Goal: Answer question/provide support: Share knowledge or assist other users

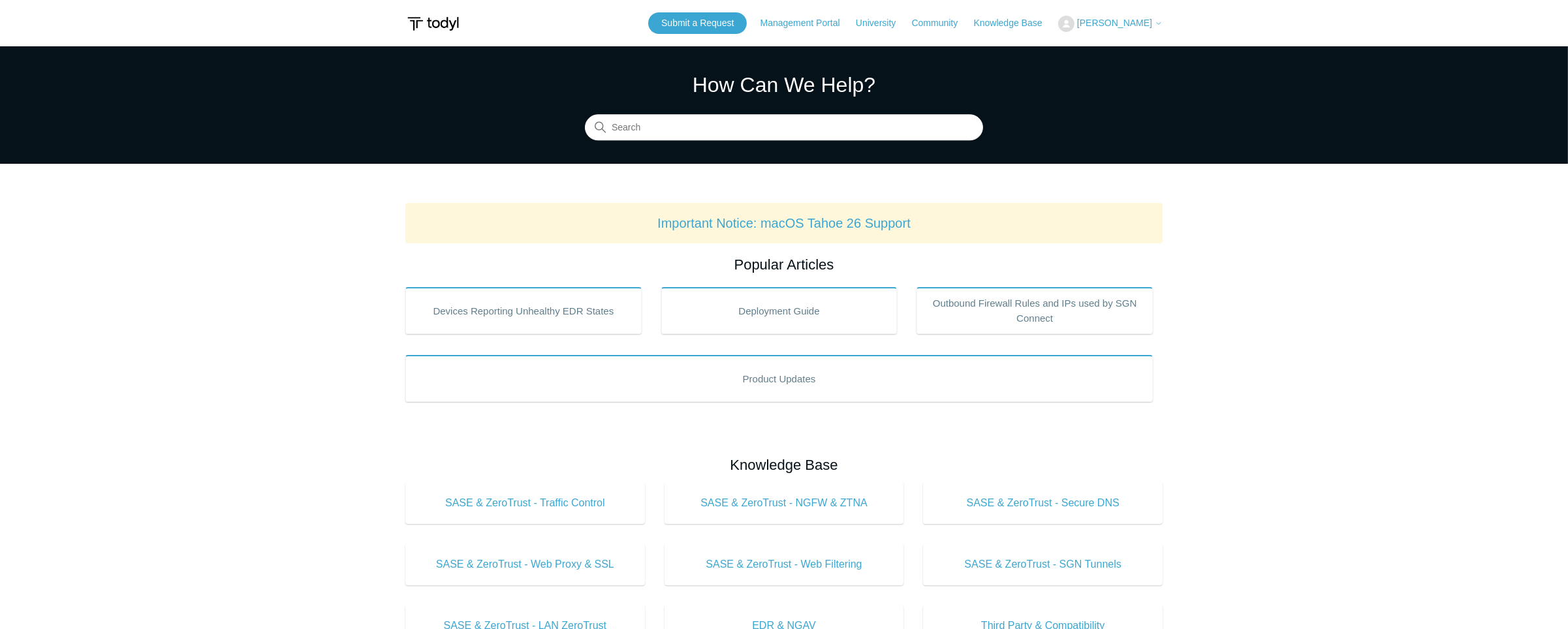
click at [1157, 23] on icon at bounding box center [1158, 24] width 4 height 2
click at [1148, 47] on link "My Support Requests" at bounding box center [1122, 51] width 127 height 23
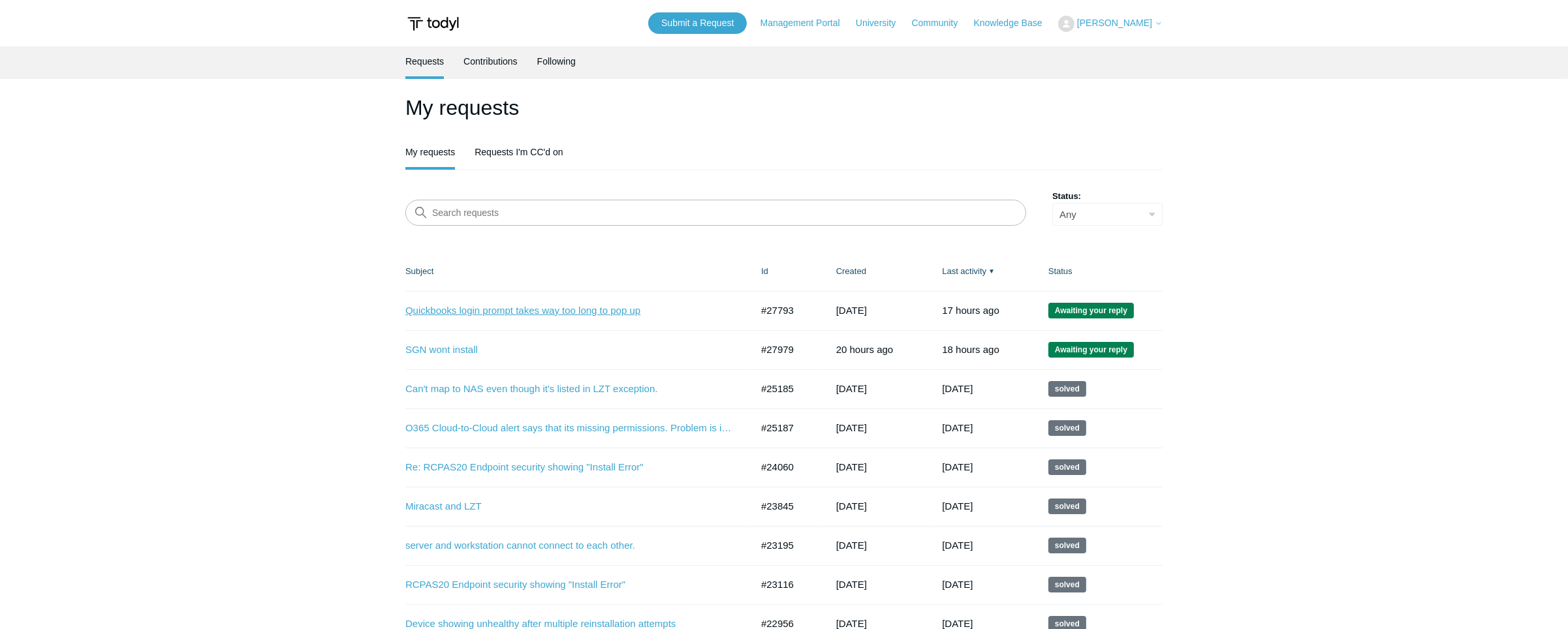
click link "Quickbooks login prompt takes way too long to pop up"
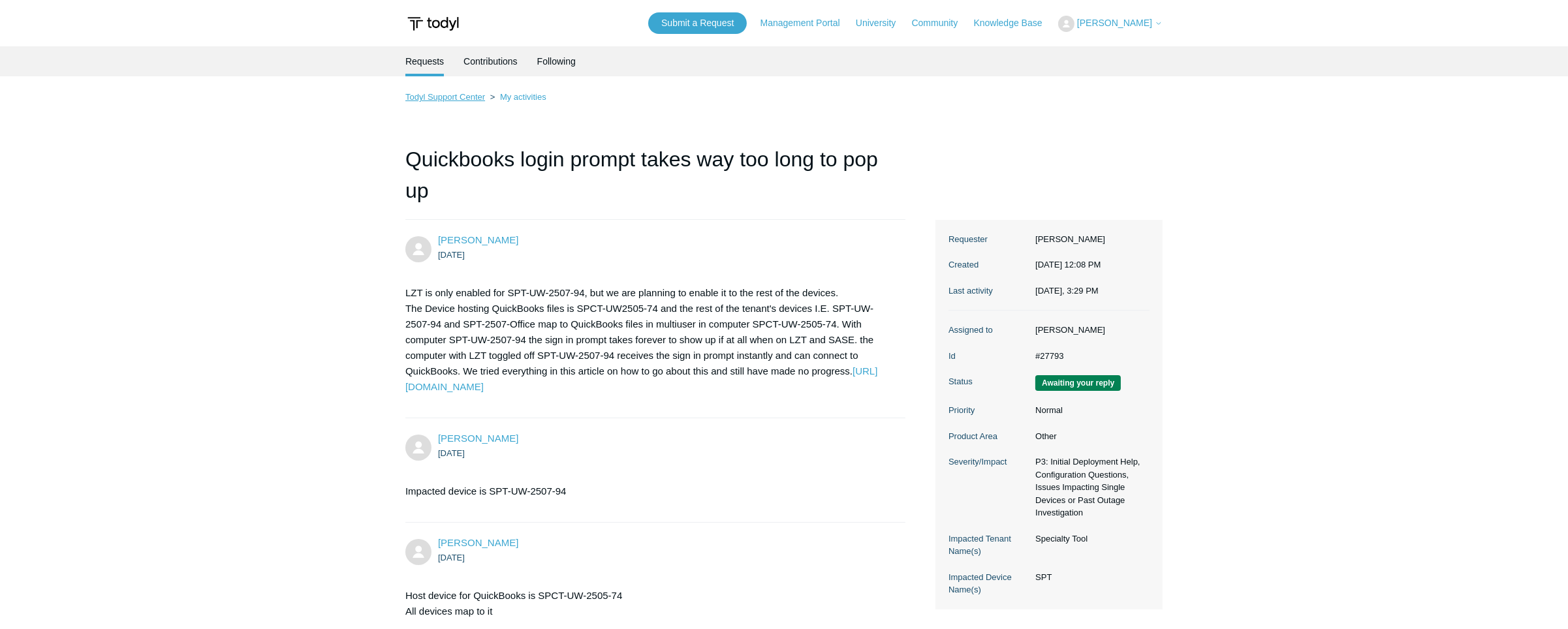
click at [455, 99] on link "Todyl Support Center" at bounding box center [445, 97] width 79 height 10
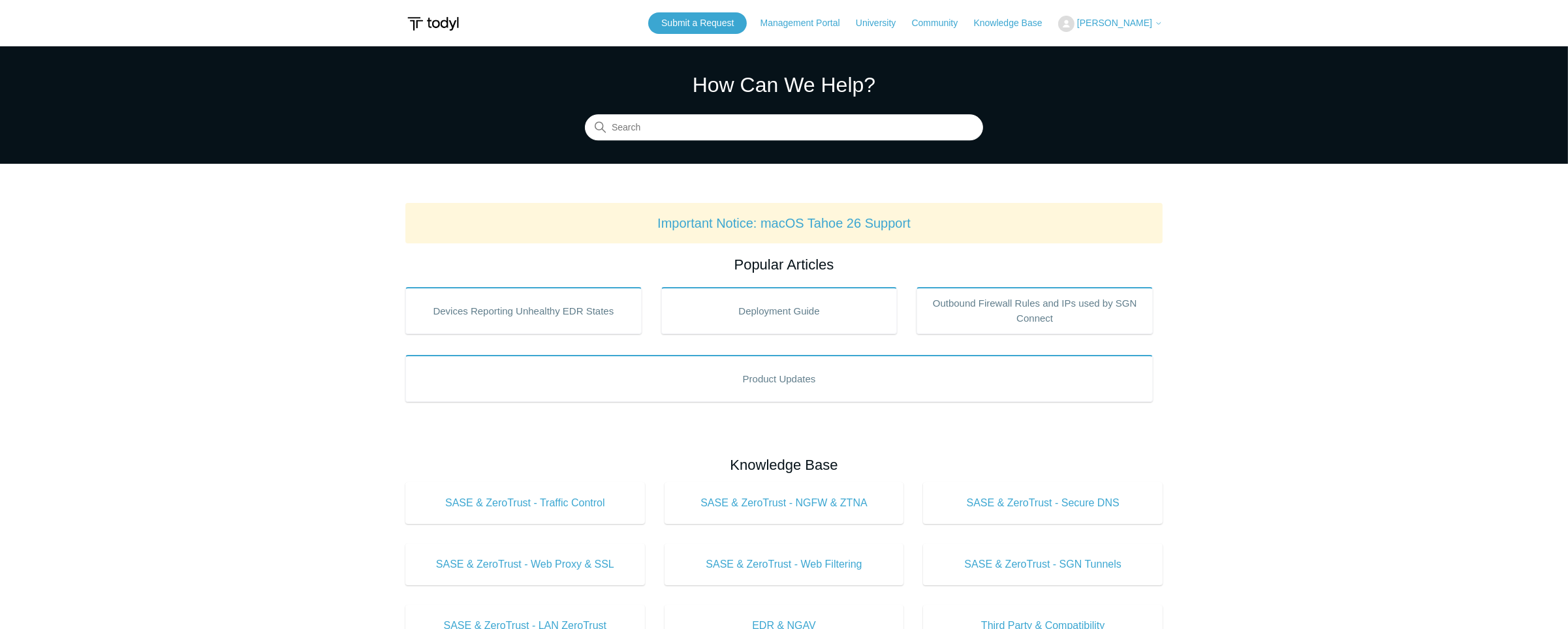
click at [1166, 24] on body "Skip to main content Submit a Request Management Portal University Community Kn…" at bounding box center [784, 633] width 1568 height 1267
click at [1152, 26] on span "[PERSON_NAME]" at bounding box center [1120, 22] width 85 height 10
click at [1127, 49] on link "My Support Requests" at bounding box center [1122, 51] width 127 height 23
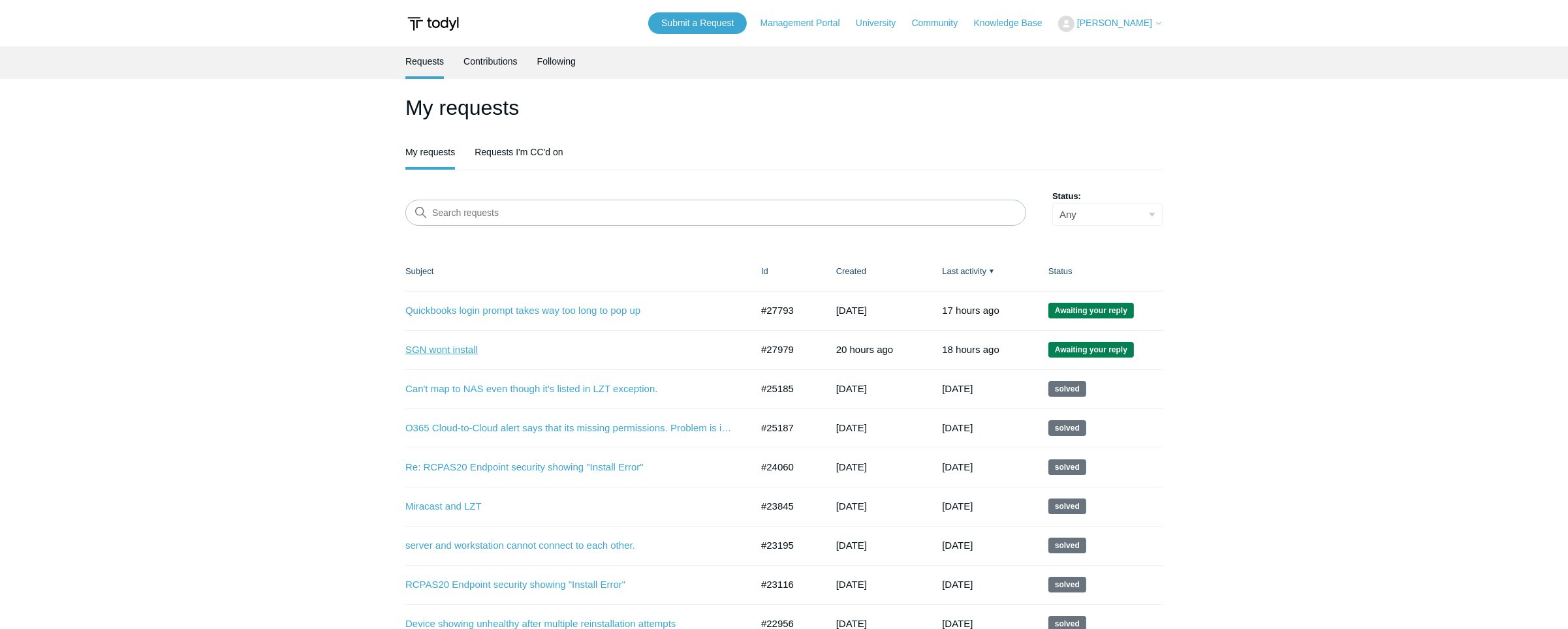
click at [446, 349] on link "SGN wont install" at bounding box center [568, 350] width 326 height 15
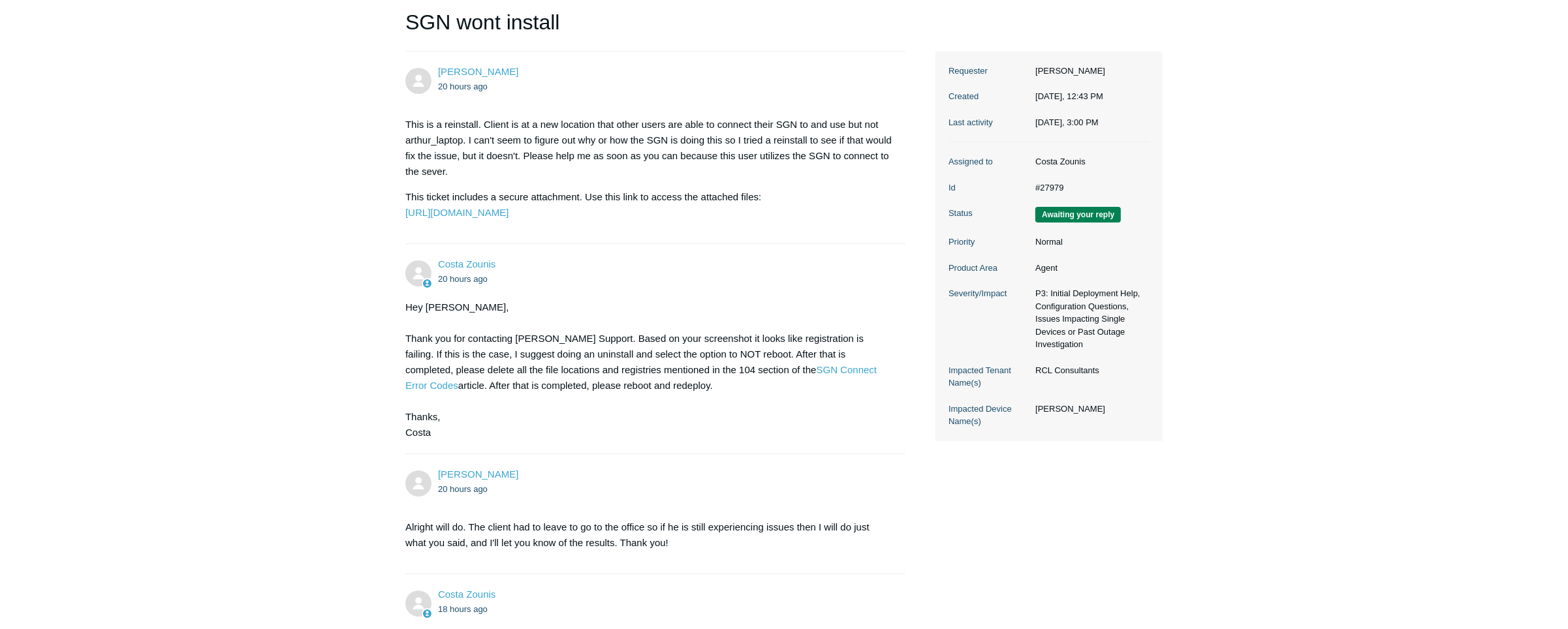
scroll to position [295, 0]
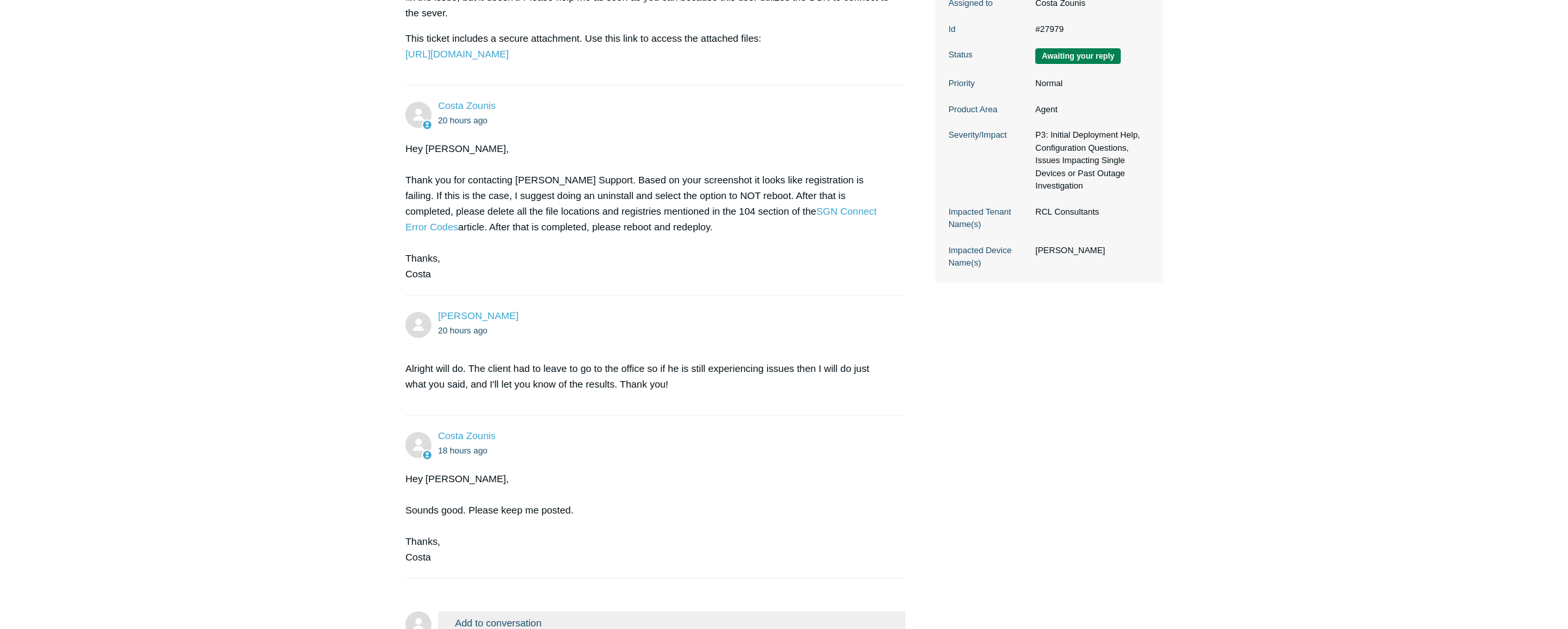
drag, startPoint x: 749, startPoint y: 235, endPoint x: 686, endPoint y: 226, distance: 63.6
click at [684, 226] on div "Hey [PERSON_NAME], Thank you for contacting [PERSON_NAME] Support. Based on you…" at bounding box center [649, 211] width 487 height 141
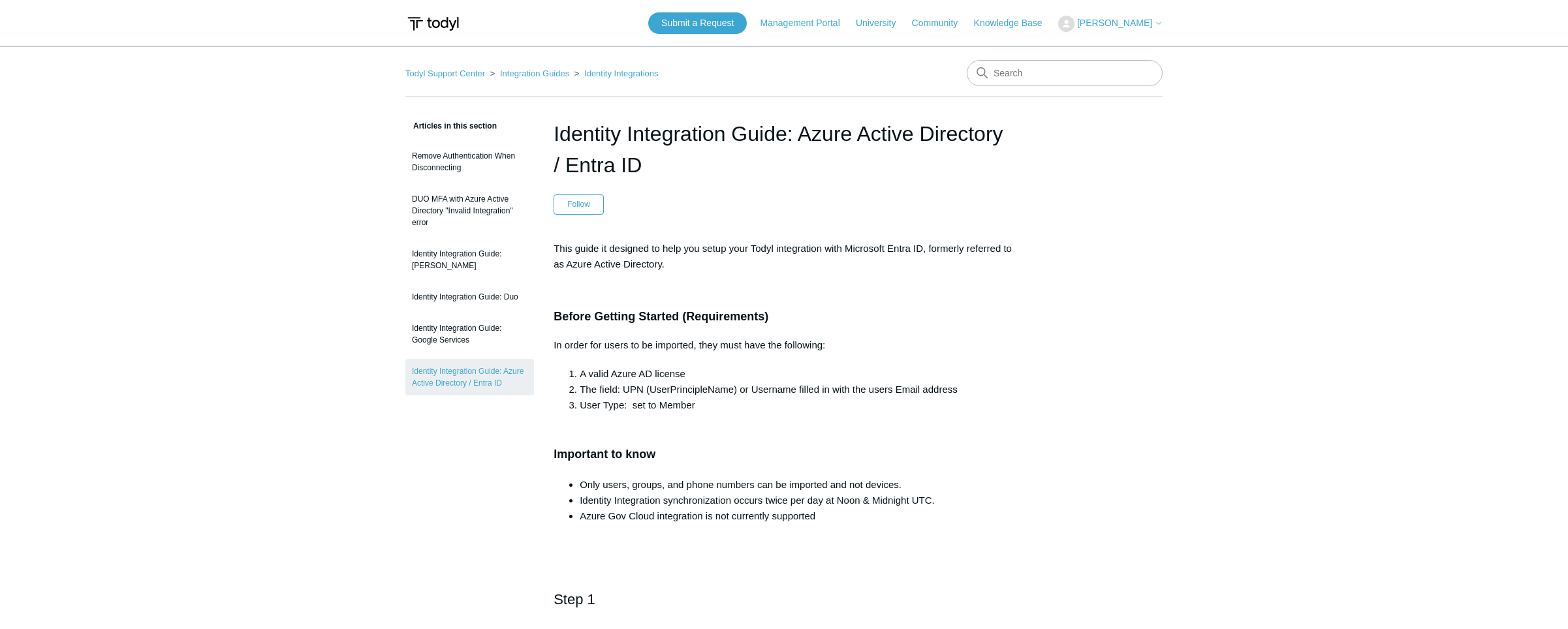
scroll to position [8071, 0]
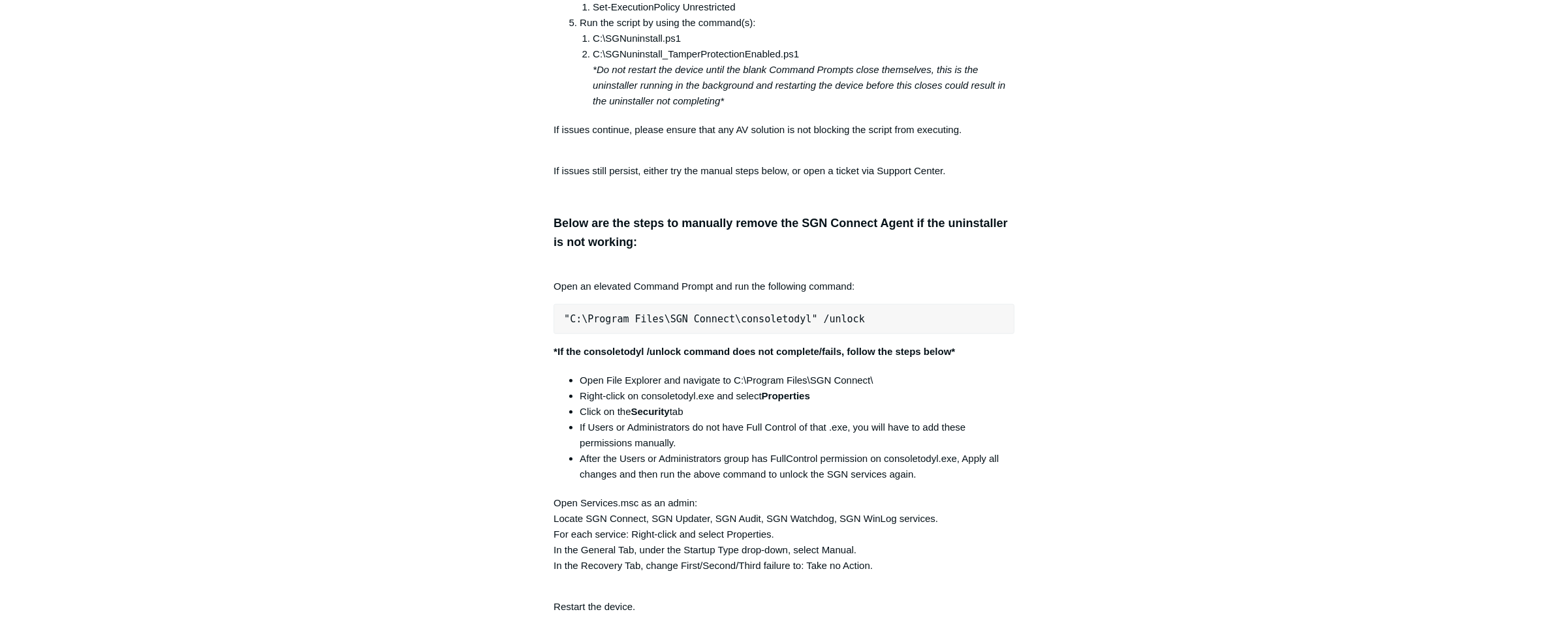
scroll to position [2532, 0]
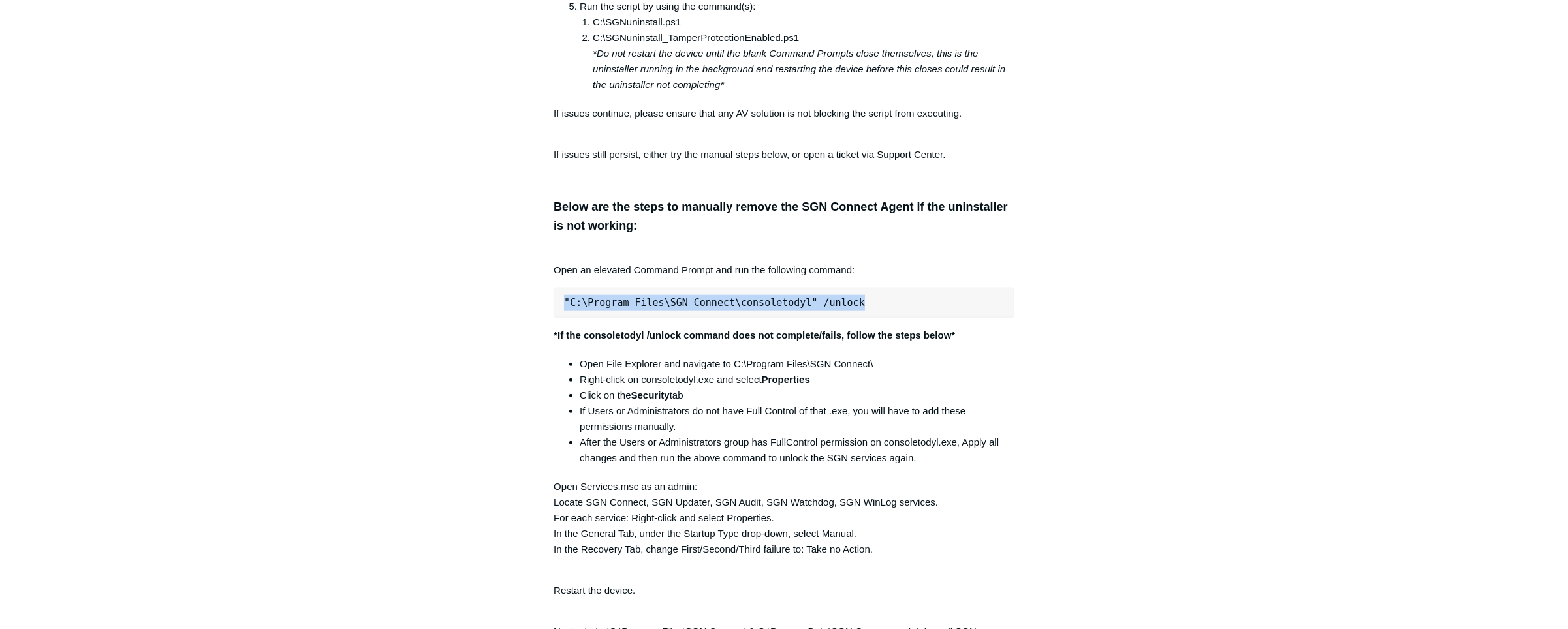
drag, startPoint x: 846, startPoint y: 310, endPoint x: 561, endPoint y: 318, distance: 285.1
click at [561, 318] on pre ""C:\Program Files\SGN Connect\consoletodyl" /unlock" at bounding box center [784, 303] width 461 height 30
copy pre ""C:\Program Files\SGN Connect\consoletodyl" /unlock"
click at [817, 372] on li "Open File Explorer and navigate to C:\Program Files\SGN Connect\" at bounding box center [797, 365] width 435 height 16
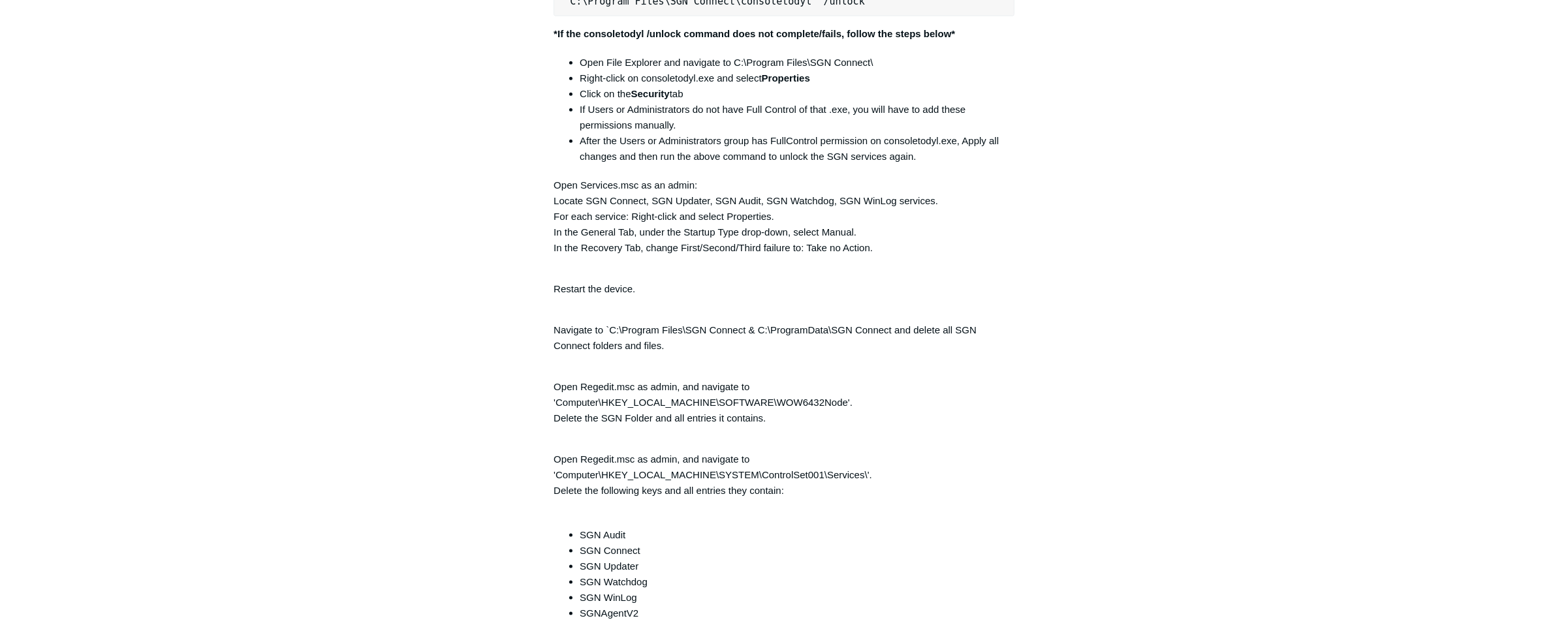
scroll to position [2848, 0]
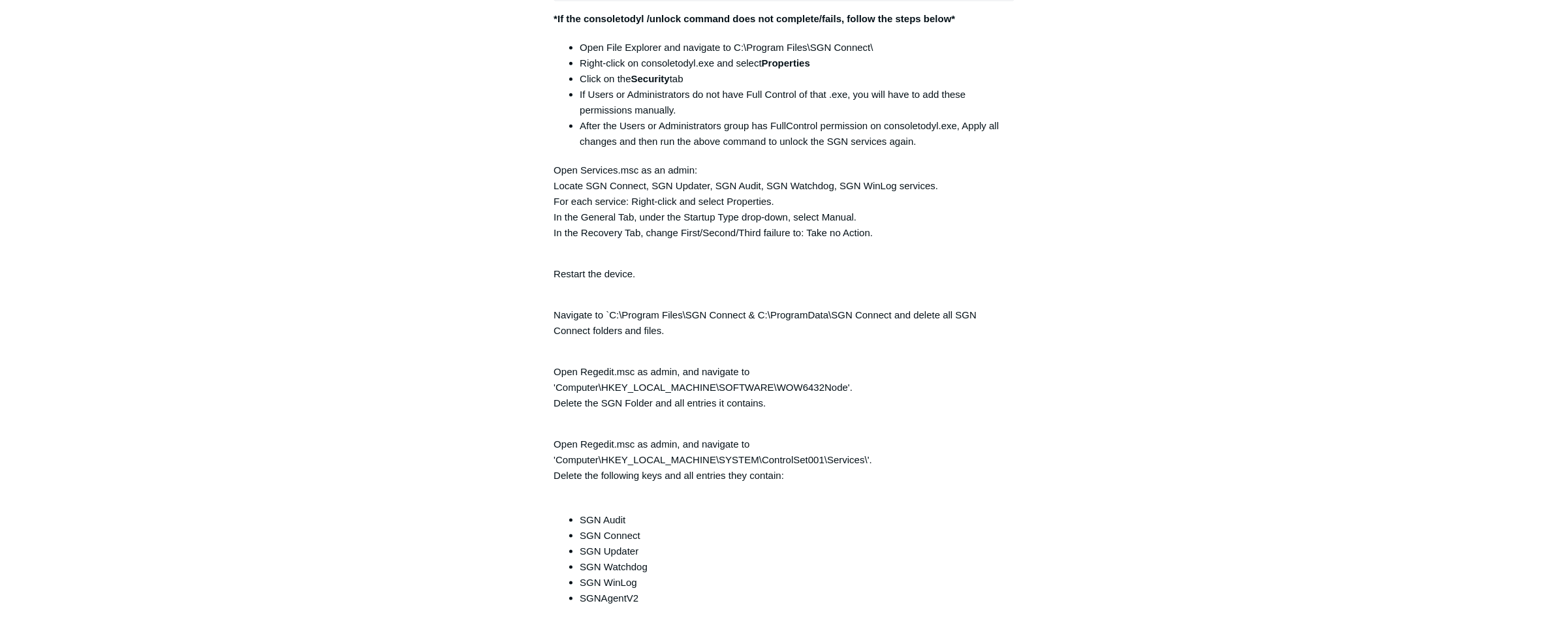
click at [610, 317] on p "Navigate to `C:\Program Files\SGN Connect & C:\ProgramData\SGN Connect and dele…" at bounding box center [784, 315] width 461 height 47
drag, startPoint x: 609, startPoint y: 320, endPoint x: 667, endPoint y: 337, distance: 60.4
click at [667, 337] on p "Navigate to `C:\Program Files\SGN Connect & C:\ProgramData\SGN Connect and dele…" at bounding box center [784, 315] width 461 height 47
drag, startPoint x: 667, startPoint y: 337, endPoint x: 618, endPoint y: 326, distance: 50.2
click at [618, 326] on p "Navigate to `C:\Program Files\SGN Connect & C:\ProgramData\SGN Connect and dele…" at bounding box center [784, 315] width 461 height 47
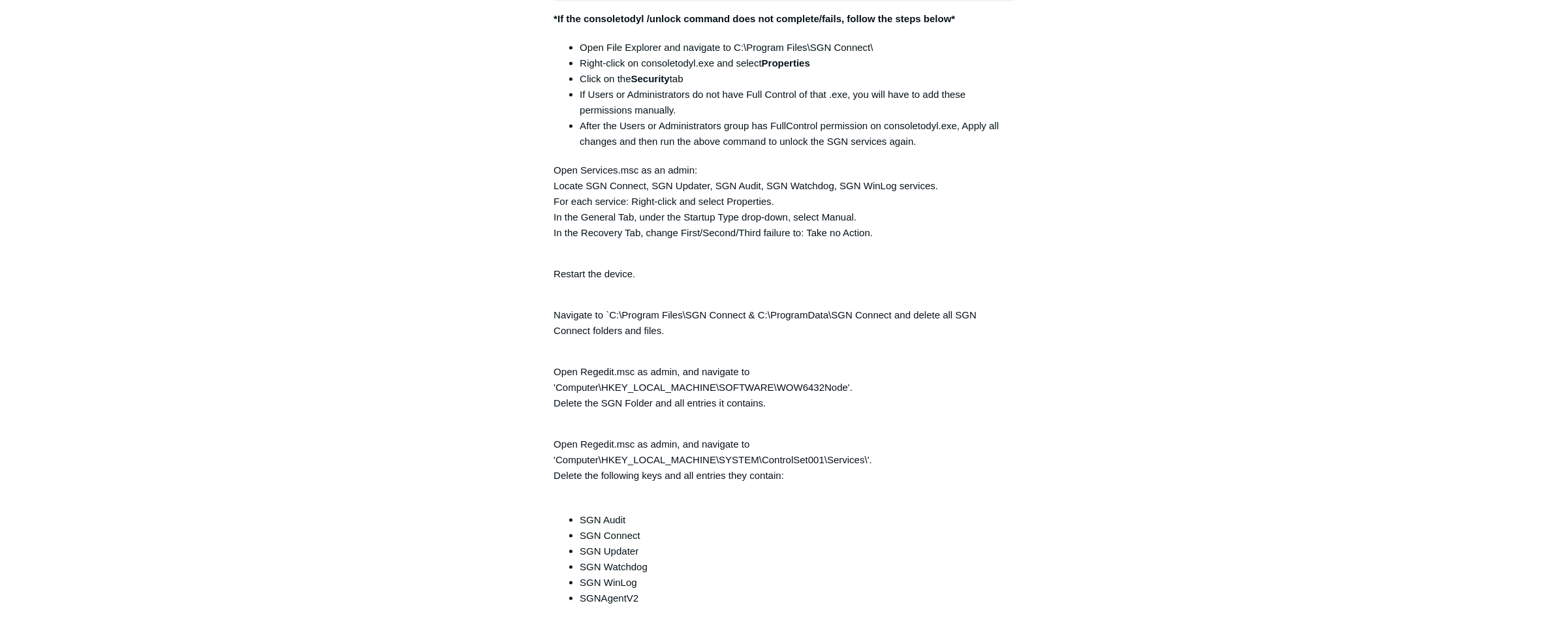
click at [606, 319] on p "Navigate to `C:\Program Files\SGN Connect & C:\ProgramData\SGN Connect and dele…" at bounding box center [784, 315] width 461 height 47
drag, startPoint x: 606, startPoint y: 319, endPoint x: 740, endPoint y: 334, distance: 134.8
click at [740, 334] on p "Navigate to `C:\Program Files\SGN Connect & C:\ProgramData\SGN Connect and dele…" at bounding box center [784, 315] width 461 height 47
drag, startPoint x: 740, startPoint y: 334, endPoint x: 623, endPoint y: 356, distance: 119.1
click at [623, 356] on p "Open Regedit.msc as admin, and navigate to 'Computer\HKEY_LOCAL_MACHINE\SOFTWAR…" at bounding box center [784, 380] width 461 height 63
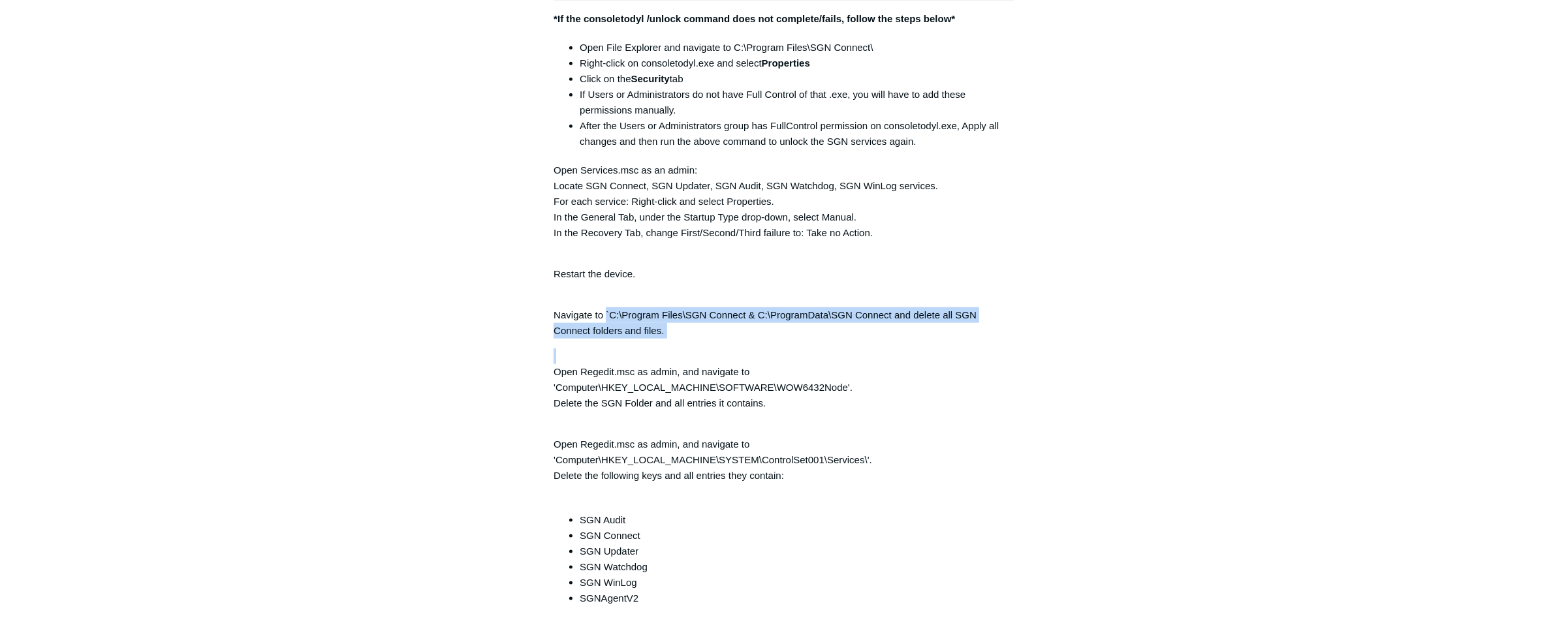
click at [636, 323] on p "Navigate to `C:\Program Files\SGN Connect & C:\ProgramData\SGN Connect and dele…" at bounding box center [784, 315] width 461 height 47
drag, startPoint x: 610, startPoint y: 325, endPoint x: 697, endPoint y: 334, distance: 87.5
click at [697, 334] on p "Navigate to `C:\Program Files\SGN Connect & C:\ProgramData\SGN Connect and dele…" at bounding box center [784, 315] width 461 height 47
drag, startPoint x: 697, startPoint y: 334, endPoint x: 657, endPoint y: 336, distance: 40.0
click at [657, 336] on p "Navigate to `C:\Program Files\SGN Connect & C:\ProgramData\SGN Connect and dele…" at bounding box center [784, 315] width 461 height 47
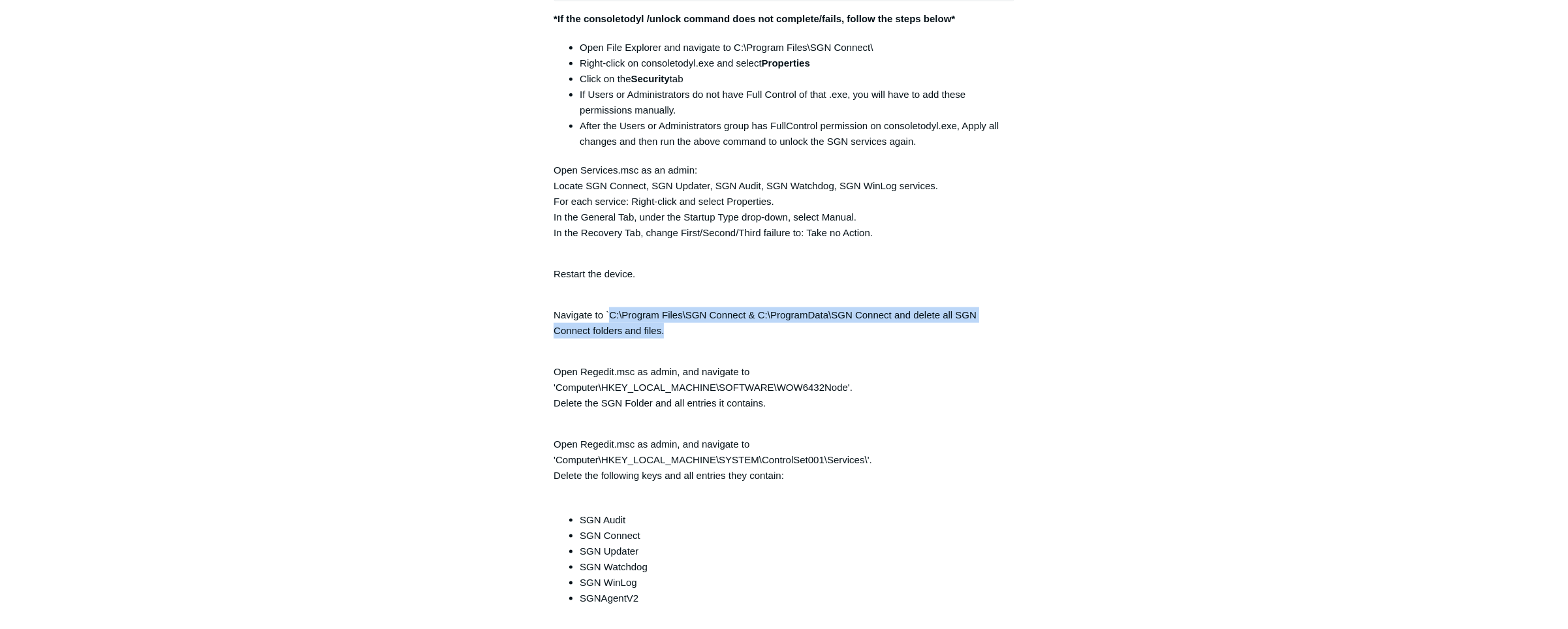
click at [610, 318] on p "Navigate to `C:\Program Files\SGN Connect & C:\ProgramData\SGN Connect and dele…" at bounding box center [784, 315] width 461 height 47
drag, startPoint x: 610, startPoint y: 318, endPoint x: 661, endPoint y: 337, distance: 54.4
click at [661, 337] on p "Navigate to `C:\Program Files\SGN Connect & C:\ProgramData\SGN Connect and dele…" at bounding box center [784, 315] width 461 height 47
copy p "C:\Program Files\SGN Connect & C:\ProgramData\SGN Connect and delete all SGN Co…"
click at [1043, 362] on div "Articles in this section Installation Procedure for macOS 15 (Sequoia) Check to…" at bounding box center [784, 76] width 758 height 5611
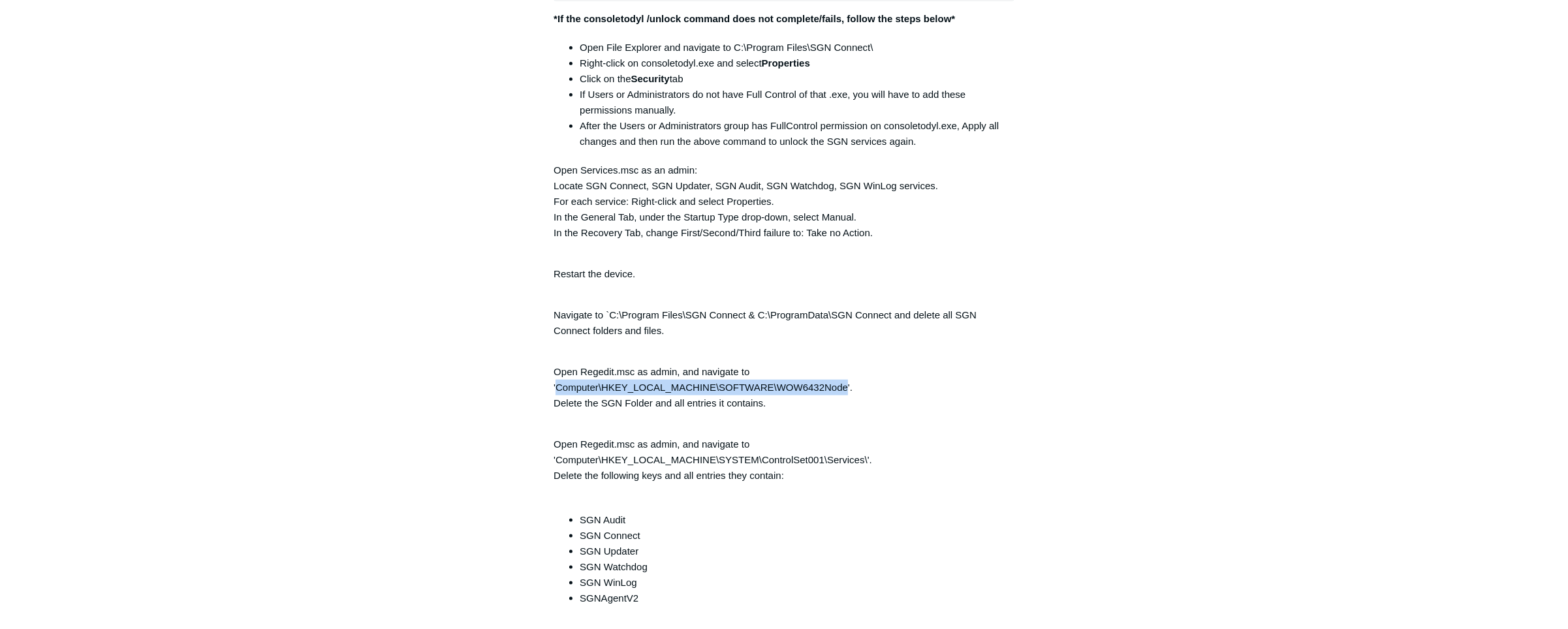
drag, startPoint x: 555, startPoint y: 396, endPoint x: 848, endPoint y: 398, distance: 293.0
click at [848, 398] on p "Open Regedit.msc as admin, and navigate to 'Computer\HKEY_LOCAL_MACHINE\SOFTWAR…" at bounding box center [784, 380] width 461 height 63
copy p "Computer\HKEY_LOCAL_MACHINE\SOFTWARE\WOW6432Node"
click at [595, 449] on p "Open Regedit.msc as admin, and navigate to 'Computer\HKEY_LOCAL_MACHINE\SYSTEM\…" at bounding box center [784, 460] width 461 height 78
drag, startPoint x: 758, startPoint y: 467, endPoint x: 902, endPoint y: 468, distance: 144.0
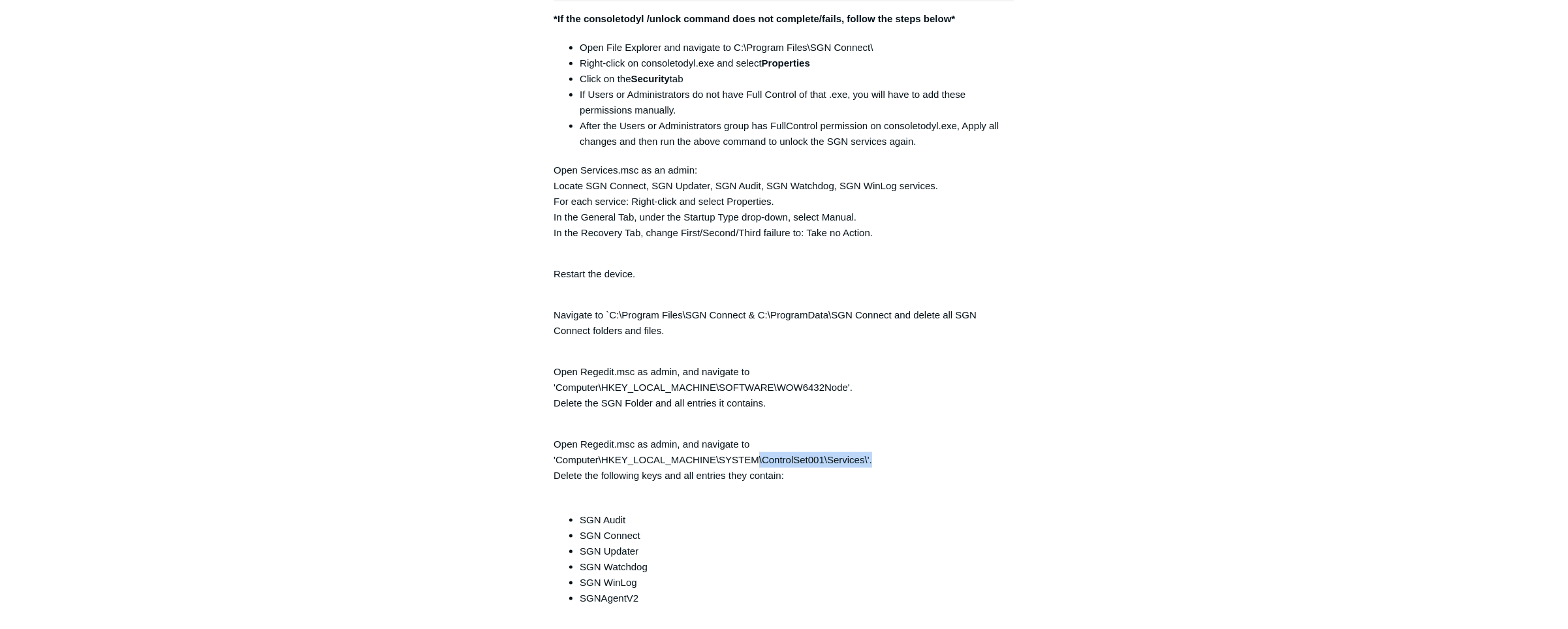
click at [902, 468] on p "Open Regedit.msc as admin, and navigate to 'Computer\HKEY_LOCAL_MACHINE\SYSTEM\…" at bounding box center [784, 460] width 461 height 78
drag, startPoint x: 902, startPoint y: 468, endPoint x: 893, endPoint y: 469, distance: 9.1
click at [893, 469] on p "Open Regedit.msc as admin, and navigate to 'Computer\HKEY_LOCAL_MACHINE\SYSTEM\…" at bounding box center [784, 460] width 461 height 78
click at [767, 468] on p "Open Regedit.msc as admin, and navigate to 'Computer\HKEY_LOCAL_MACHINE\SYSTEM\…" at bounding box center [784, 460] width 461 height 78
drag, startPoint x: 758, startPoint y: 466, endPoint x: 867, endPoint y: 465, distance: 109.0
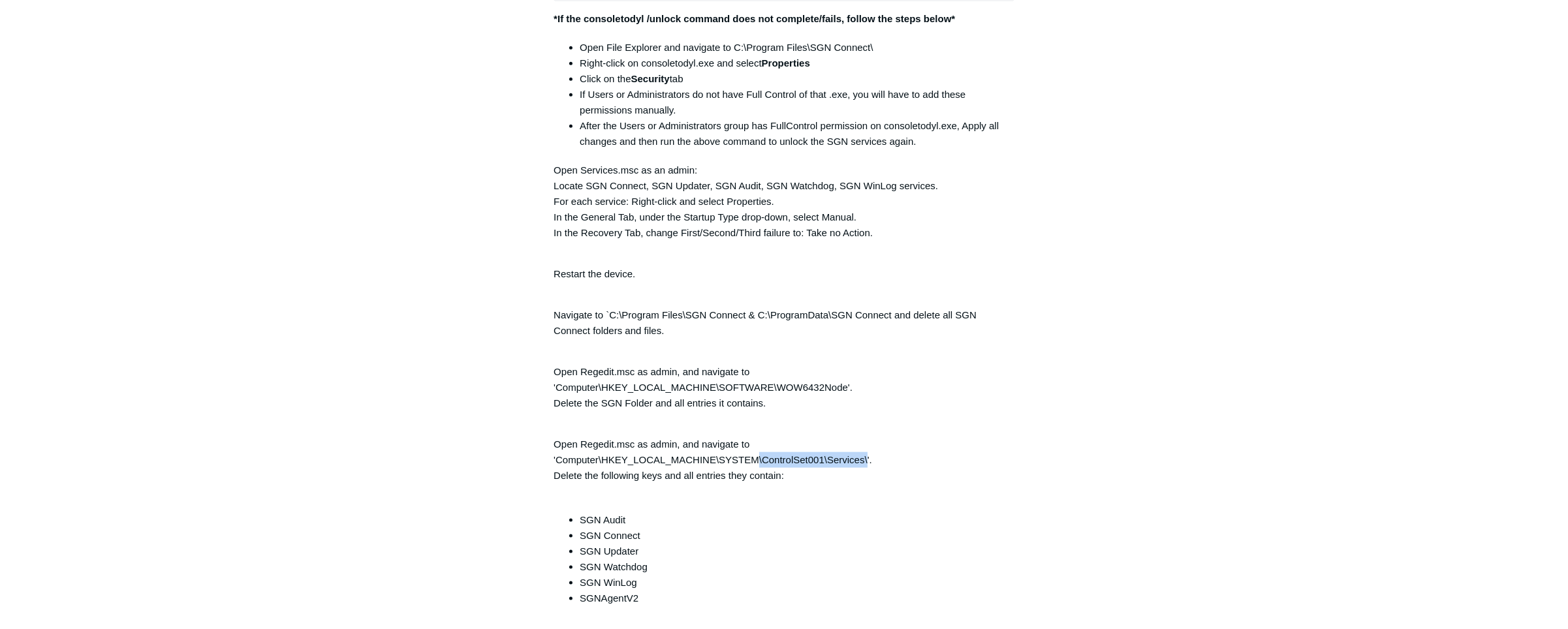
click at [867, 465] on p "Open Regedit.msc as admin, and navigate to 'Computer\HKEY_LOCAL_MACHINE\SYSTEM\…" at bounding box center [784, 460] width 461 height 78
copy p "\ControlSet001\Services\"
drag, startPoint x: 558, startPoint y: 465, endPoint x: 867, endPoint y: 468, distance: 309.0
click at [867, 468] on p "Open Regedit.msc as admin, and navigate to 'Computer\HKEY_LOCAL_MACHINE\SYSTEM\…" at bounding box center [784, 460] width 461 height 78
copy p "Computer\HKEY_LOCAL_MACHINE\SYSTEM\ControlSet001\Services\"
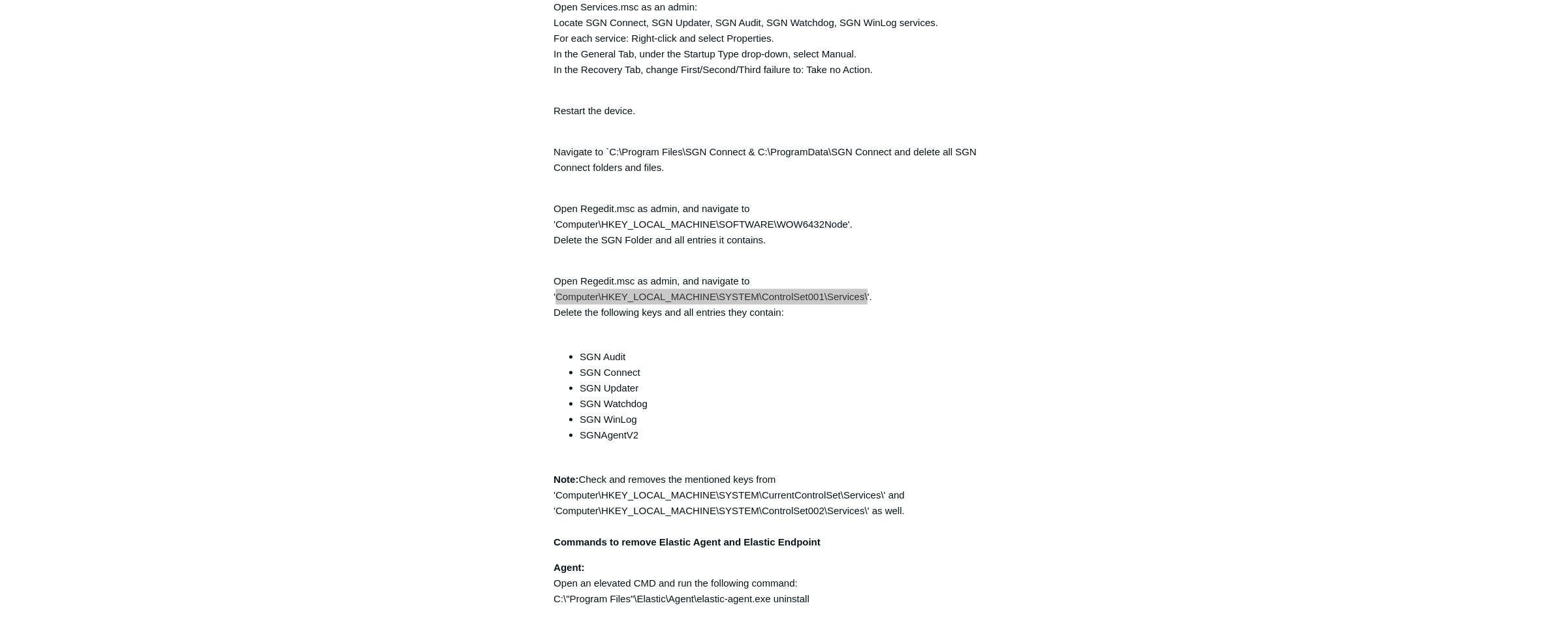
scroll to position [3006, 0]
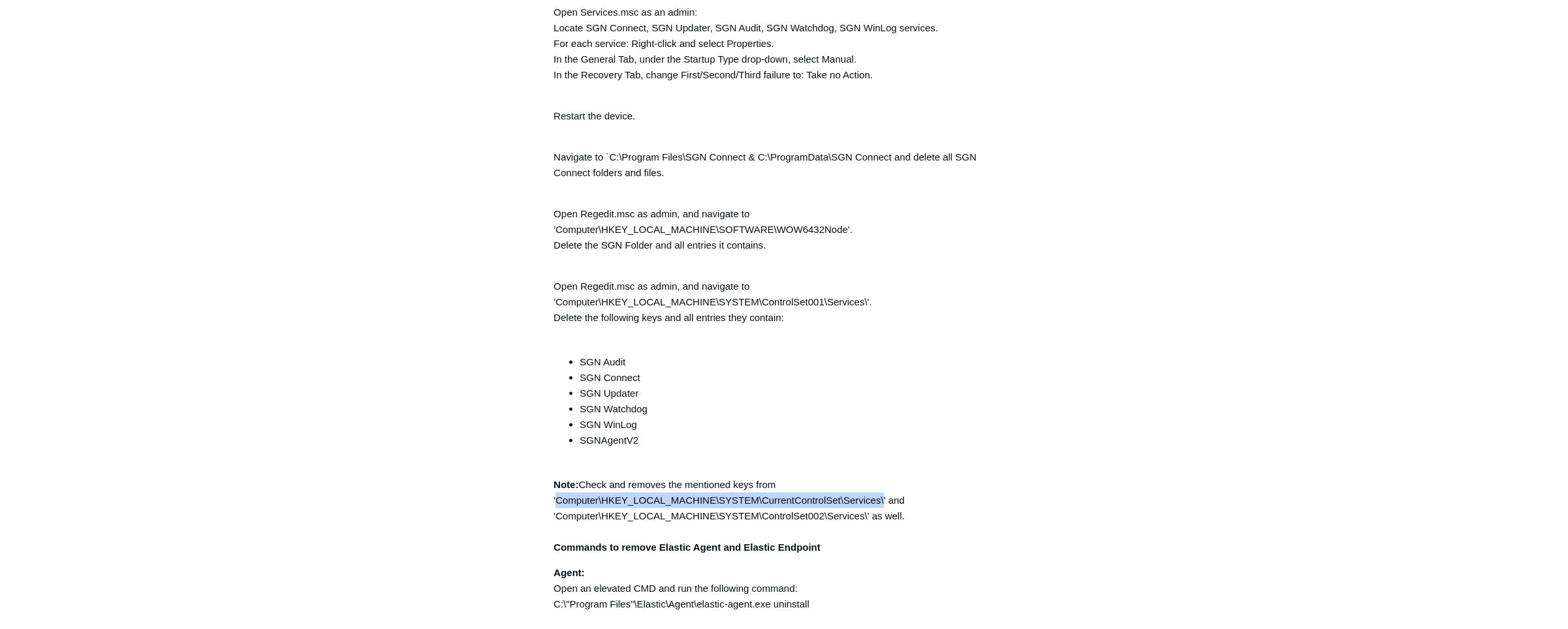
drag, startPoint x: 555, startPoint y: 506, endPoint x: 884, endPoint y: 505, distance: 329.0
click at [884, 505] on p "Note: Check and removes the mentioned keys from 'Computer\HKEY_LOCAL_MACHINE\SY…" at bounding box center [784, 516] width 461 height 78
copy p "Computer\HKEY_LOCAL_MACHINE\SYSTEM\CurrentControlSet\Services\"
drag, startPoint x: 555, startPoint y: 519, endPoint x: 866, endPoint y: 524, distance: 311.0
click at [866, 524] on p "Note: Check and removes the mentioned keys from 'Computer\HKEY_LOCAL_MACHINE\SY…" at bounding box center [784, 516] width 461 height 78
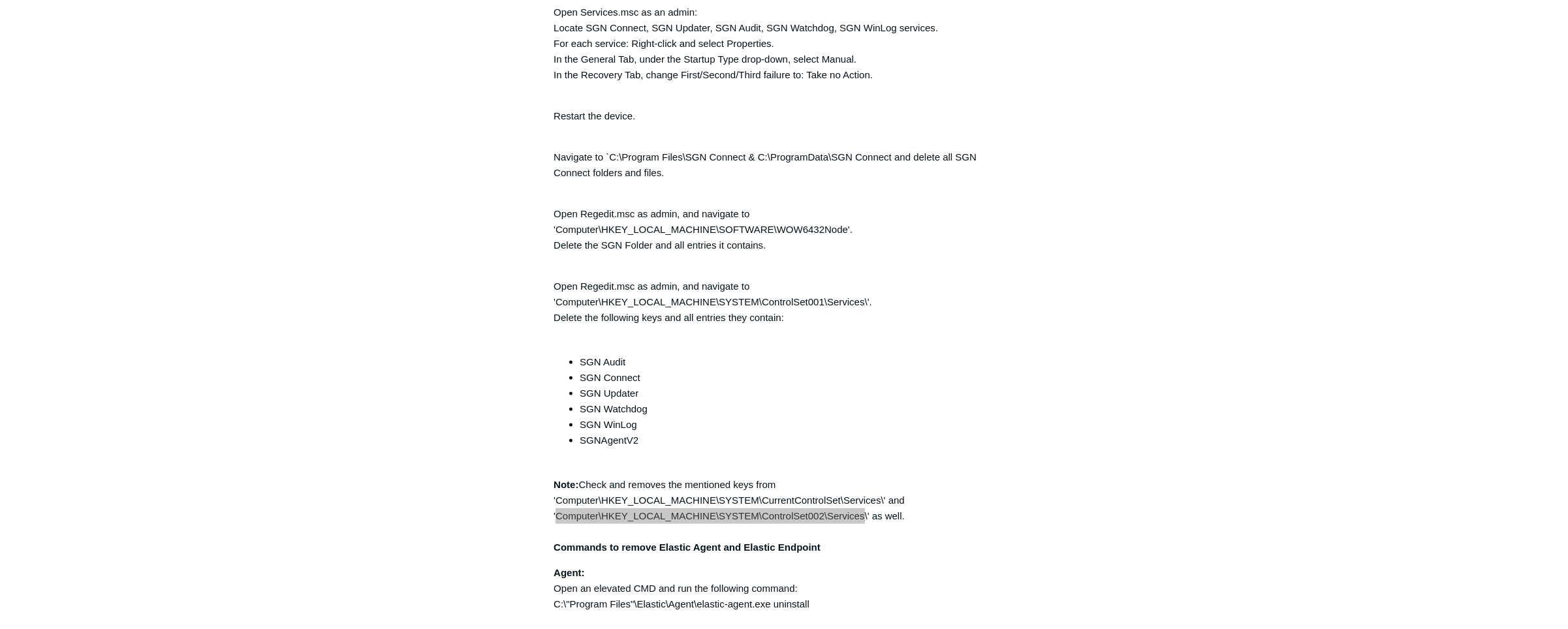
scroll to position [3164, 0]
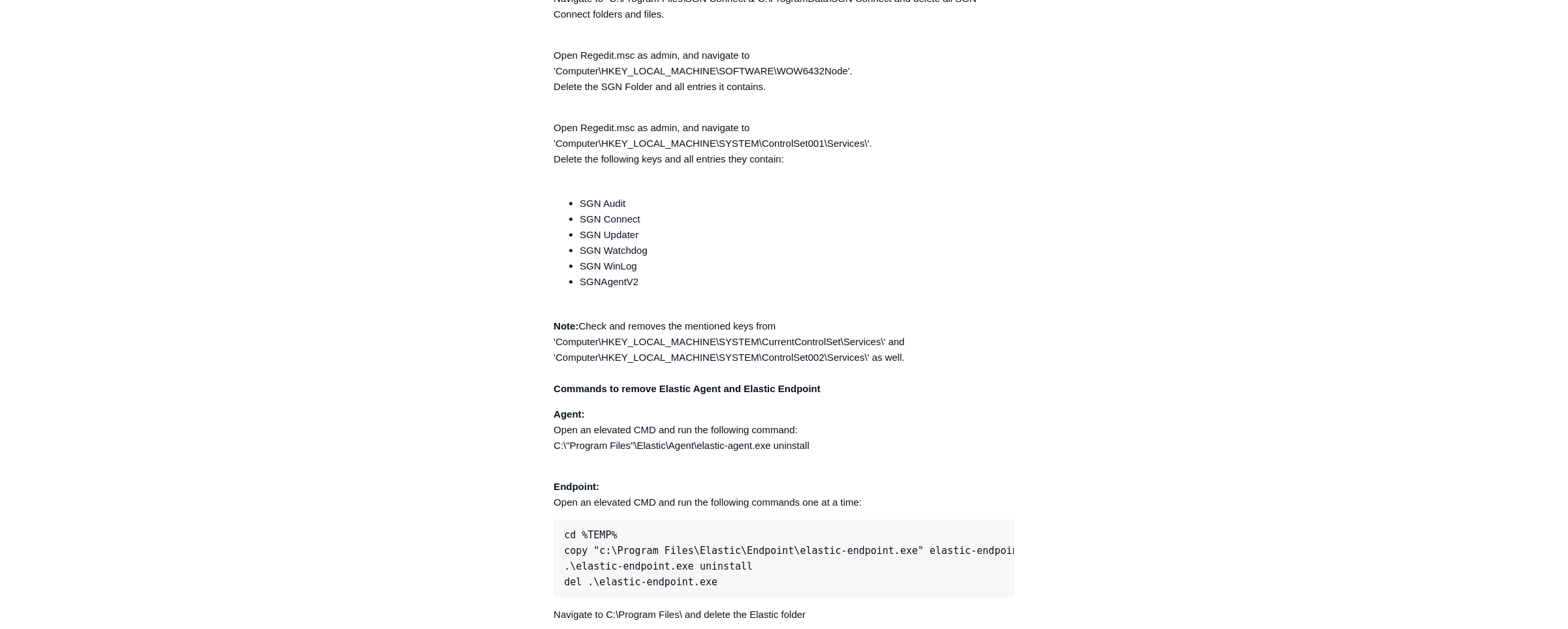
click at [638, 426] on p "Agent: Open an elevated CMD and run the following command: C:\"Program Files"\E…" at bounding box center [784, 430] width 461 height 47
click at [586, 448] on p "Agent: Open an elevated CMD and run the following command: C:\"Program Files"\E…" at bounding box center [784, 430] width 461 height 47
drag, startPoint x: 552, startPoint y: 450, endPoint x: 811, endPoint y: 449, distance: 259.0
copy p "C:\"Program Files"\Elastic\Agent\elastic-agent.exe uninstall"
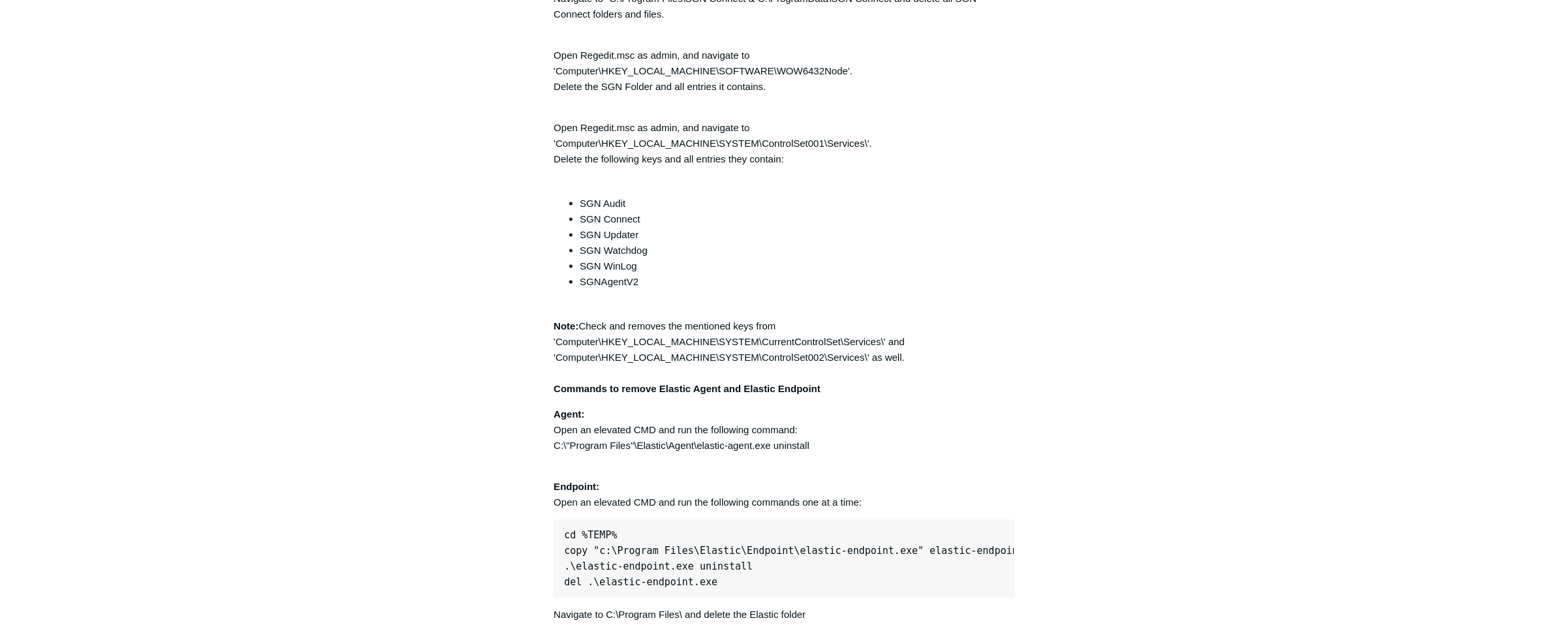
drag, startPoint x: 563, startPoint y: 540, endPoint x: 634, endPoint y: 538, distance: 71.0
click at [634, 538] on pre "cd %TEMP% copy "c:\Program Files\Elastic\Endpoint\elastic-endpoint.exe" elastic…" at bounding box center [784, 558] width 461 height 77
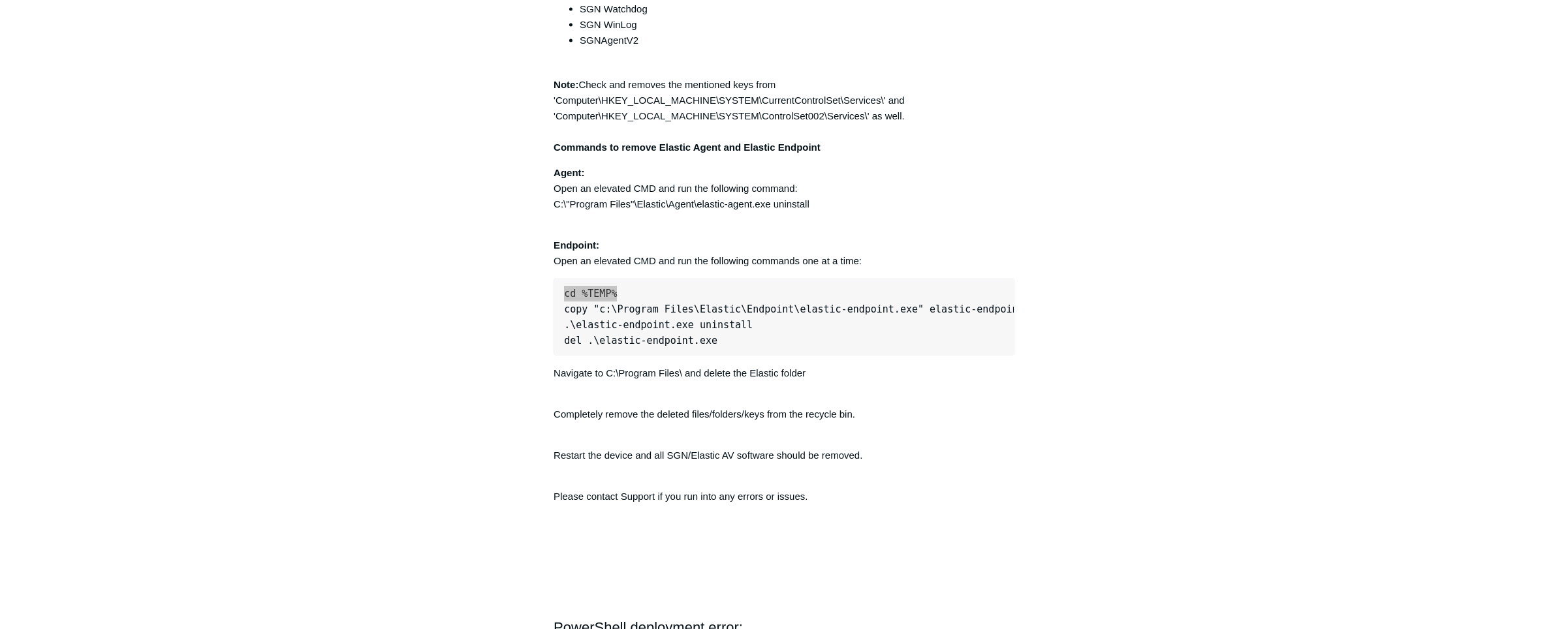
scroll to position [3482, 0]
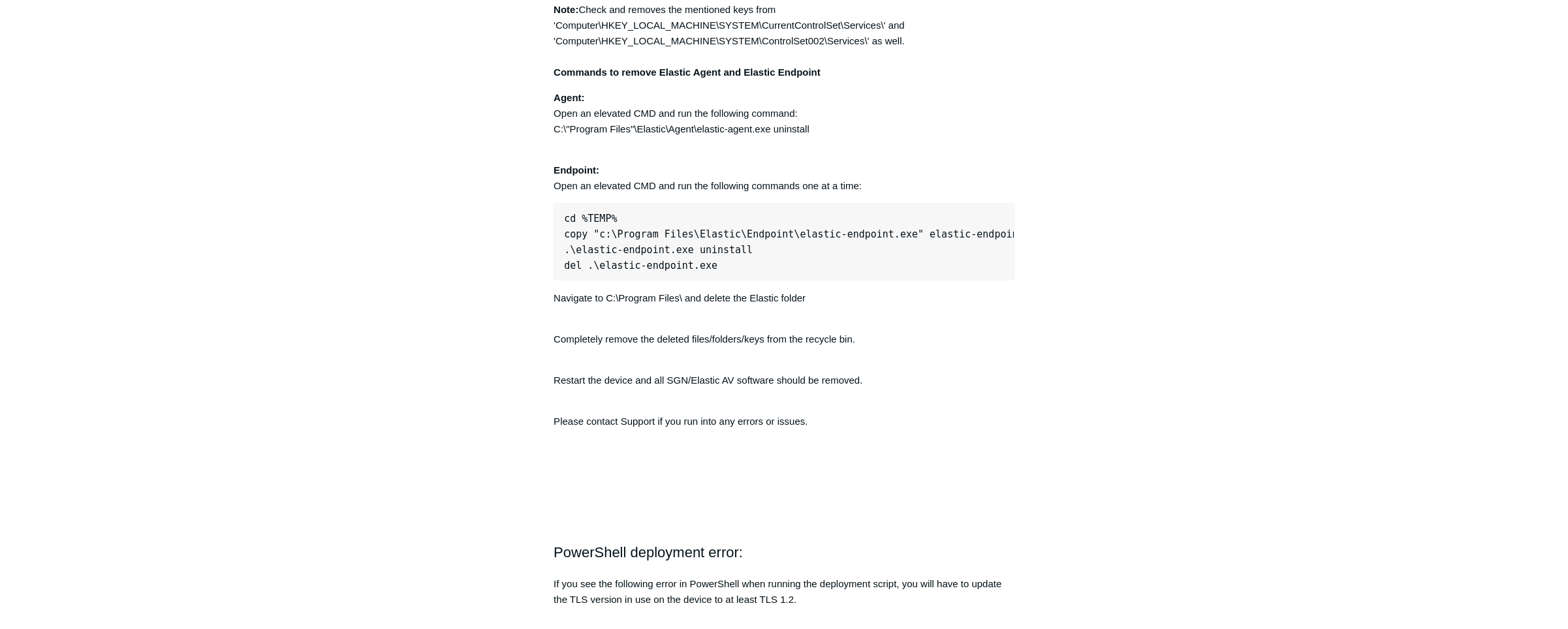
click at [698, 430] on p "Please contact Support if you run into any errors or issues." at bounding box center [784, 422] width 461 height 16
drag, startPoint x: 563, startPoint y: 221, endPoint x: 659, endPoint y: 226, distance: 96.1
click at [659, 226] on pre "cd %TEMP% copy "c:\Program Files\Elastic\Endpoint\elastic-endpoint.exe" elastic…" at bounding box center [784, 242] width 461 height 77
copy pre "cd %TEMP%"
click at [568, 244] on pre "cd %TEMP% copy "c:\Program Files\Elastic\Endpoint\elastic-endpoint.exe" elastic…" at bounding box center [784, 242] width 461 height 77
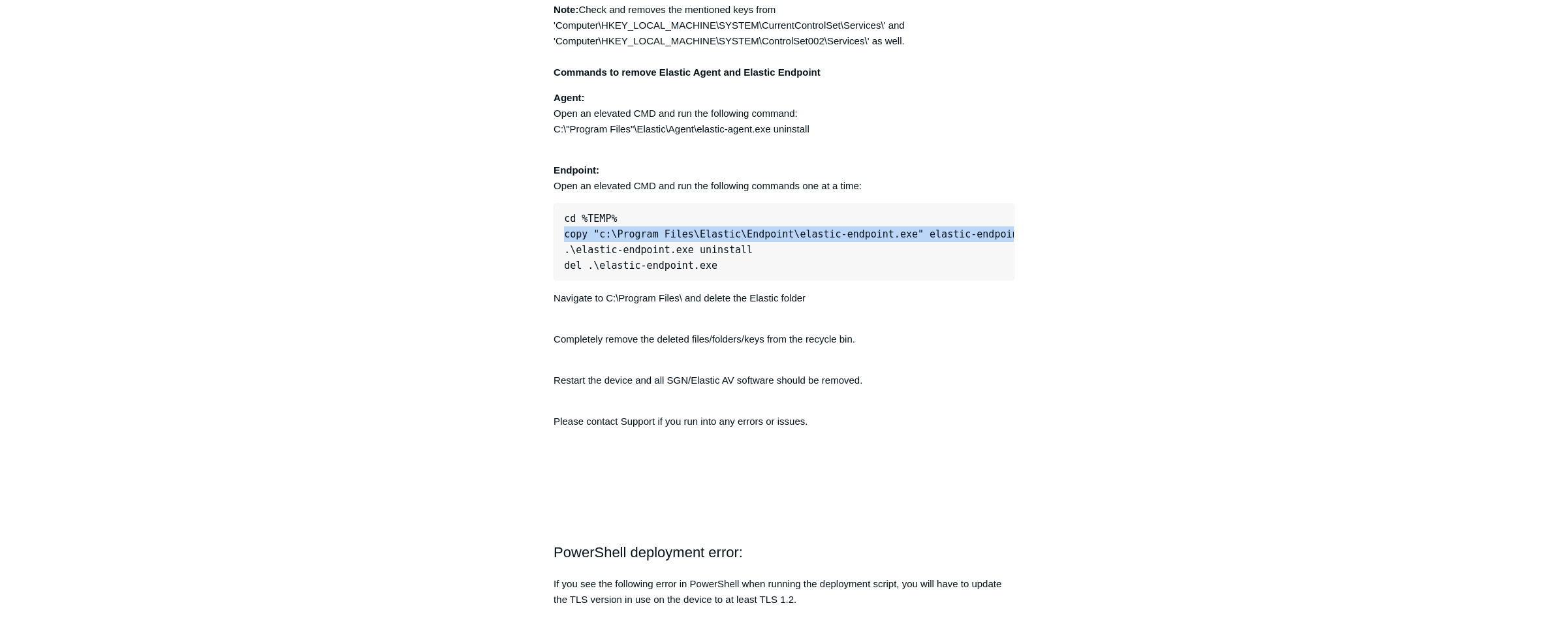
scroll to position [0, 1]
drag, startPoint x: 564, startPoint y: 241, endPoint x: 1026, endPoint y: 238, distance: 462.0
copy pre "copy "c:\Program Files\Elastic\Endpoint\elastic-endpoint.exe" elastic-endpoint.…"
drag, startPoint x: 563, startPoint y: 252, endPoint x: 768, endPoint y: 257, distance: 205.1
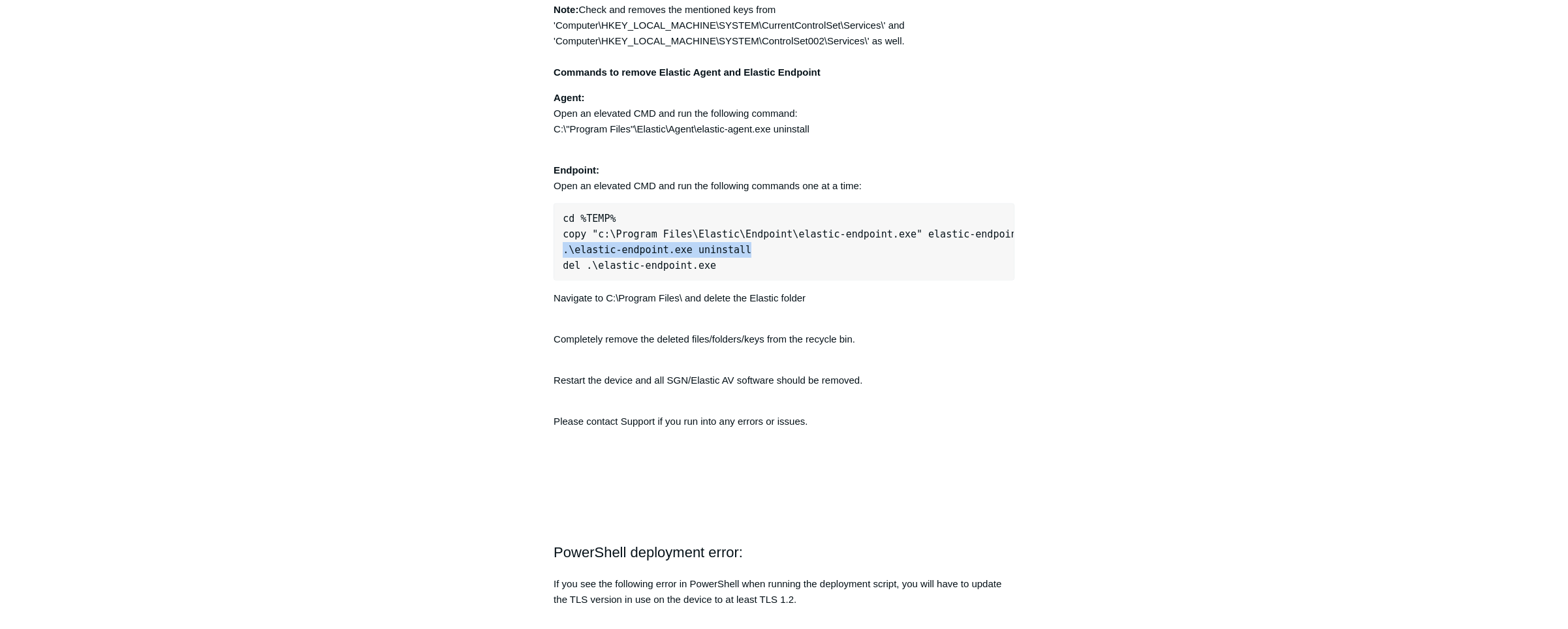
click at [768, 257] on pre "cd %TEMP% copy "c:\Program Files\Elastic\Endpoint\elastic-endpoint.exe" elastic…" at bounding box center [784, 242] width 461 height 77
copy pre ".\elastic-endpoint.exe uninstall"
drag, startPoint x: 561, startPoint y: 269, endPoint x: 709, endPoint y: 274, distance: 148.1
click at [709, 274] on pre "cd %TEMP% copy "c:\Program Files\Elastic\Endpoint\elastic-endpoint.exe" elastic…" at bounding box center [784, 242] width 461 height 77
click at [774, 480] on p at bounding box center [784, 473] width 461 height 16
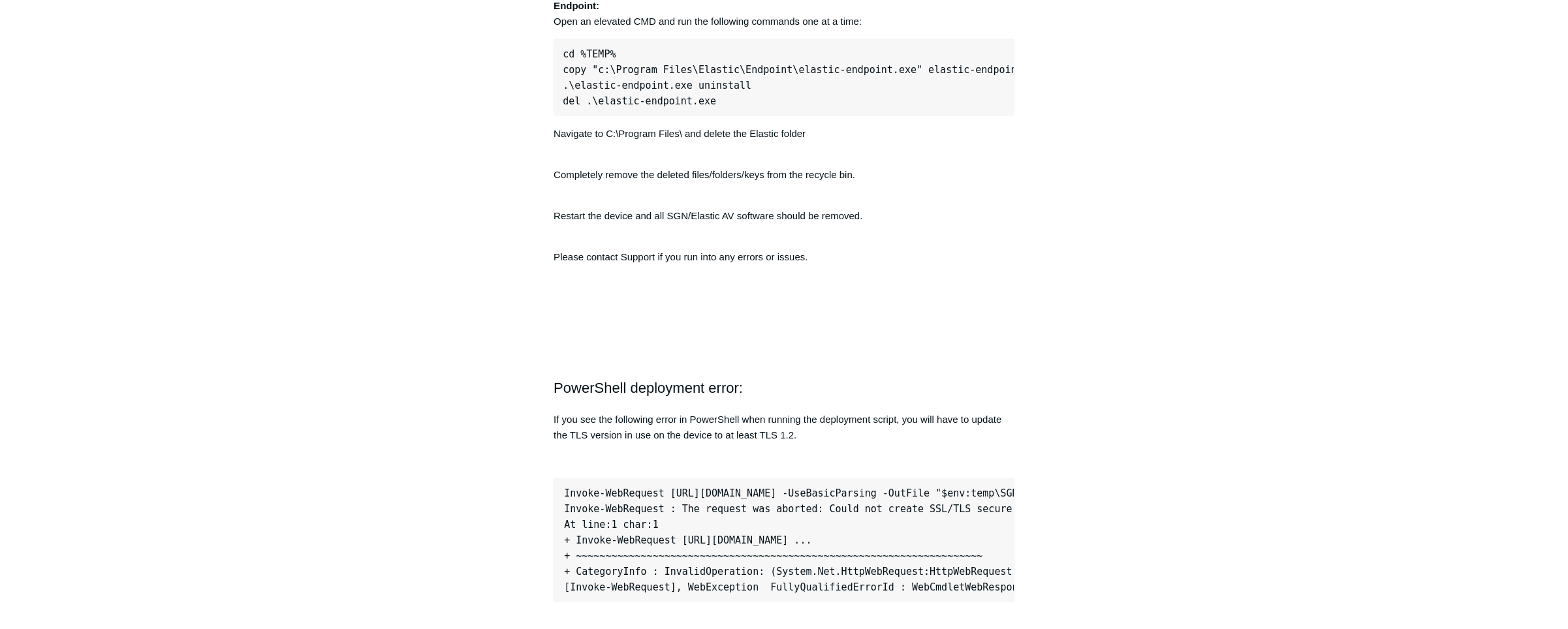
scroll to position [3640, 0]
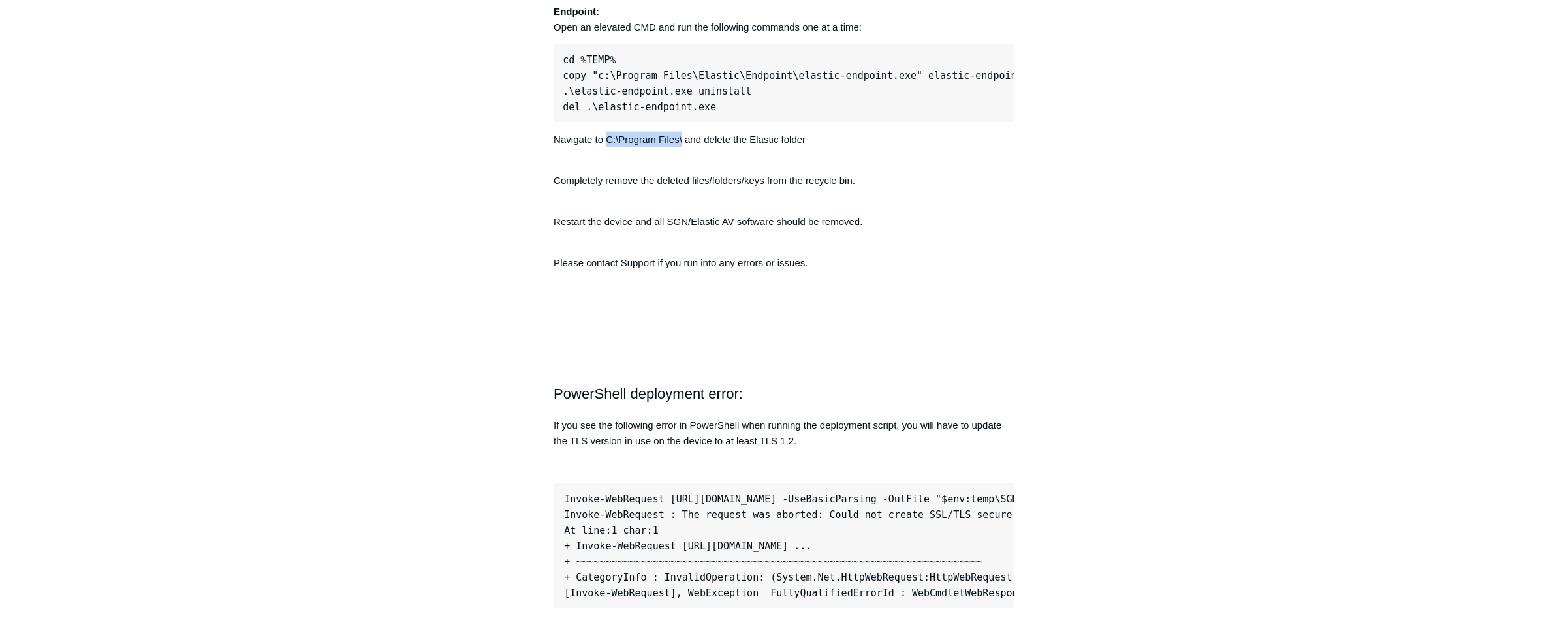
drag, startPoint x: 605, startPoint y: 152, endPoint x: 682, endPoint y: 153, distance: 77.0
click at [682, 147] on p "Navigate to C:\Program Files\ and delete the Elastic folder" at bounding box center [784, 140] width 461 height 16
click at [656, 246] on p "Restart the device and all SGN/Elastic AV software should be removed." at bounding box center [784, 222] width 461 height 47
click at [923, 402] on h2 "PowerShell deployment error:" at bounding box center [784, 394] width 461 height 23
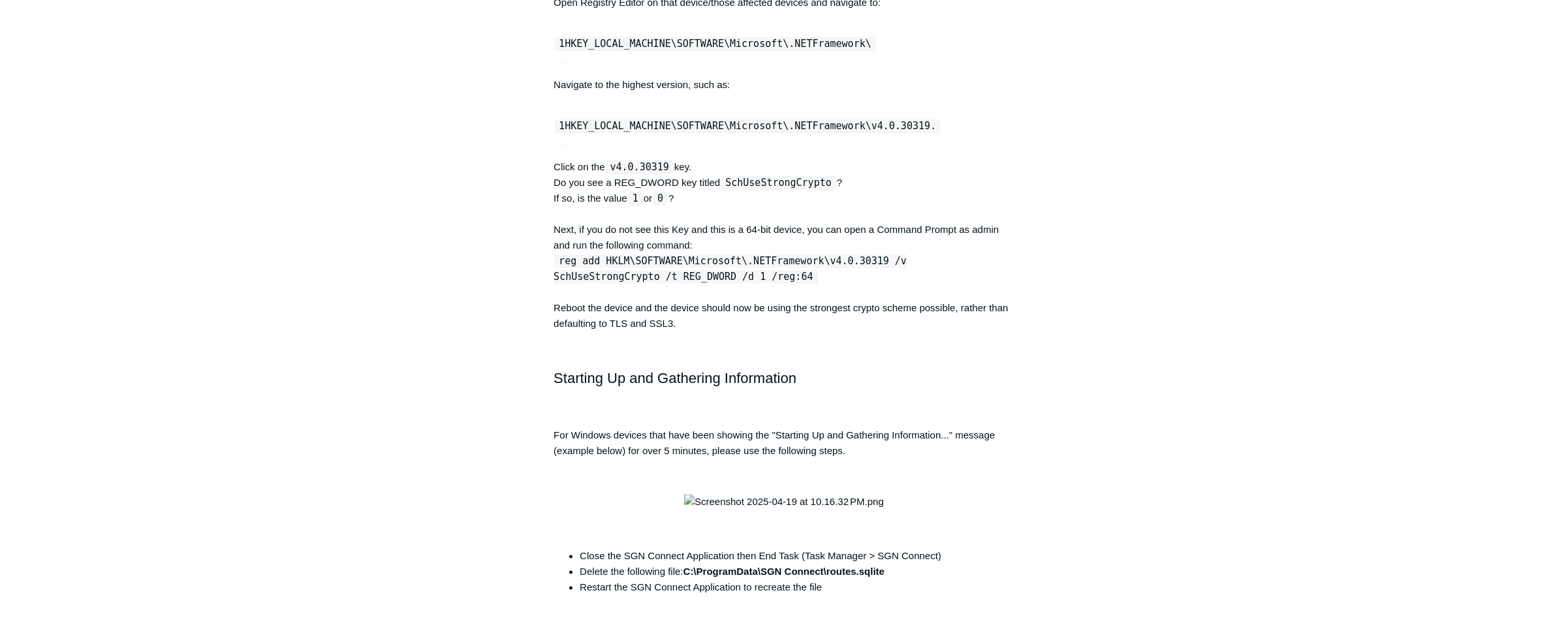
scroll to position [4589, 0]
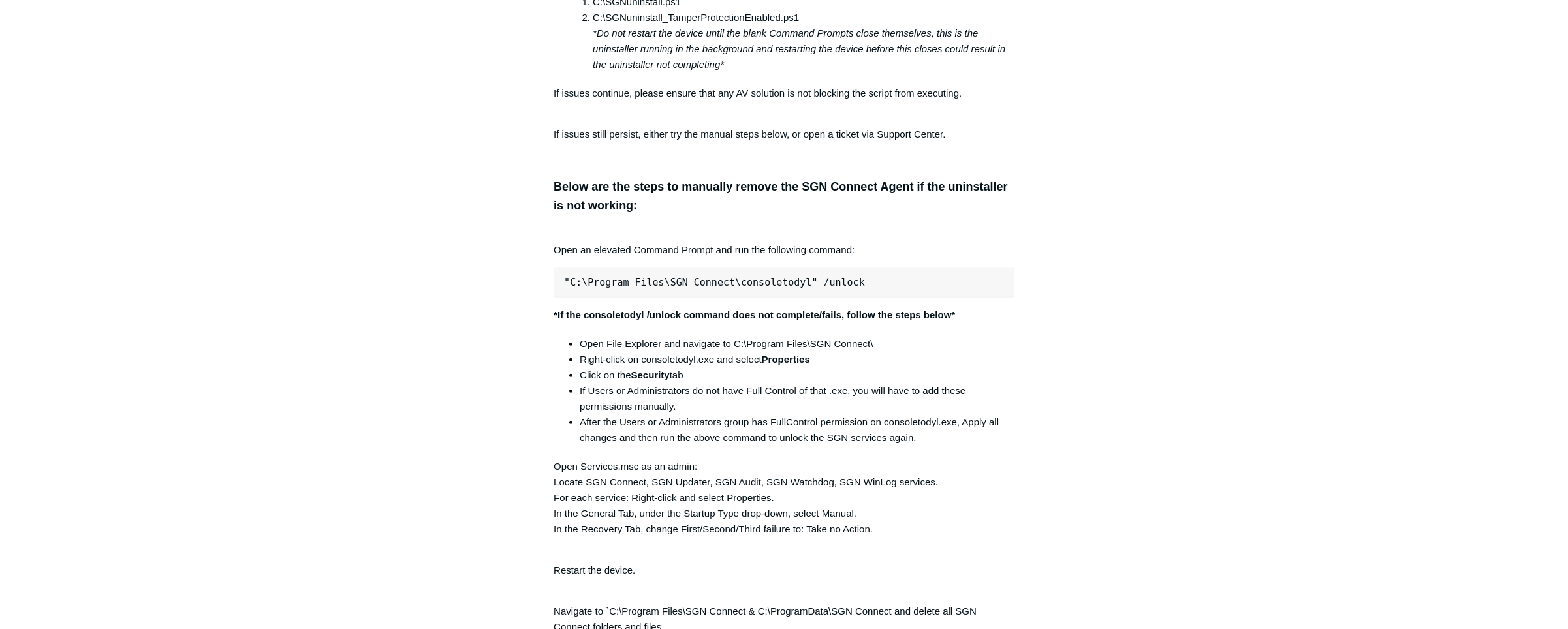
scroll to position [2543, 0]
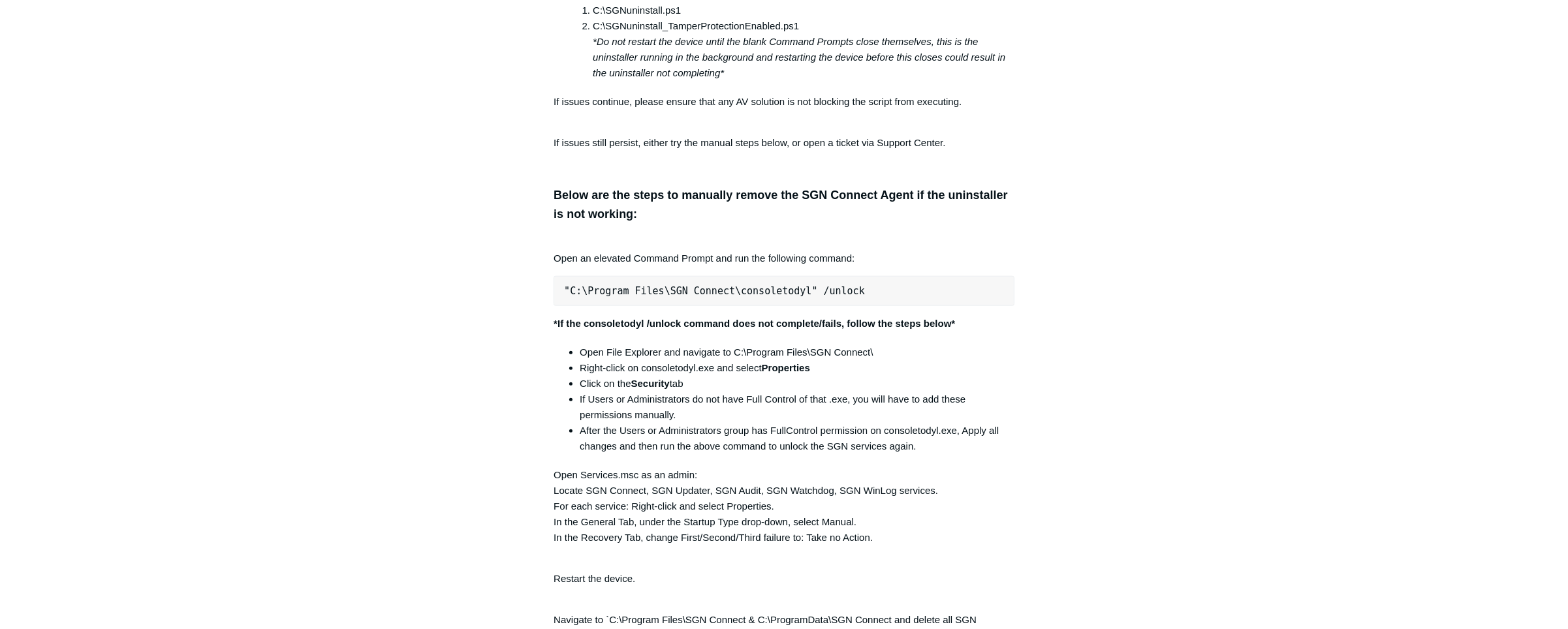
click at [1054, 373] on div "Articles in this section Installation Procedure for macOS 15 (Sequoia) Check to…" at bounding box center [784, 381] width 758 height 5611
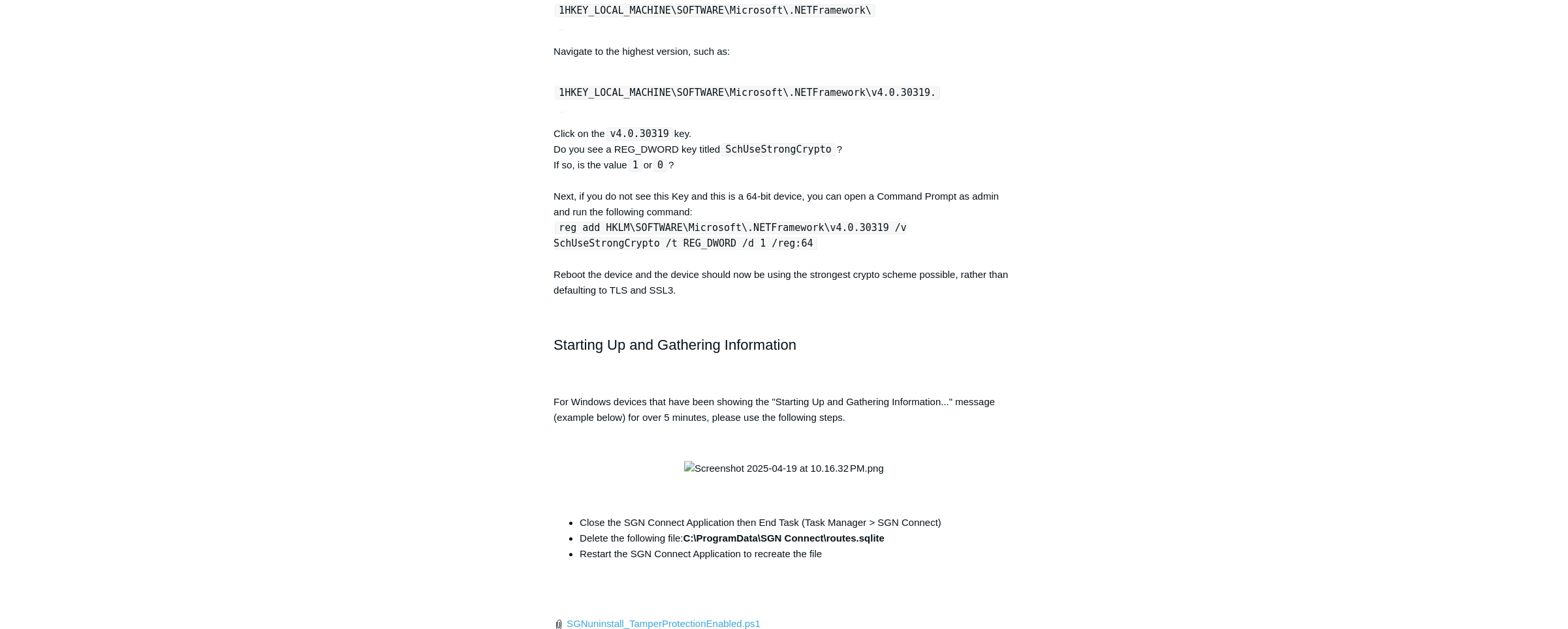
scroll to position [4600, 0]
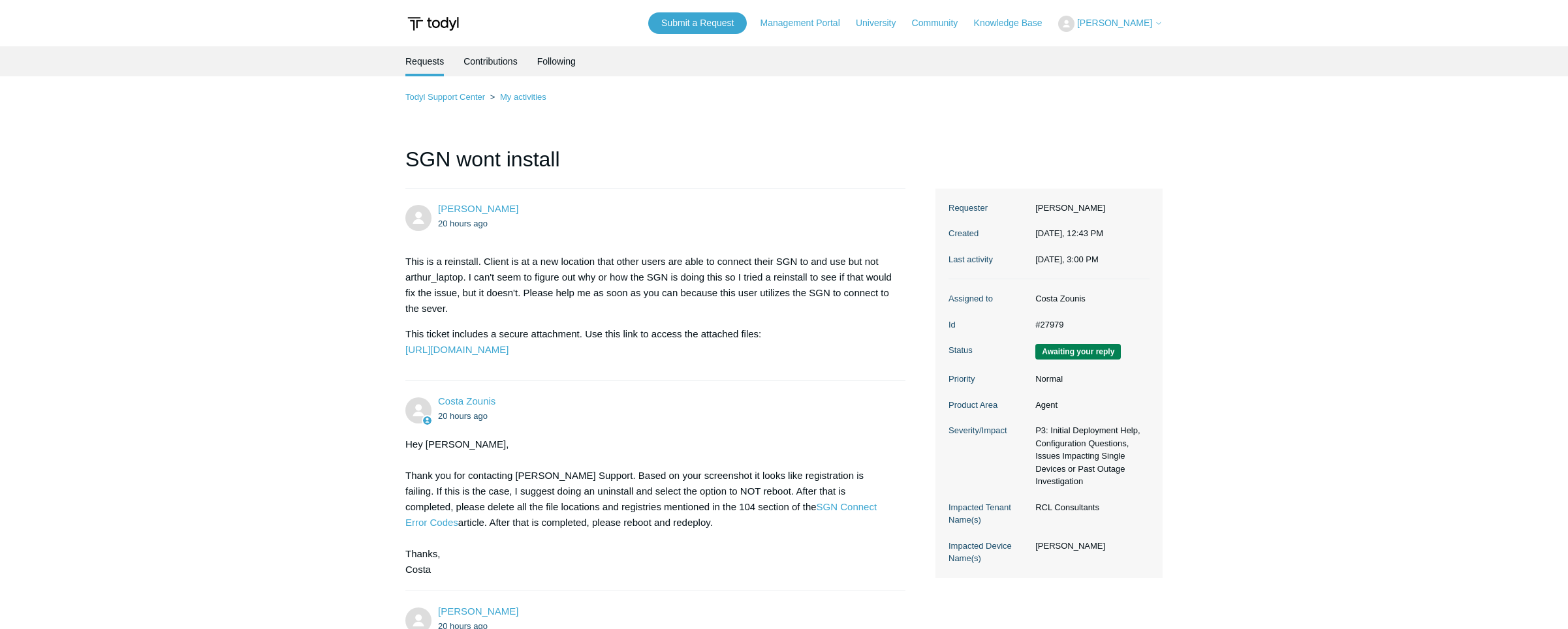
scroll to position [454, 0]
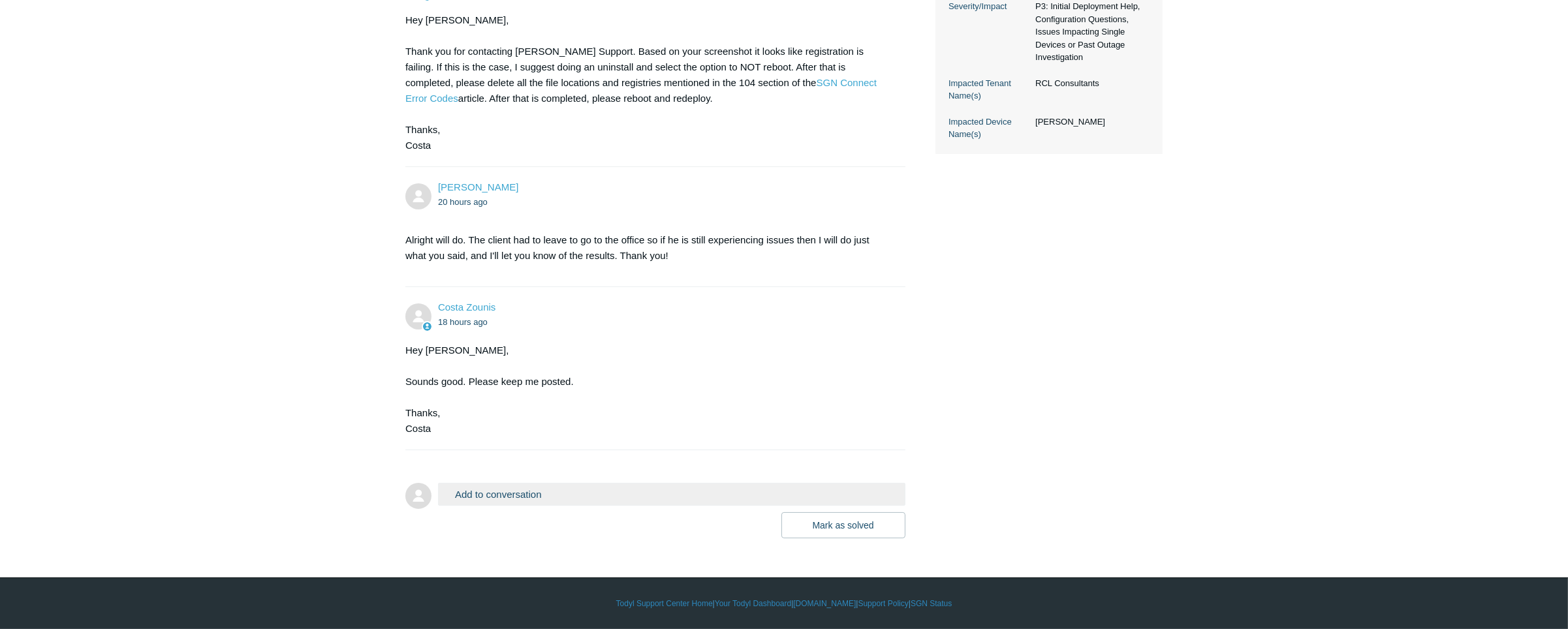
click at [693, 493] on button "Add to conversation" at bounding box center [672, 495] width 467 height 23
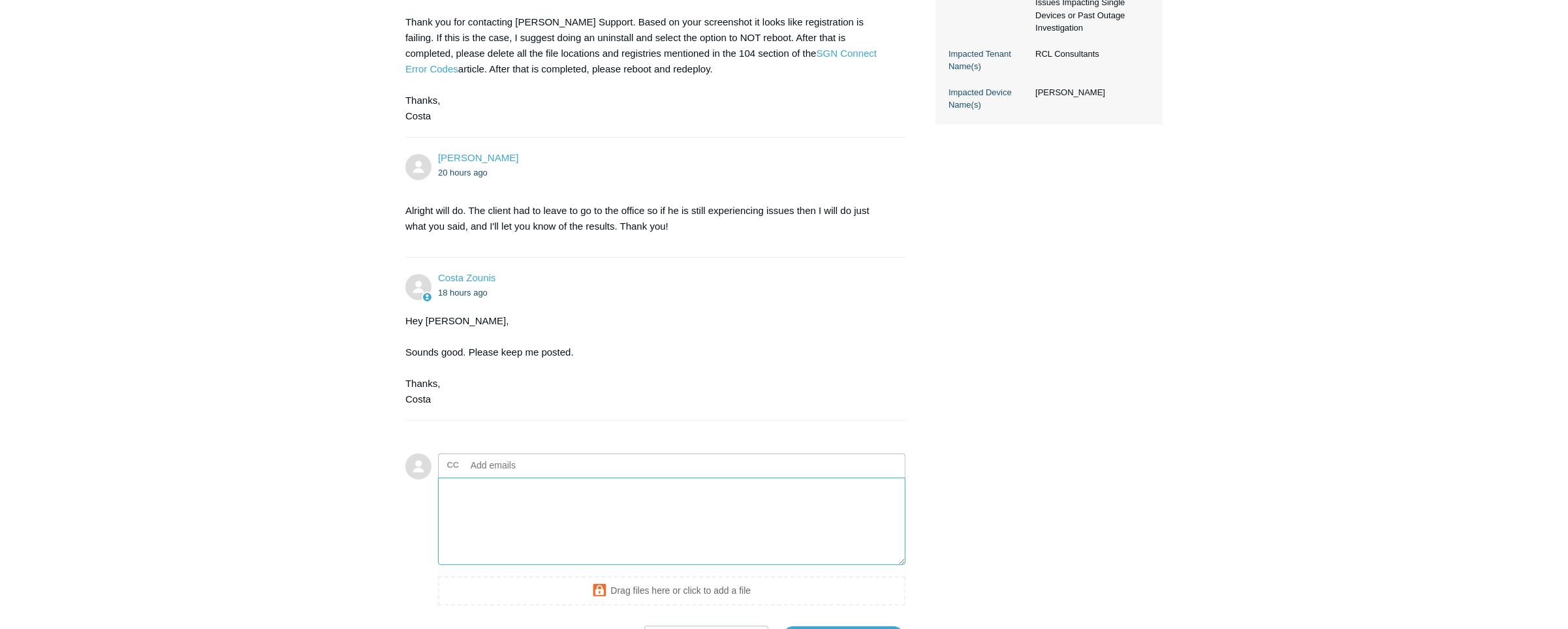
click at [653, 566] on textarea "Add your reply" at bounding box center [672, 522] width 467 height 88
click at [654, 560] on textarea "Add your reply" at bounding box center [672, 522] width 467 height 88
click at [571, 534] on textarea "Hey, it didn't work" at bounding box center [672, 522] width 467 height 88
click at [898, 522] on textarea "Hey, it didn't work. We are thinking about blowing the machine away and setting…" at bounding box center [672, 522] width 467 height 88
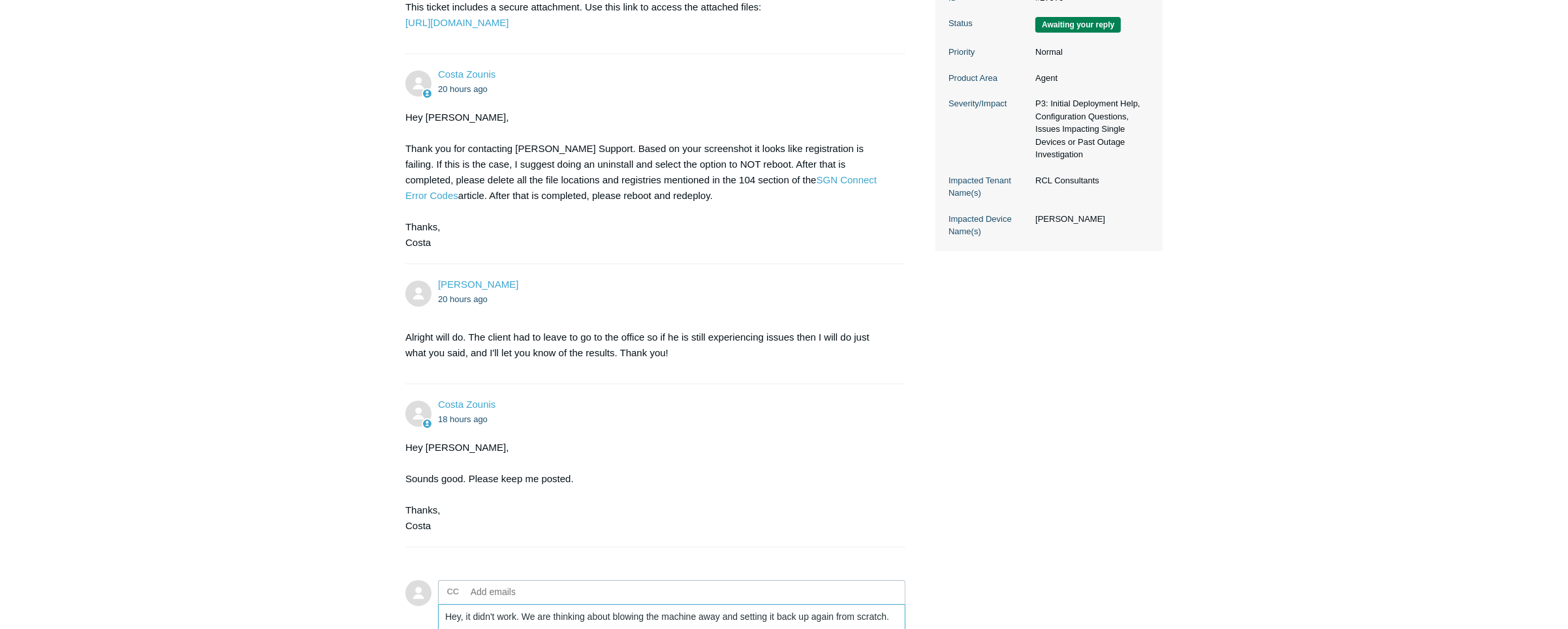
scroll to position [280, 0]
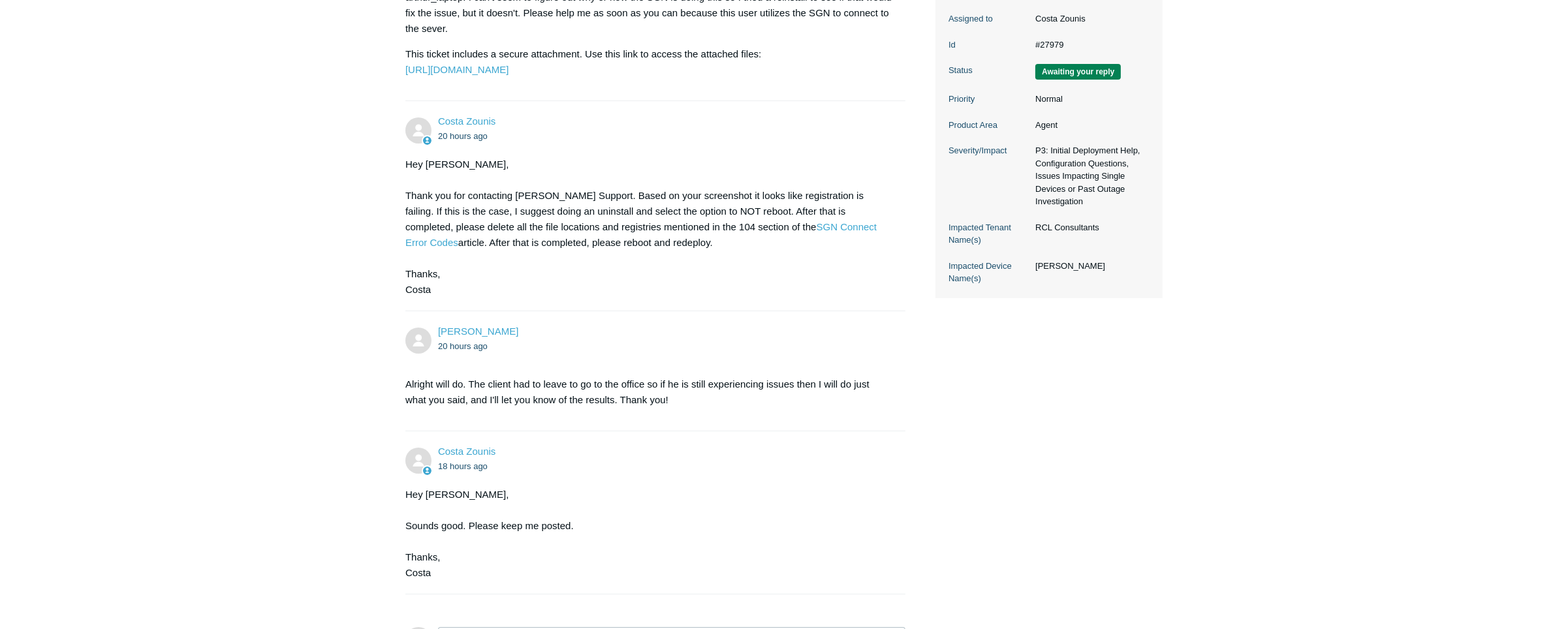
type textarea "Hey, it didn't work. We are thinking about blowing the machine away and setting…"
click at [651, 408] on p "Alright will do. The client had to leave to go to the office so if he is still …" at bounding box center [649, 392] width 487 height 31
click at [613, 408] on p "Alright will do. The client had to leave to go to the office so if he is still …" at bounding box center [649, 392] width 487 height 31
click at [704, 408] on p "Alright will do. The client had to leave to go to the office so if he is still …" at bounding box center [649, 392] width 487 height 31
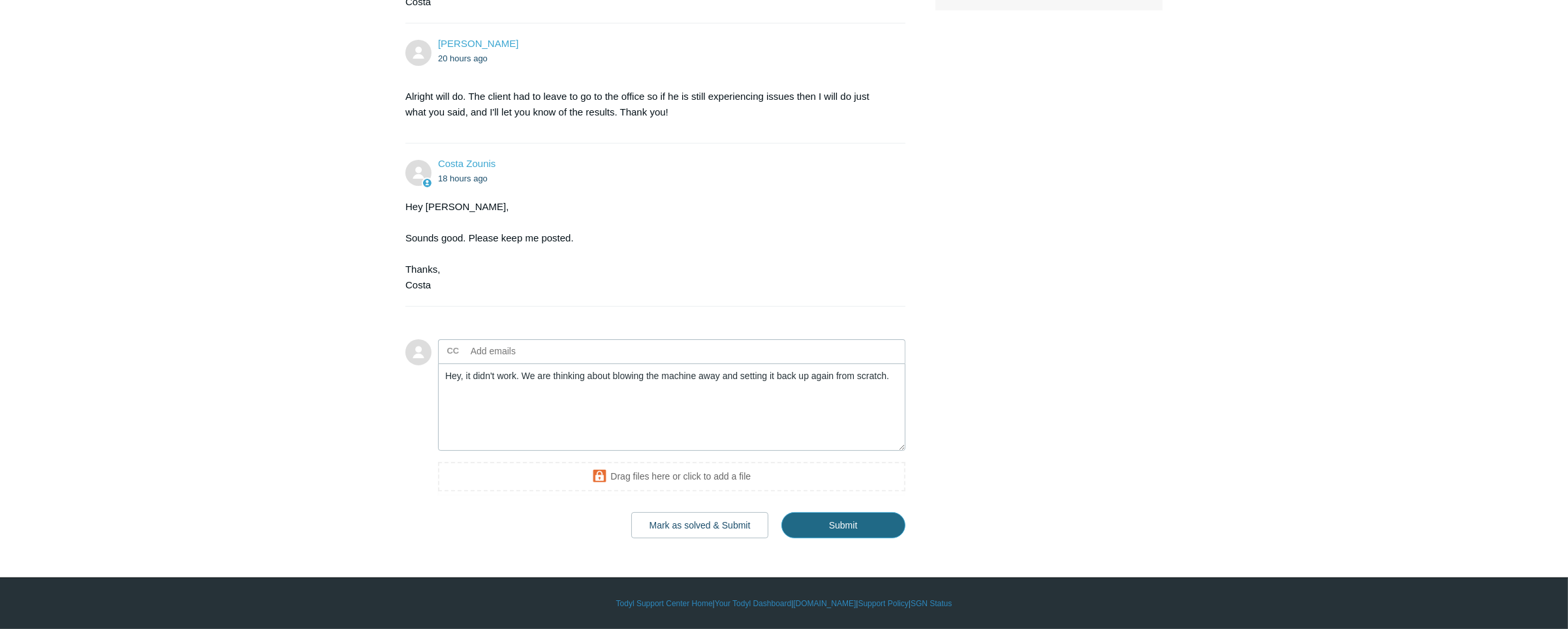
click at [872, 532] on input "Submit" at bounding box center [844, 526] width 124 height 26
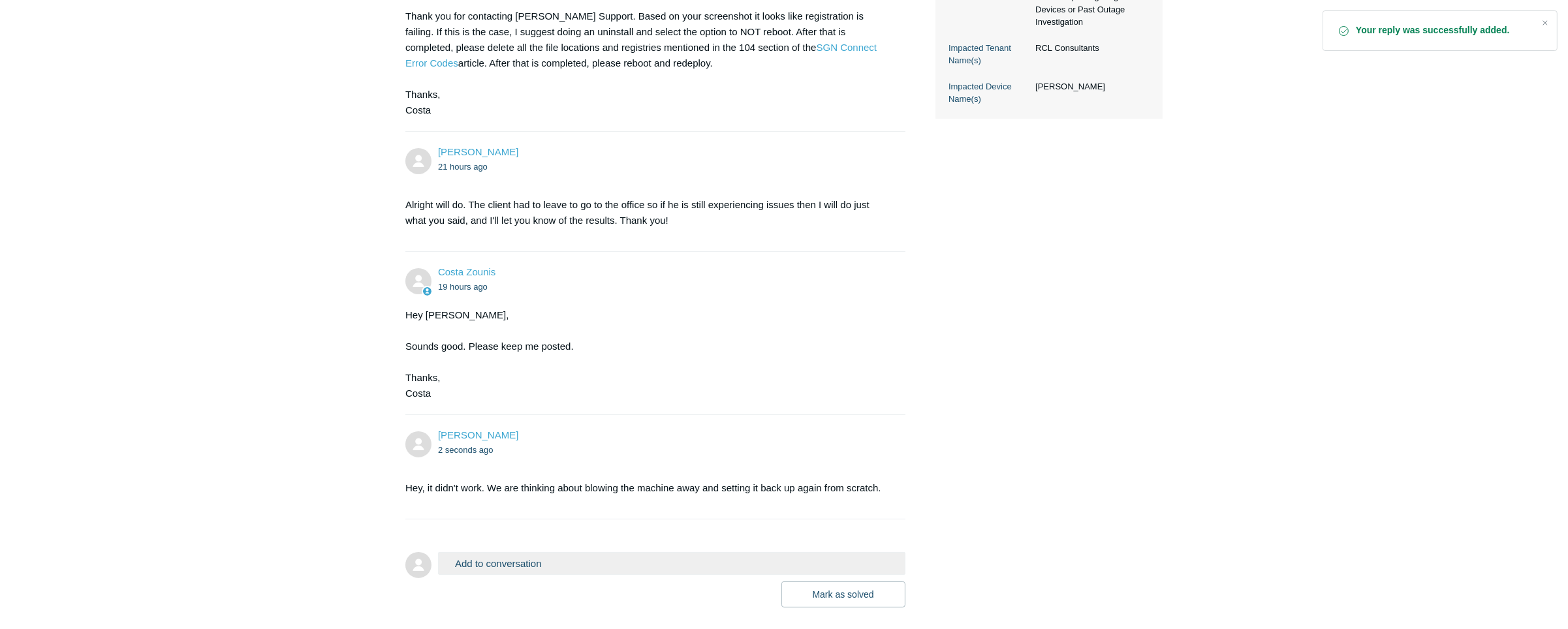
scroll to position [558, 0]
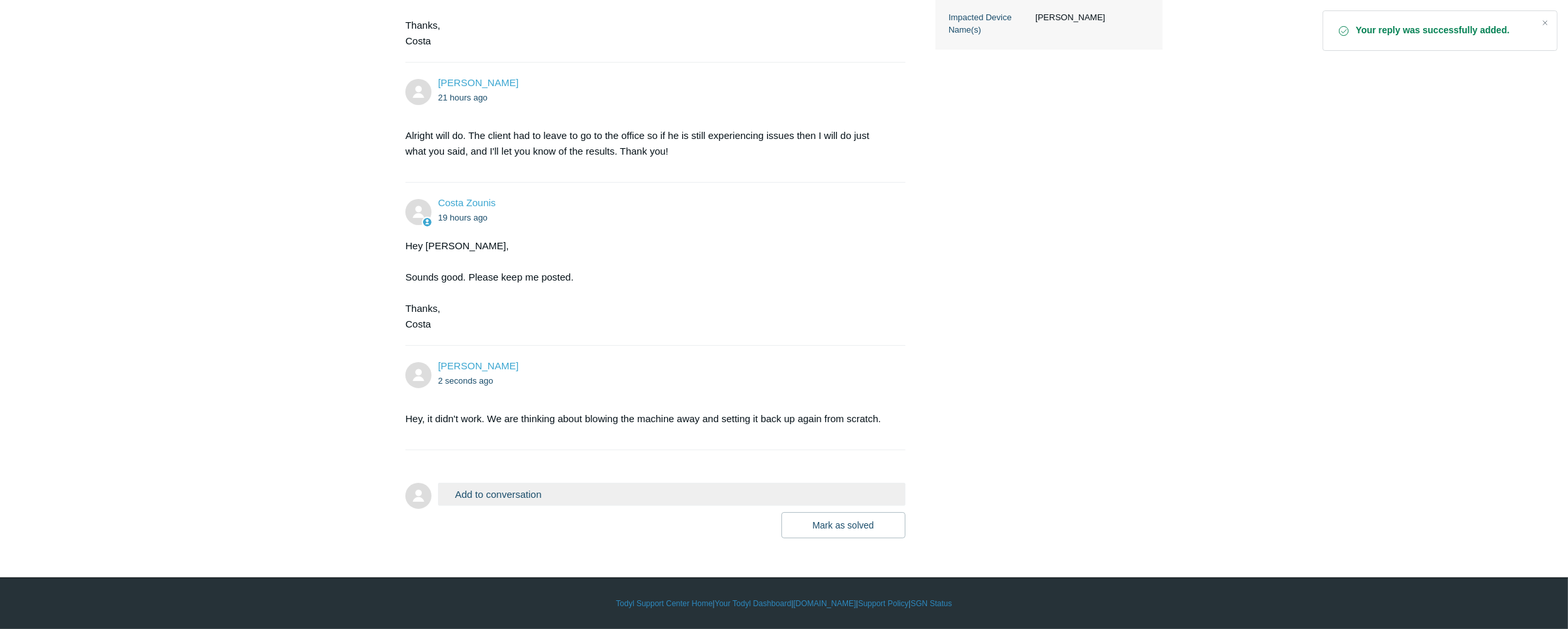
click at [541, 502] on button "Add to conversation" at bounding box center [672, 495] width 467 height 23
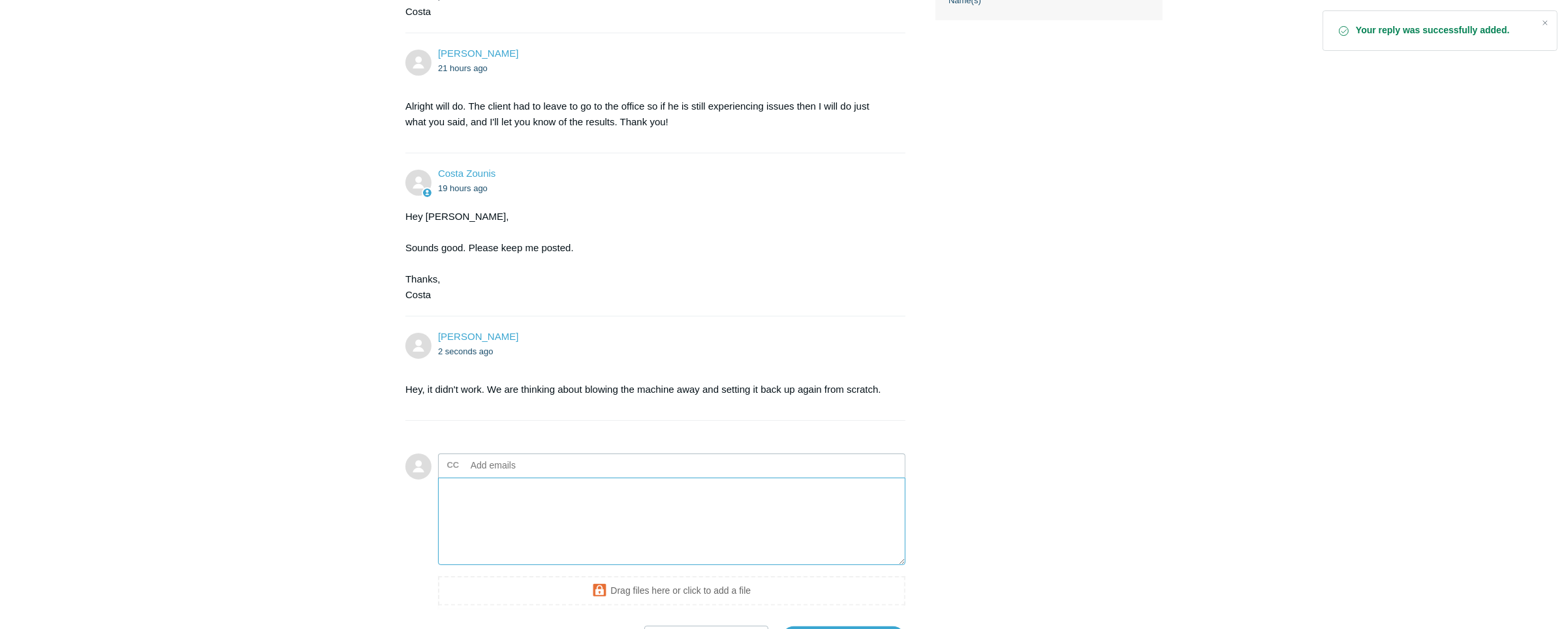
click at [711, 545] on textarea "Add your reply" at bounding box center [672, 522] width 467 height 88
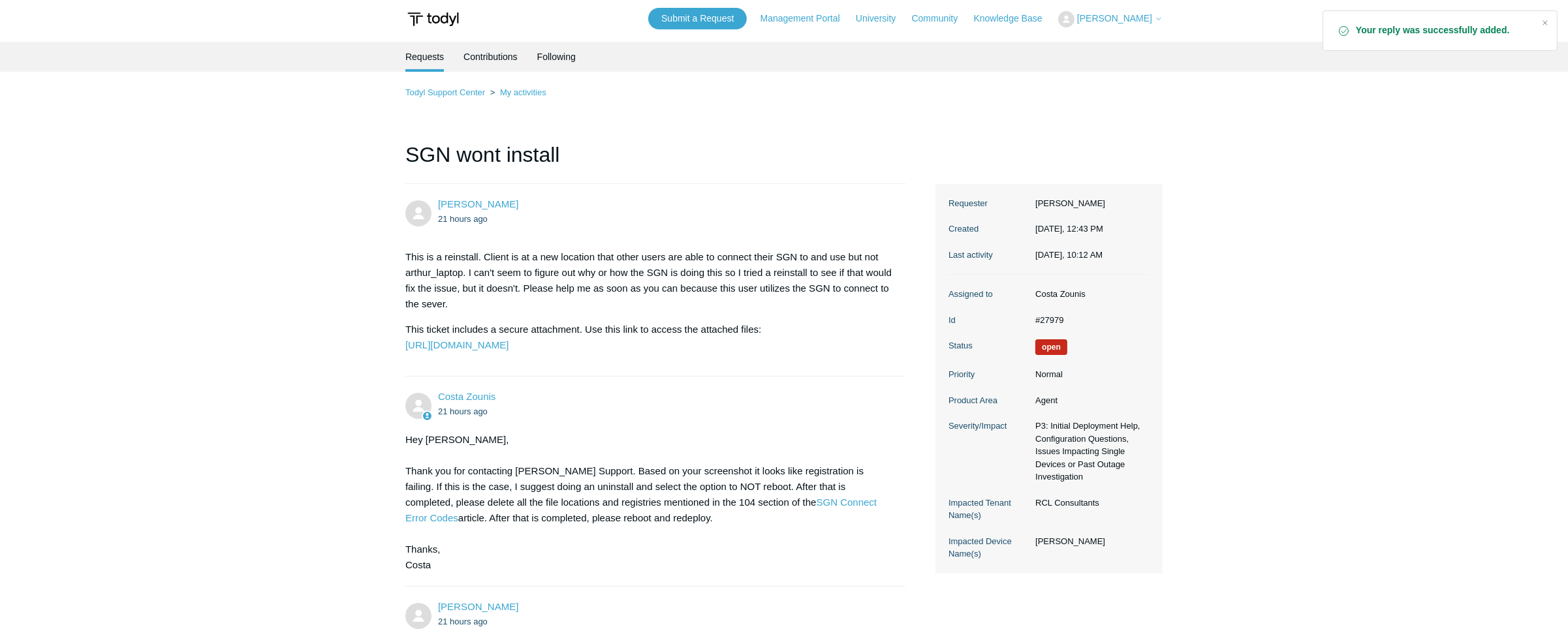
scroll to position [316, 0]
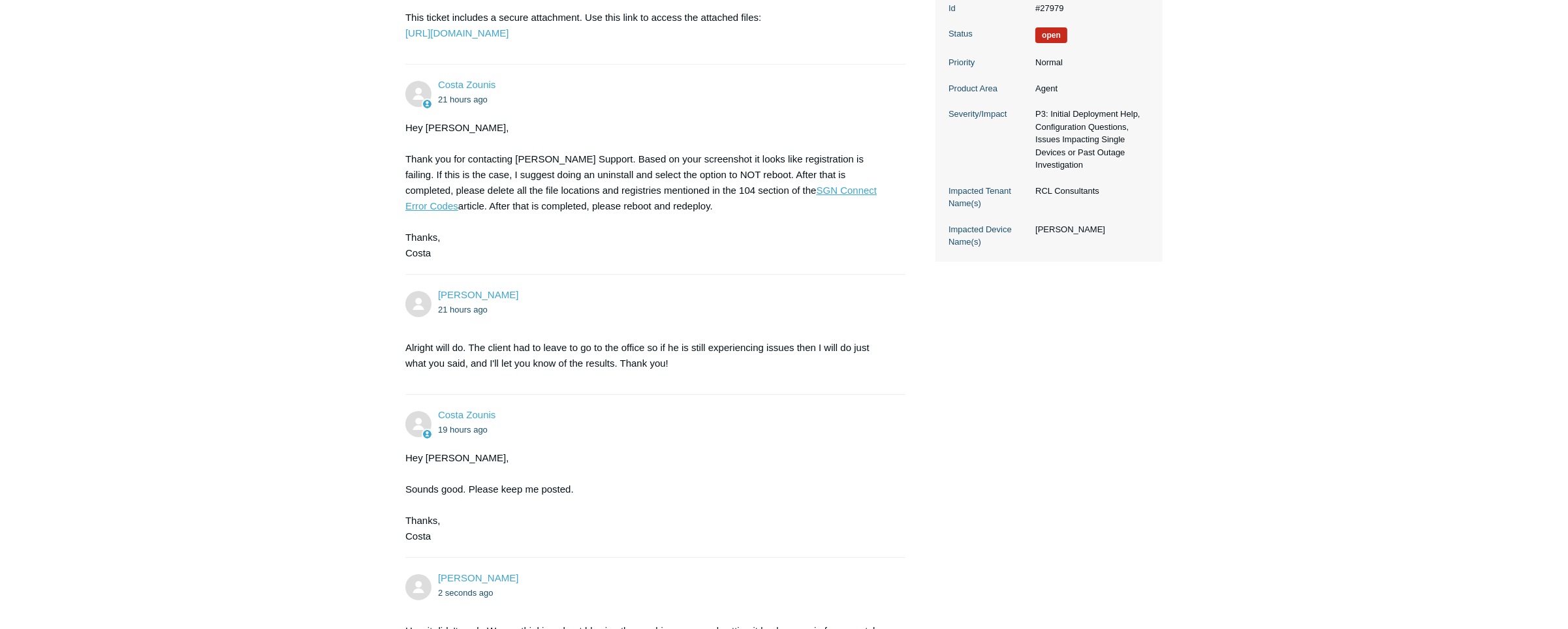
click at [725, 212] on link "SGN Connect Error Codes" at bounding box center [641, 198] width 472 height 27
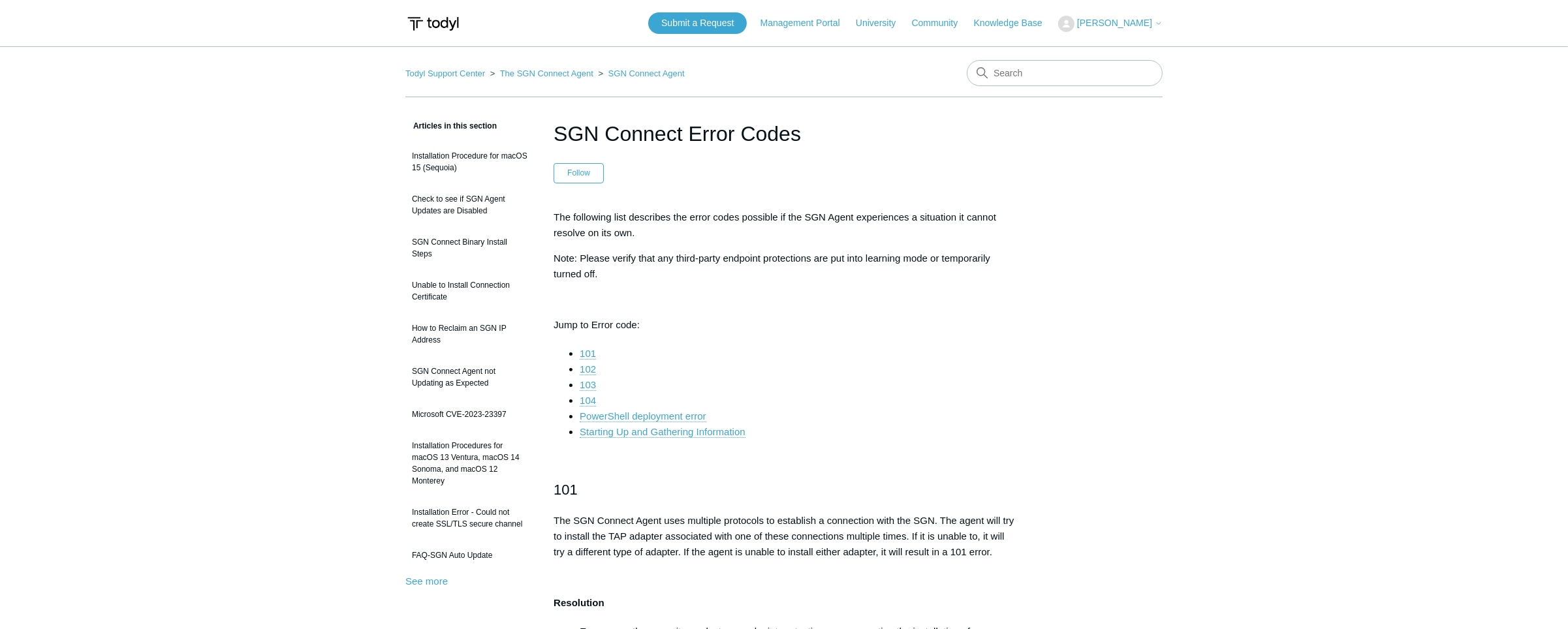
scroll to position [474, 0]
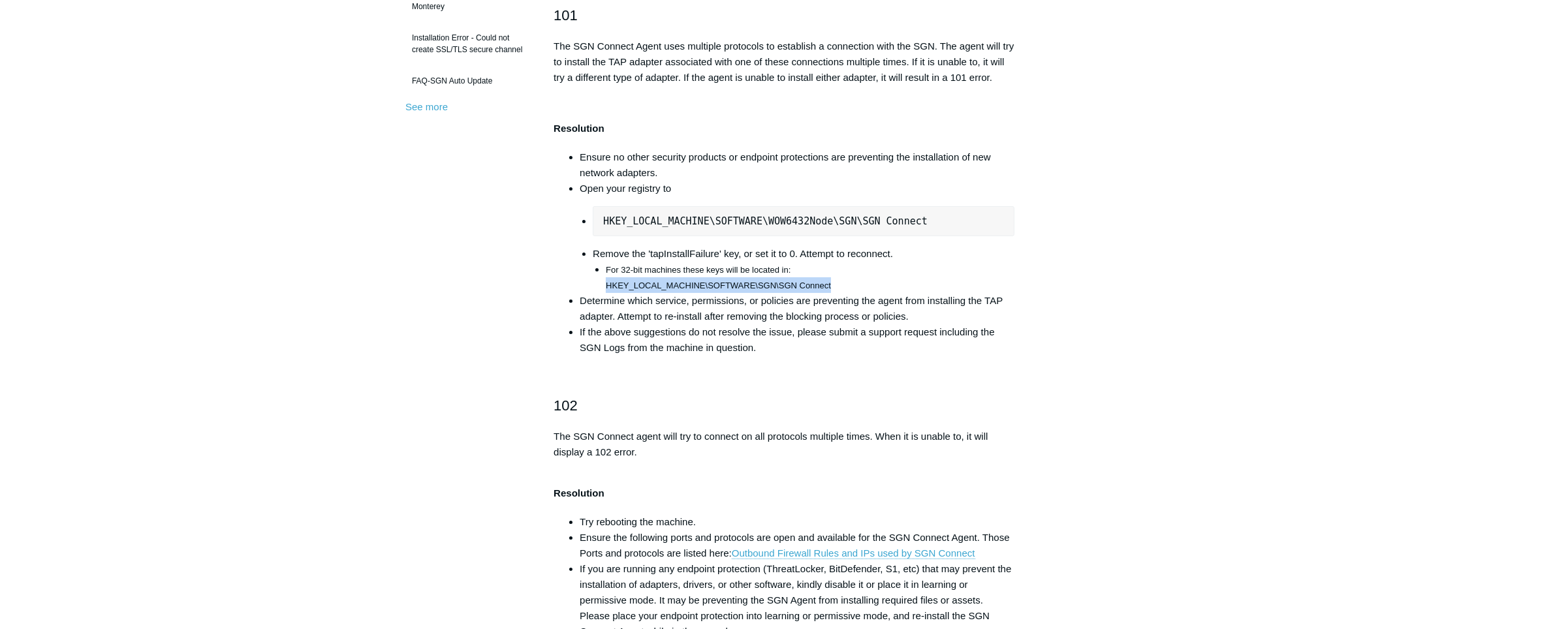
drag, startPoint x: 605, startPoint y: 283, endPoint x: 831, endPoint y: 277, distance: 226.1
click at [831, 277] on ul "For 32-bit machines these keys will be located in: HKEY_LOCAL_MACHINE\SOFTWARE\…" at bounding box center [804, 277] width 422 height 31
copy span "HKEY_LOCAL_MACHINE\SOFTWARE\SGN\SGN Connect"
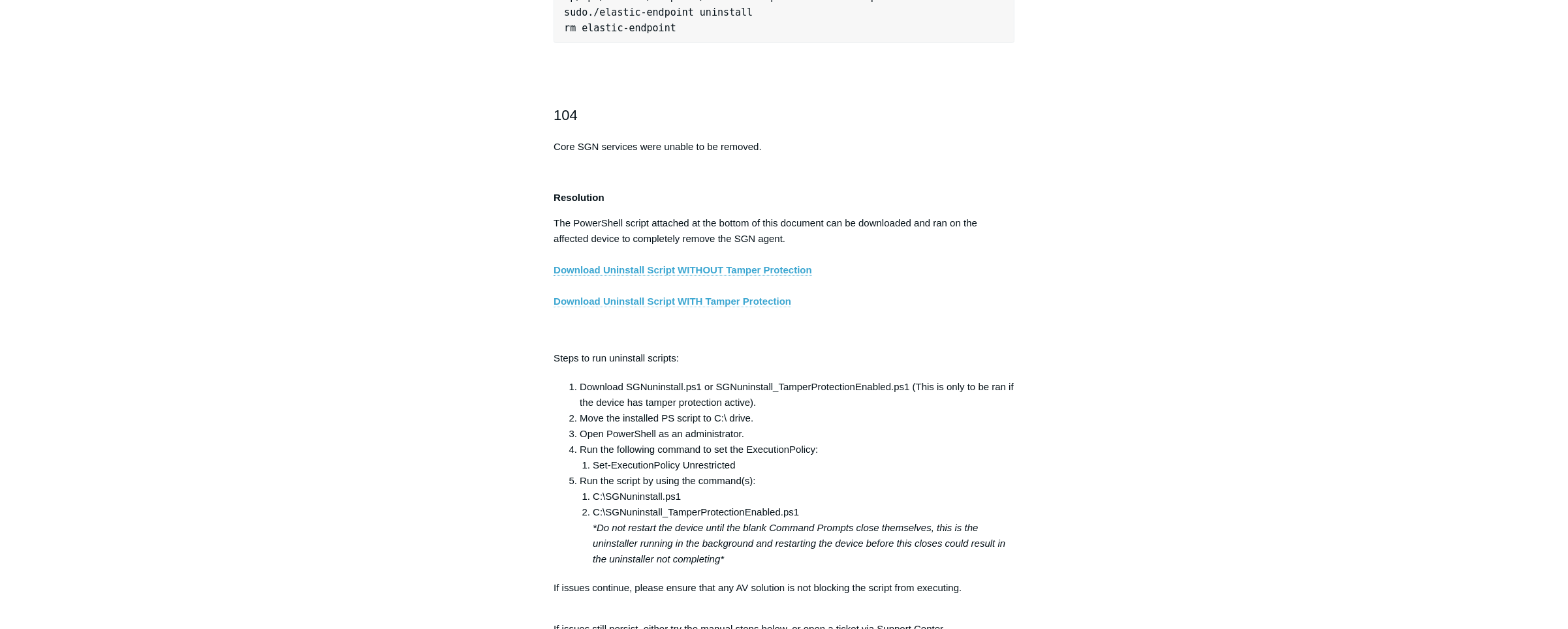
scroll to position [1899, 0]
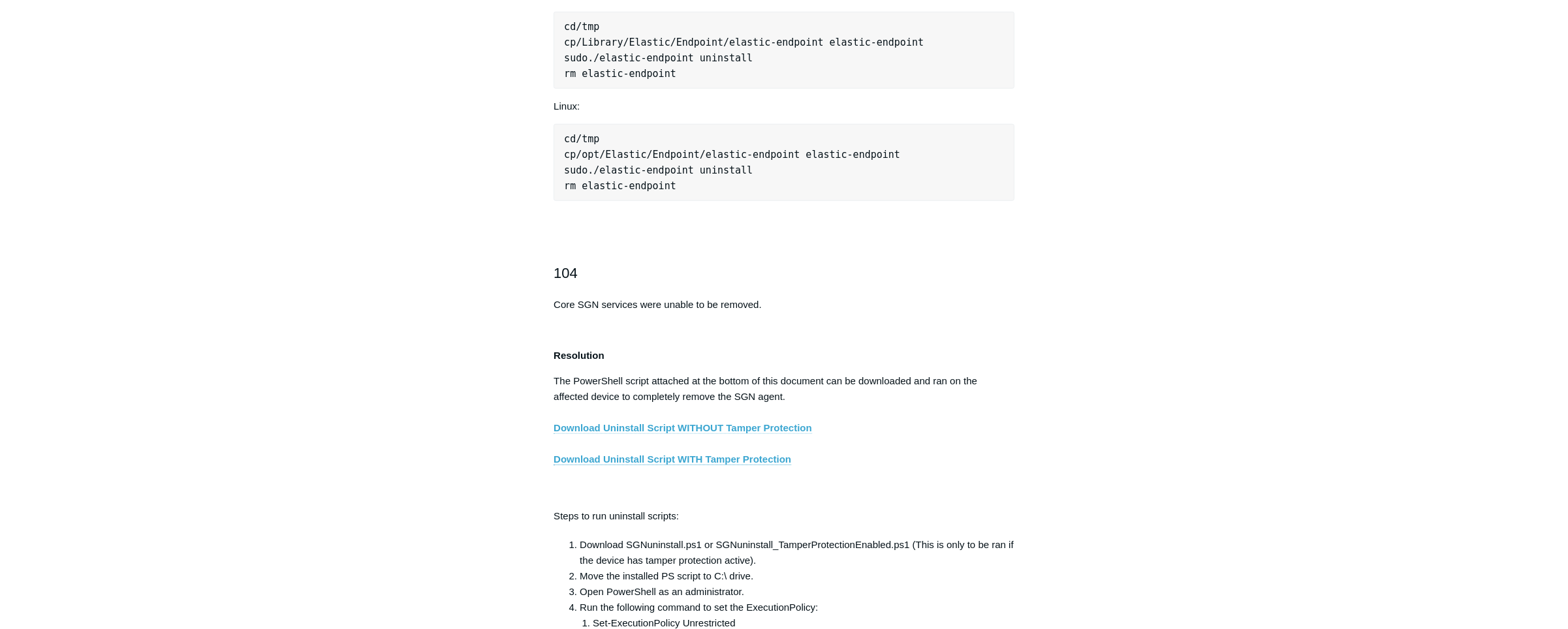
click at [742, 434] on link "Download Uninstall Script WITHOUT Tamper Protection" at bounding box center [683, 428] width 259 height 12
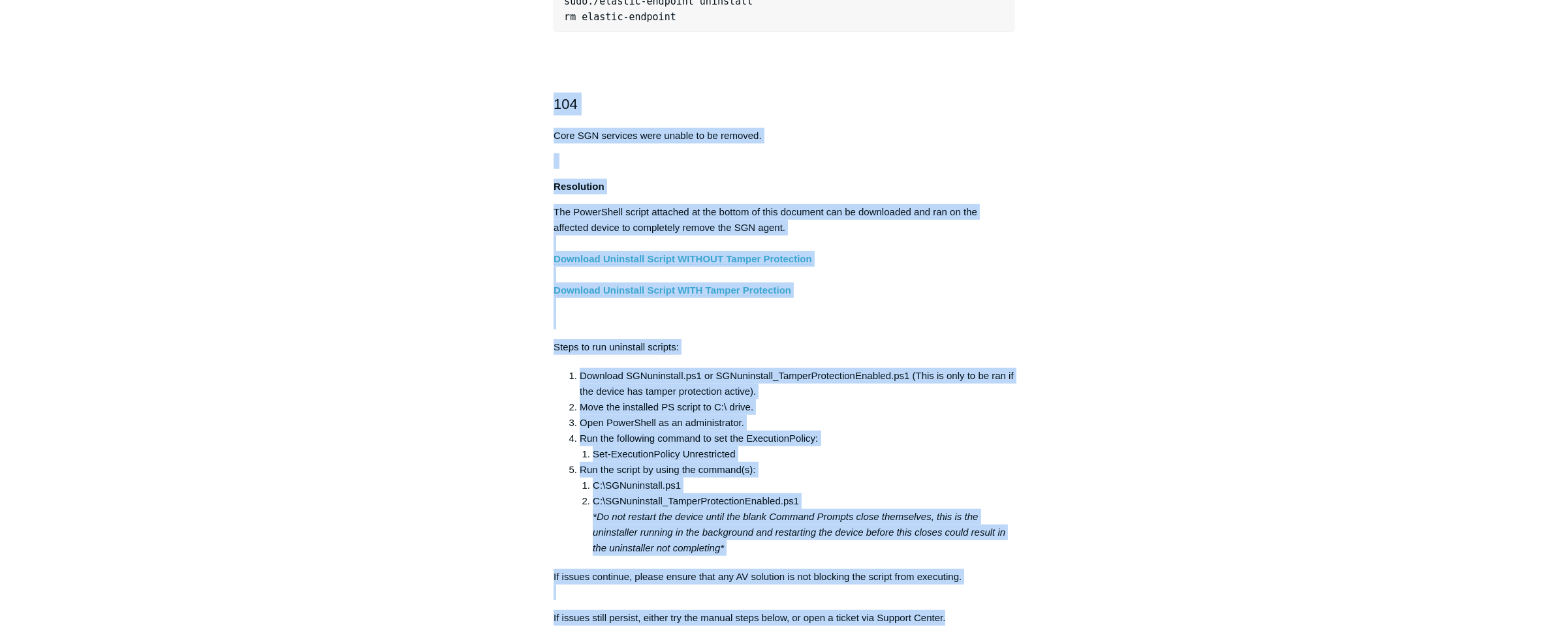
scroll to position [2111, 0]
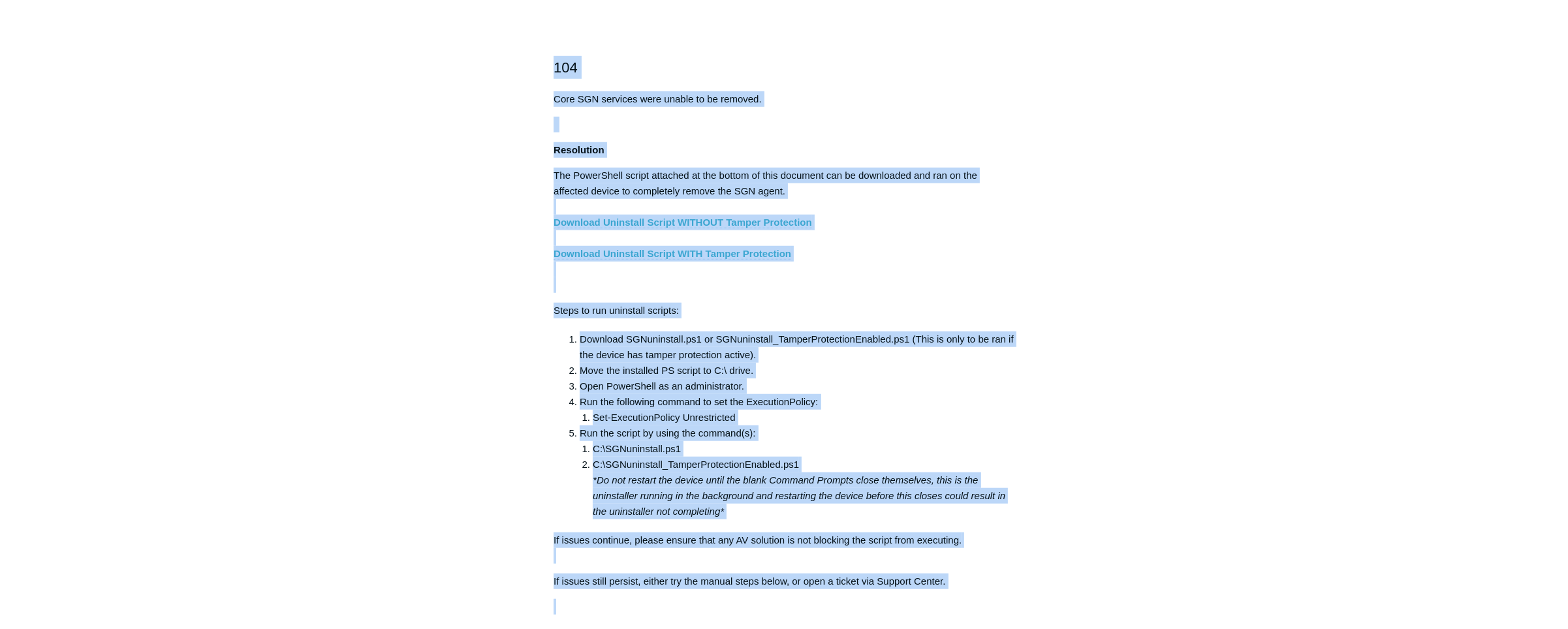
drag, startPoint x: 548, startPoint y: 118, endPoint x: 1182, endPoint y: 626, distance: 812.4
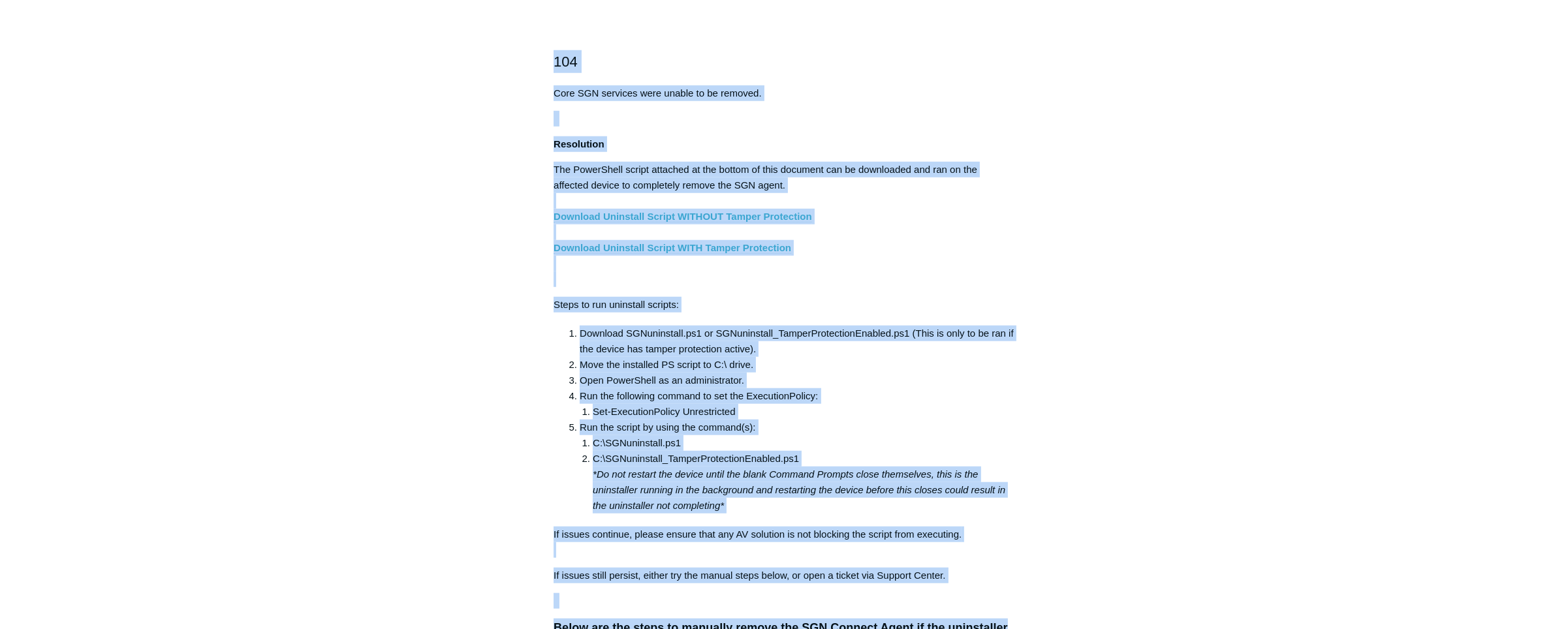
click at [945, 282] on p "The PowerShell script attached at the bottom of this document can be downloaded…" at bounding box center [784, 225] width 461 height 126
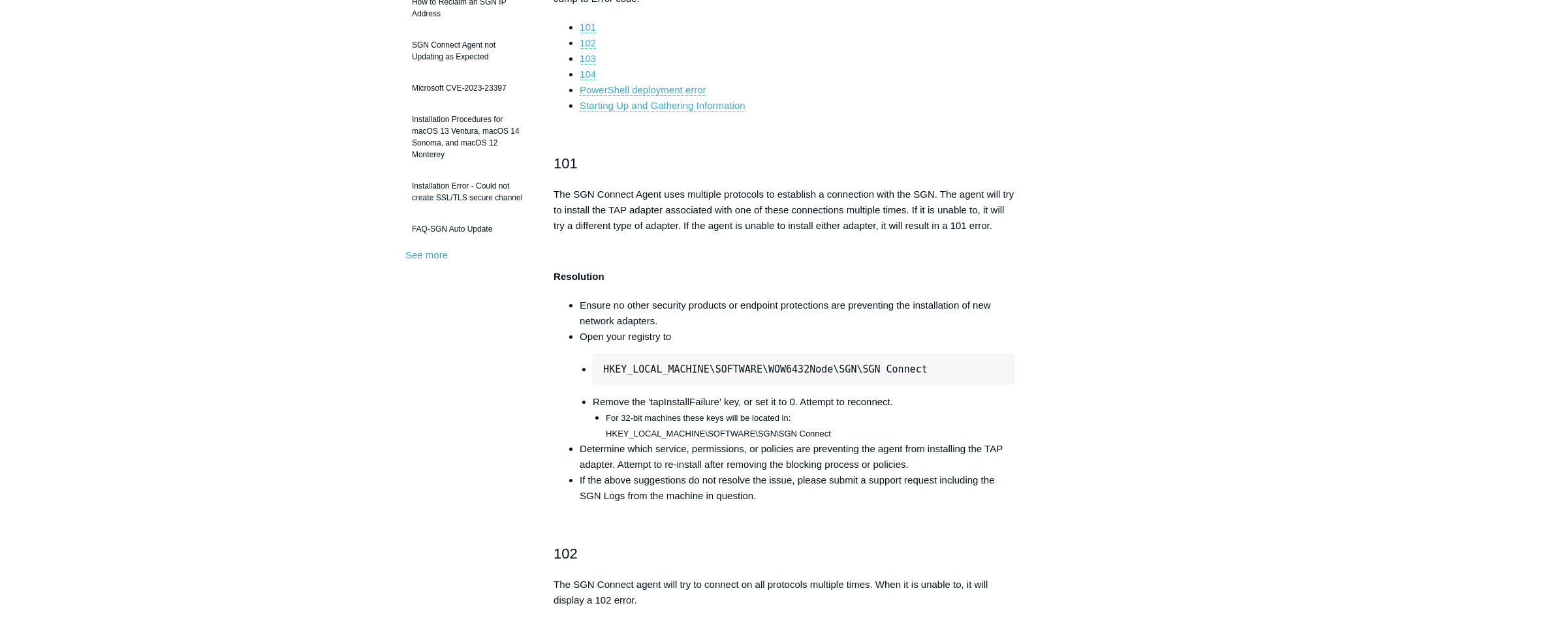
scroll to position [474, 0]
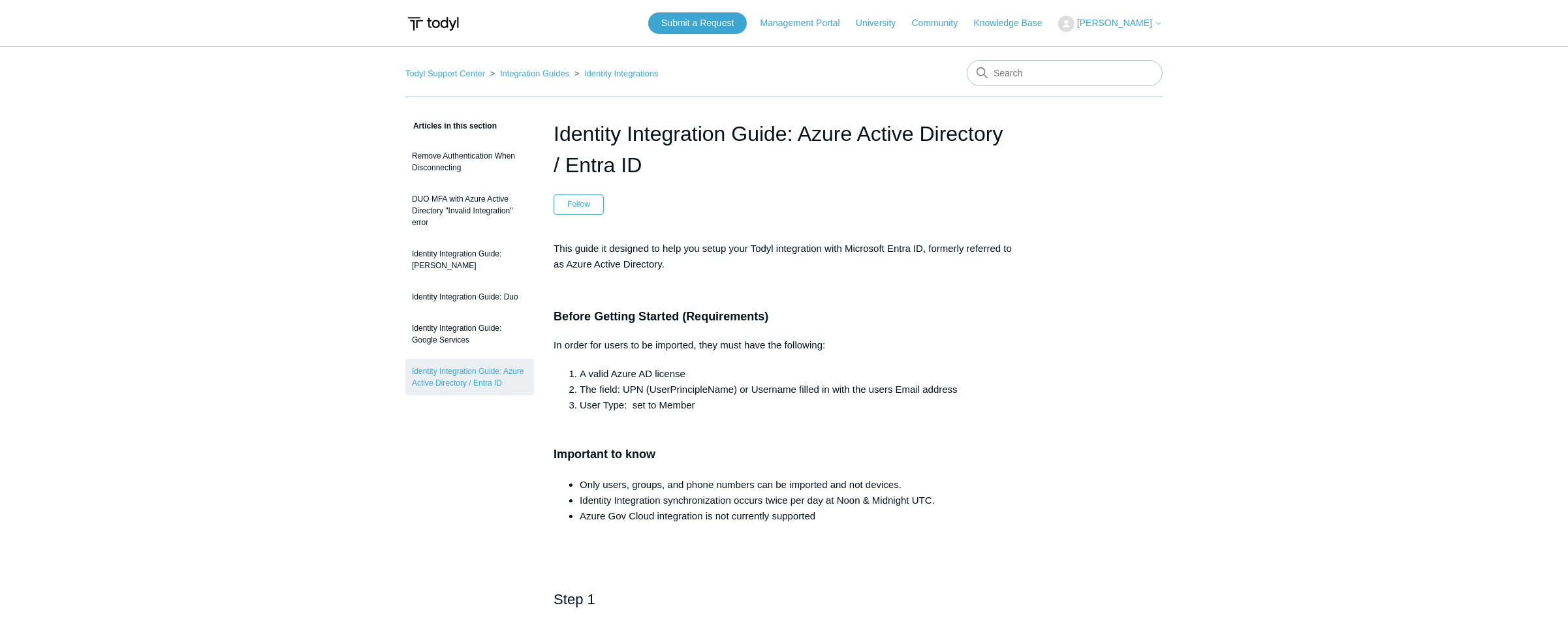
click at [1106, 22] on span "[PERSON_NAME]" at bounding box center [1115, 22] width 75 height 10
click at [1117, 45] on link "My Support Requests" at bounding box center [1122, 51] width 127 height 23
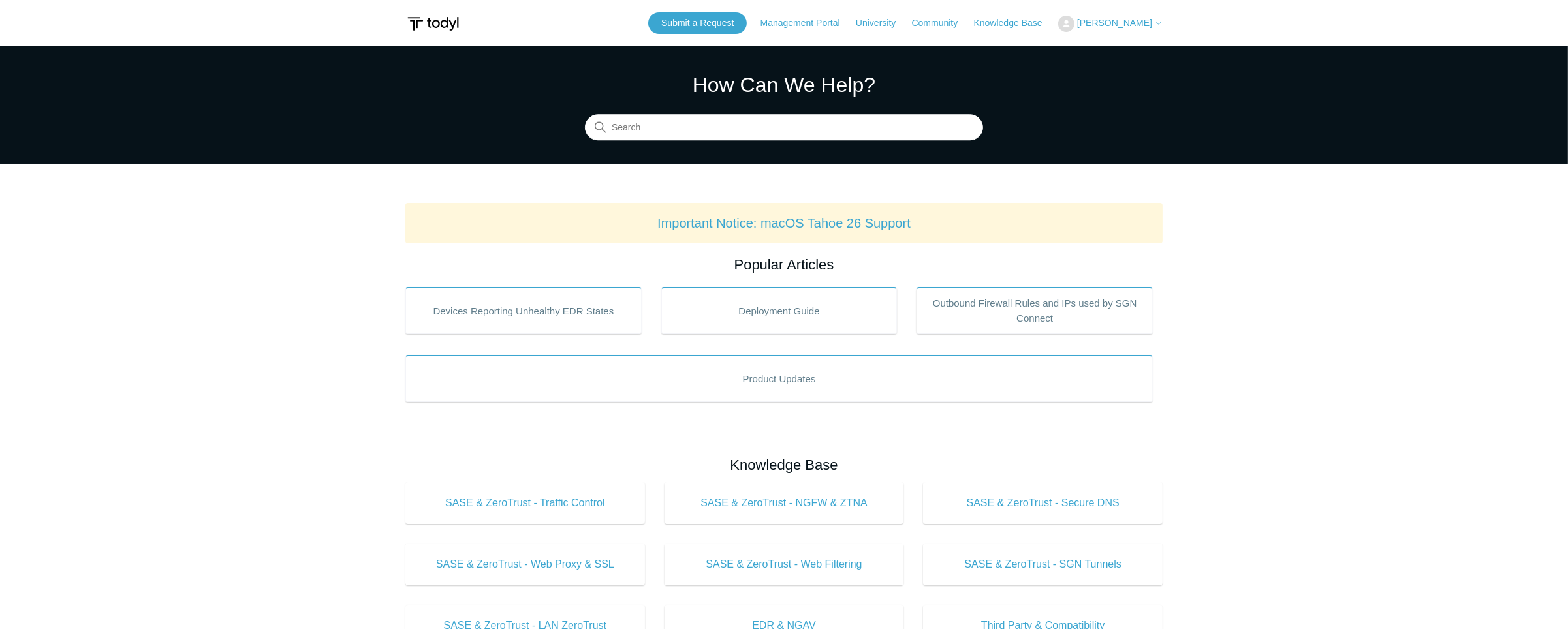
click at [1151, 26] on span "[PERSON_NAME]" at bounding box center [1115, 22] width 75 height 10
click at [1105, 53] on link "My Support Requests" at bounding box center [1122, 51] width 127 height 23
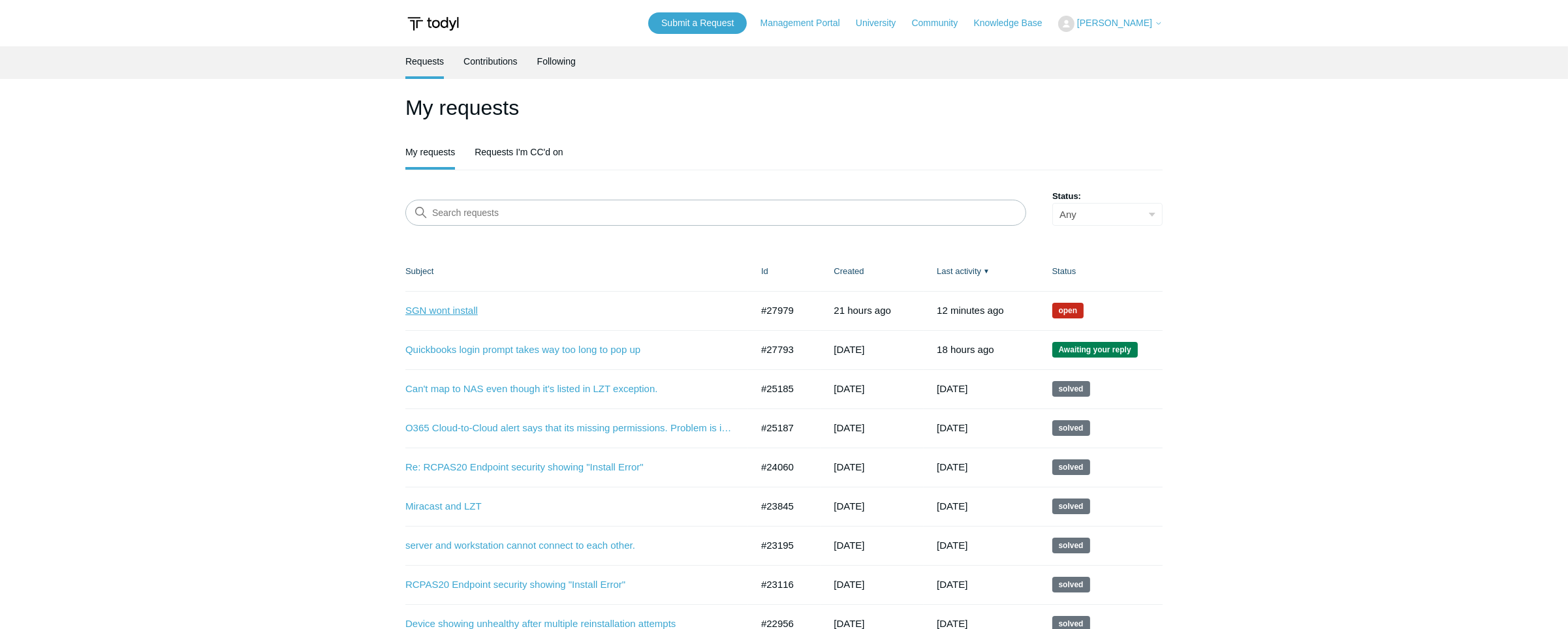
click at [448, 316] on link "SGN wont install" at bounding box center [568, 311] width 326 height 15
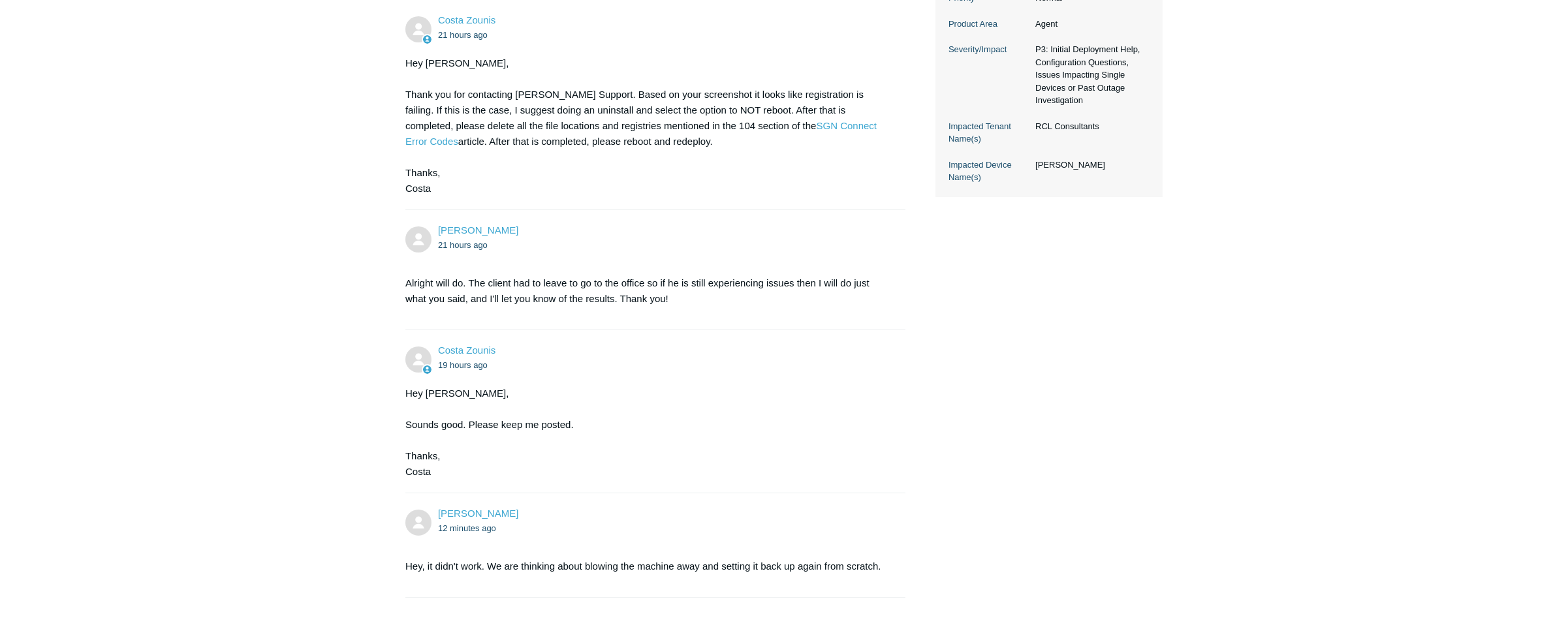
scroll to position [558, 0]
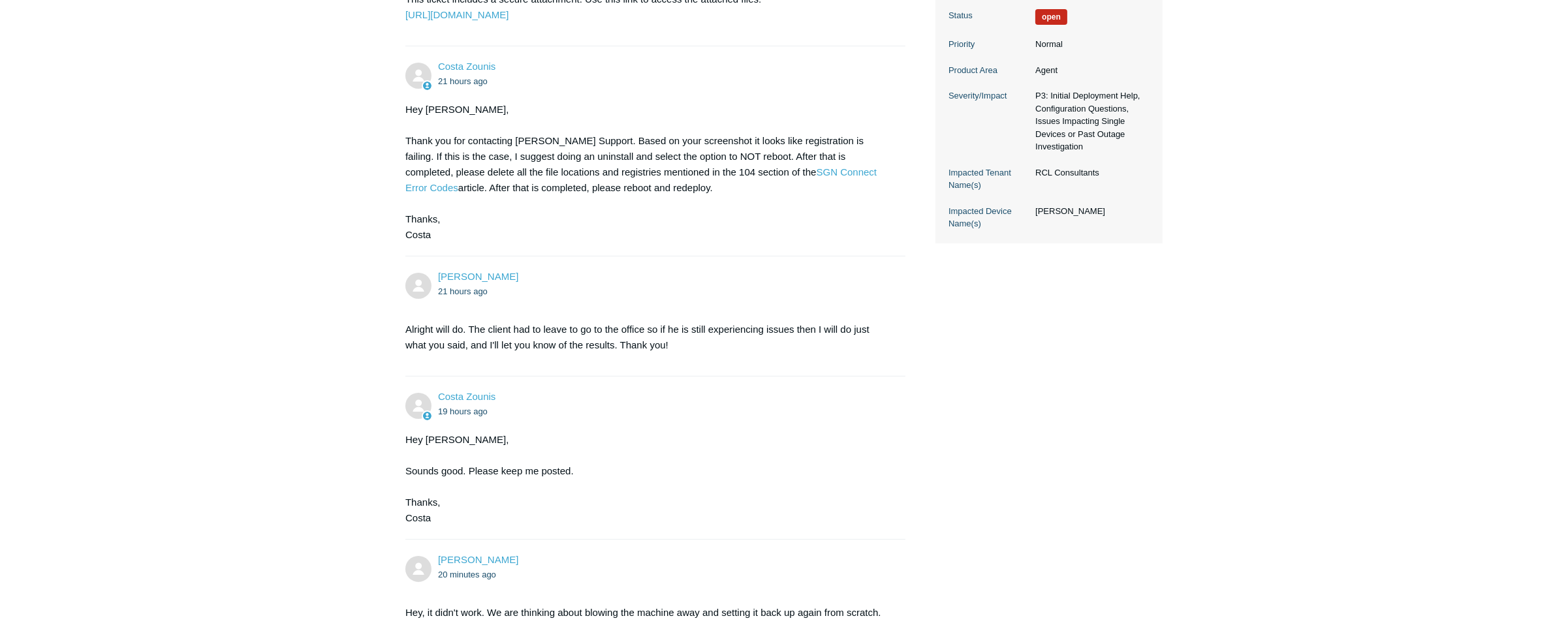
scroll to position [493, 0]
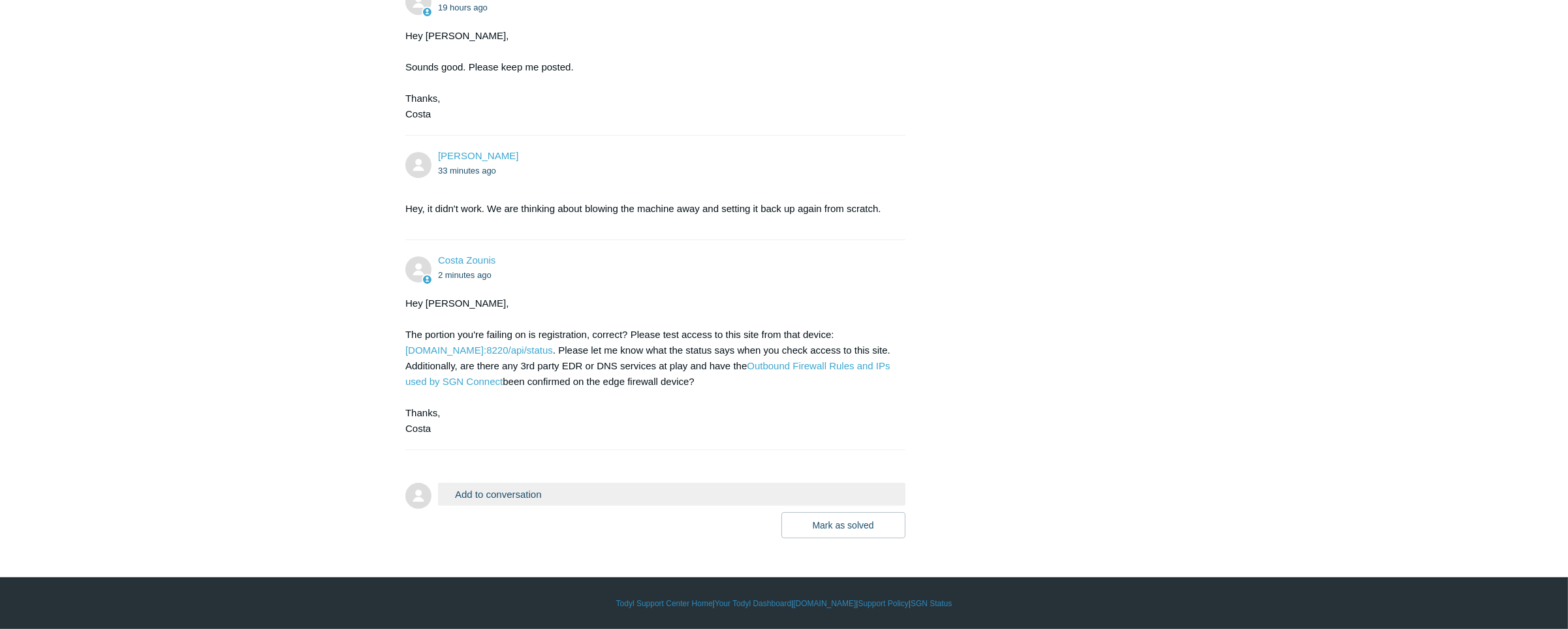
scroll to position [768, 0]
click at [527, 498] on button "Add to conversation" at bounding box center [672, 495] width 467 height 23
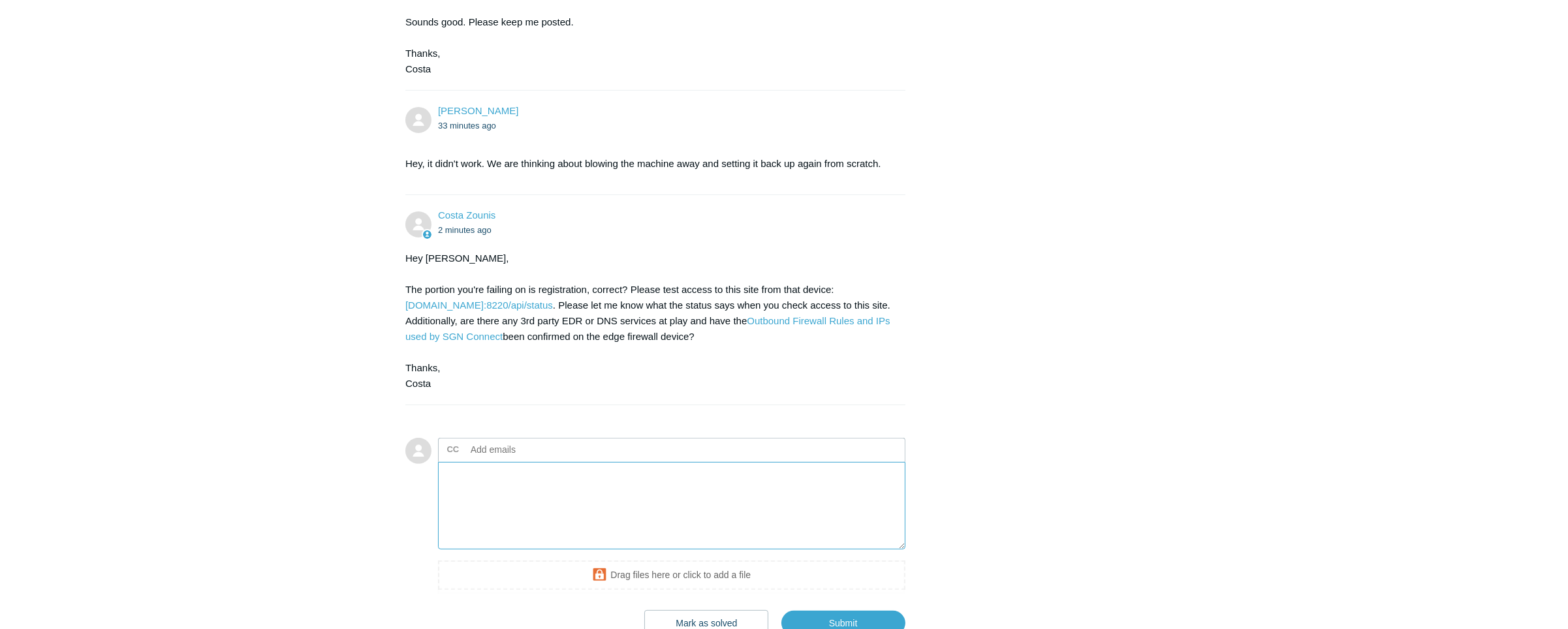
scroll to position [911, 0]
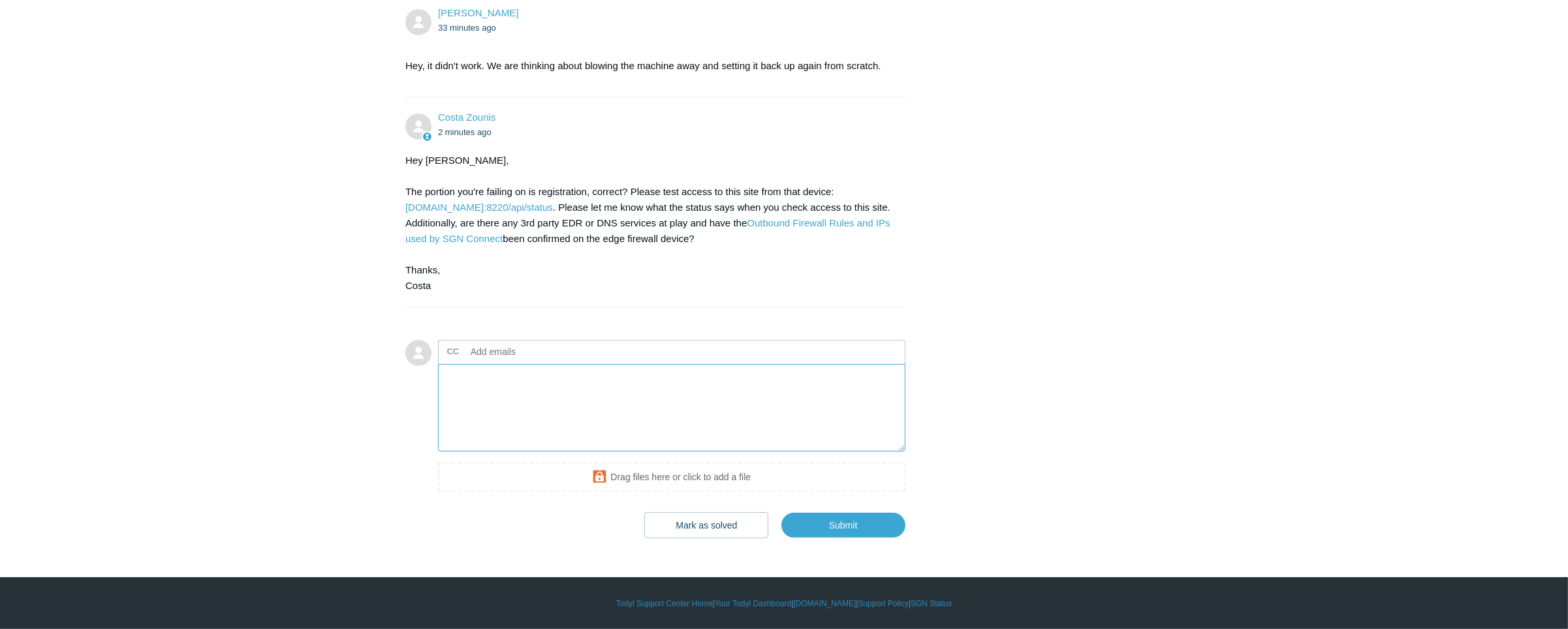
drag, startPoint x: 571, startPoint y: 367, endPoint x: 584, endPoint y: 396, distance: 31.8
click at [572, 373] on textarea "Add your reply" at bounding box center [672, 408] width 467 height 88
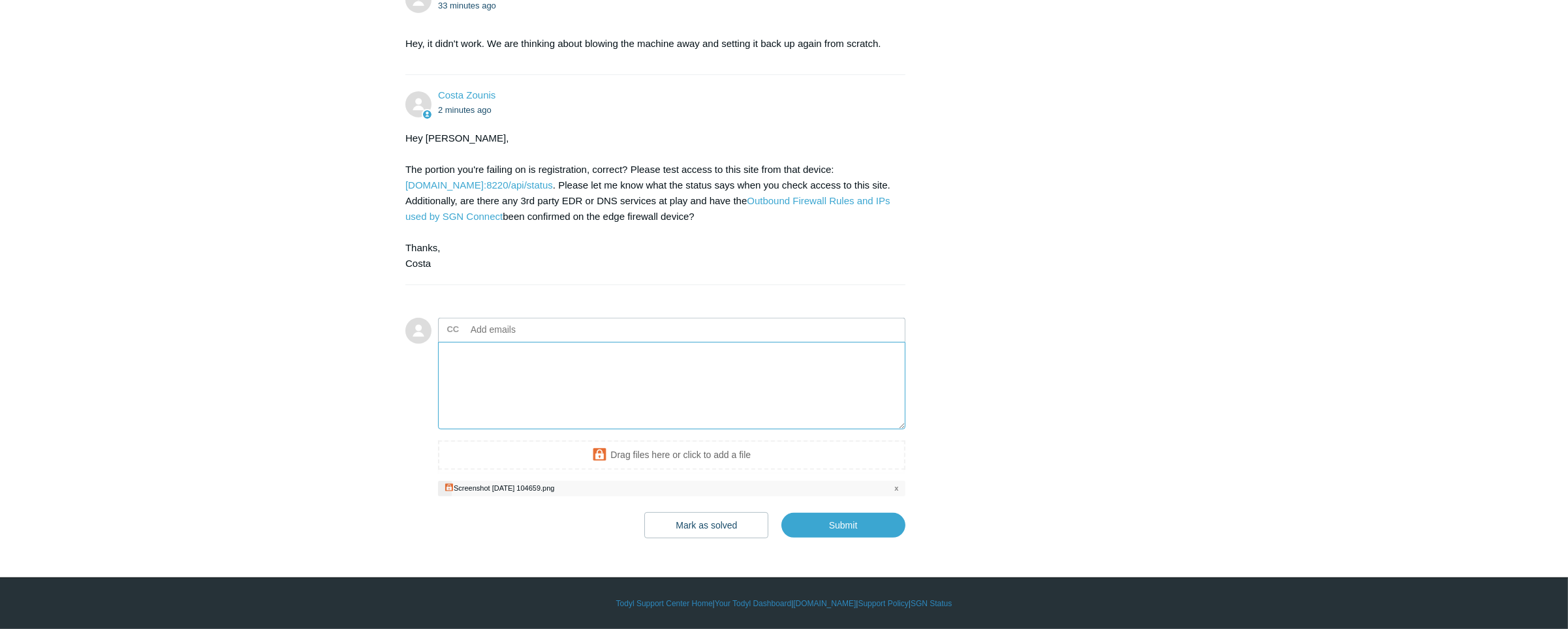
drag, startPoint x: 642, startPoint y: 407, endPoint x: 631, endPoint y: 409, distance: 11.2
click at [642, 407] on textarea "Add your reply" at bounding box center [672, 386] width 467 height 88
type textarea "I"
drag, startPoint x: 835, startPoint y: 190, endPoint x: 529, endPoint y: 209, distance: 306.6
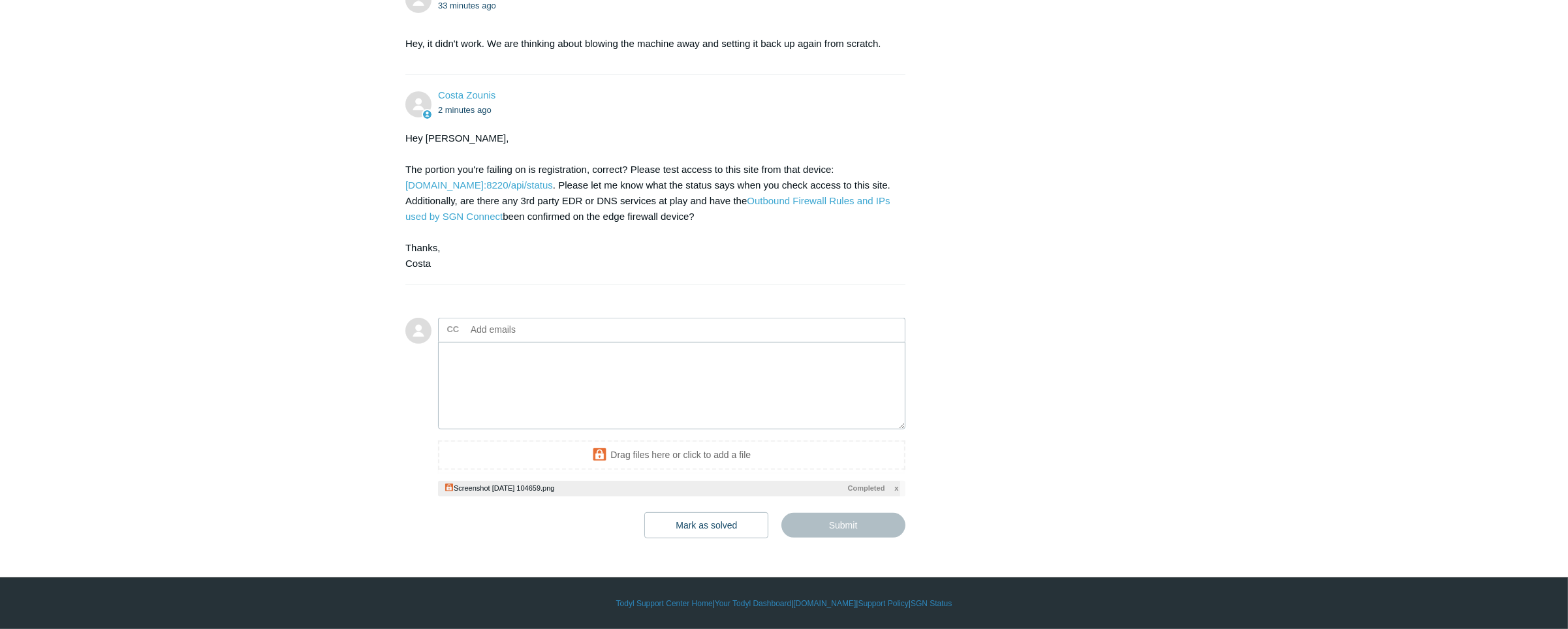
click at [529, 209] on div "Hey Sophie, The portion you're failing on is registration, correct? Please test…" at bounding box center [649, 201] width 487 height 141
copy div "[DOMAIN_NAME]:8220/api/status"
click at [488, 191] on link "[DOMAIN_NAME]:8220/api/status" at bounding box center [479, 185] width 147 height 11
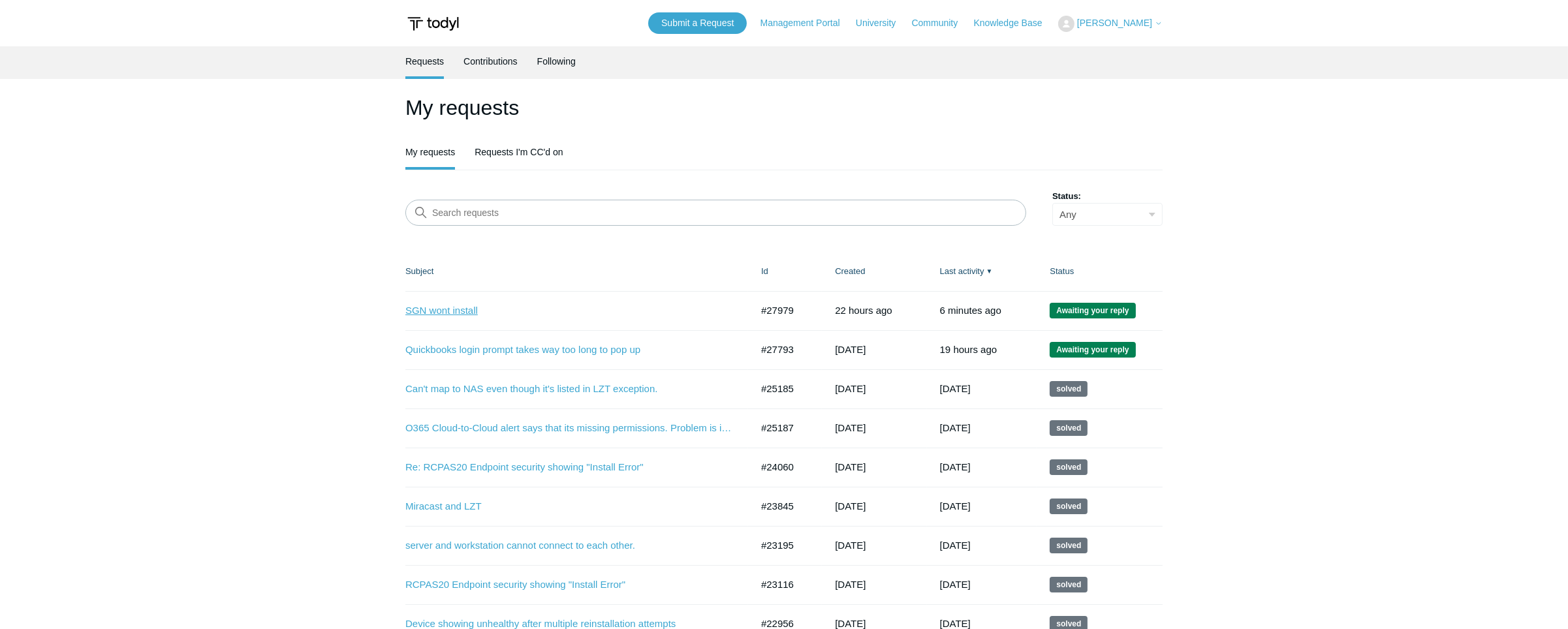
click at [454, 316] on link "SGN wont install" at bounding box center [568, 311] width 326 height 15
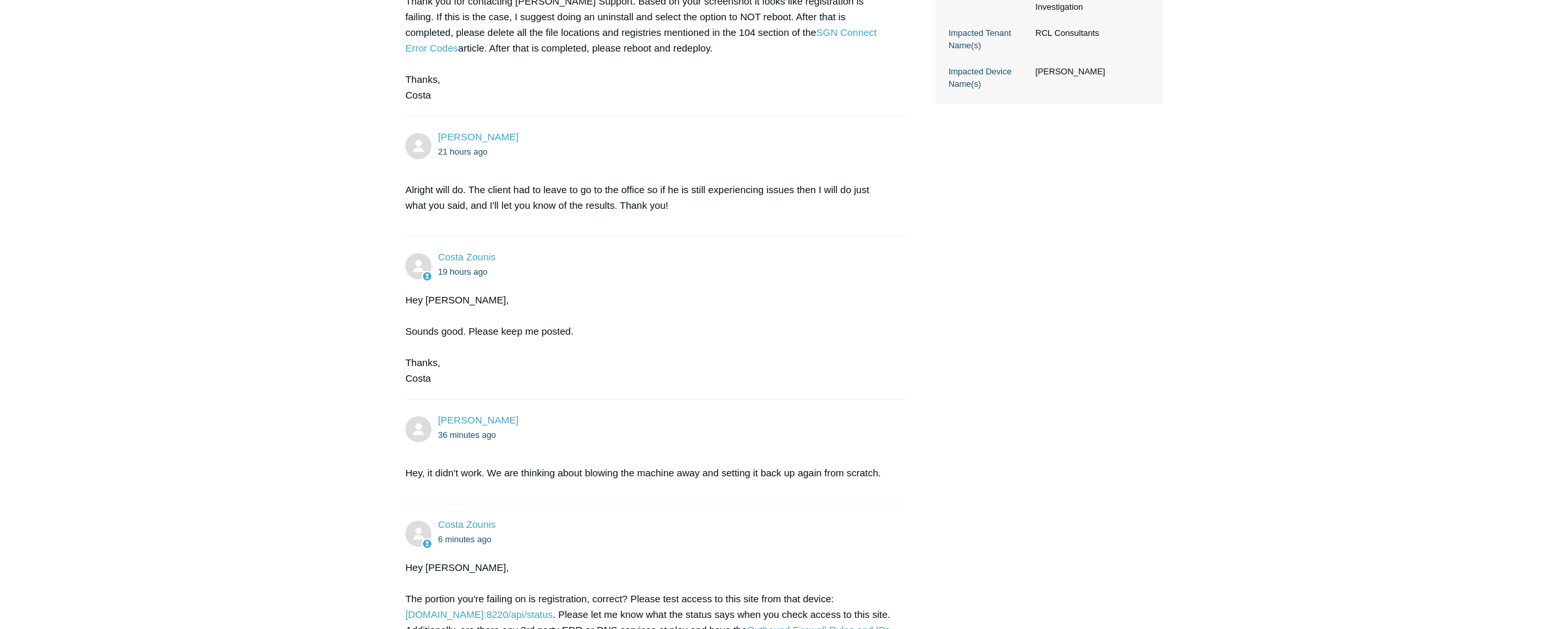
scroll to position [768, 0]
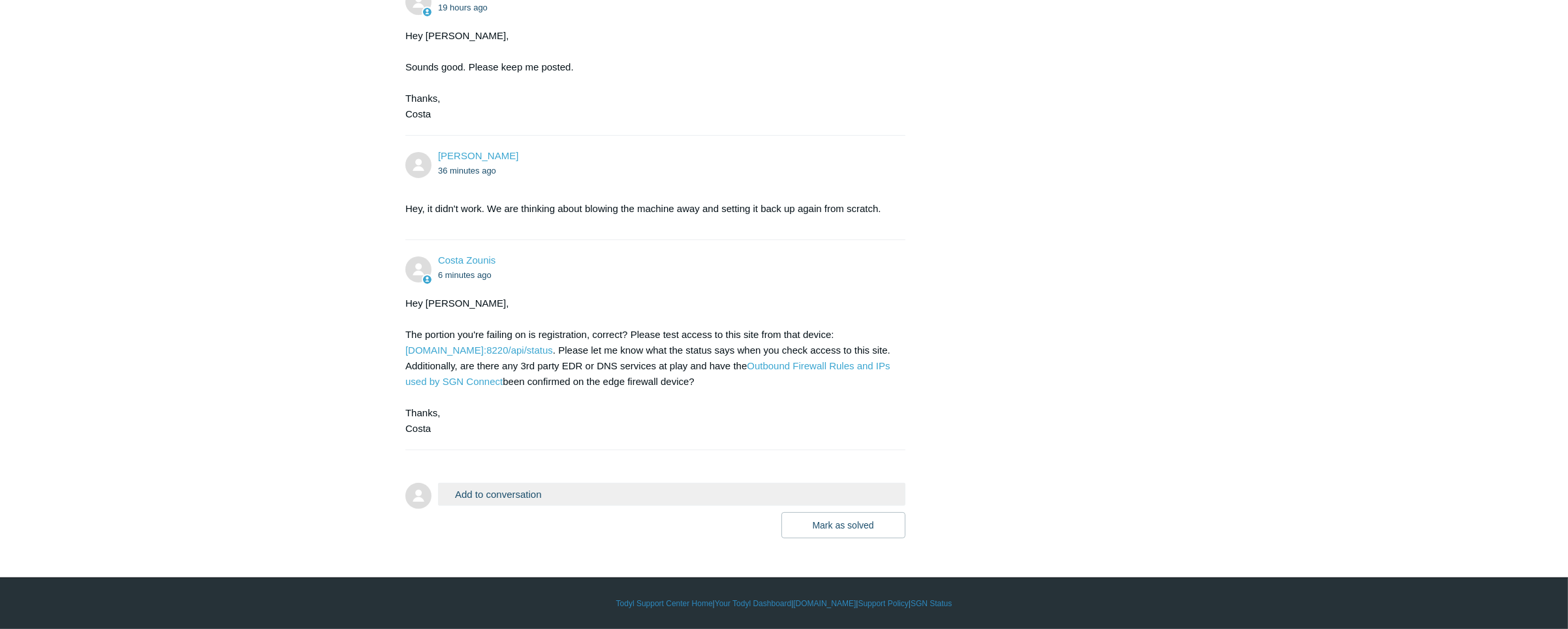
click at [530, 496] on button "Add to conversation" at bounding box center [672, 495] width 467 height 23
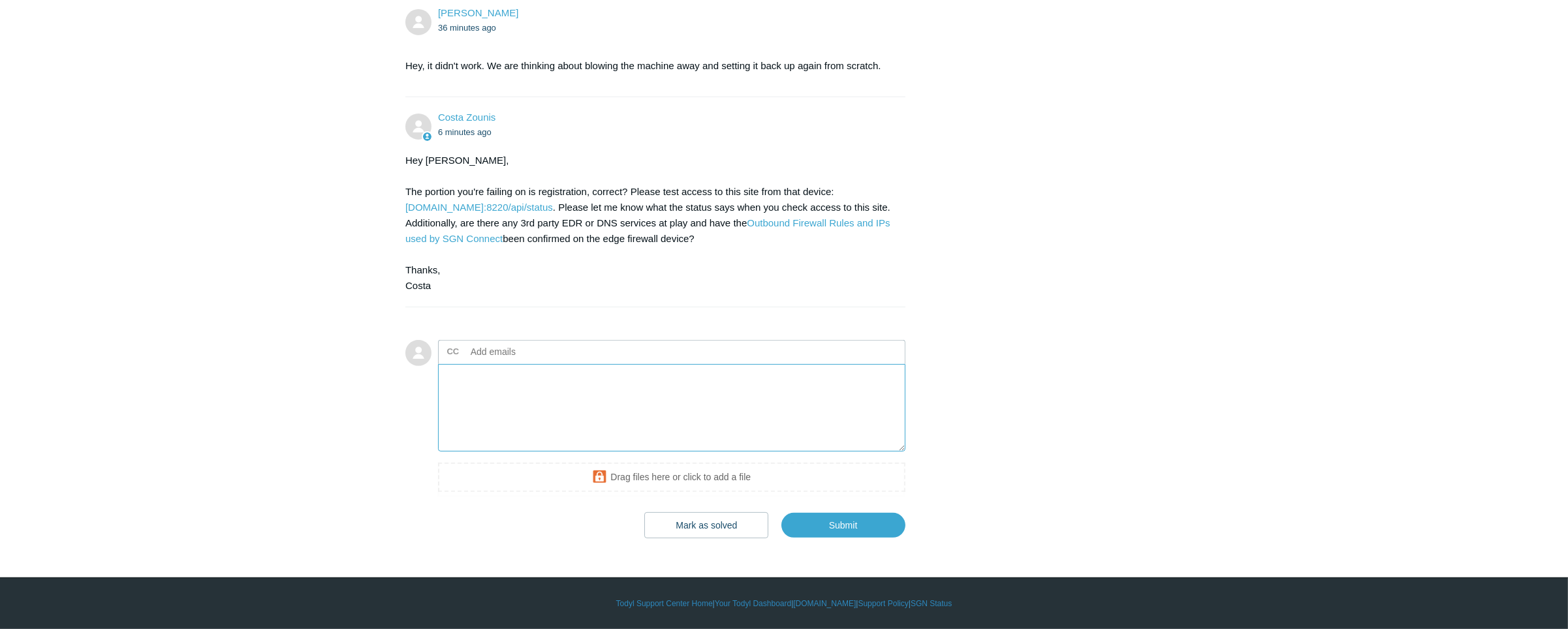
scroll to position [911, 0]
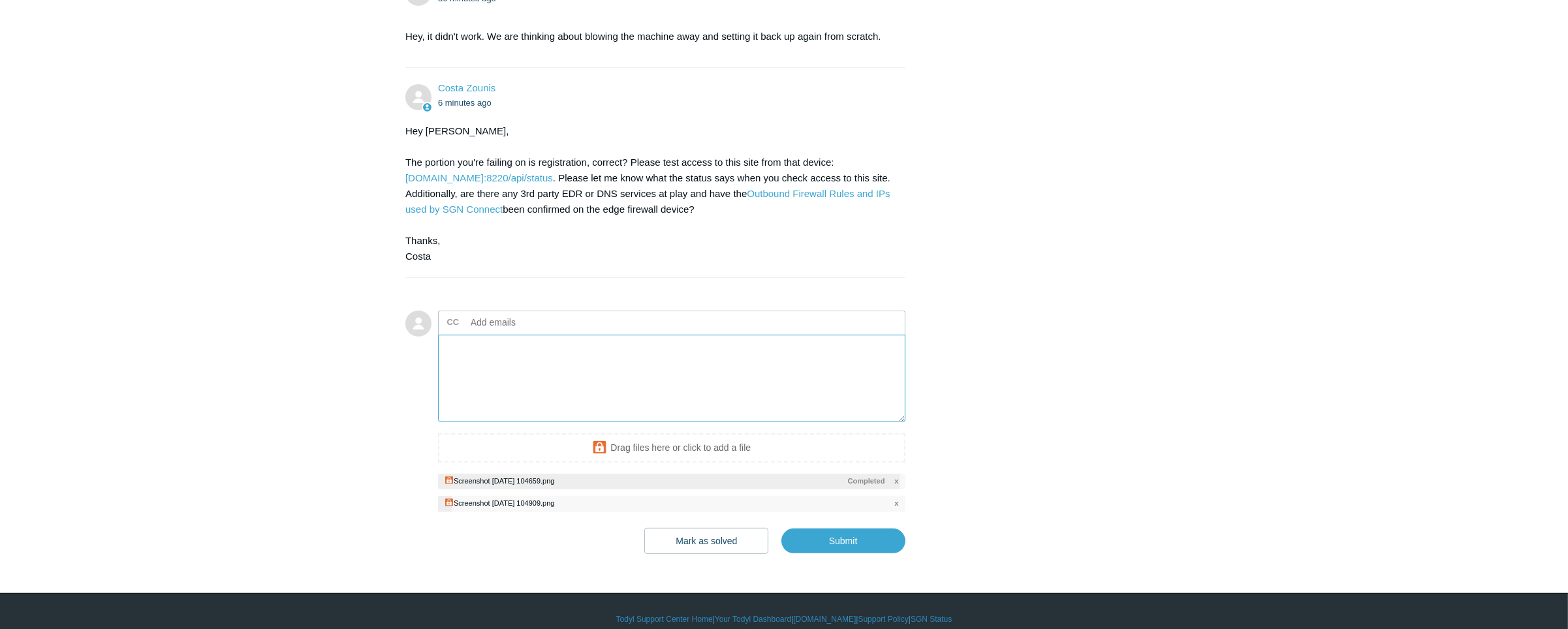
click at [615, 423] on textarea "Add your reply" at bounding box center [672, 379] width 467 height 88
click at [871, 555] on input "Submit" at bounding box center [844, 542] width 124 height 26
type textarea "In services the SGN wont run. The installer is waiting for SGN to run but it ke…"
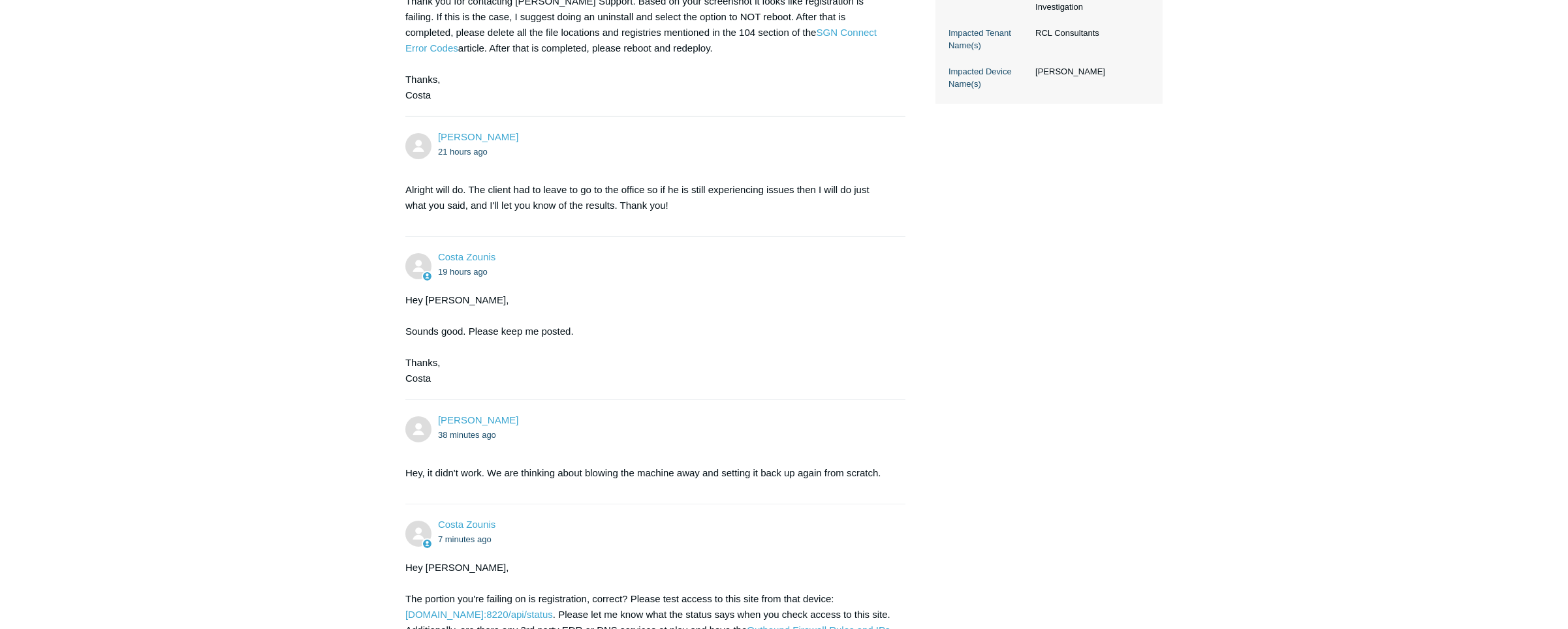
scroll to position [945, 0]
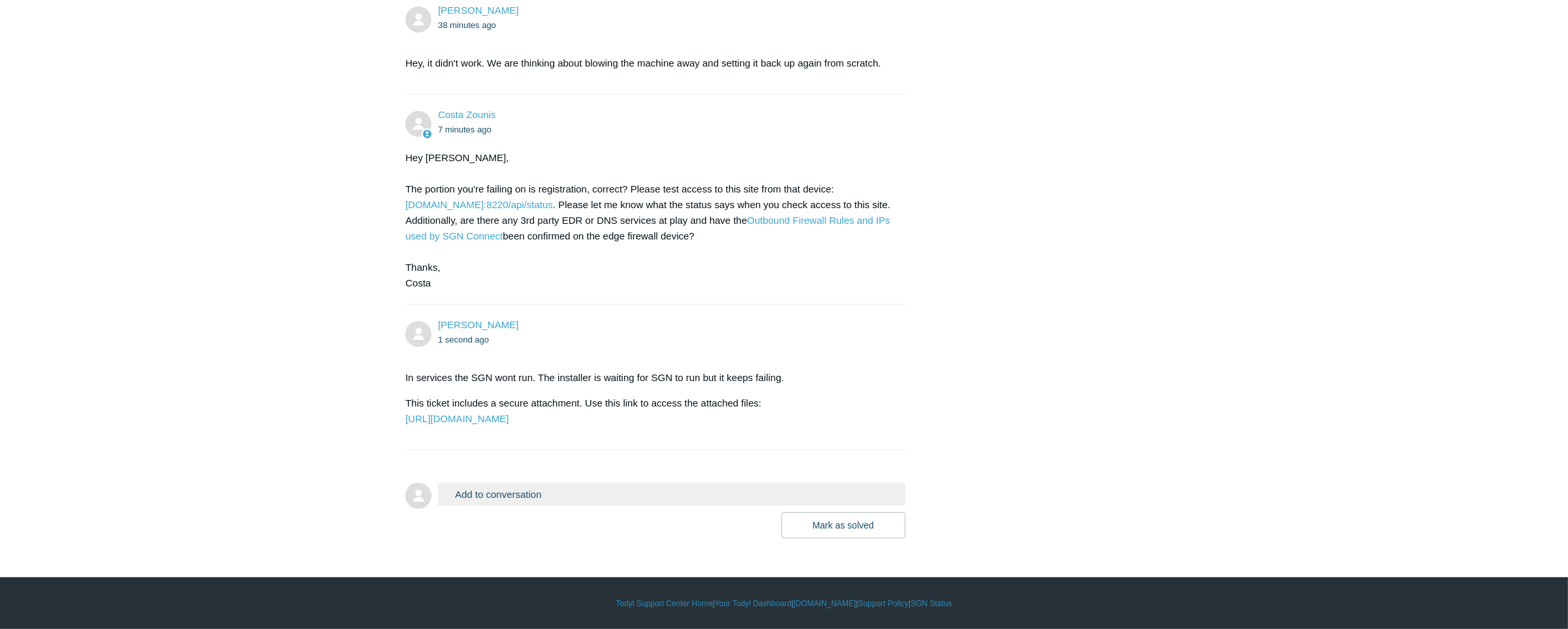
click at [577, 506] on div "Add to conversation CC Add emails Drag files here or click to add a file Mark a…" at bounding box center [672, 511] width 467 height 56
click at [534, 495] on button "Add to conversation" at bounding box center [672, 495] width 467 height 23
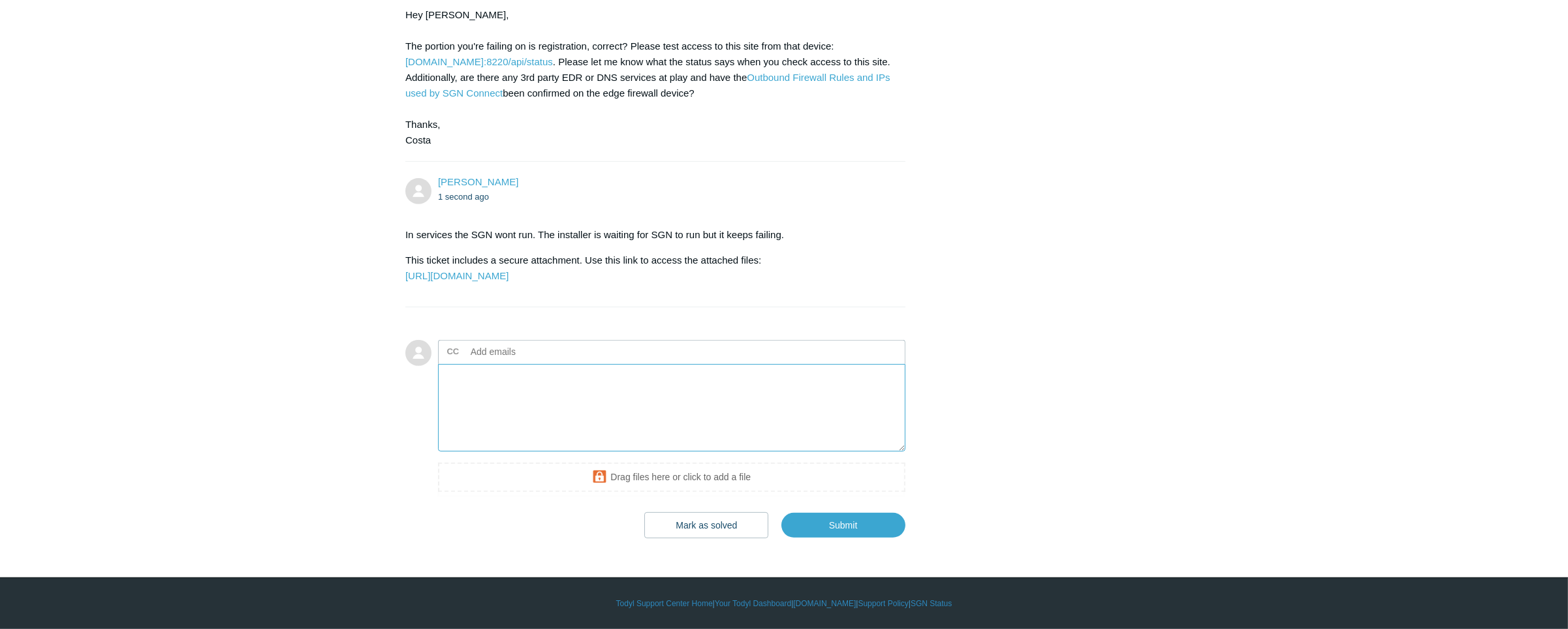
scroll to position [1088, 0]
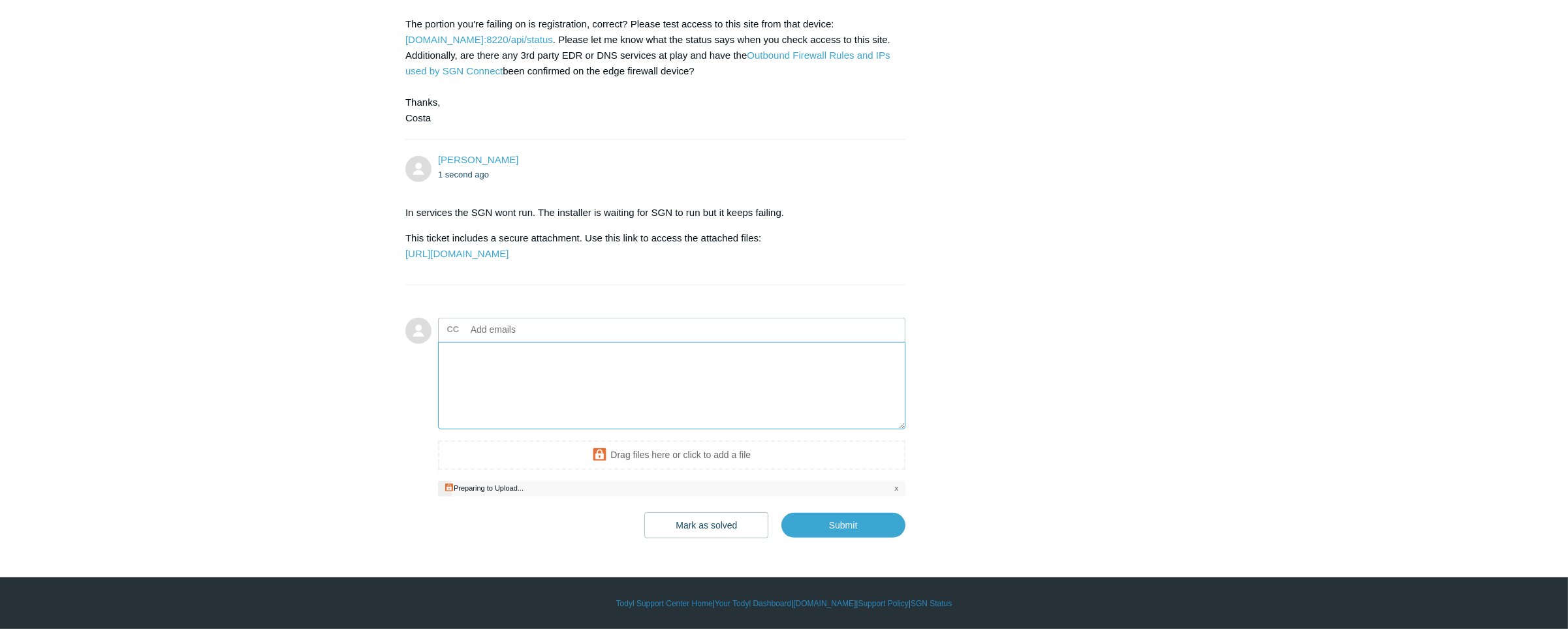
click at [540, 397] on textarea "Add your reply" at bounding box center [672, 386] width 467 height 88
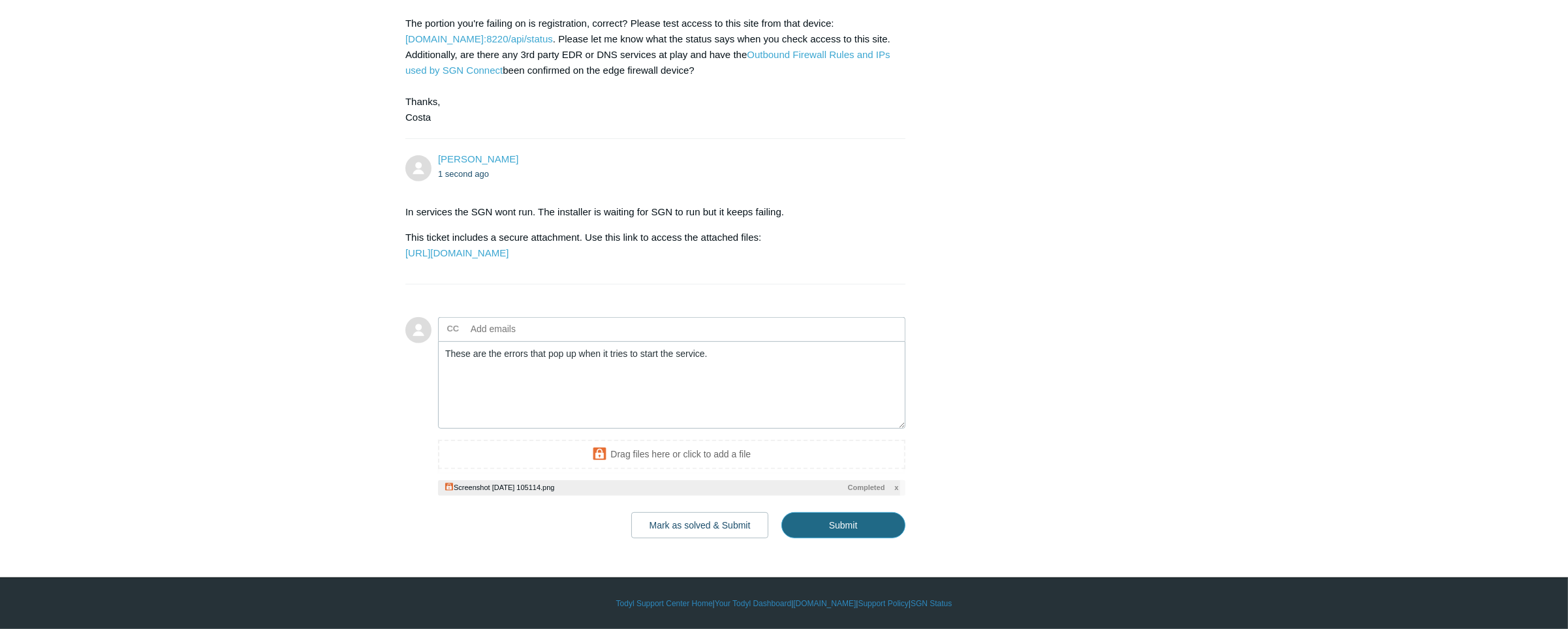
click at [891, 539] on input "Submit" at bounding box center [844, 526] width 124 height 26
type textarea "These are the errors that pop up when it tries to start the service. This ticke…"
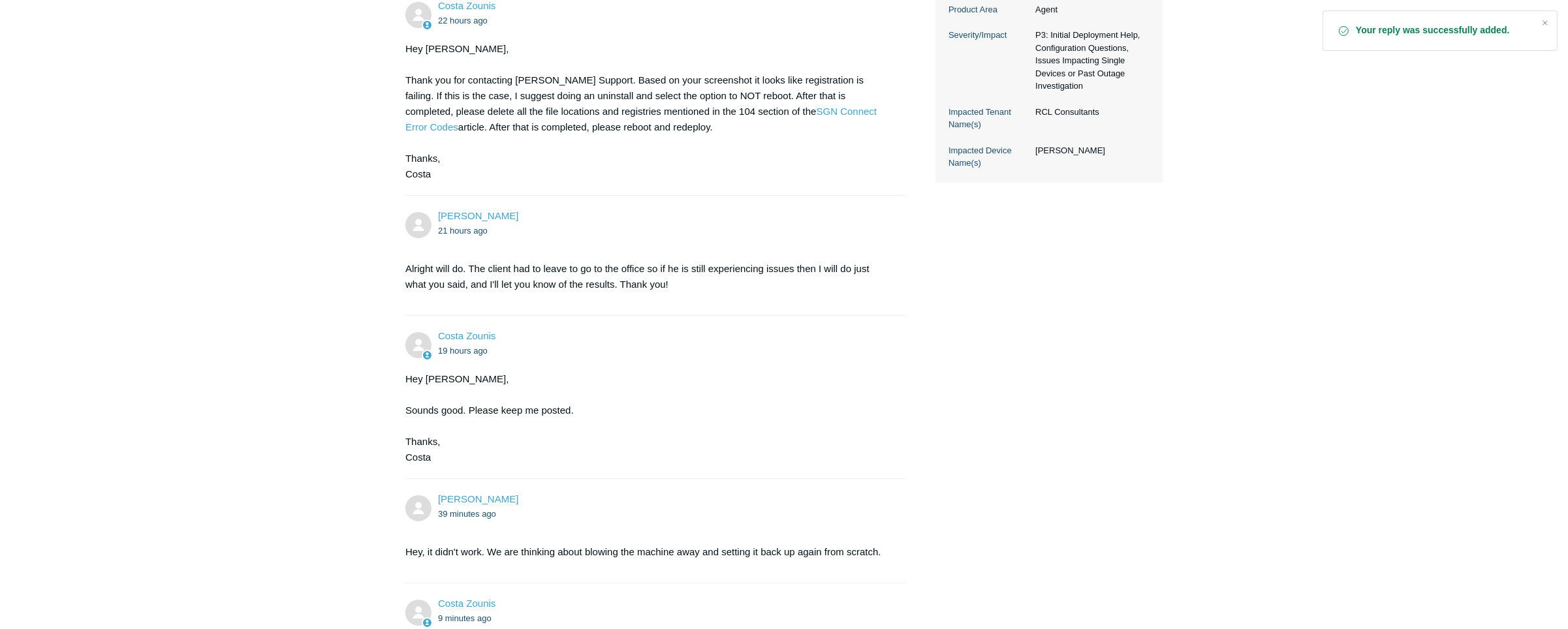
scroll to position [1122, 0]
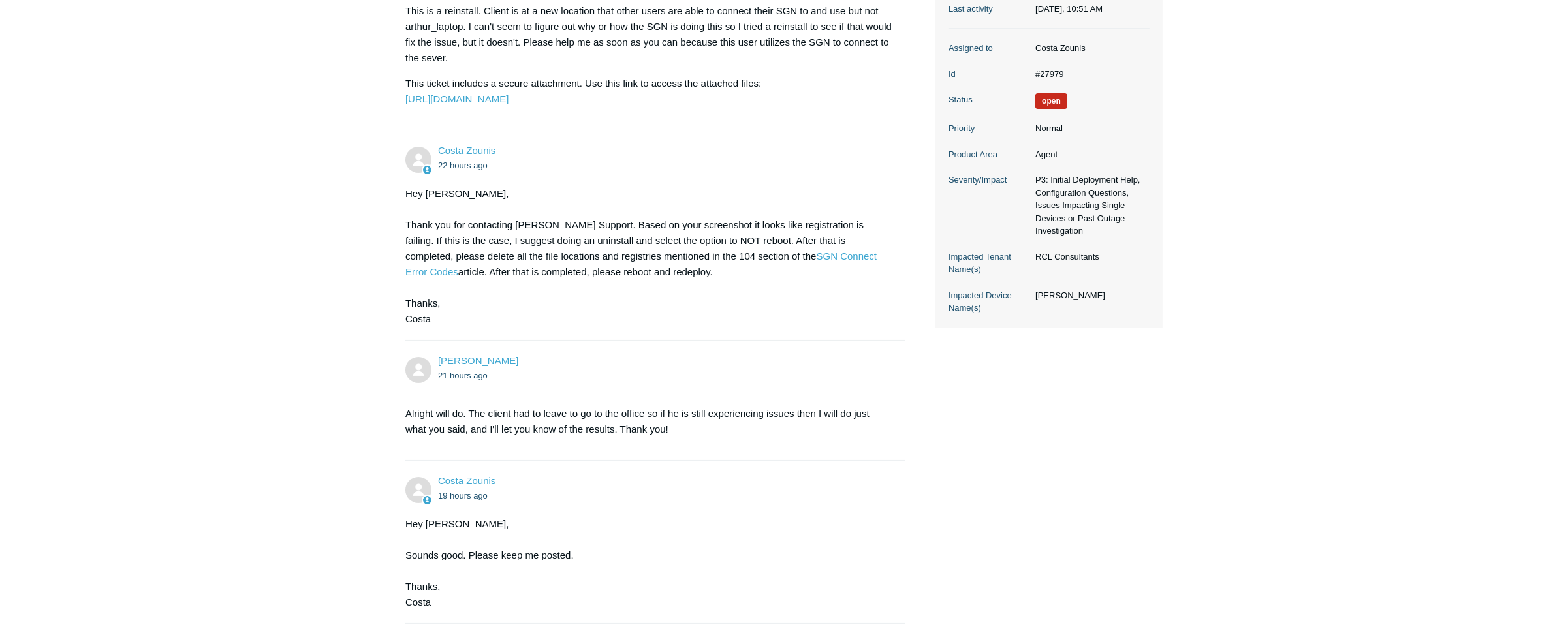
scroll to position [1122, 0]
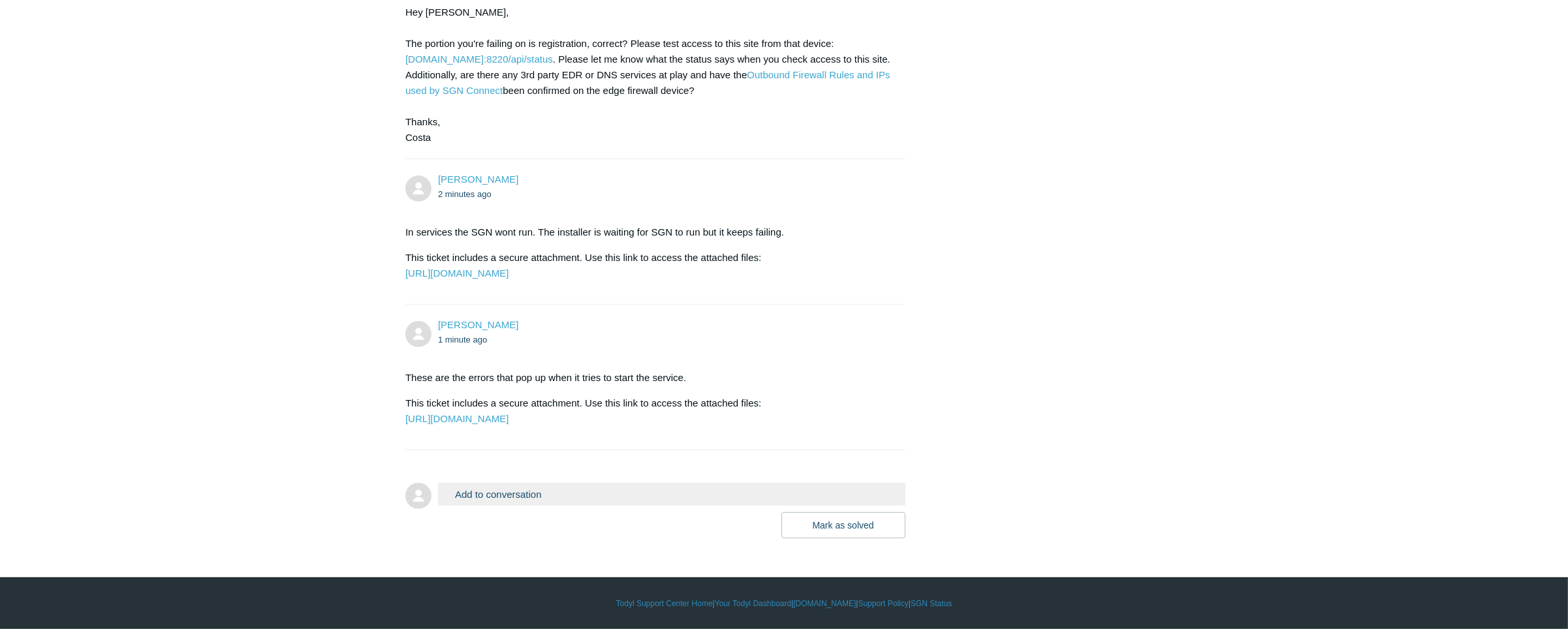
scroll to position [1122, 0]
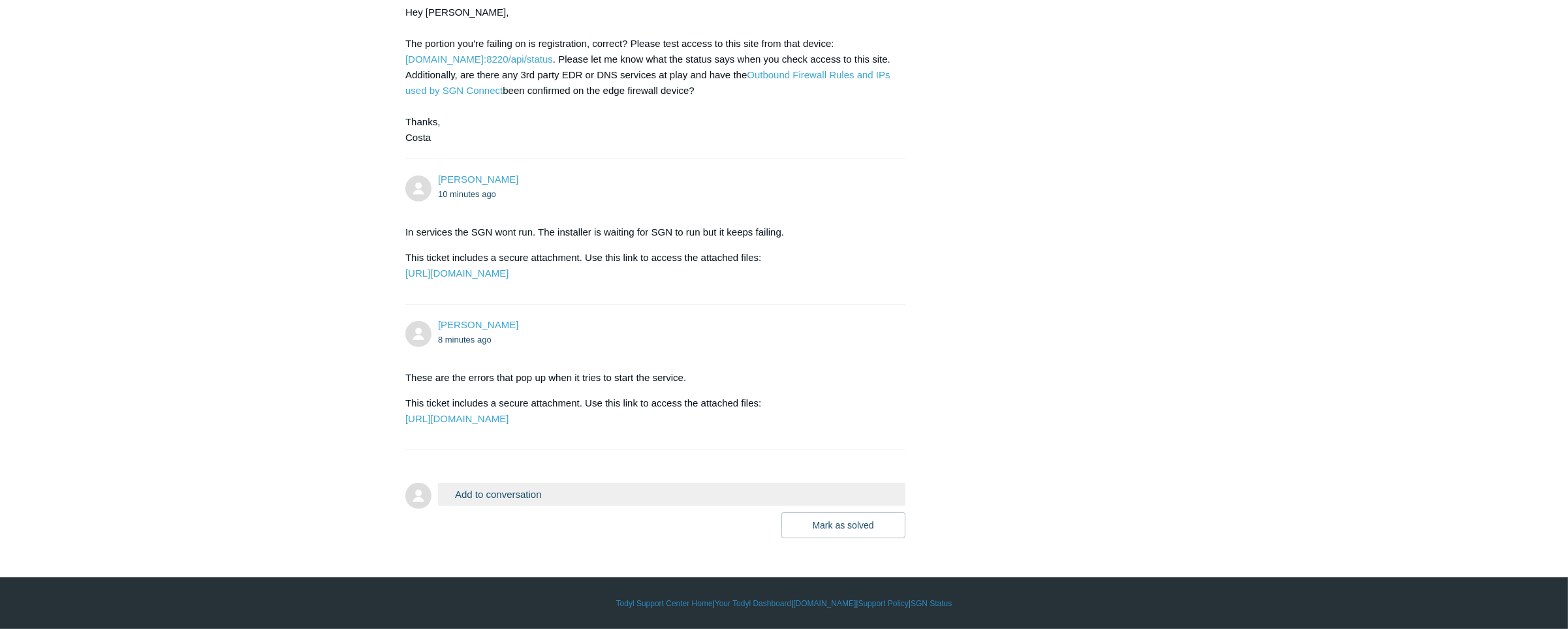
click at [694, 500] on button "Add to conversation" at bounding box center [672, 495] width 467 height 23
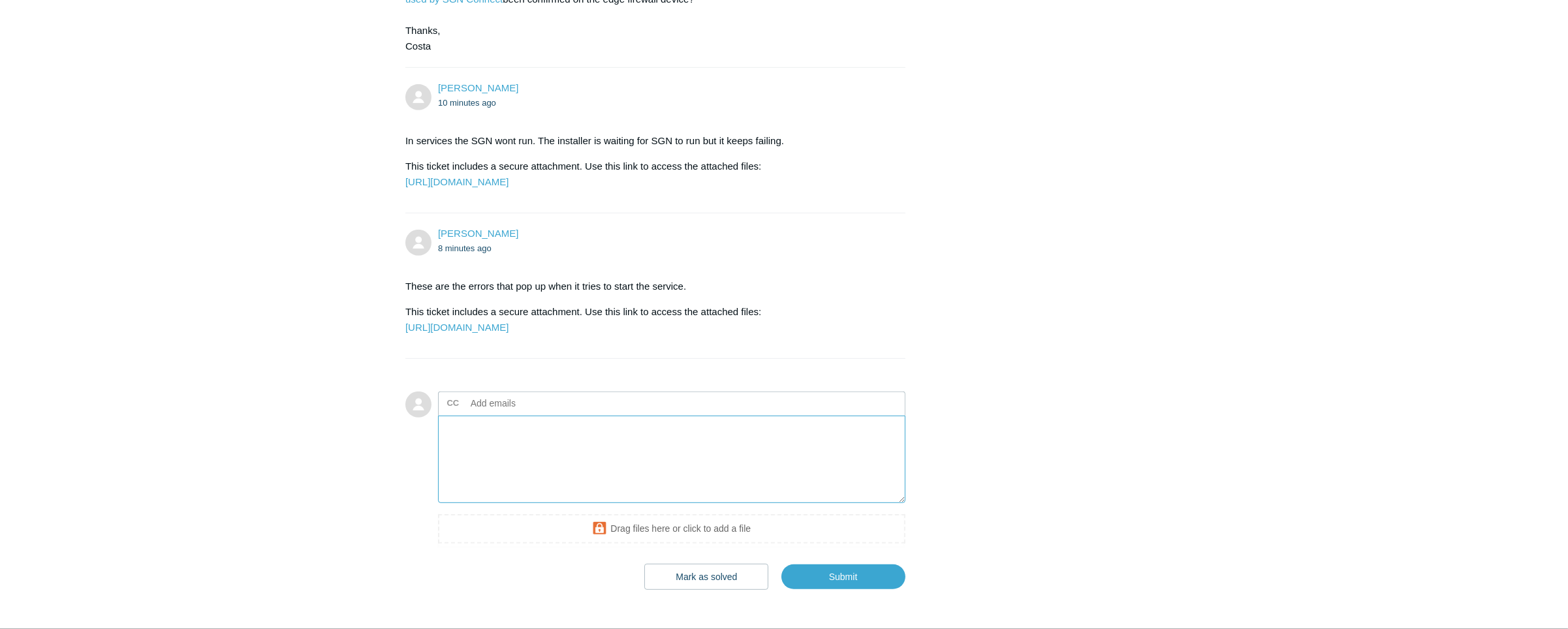
click at [662, 504] on textarea "Add your reply" at bounding box center [672, 460] width 467 height 88
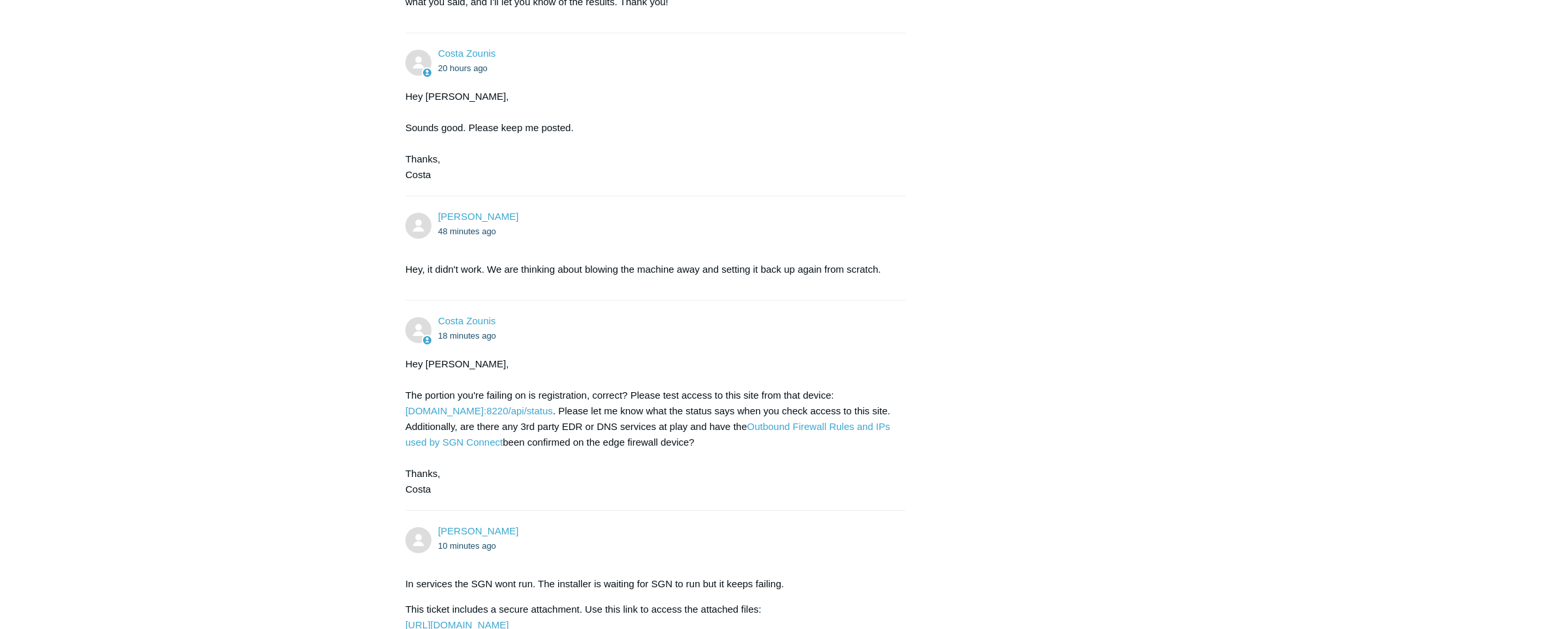
scroll to position [647, 0]
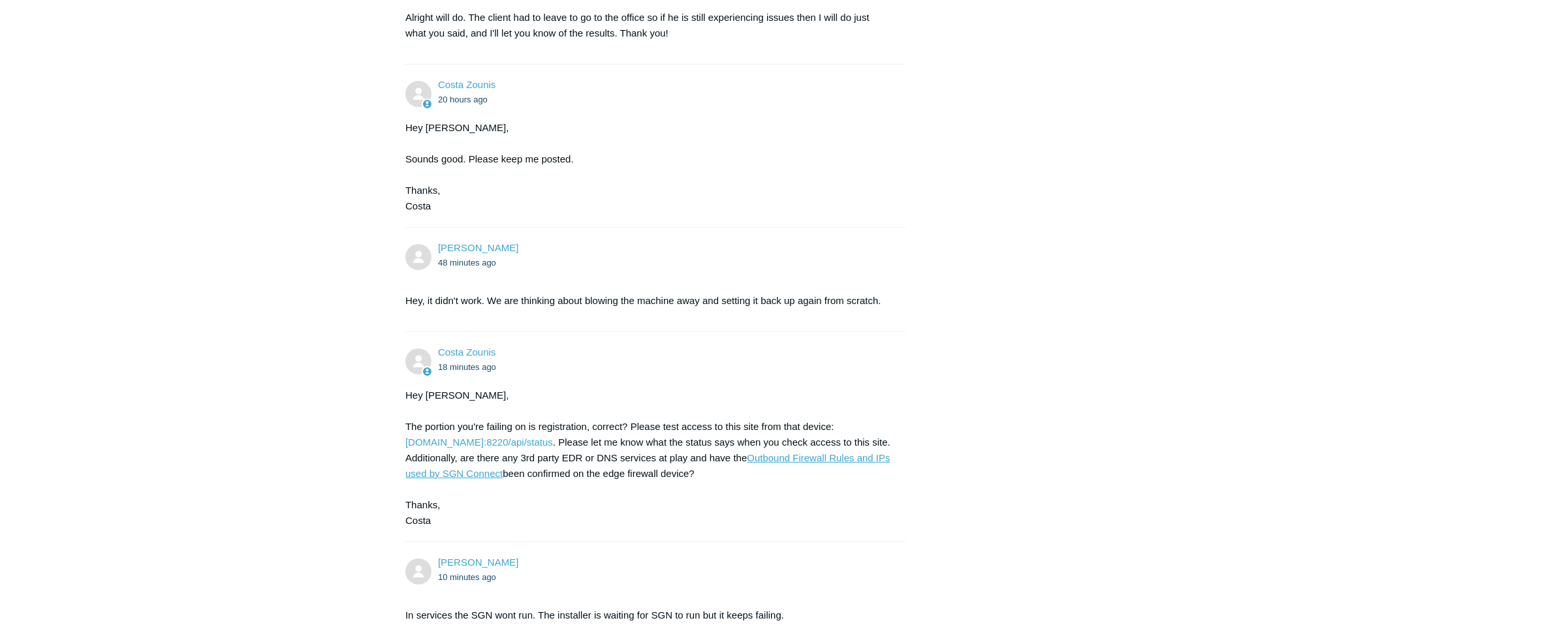
click at [849, 480] on link "Outbound Firewall Rules and IPs used by SGN Connect" at bounding box center [648, 465] width 485 height 27
click at [1273, 450] on main "Requests Contributions Following Todyl Support Center My activities SGN wont in…" at bounding box center [784, 232] width 1568 height 1665
click at [784, 413] on div "Costa Zounis 18 minutes ago Hey Sophie, The portion you're failing on is regist…" at bounding box center [655, 437] width 500 height 183
click at [1344, 365] on main "Requests Contributions Following Todyl Support Center My activities SGN wont in…" at bounding box center [784, 232] width 1568 height 1665
click at [805, 269] on li "Sophie Chauvin 48 minutes ago Hey, it didn't work. We are thinking about blowin…" at bounding box center [655, 279] width 500 height 105
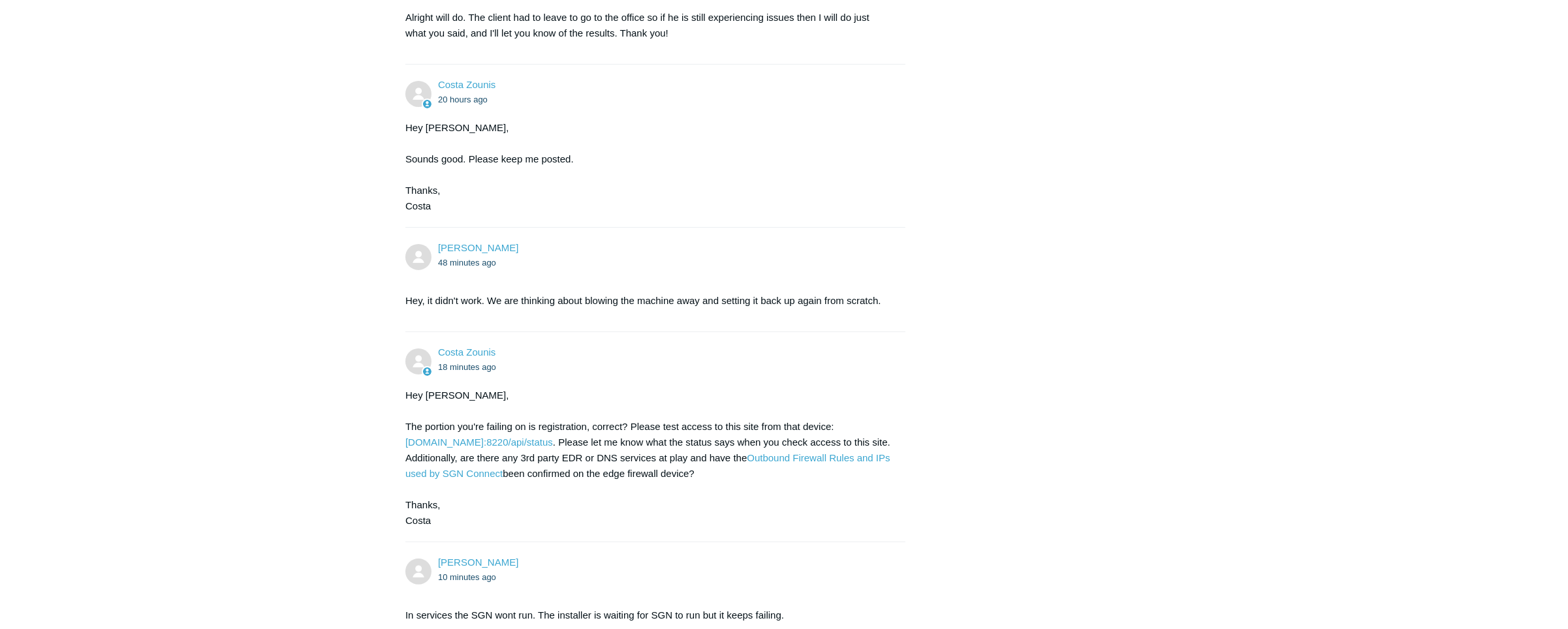
click at [989, 308] on div "Sophie Chauvin 22 hours ago This is a reinstall. Client is at a new location th…" at bounding box center [784, 303] width 758 height 1523
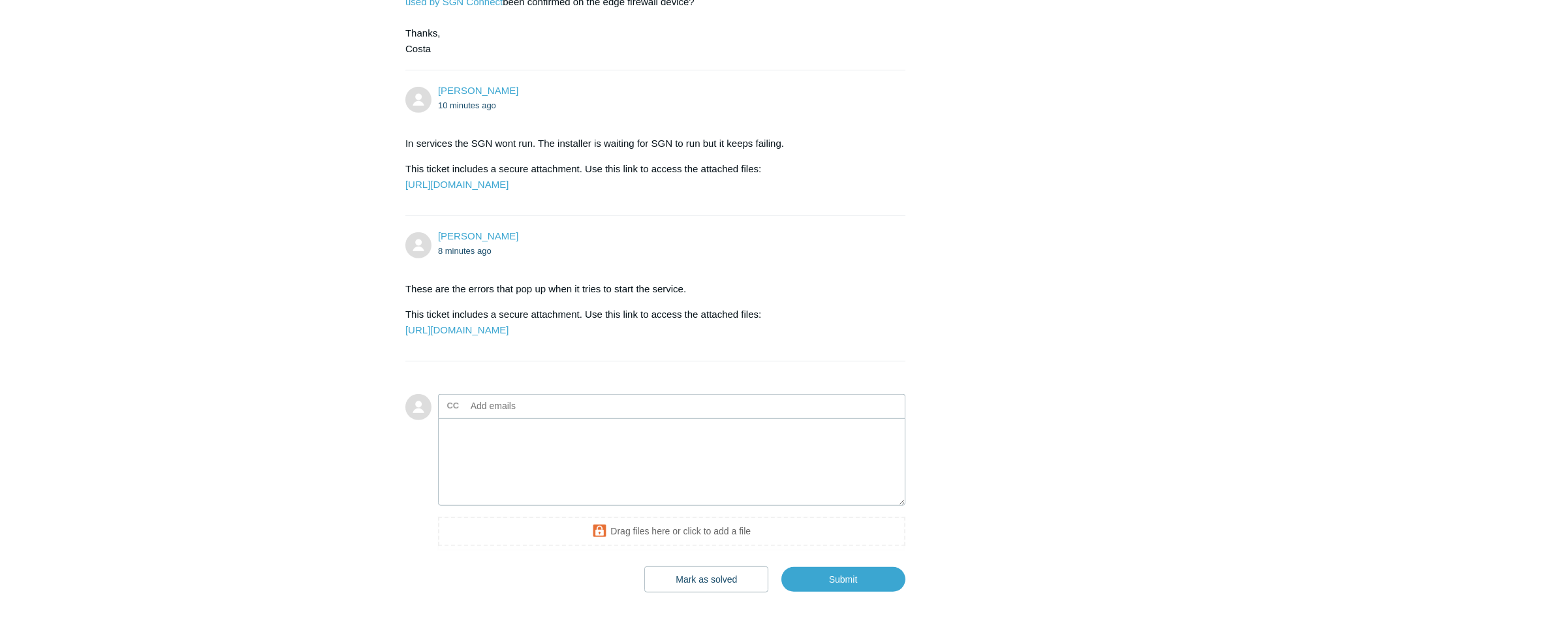
scroll to position [1264, 0]
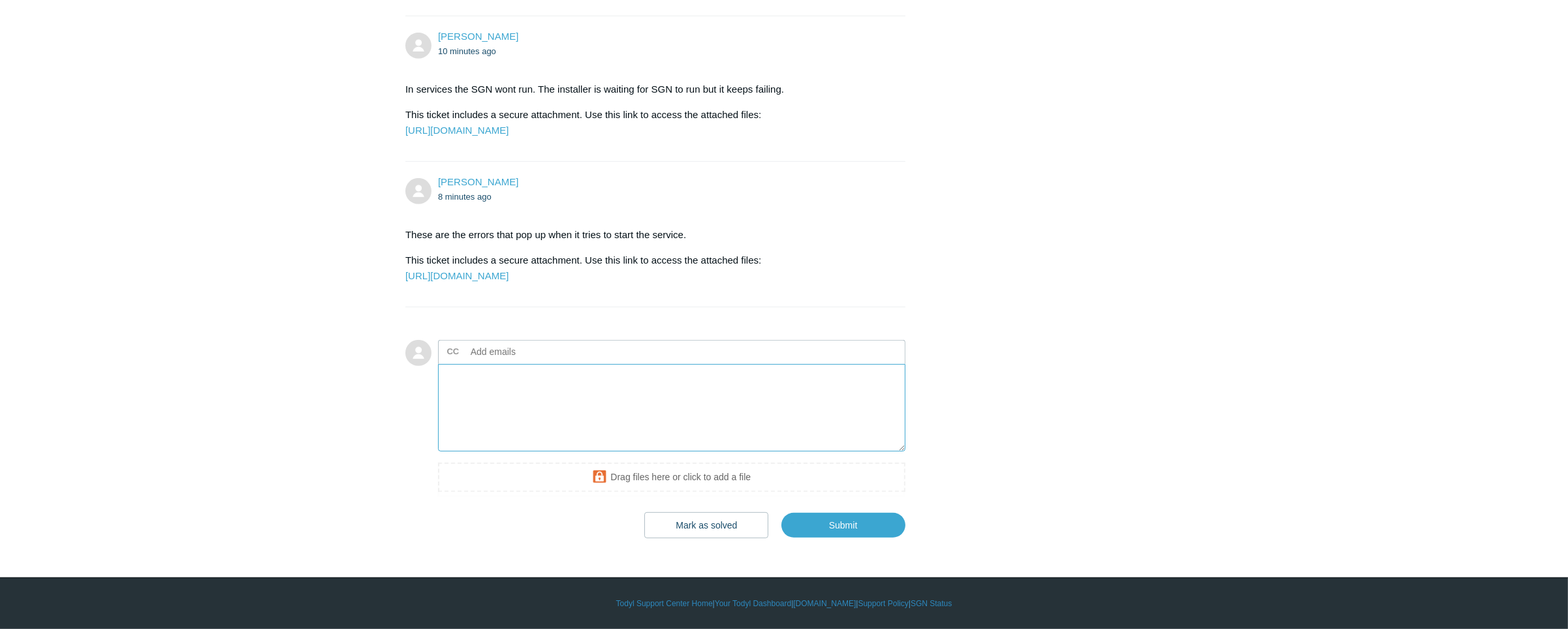
click at [719, 418] on textarea "Add your reply" at bounding box center [672, 408] width 467 height 88
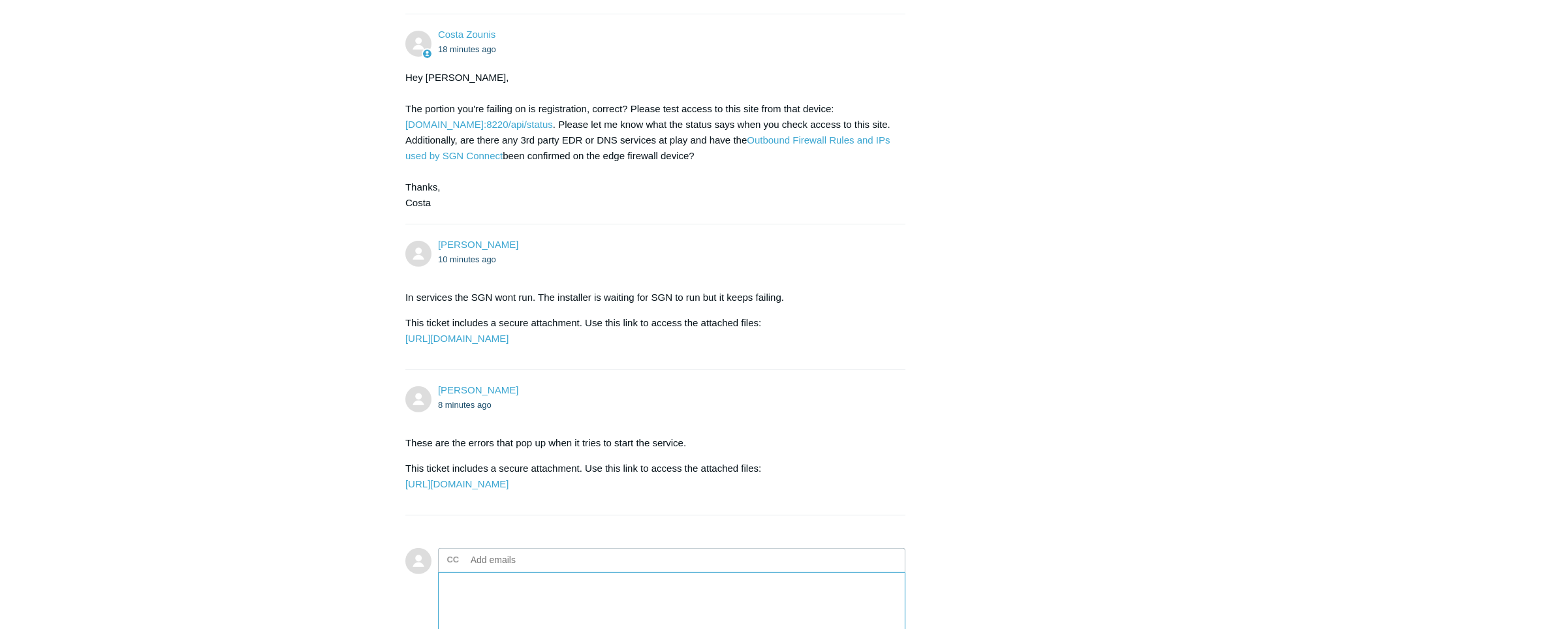
scroll to position [632, 0]
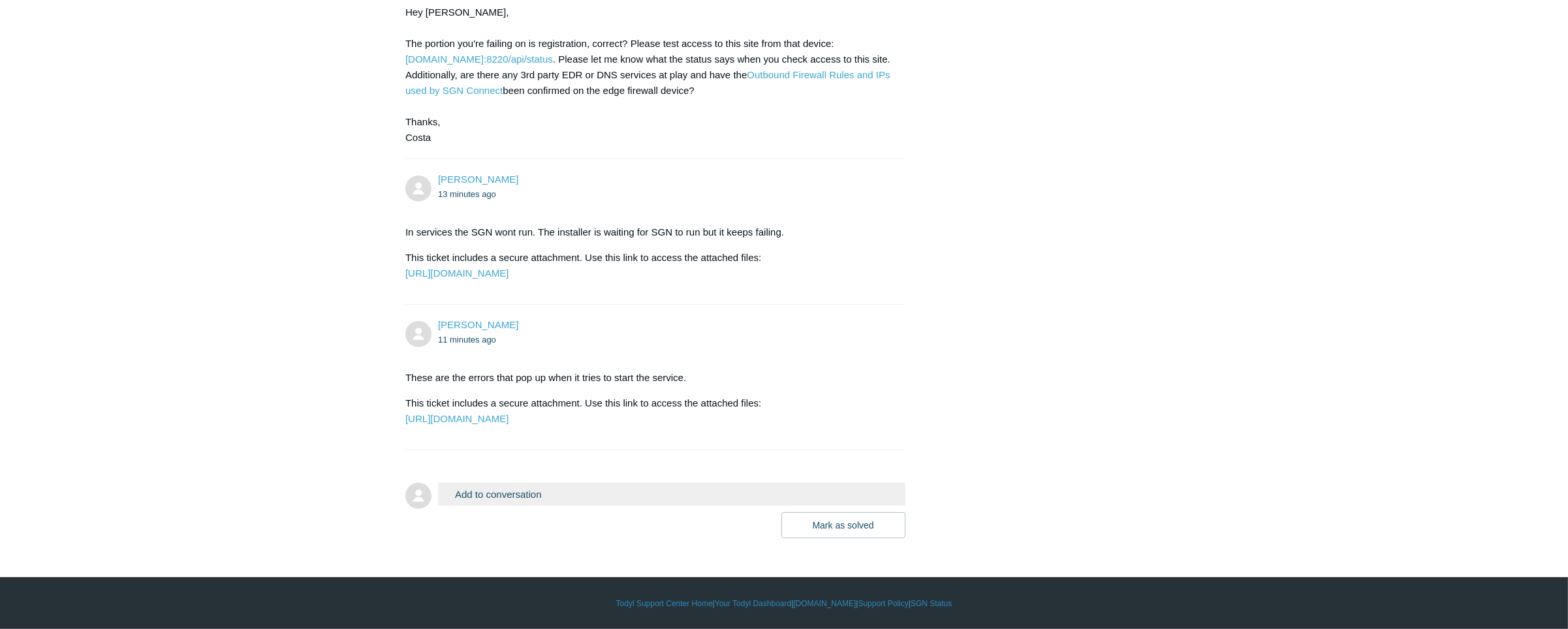
scroll to position [1122, 0]
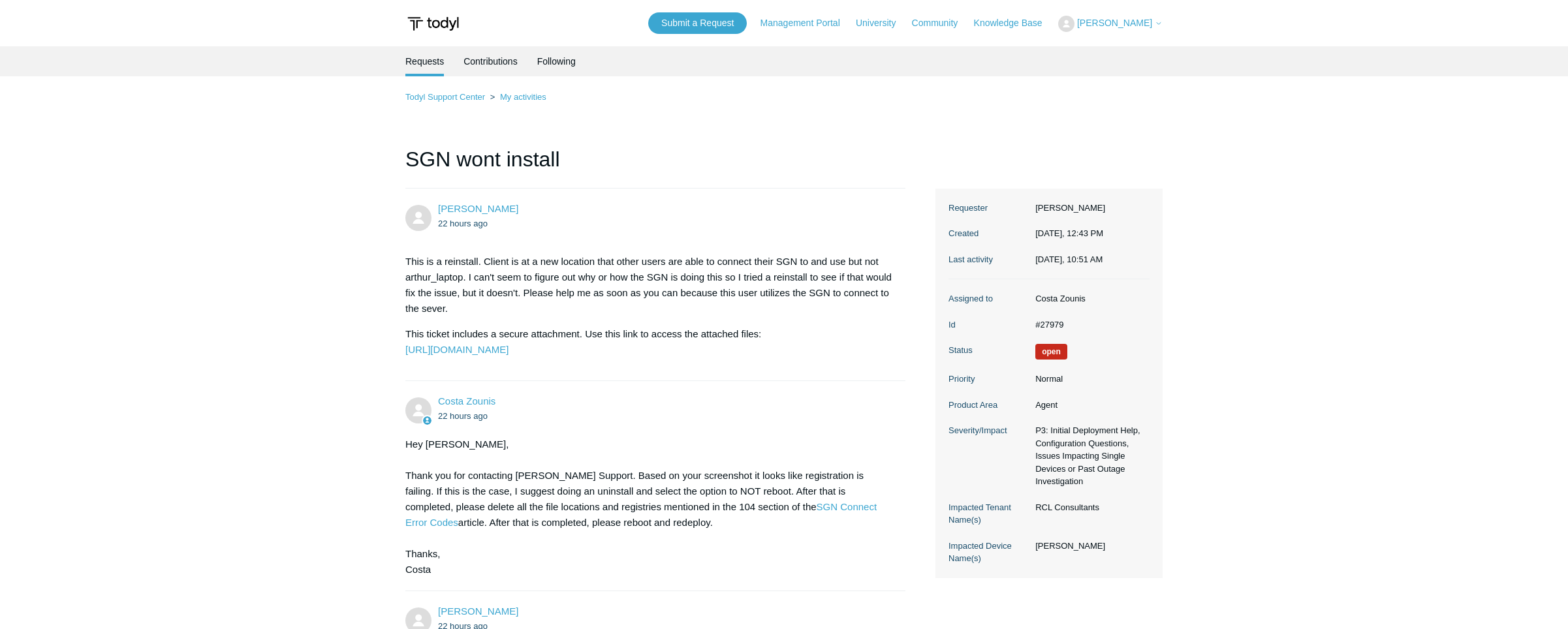
scroll to position [1122, 0]
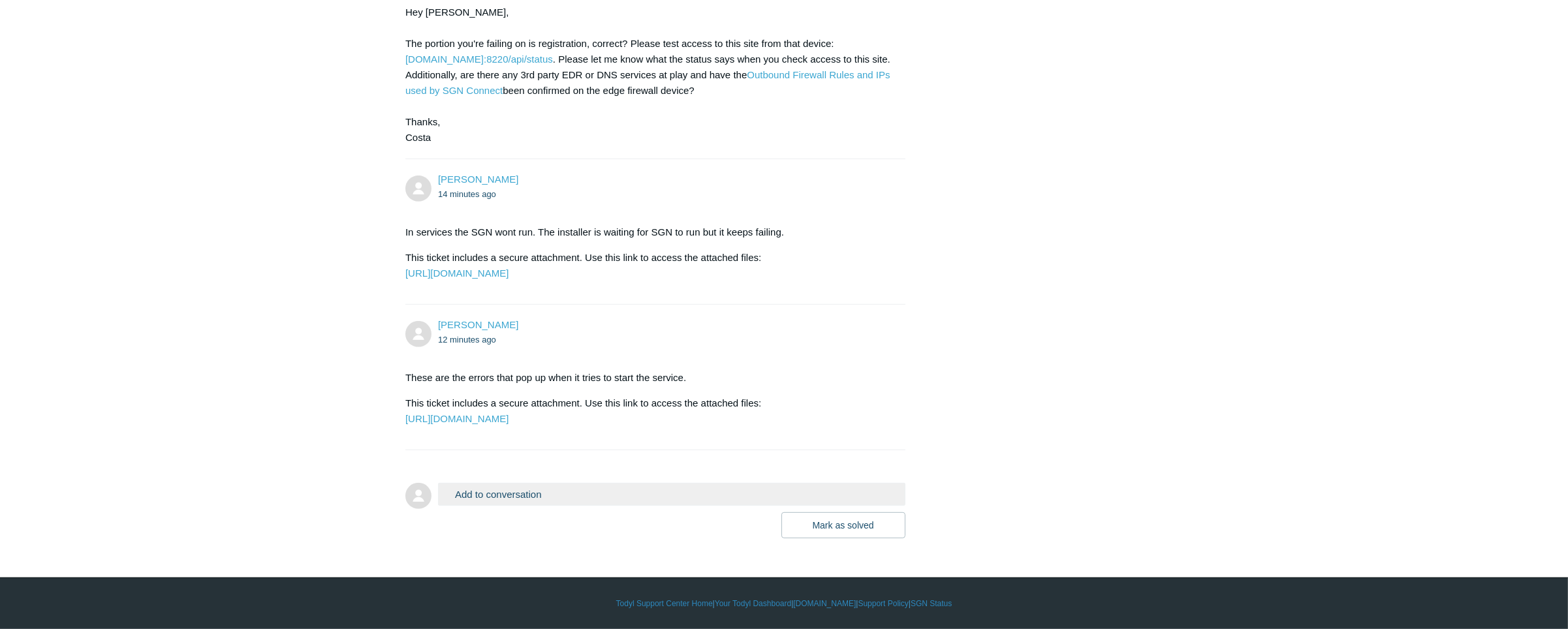
drag, startPoint x: 477, startPoint y: 484, endPoint x: 501, endPoint y: 491, distance: 25.0
click at [496, 491] on button "Add to conversation" at bounding box center [672, 495] width 467 height 23
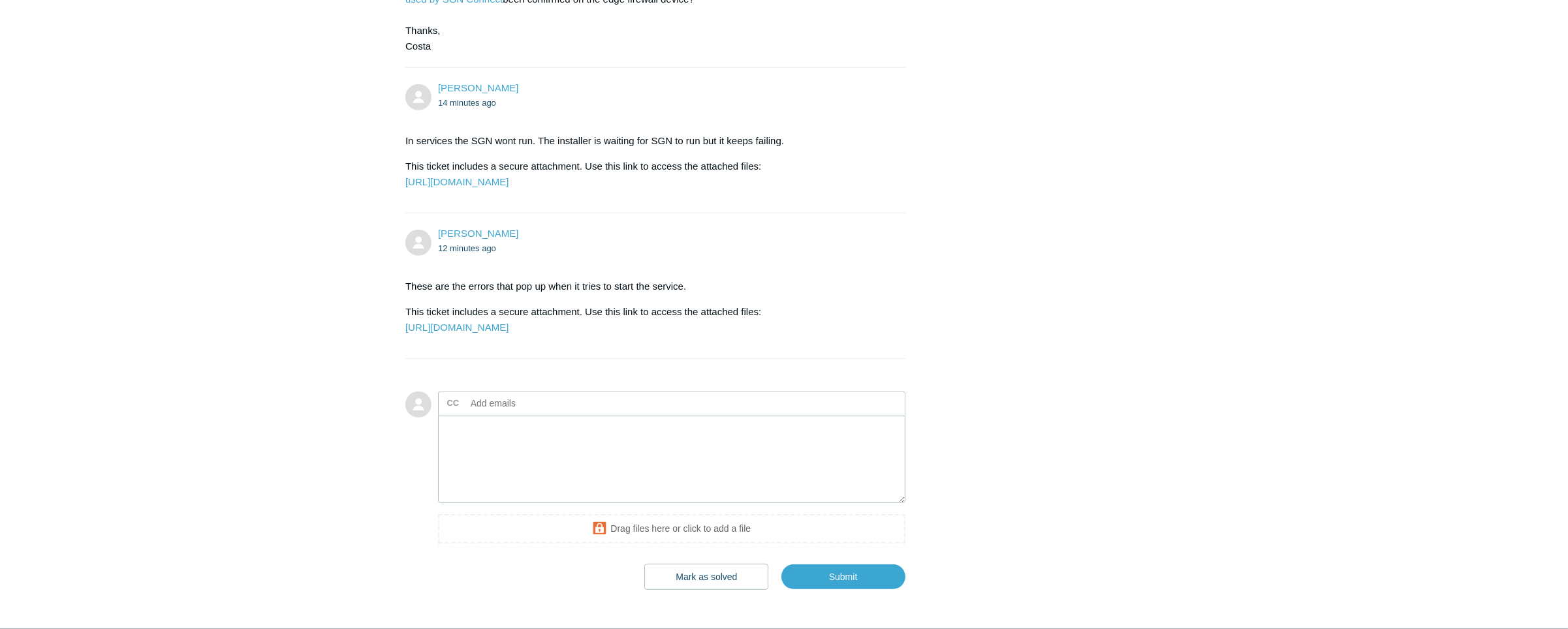
click at [551, 372] on div at bounding box center [655, 365] width 500 height 13
click at [587, 504] on textarea "Add your reply" at bounding box center [672, 460] width 467 height 88
click at [584, 504] on textarea "Hey man I don't have too much time left to work on this" at bounding box center [672, 460] width 467 height 88
click at [645, 504] on textarea "Hey man I don't have too much time left to work on this" at bounding box center [672, 460] width 467 height 88
click at [682, 504] on textarea "Hey man I don't have too much time left to work on this" at bounding box center [672, 460] width 467 height 88
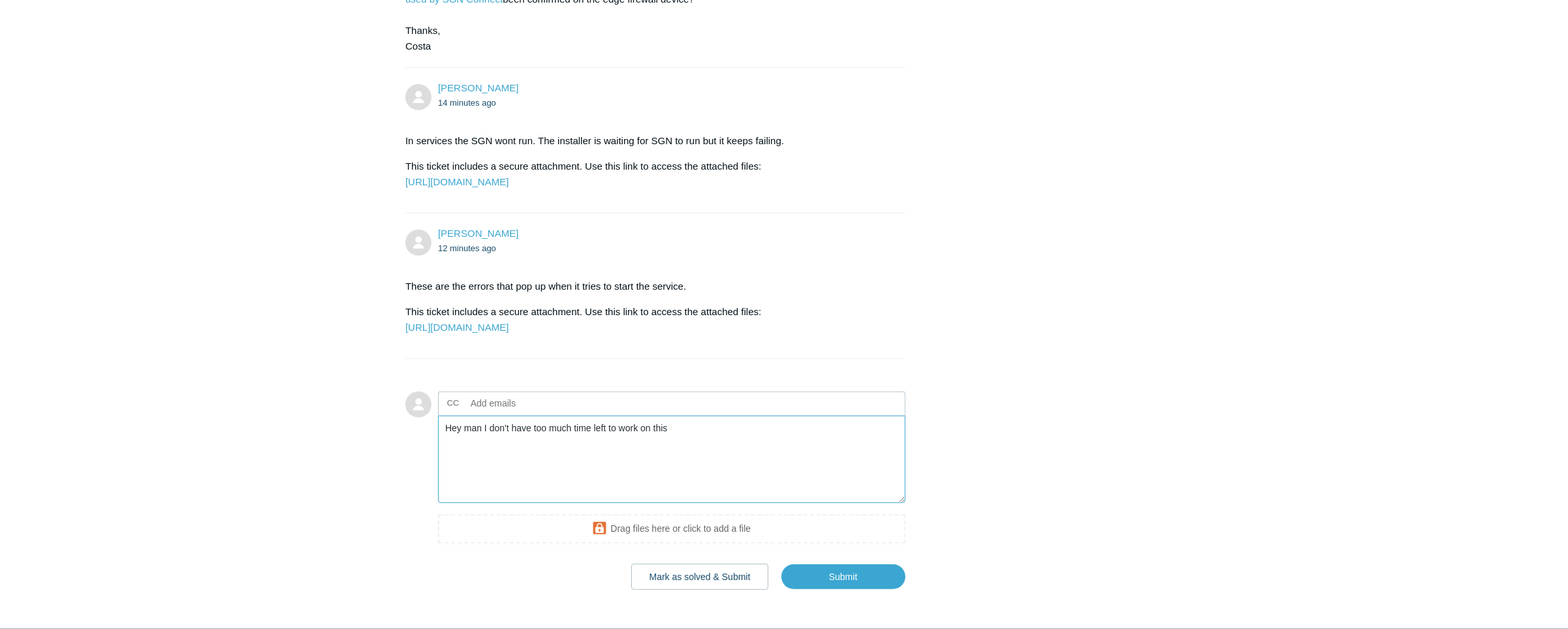
click at [674, 504] on textarea "Hey man I don't have too much time left to work on this" at bounding box center [672, 460] width 467 height 88
type textarea "Hey man I don't have too much time left to work on this as its kind of a pressi…"
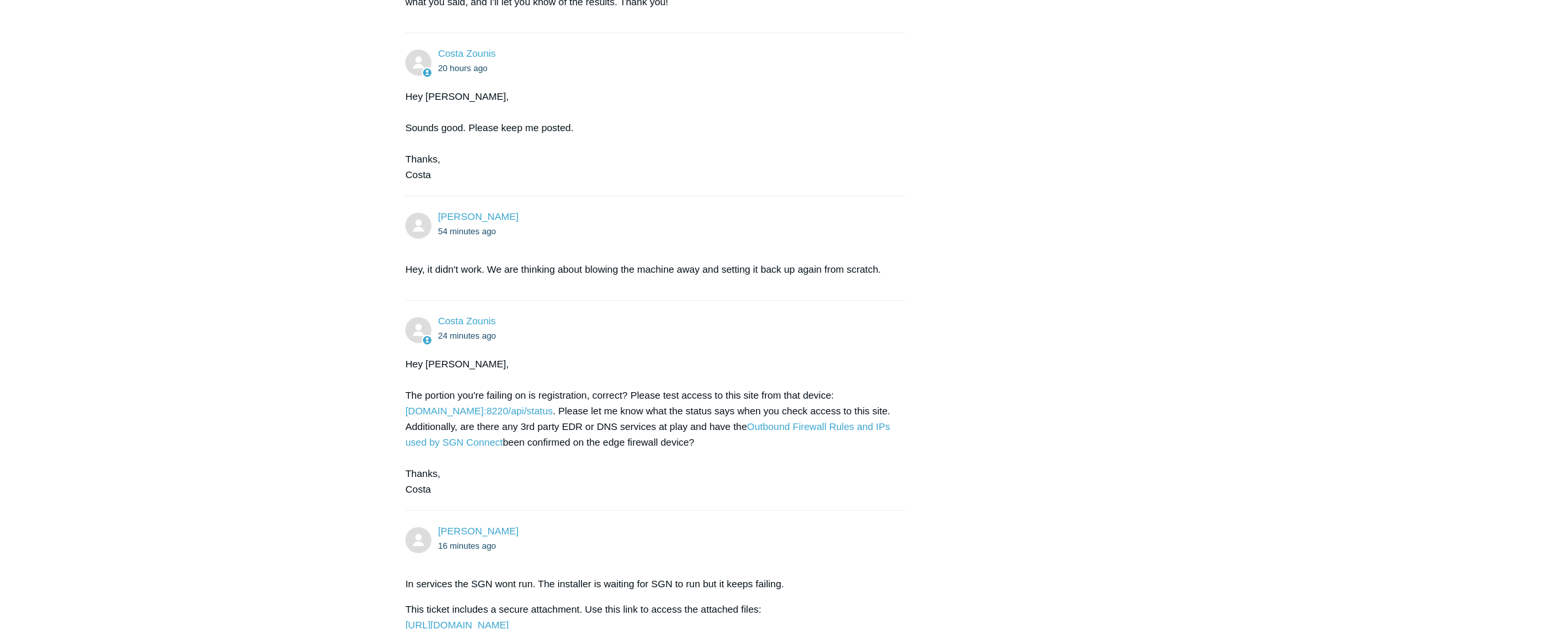
scroll to position [647, 0]
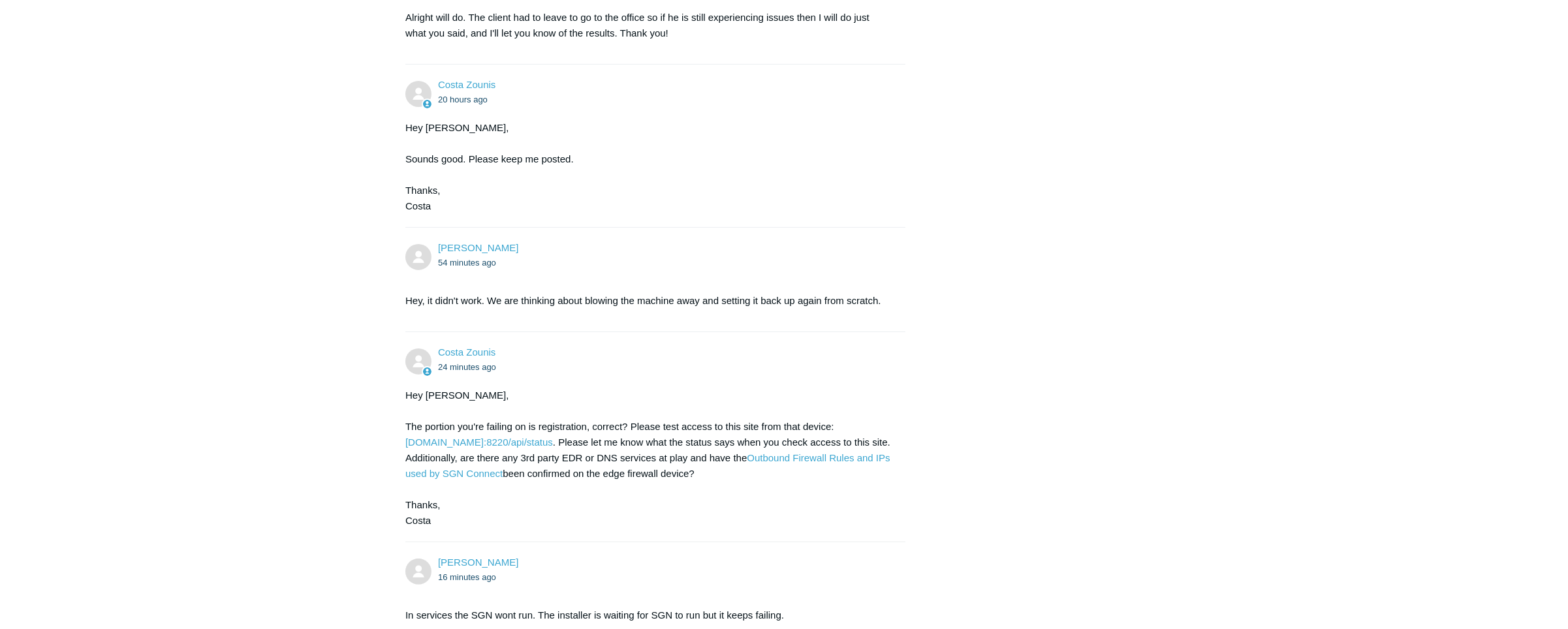
click at [1161, 430] on div "[PERSON_NAME] 22 hours ago This is a reinstall. Client is at a new location tha…" at bounding box center [784, 231] width 758 height 1380
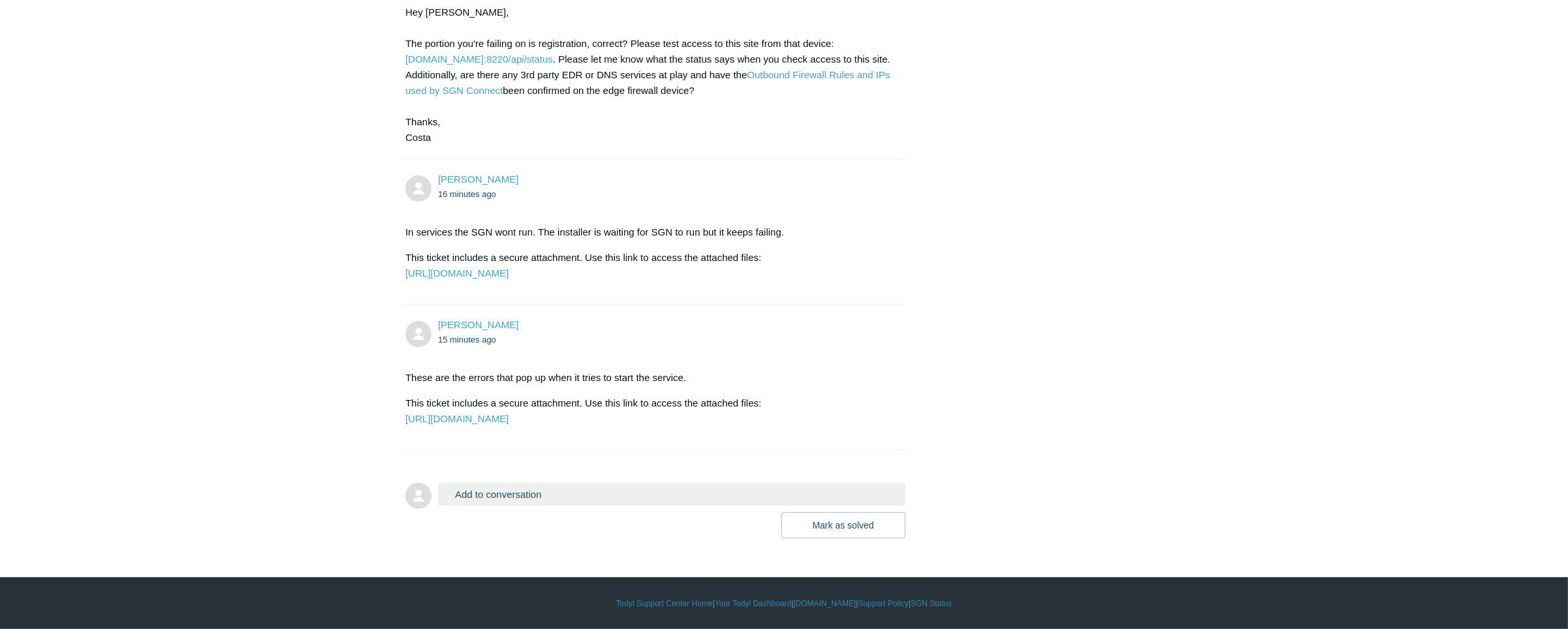
scroll to position [1122, 0]
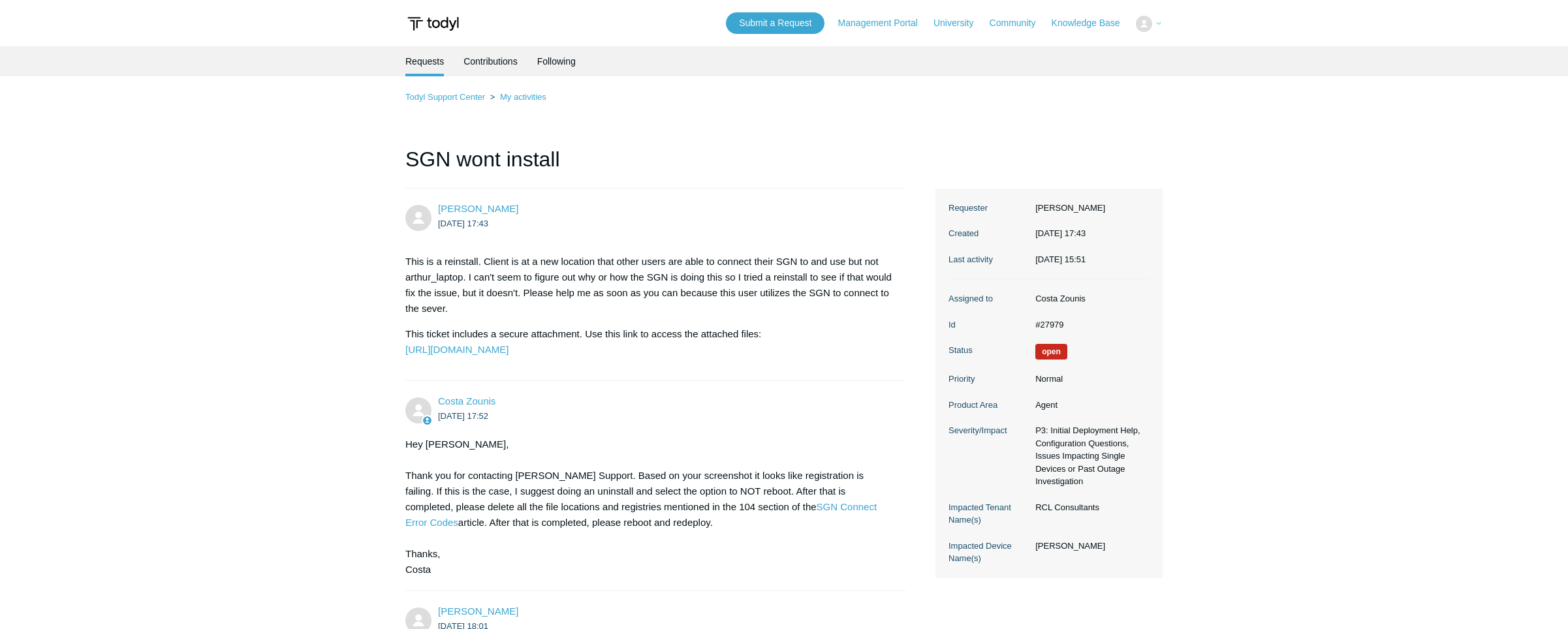
scroll to position [1122, 0]
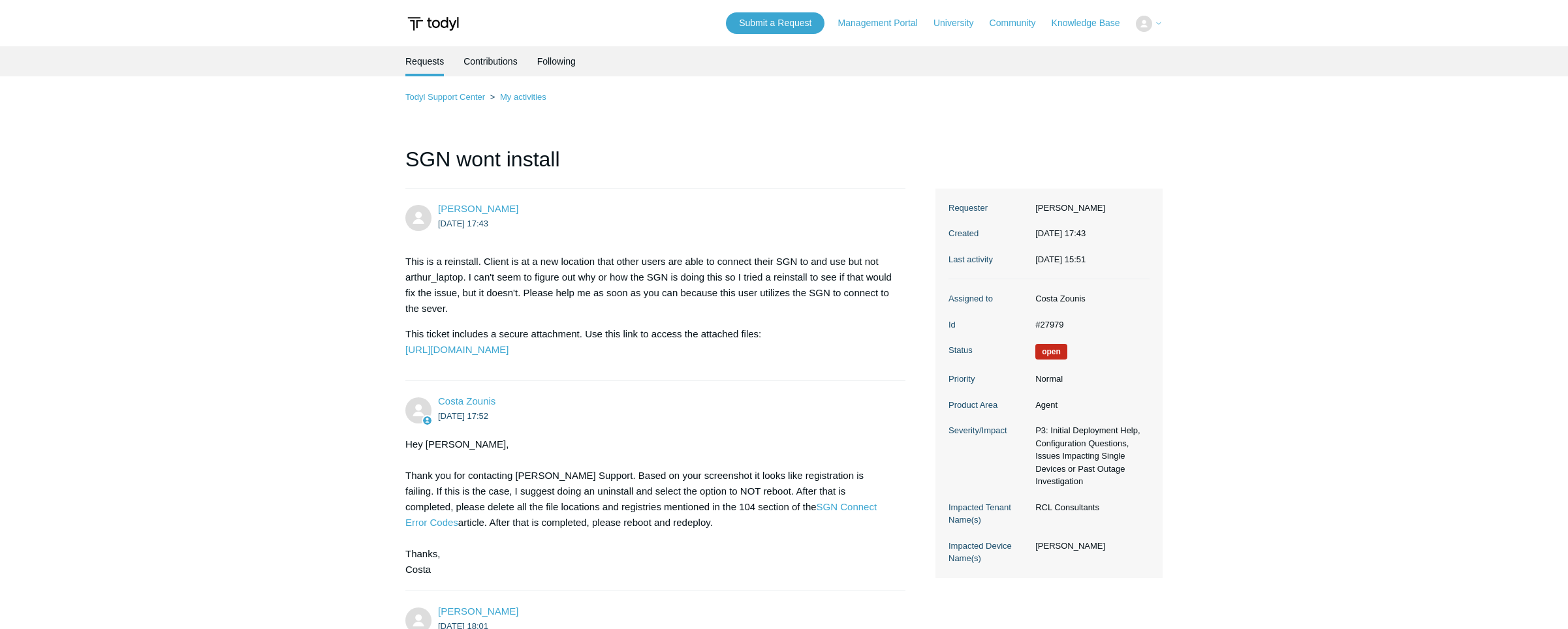
scroll to position [1122, 0]
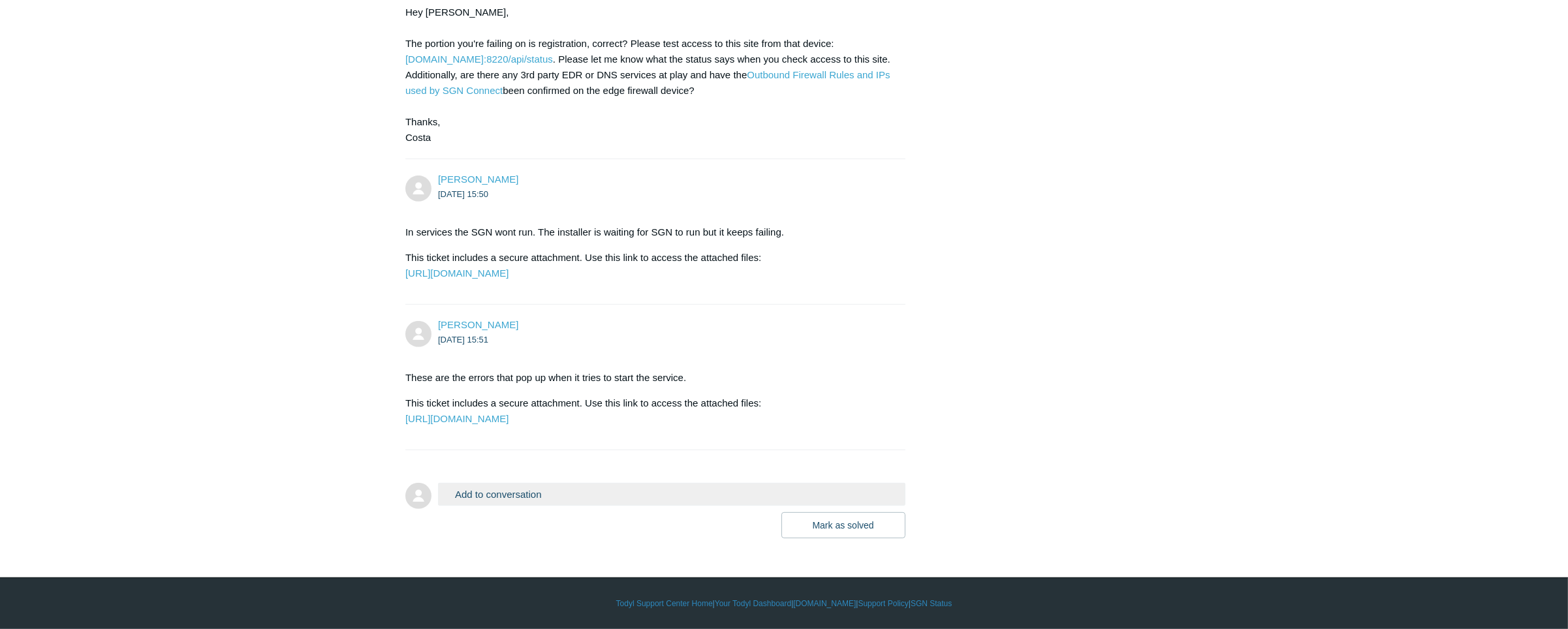
click at [590, 498] on button "Add to conversation" at bounding box center [672, 495] width 467 height 23
click at [495, 491] on button "Add to conversation" at bounding box center [672, 495] width 467 height 23
click at [450, 500] on button "Add to conversation" at bounding box center [672, 495] width 467 height 23
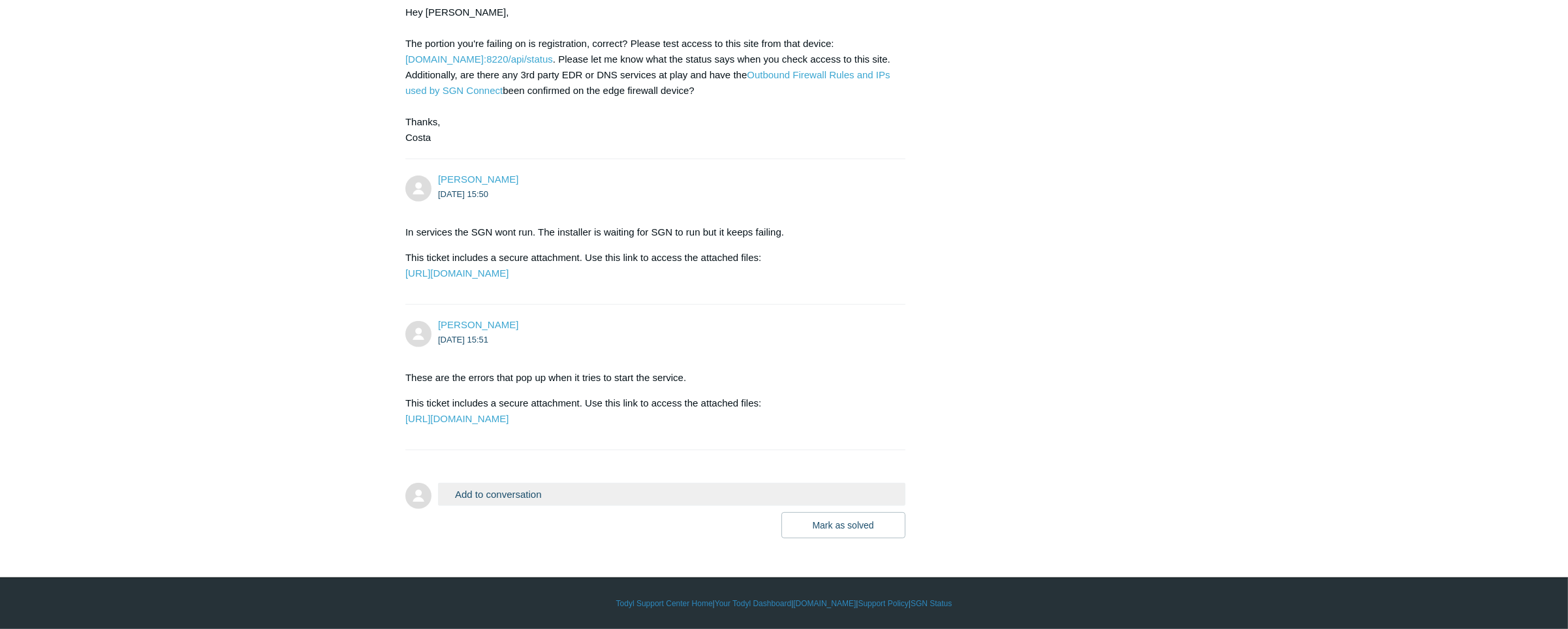
drag, startPoint x: 516, startPoint y: 481, endPoint x: 508, endPoint y: 489, distance: 11.3
click at [509, 489] on form "Add to conversation Add file or drop files here Mark as solved Submit" at bounding box center [655, 501] width 500 height 75
drag, startPoint x: 508, startPoint y: 489, endPoint x: 466, endPoint y: 499, distance: 43.2
click at [466, 499] on button "Add to conversation" at bounding box center [672, 495] width 467 height 23
click at [460, 501] on button "Add to conversation" at bounding box center [672, 495] width 467 height 23
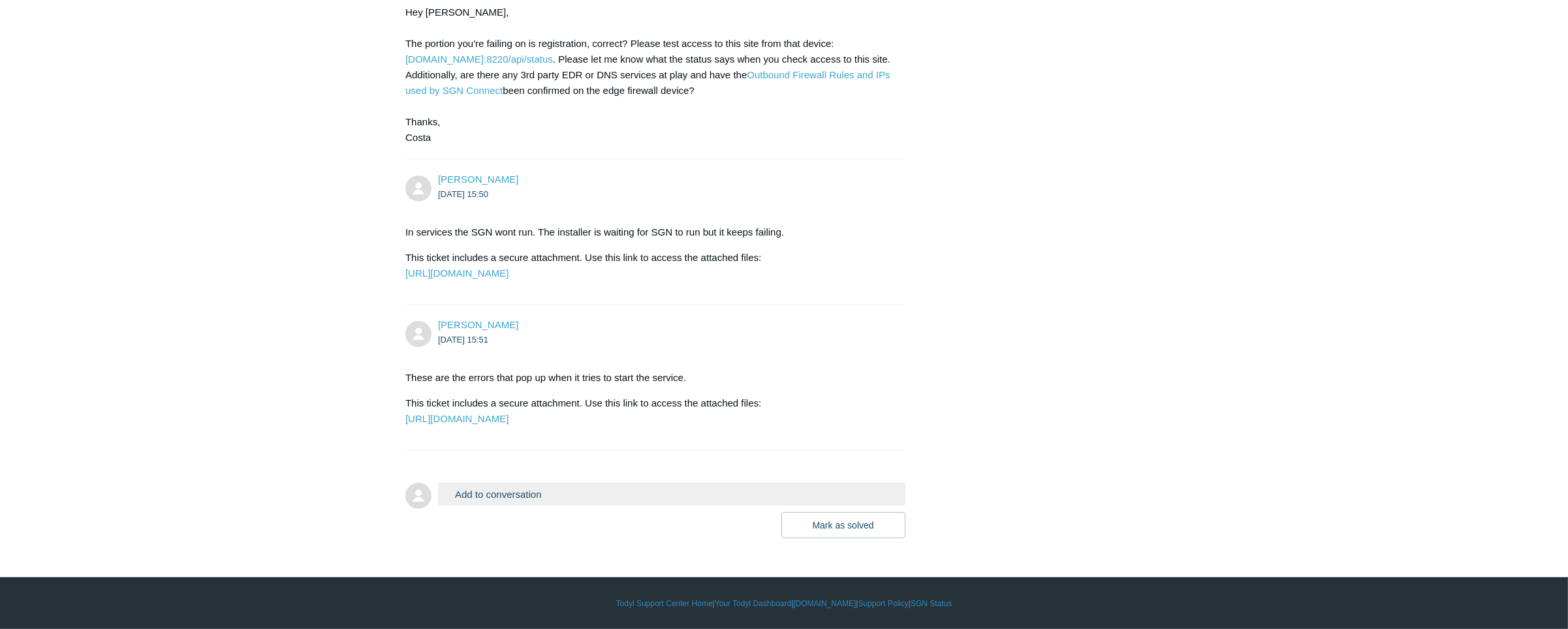
click at [552, 504] on button "Add to conversation" at bounding box center [672, 495] width 467 height 23
click at [541, 535] on div "Mark as solved Submit" at bounding box center [672, 526] width 467 height 26
click at [500, 486] on button "Add to conversation" at bounding box center [672, 495] width 467 height 23
click at [495, 505] on button "Add to conversation" at bounding box center [672, 495] width 467 height 23
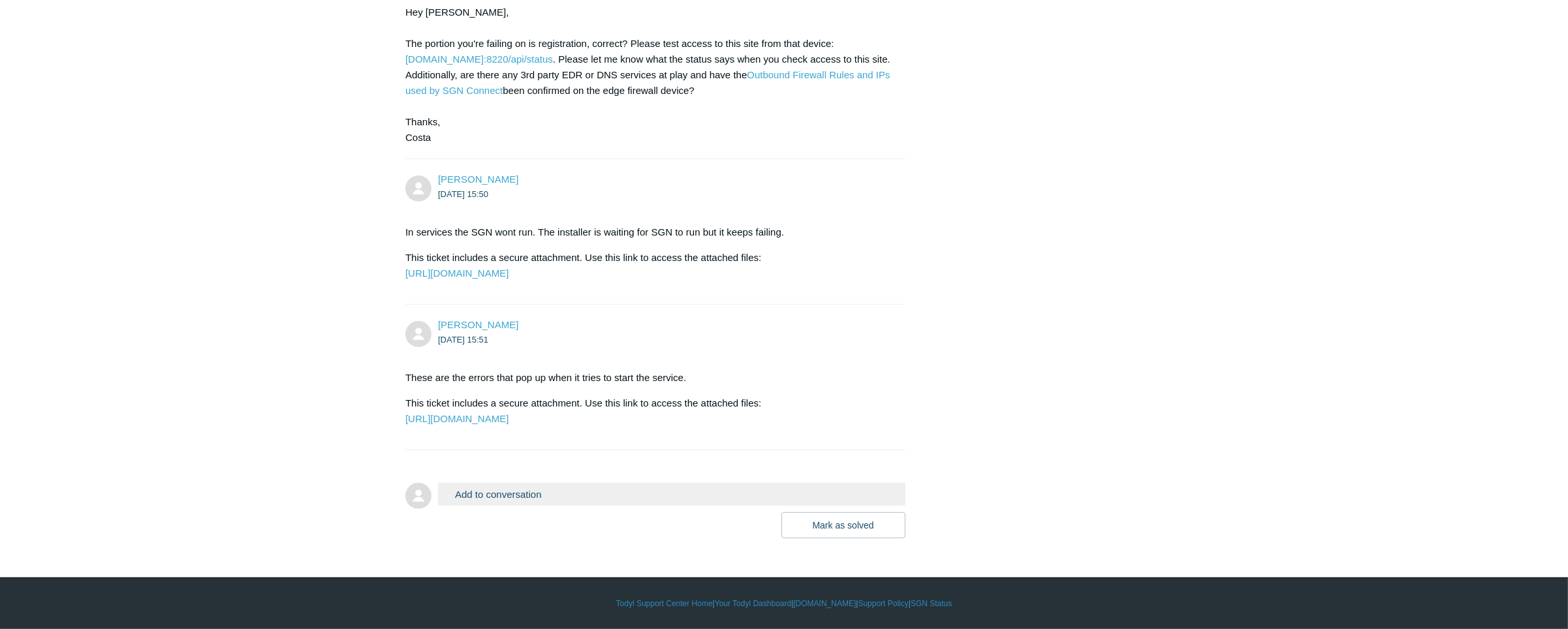
click at [676, 507] on div "Add to conversation Add file or drop files here Mark as solved Submit" at bounding box center [672, 511] width 467 height 56
click at [691, 498] on button "Add to conversation" at bounding box center [672, 495] width 467 height 23
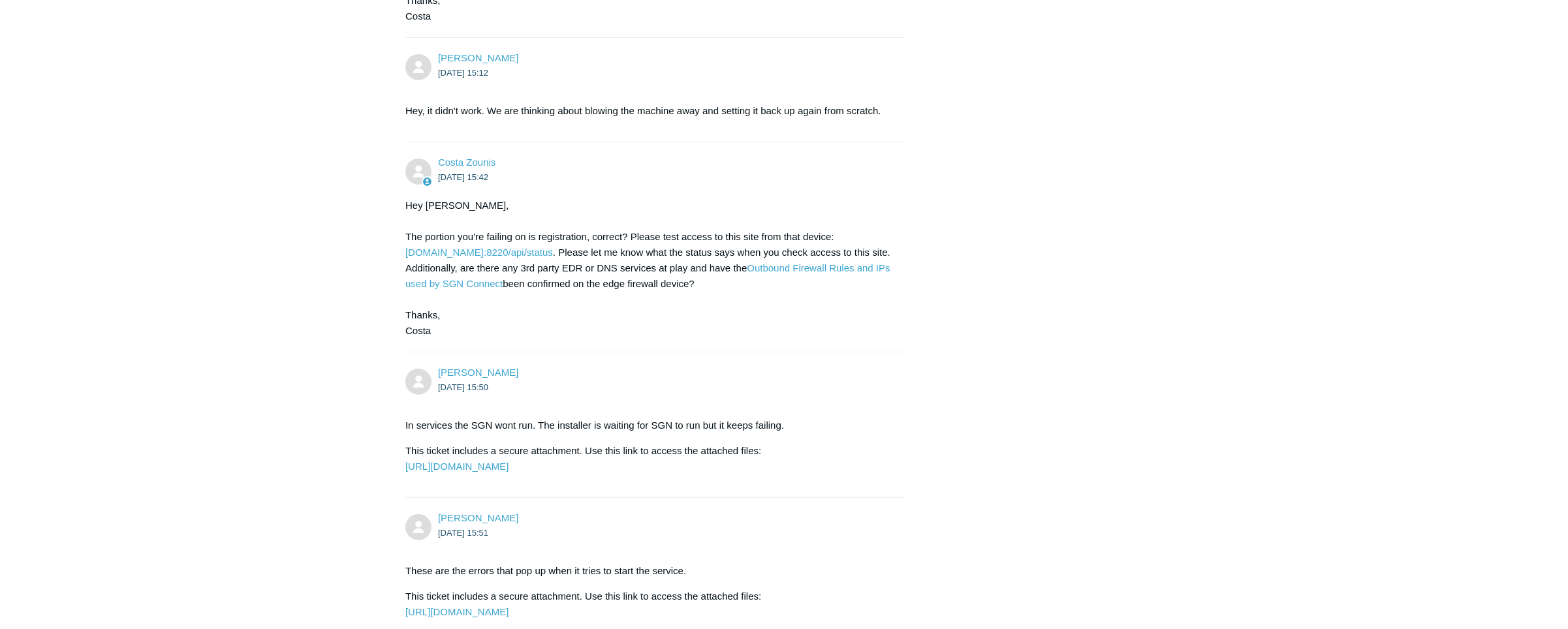
scroll to position [963, 0]
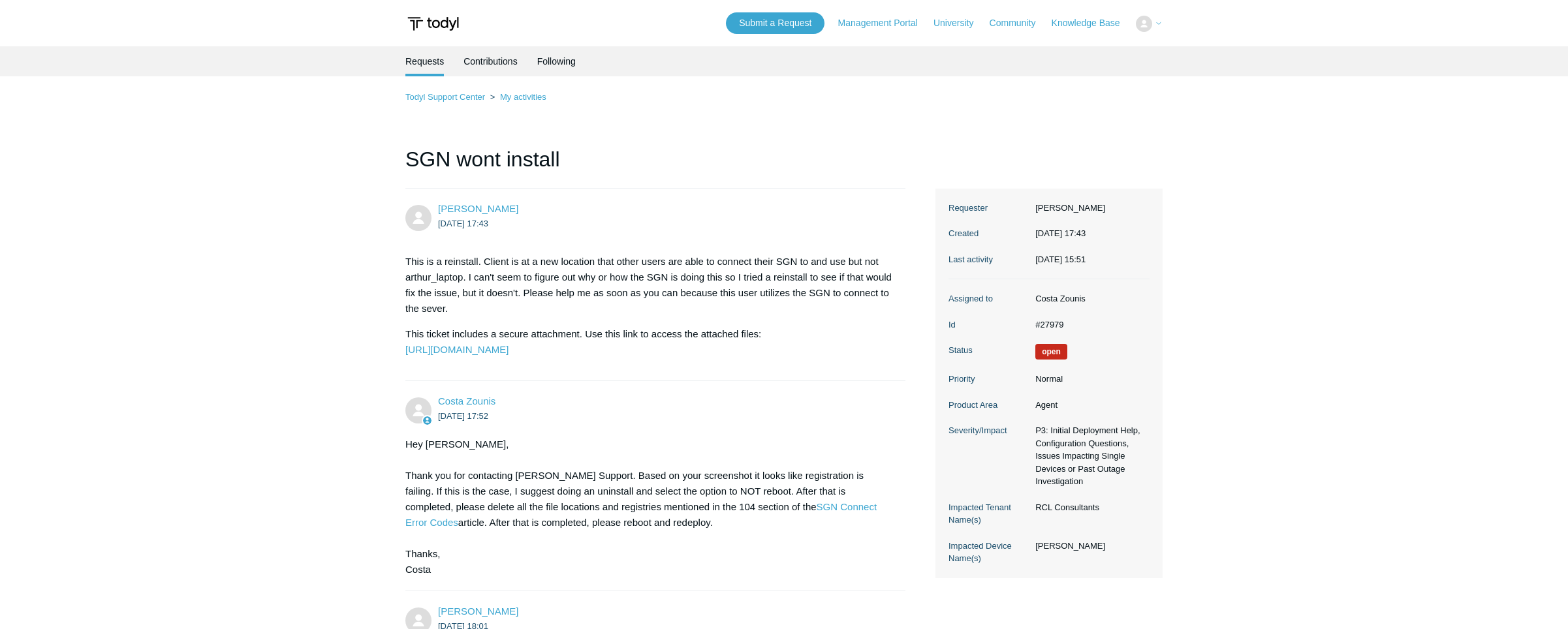
scroll to position [963, 0]
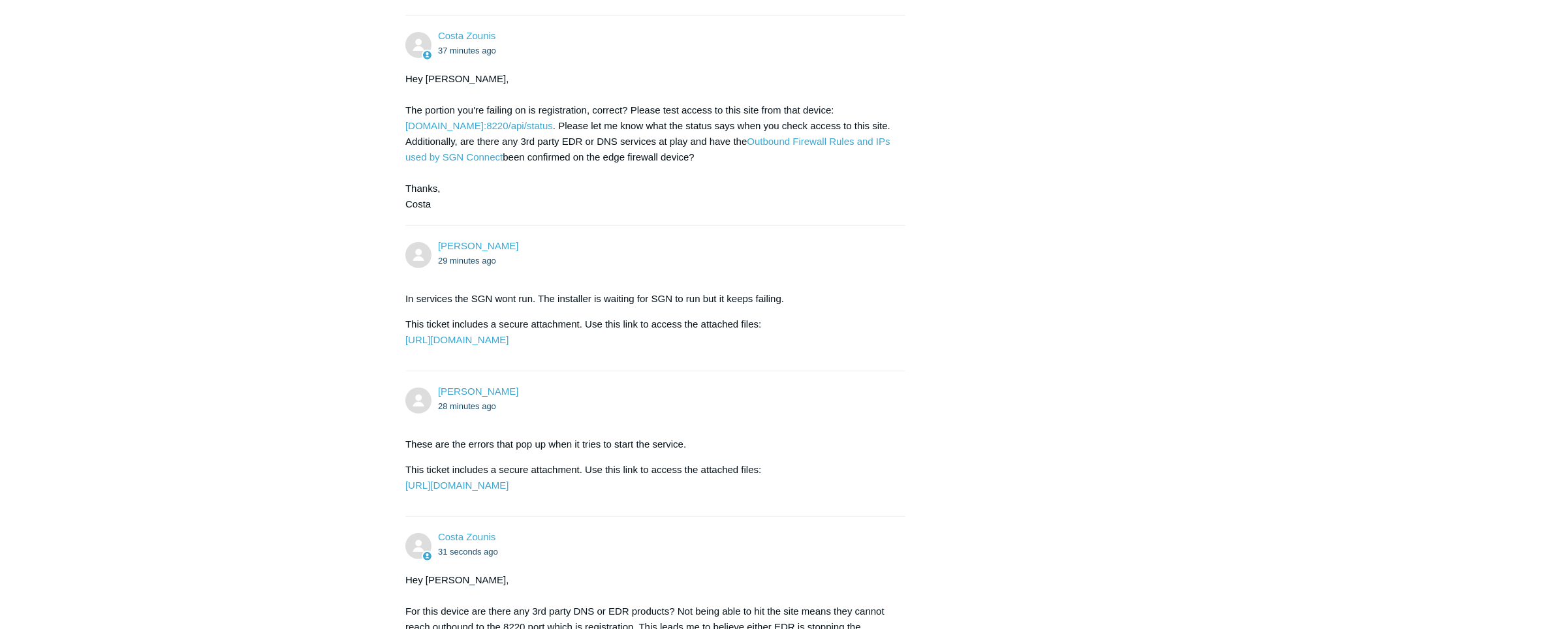
scroll to position [1332, 0]
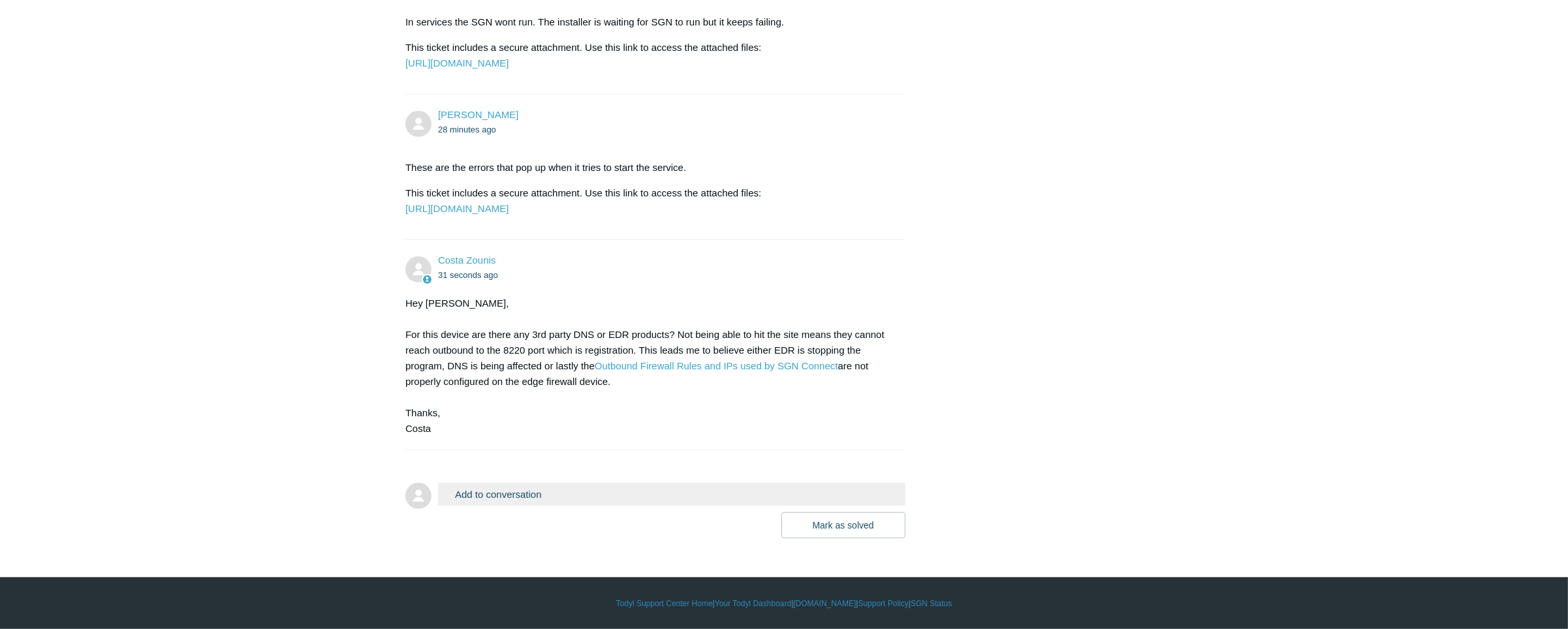
drag, startPoint x: 686, startPoint y: 391, endPoint x: 702, endPoint y: 392, distance: 16.0
click at [688, 391] on div "Hey [PERSON_NAME], For this device are there any 3rd party DNS or EDR products?…" at bounding box center [649, 365] width 487 height 141
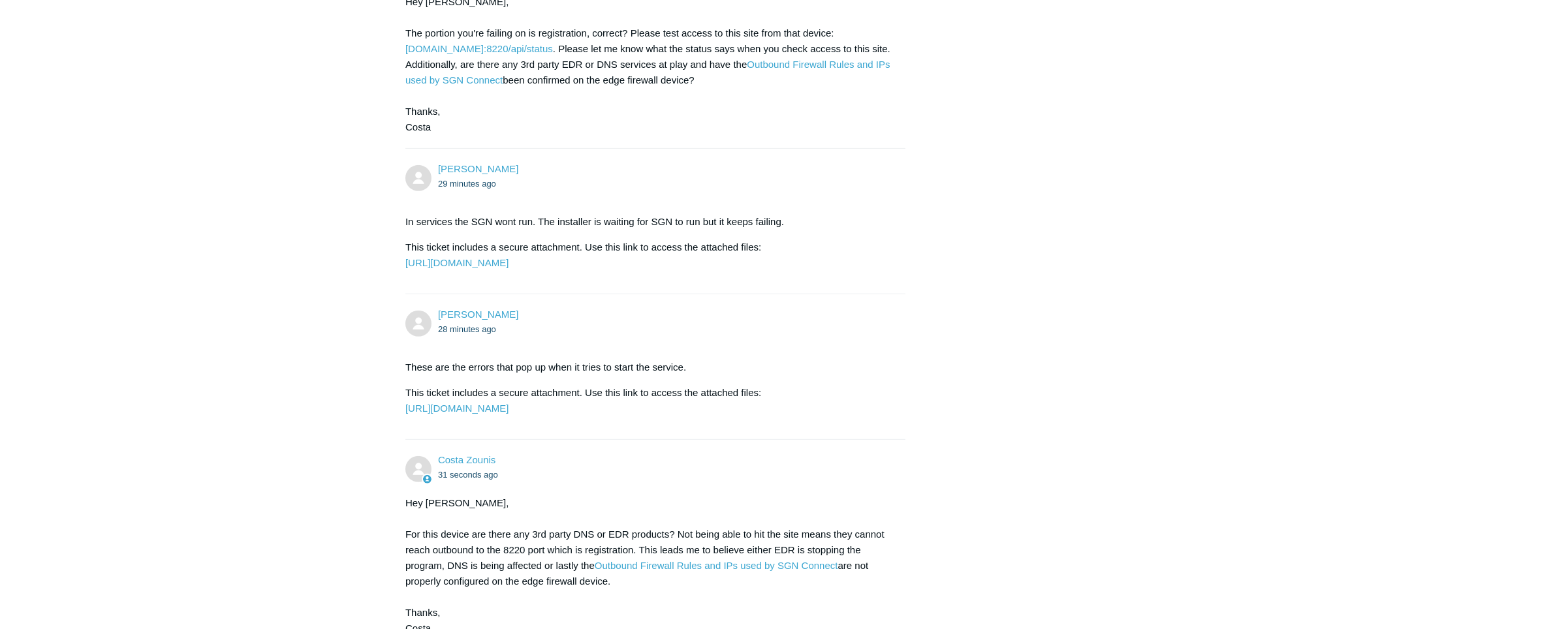
scroll to position [698, 0]
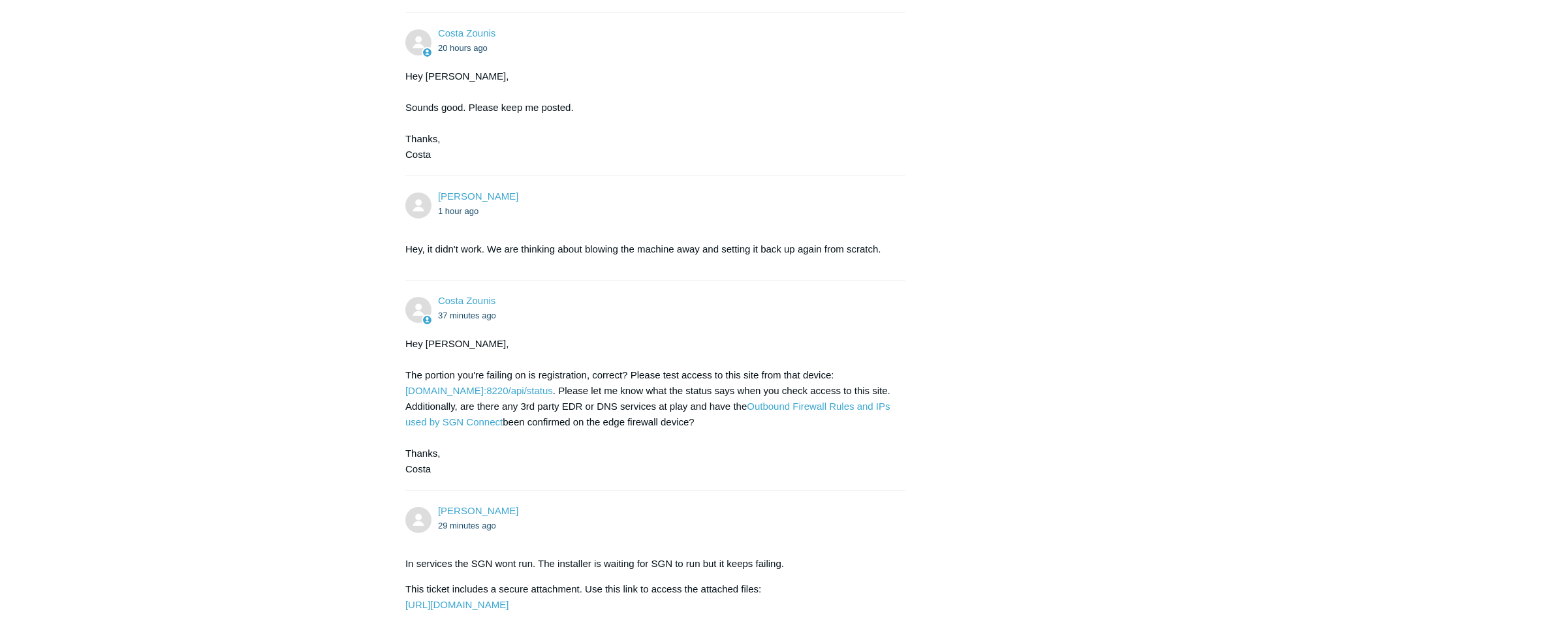
drag, startPoint x: 480, startPoint y: 417, endPoint x: 834, endPoint y: 389, distance: 355.1
click at [834, 389] on div "Hey Sophie, The portion you're failing on is registration, correct? Please test…" at bounding box center [649, 407] width 487 height 141
click at [553, 396] on link "[DOMAIN_NAME]:8220/api/status" at bounding box center [479, 390] width 147 height 11
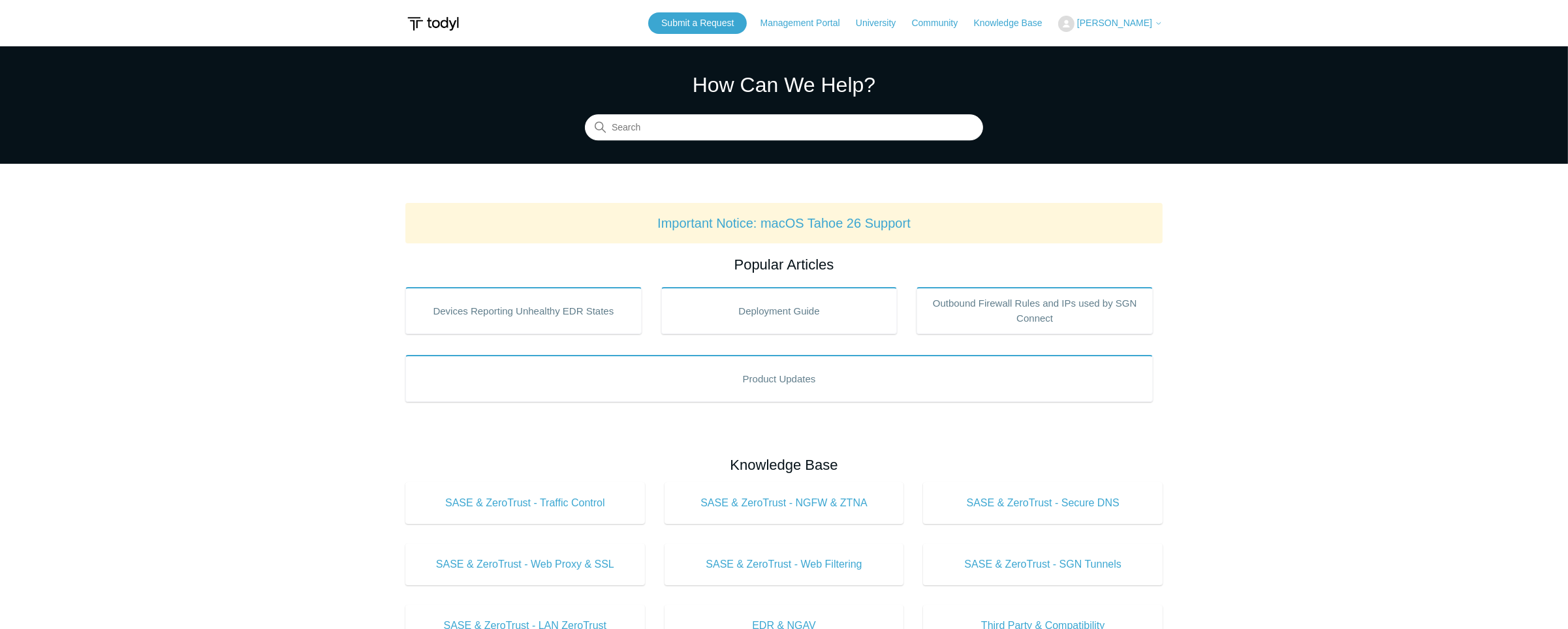
click at [1150, 28] on button "[PERSON_NAME]" at bounding box center [1110, 24] width 105 height 17
click at [1091, 46] on link "My Support Requests" at bounding box center [1122, 51] width 127 height 23
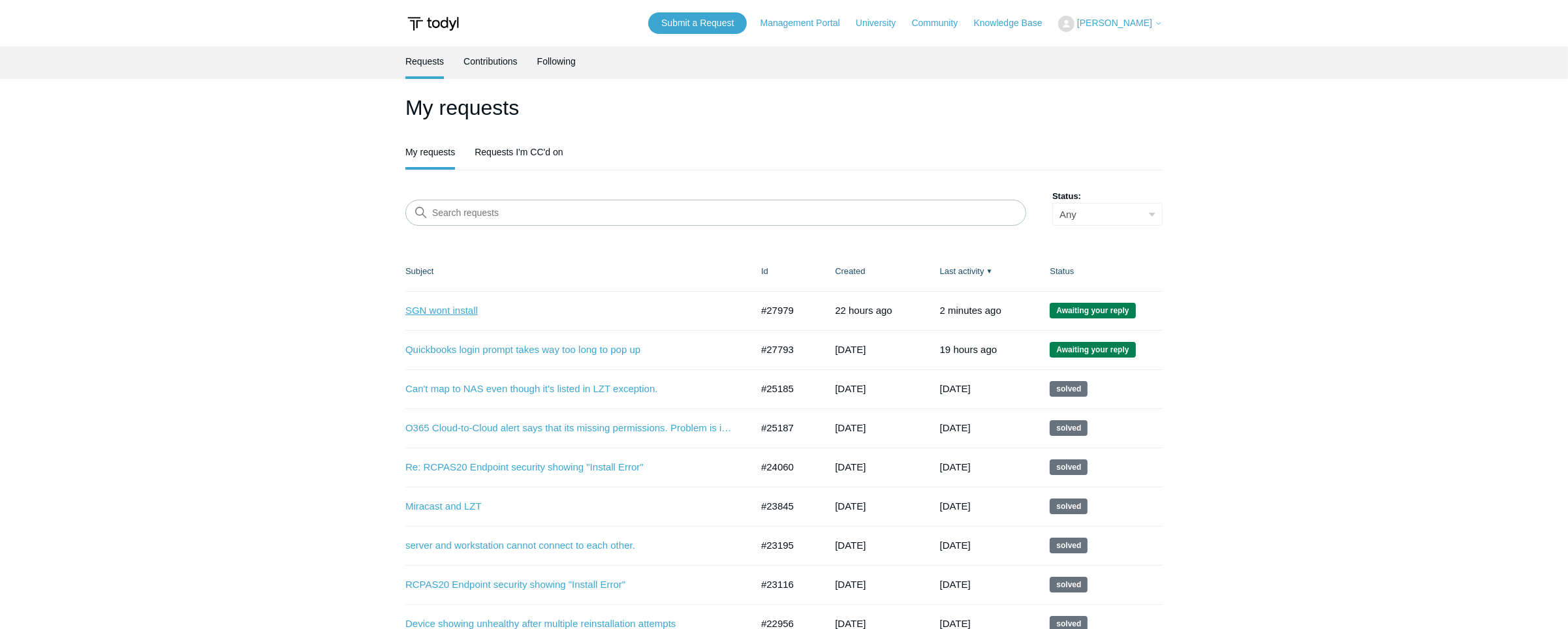
click at [430, 309] on link "SGN wont install" at bounding box center [568, 311] width 326 height 15
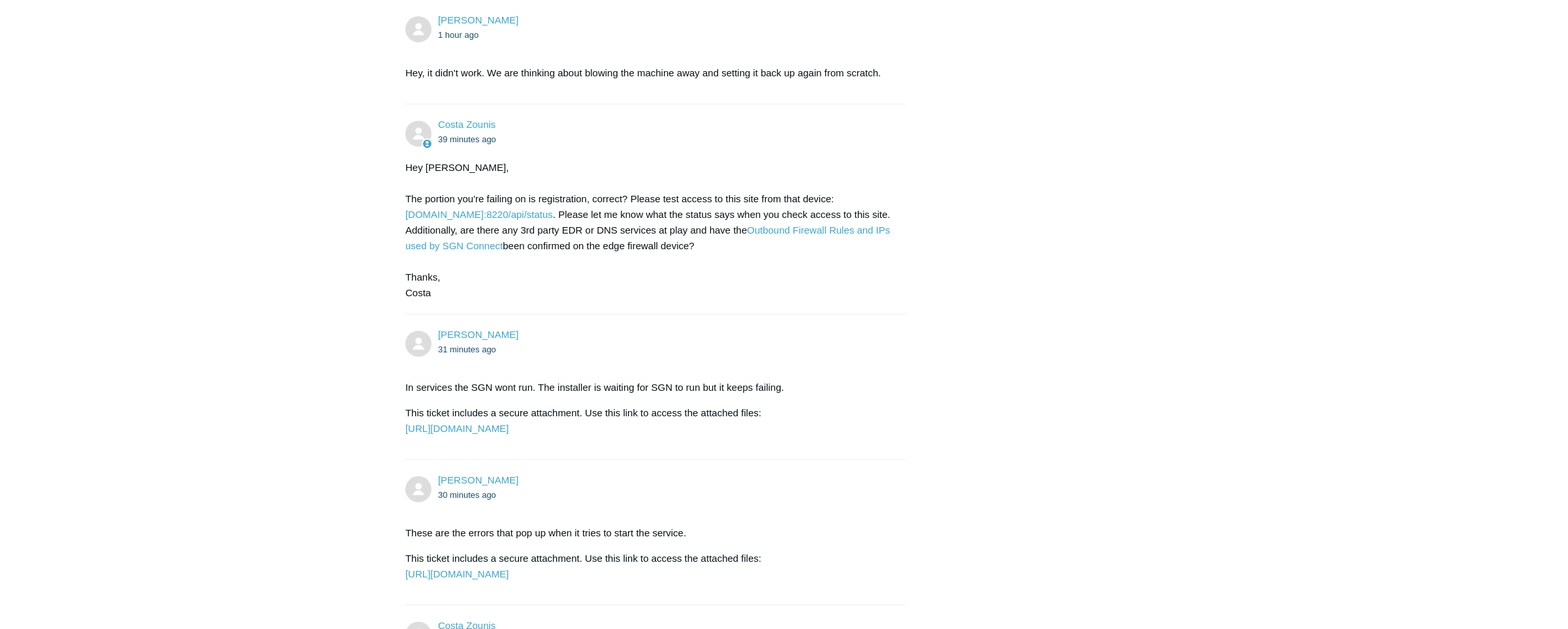
scroll to position [856, 0]
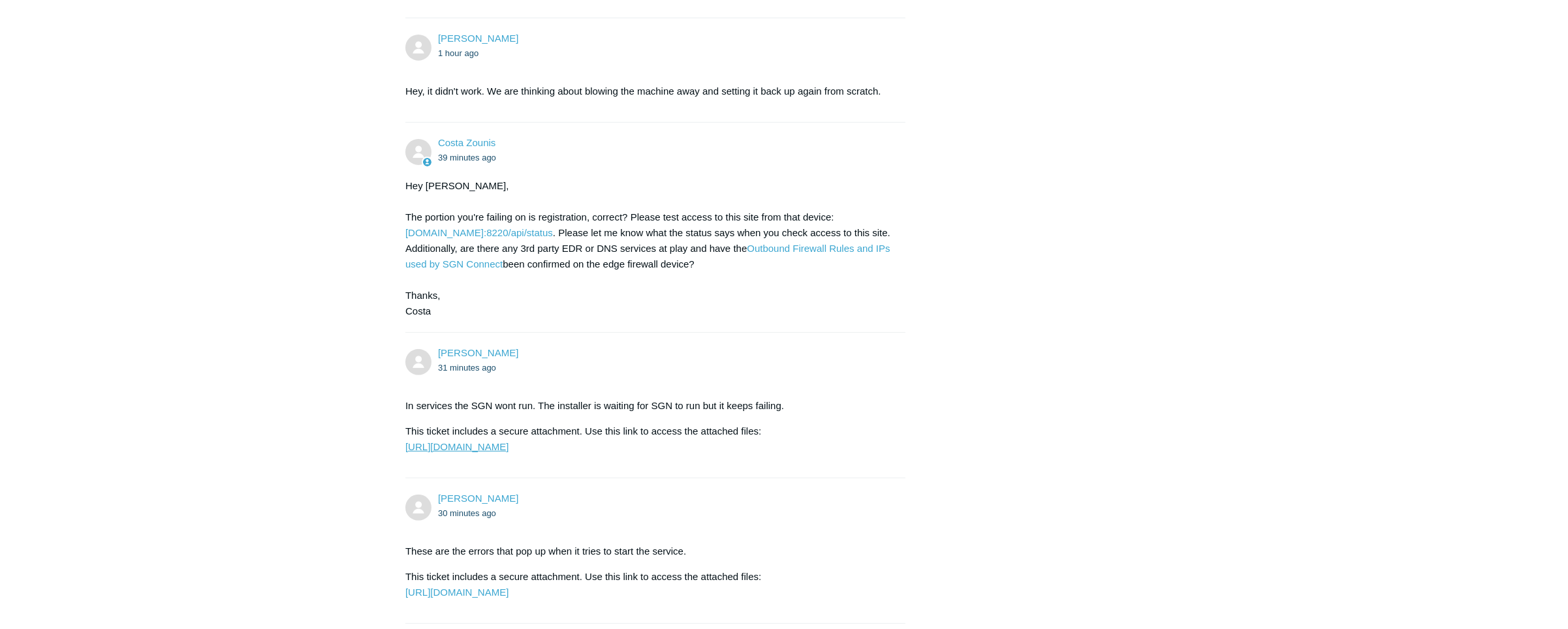
click at [508, 452] on link "[URL][DOMAIN_NAME]" at bounding box center [456, 446] width 103 height 11
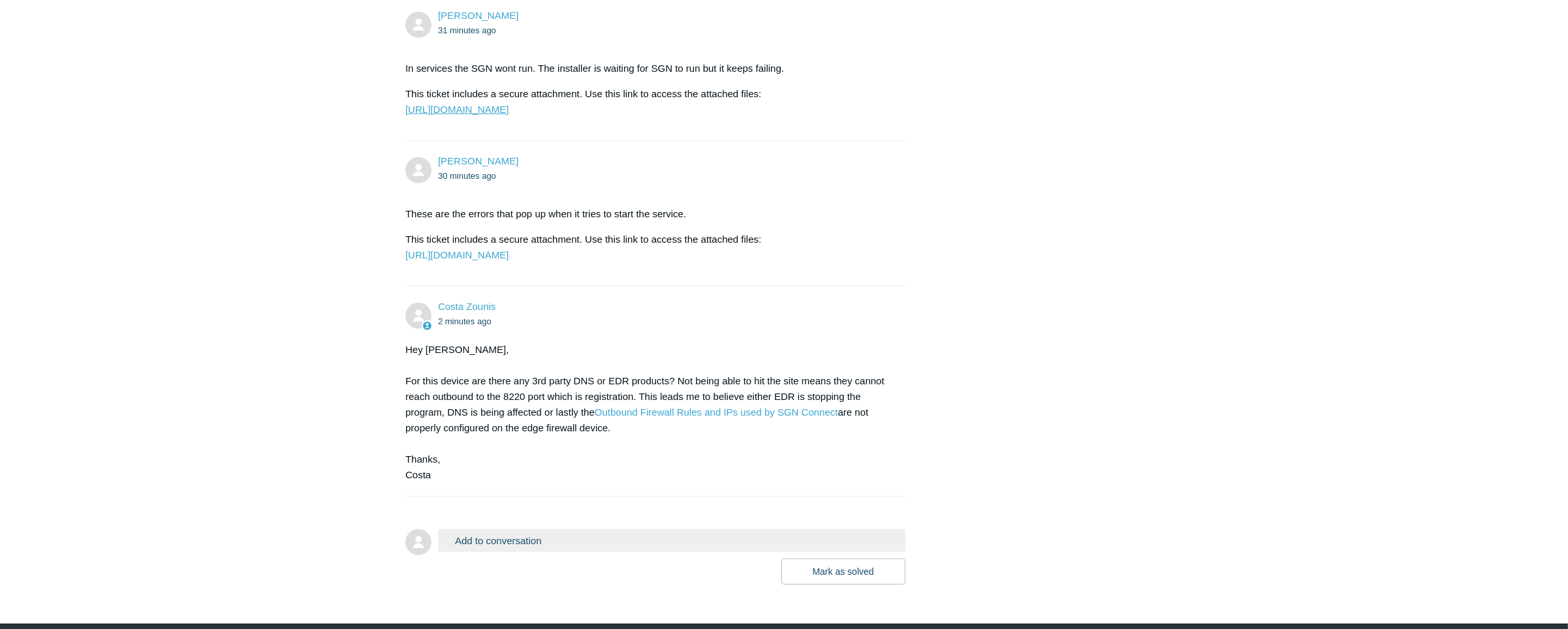
scroll to position [1332, 0]
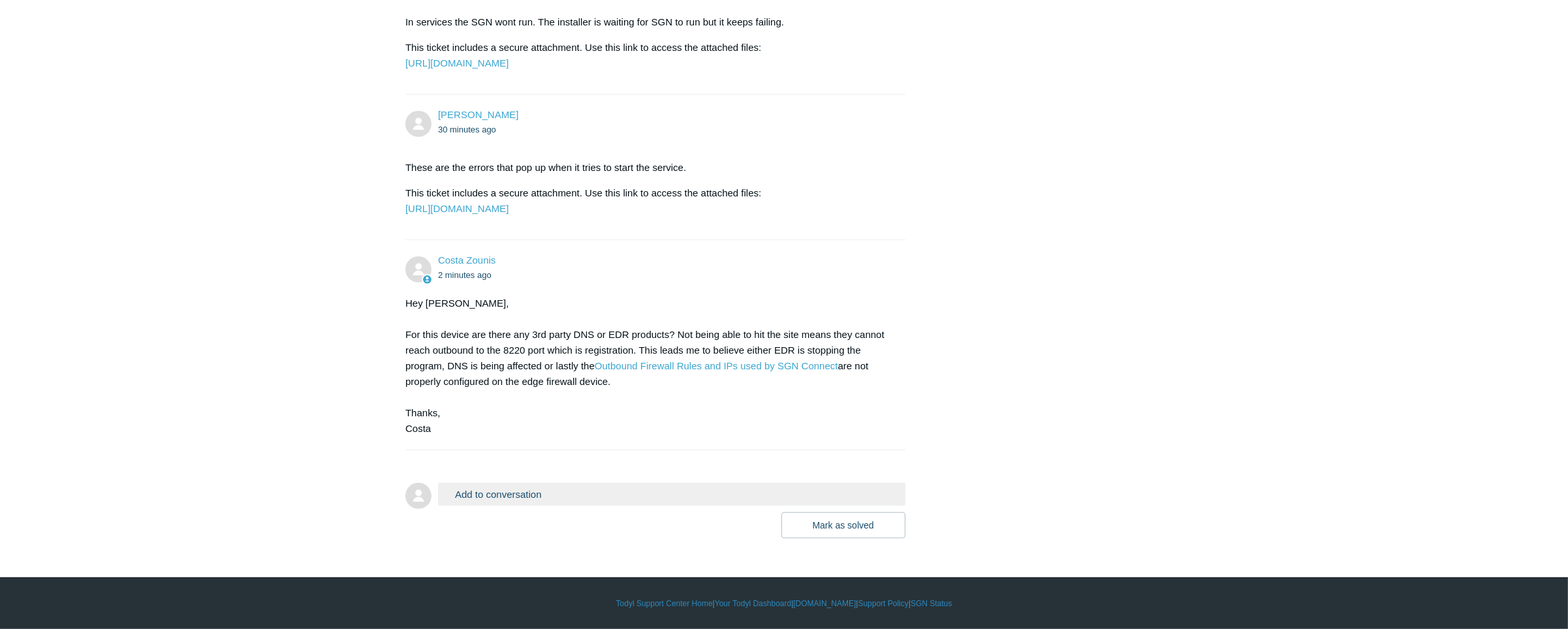
click at [564, 490] on button "Add to conversation" at bounding box center [672, 495] width 467 height 23
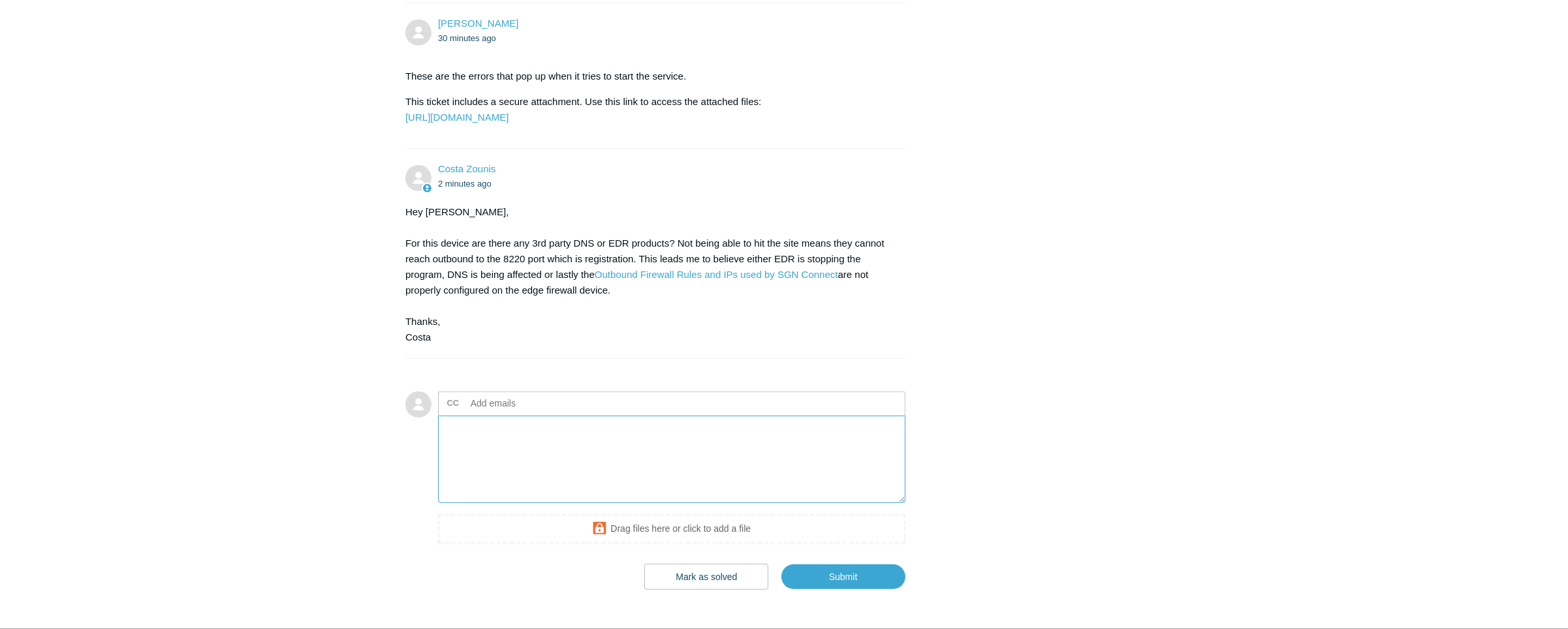
click at [647, 504] on textarea "Add your reply" at bounding box center [672, 460] width 467 height 88
click at [765, 504] on textarea "The email we sent you with the screenshot shows that it reponds to port" at bounding box center [672, 460] width 467 height 88
click at [782, 504] on textarea "The email we sent you with the screenshot shows that it responds to port 8220. …" at bounding box center [672, 460] width 467 height 88
click at [872, 504] on textarea "The email we sent you with the screenshot shows that it responds to port 8220. …" at bounding box center [672, 460] width 467 height 88
click at [463, 504] on textarea "The email we sent you with the screenshot shows that it responds to port 8220. …" at bounding box center [672, 460] width 467 height 88
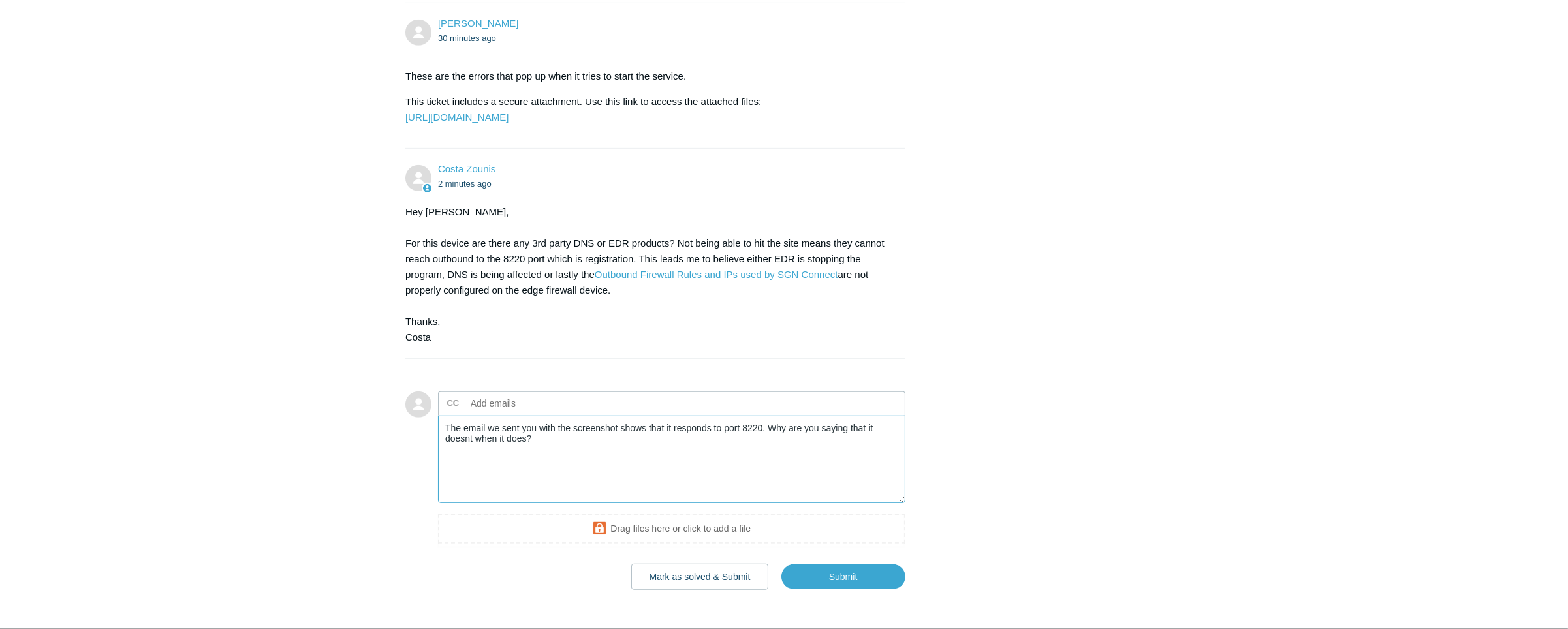
click at [475, 504] on textarea "The email we sent you with the screenshot shows that it responds to port 8220. …" at bounding box center [672, 460] width 467 height 88
click at [581, 504] on textarea "The email we sent you with the screenshot shows that it responds to port 8220. …" at bounding box center [672, 460] width 467 height 88
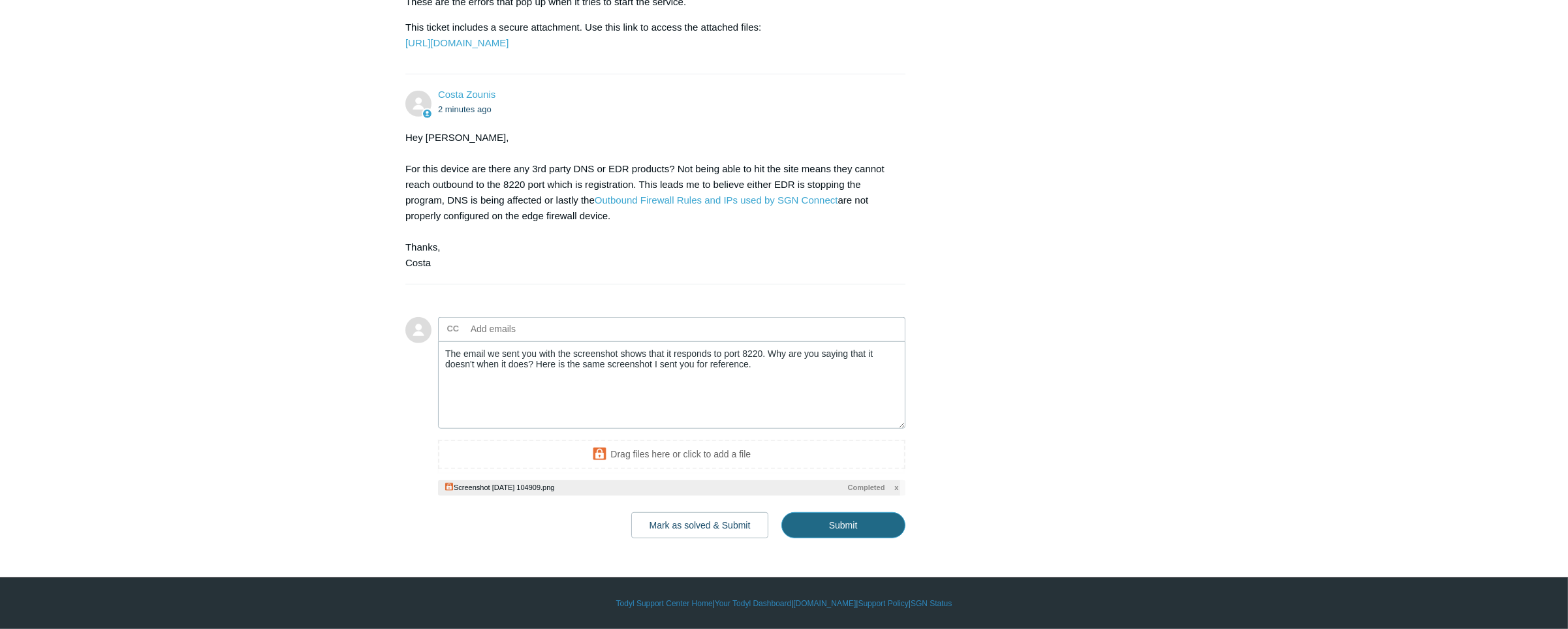
click at [827, 539] on input "Submit" at bounding box center [844, 526] width 124 height 26
type textarea "The email we sent you with the screenshot shows that it responds to port 8220. …"
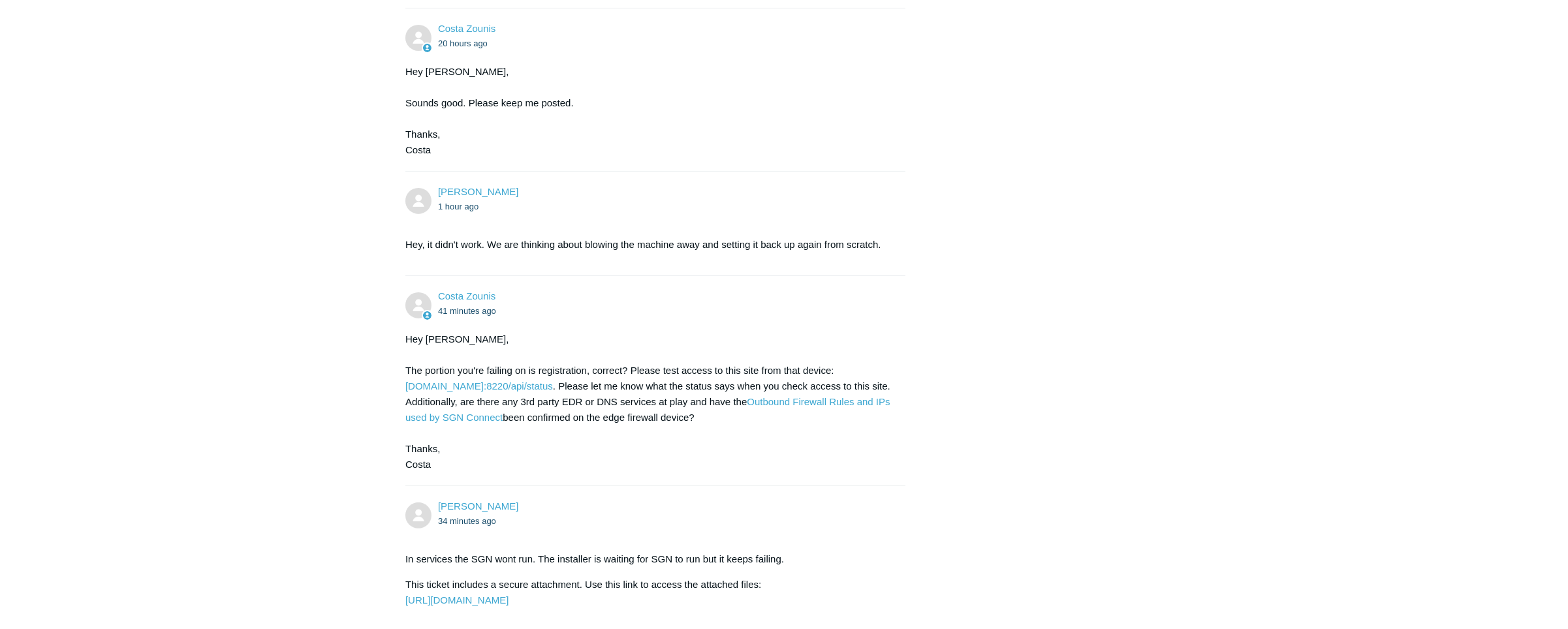
scroll to position [1524, 0]
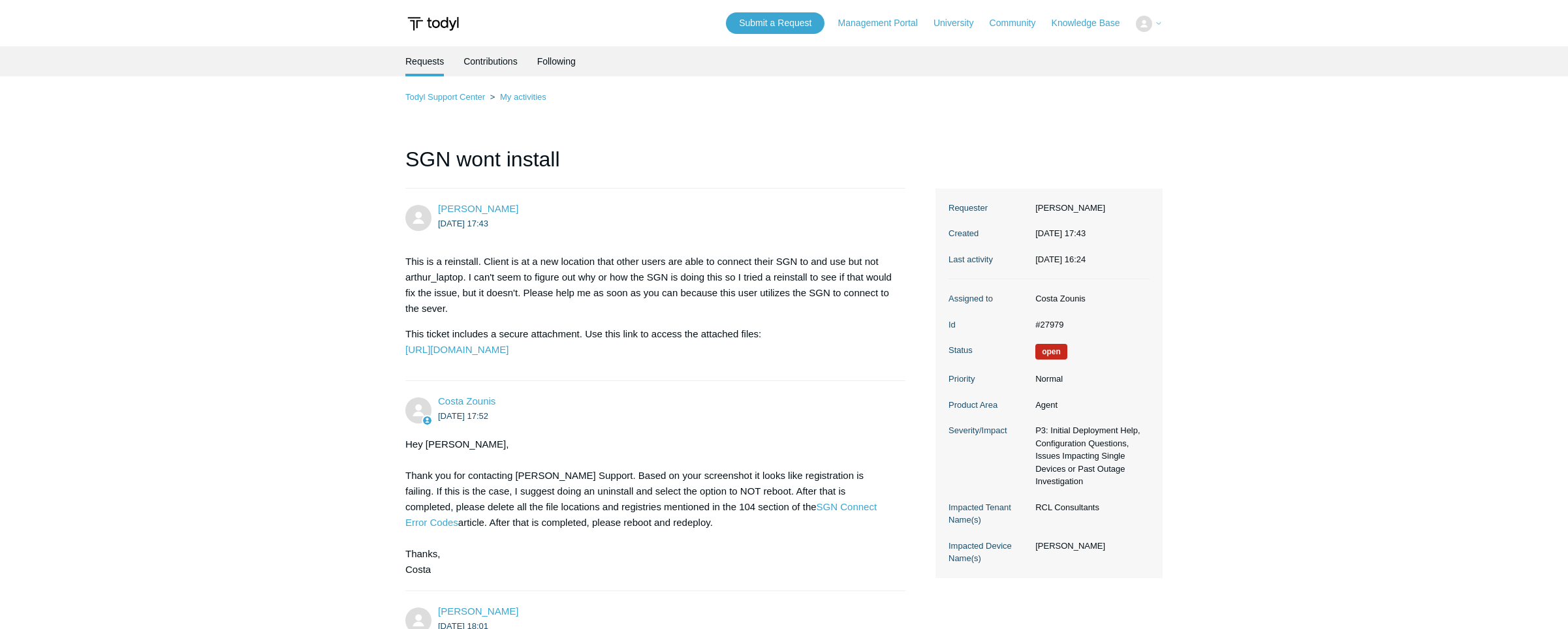
scroll to position [1524, 0]
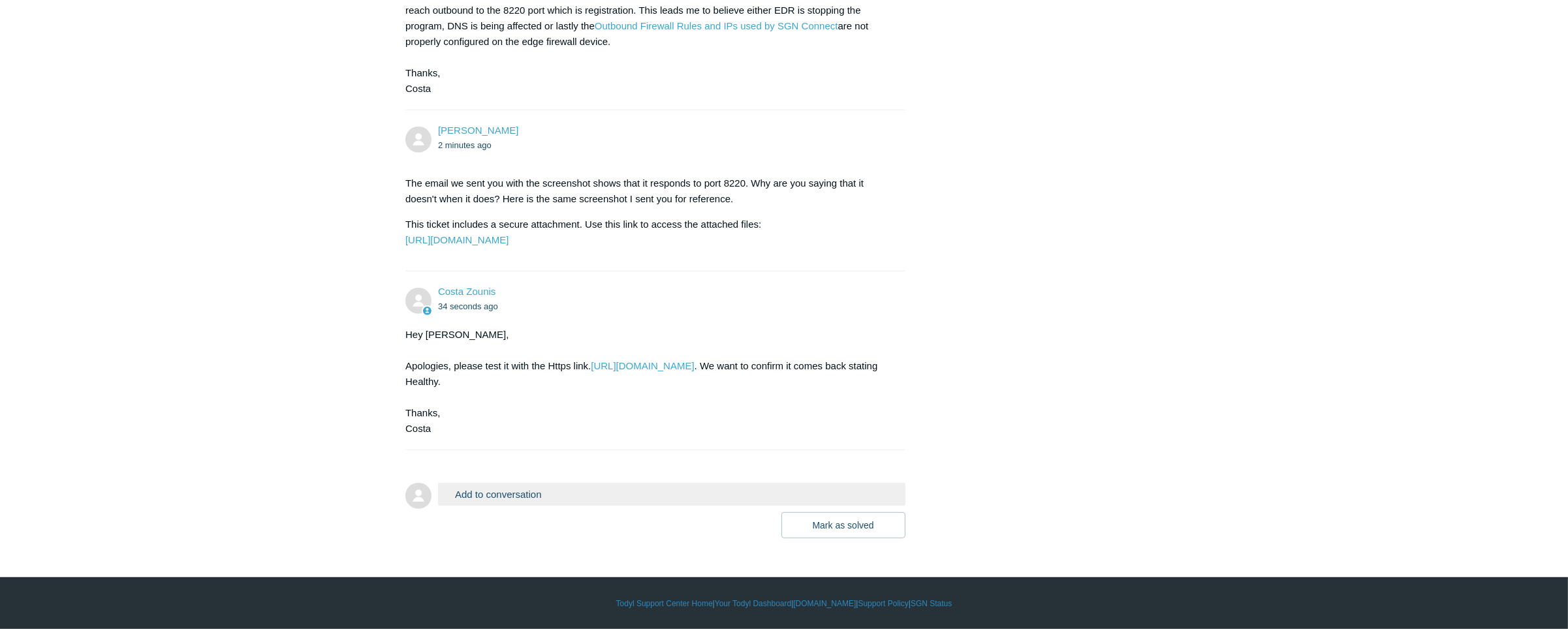
scroll to position [1703, 0]
drag, startPoint x: 592, startPoint y: 369, endPoint x: 768, endPoint y: 361, distance: 176.2
click at [768, 361] on div "Hey Sophie, Apologies, please test it with the Https link. https://fleet-wr.tod…" at bounding box center [649, 382] width 487 height 110
copy div "[URL][DOMAIN_NAME]"
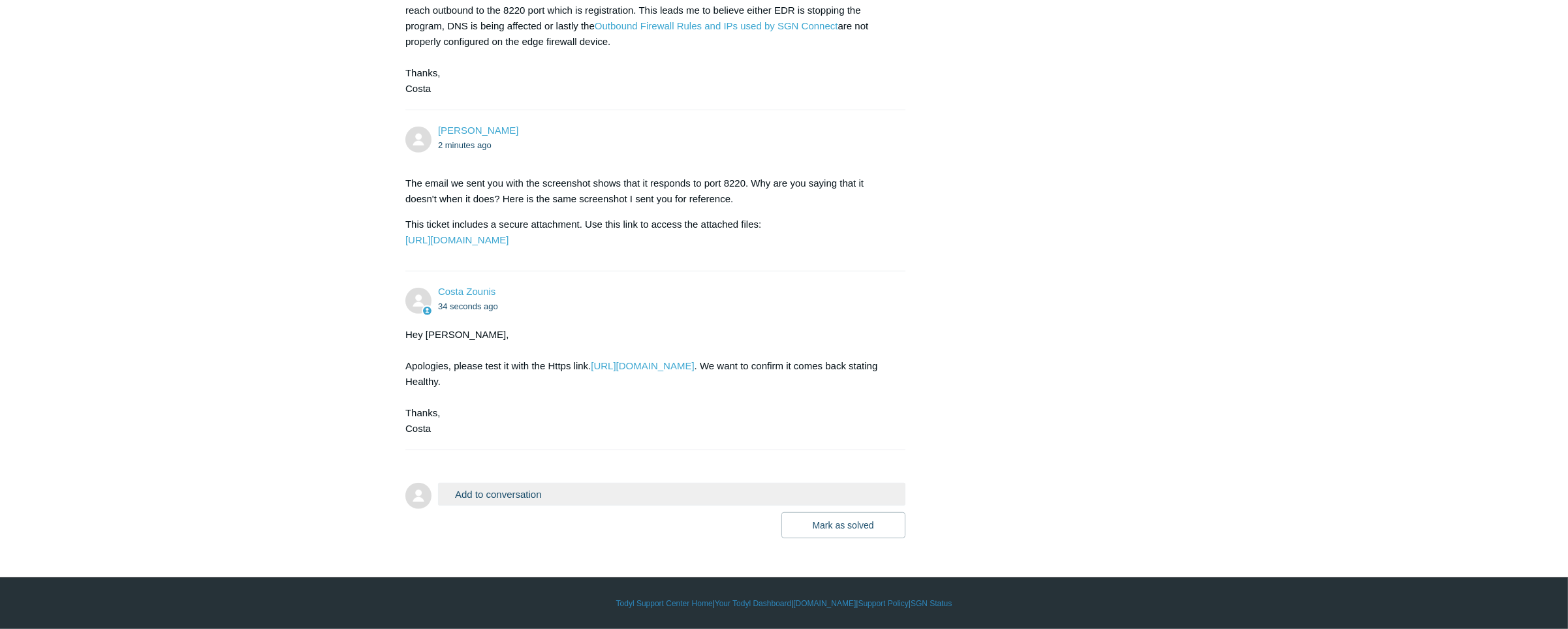
click at [633, 493] on button "Add to conversation" at bounding box center [672, 495] width 467 height 23
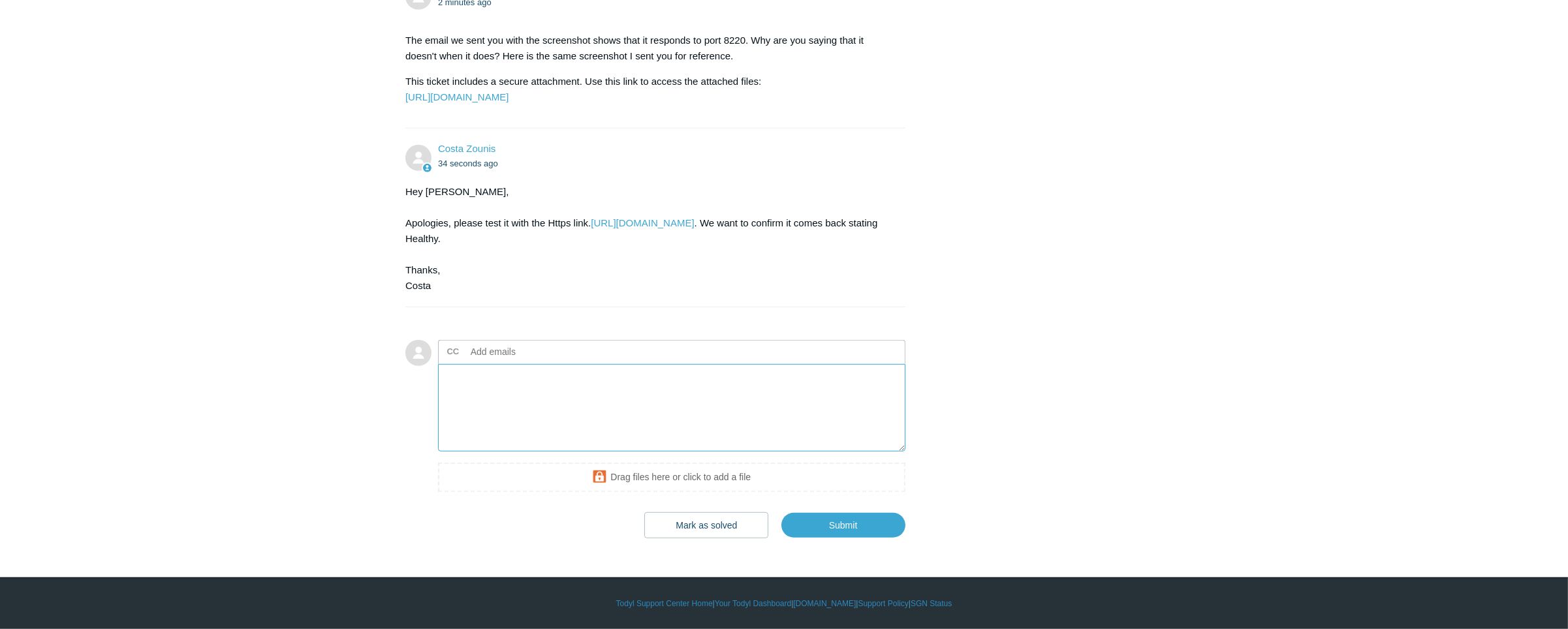
scroll to position [1846, 0]
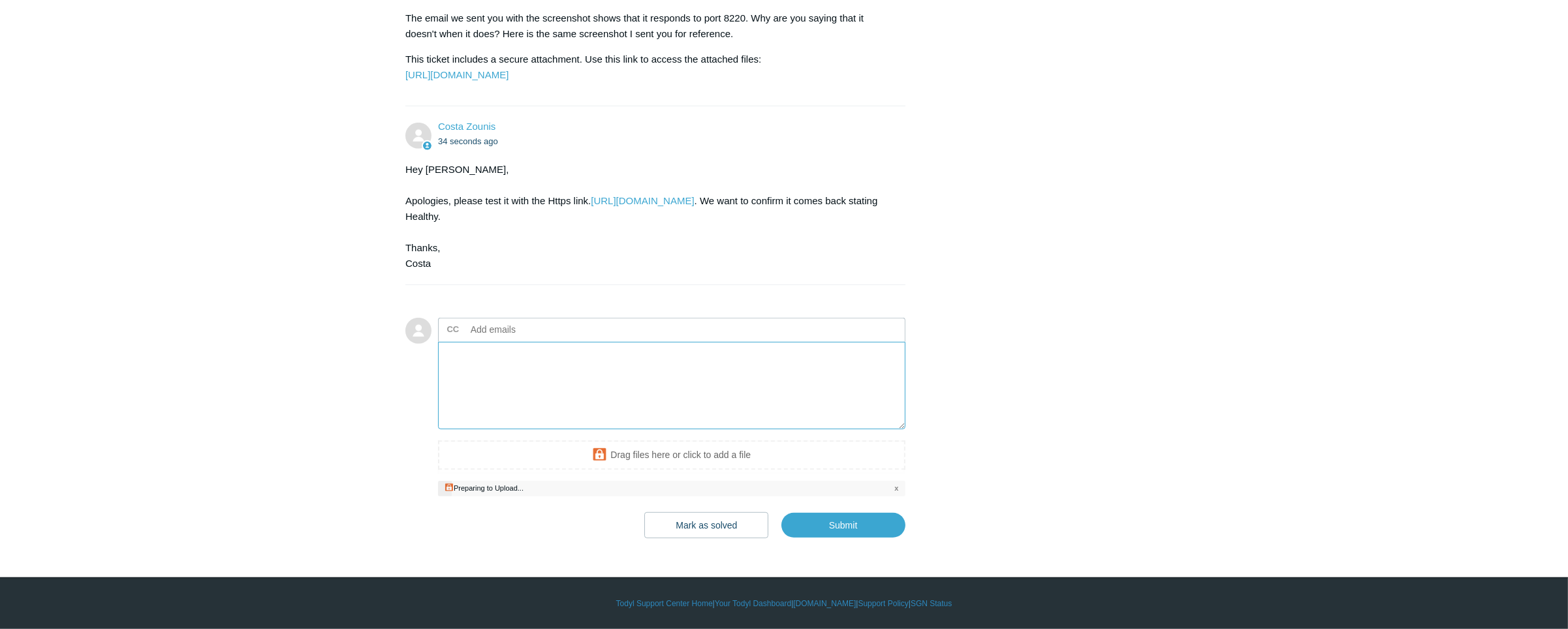
click at [592, 408] on textarea "Add your reply" at bounding box center [672, 386] width 467 height 88
click at [859, 539] on input "Submit" at bounding box center [844, 526] width 124 height 26
type textarea "Healthy This ticket includes a secure attachment. Use this link to access the a…"
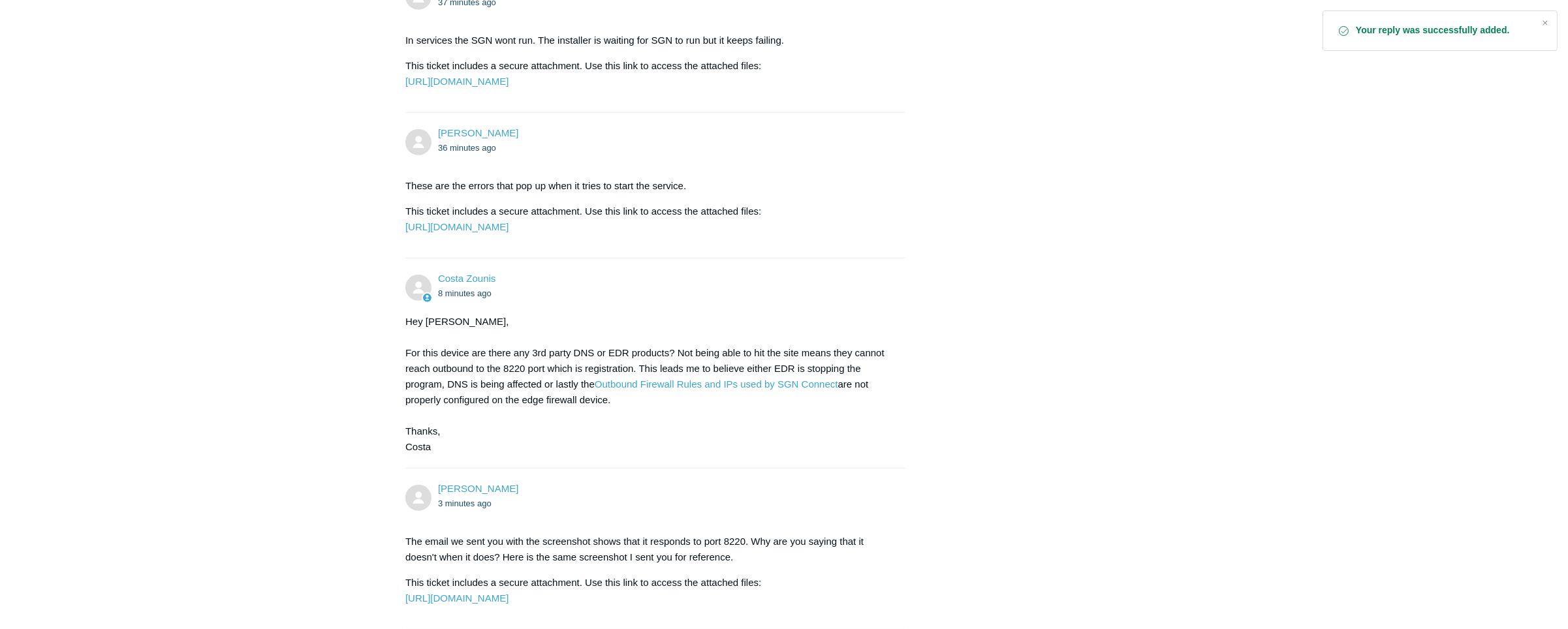
scroll to position [1880, 0]
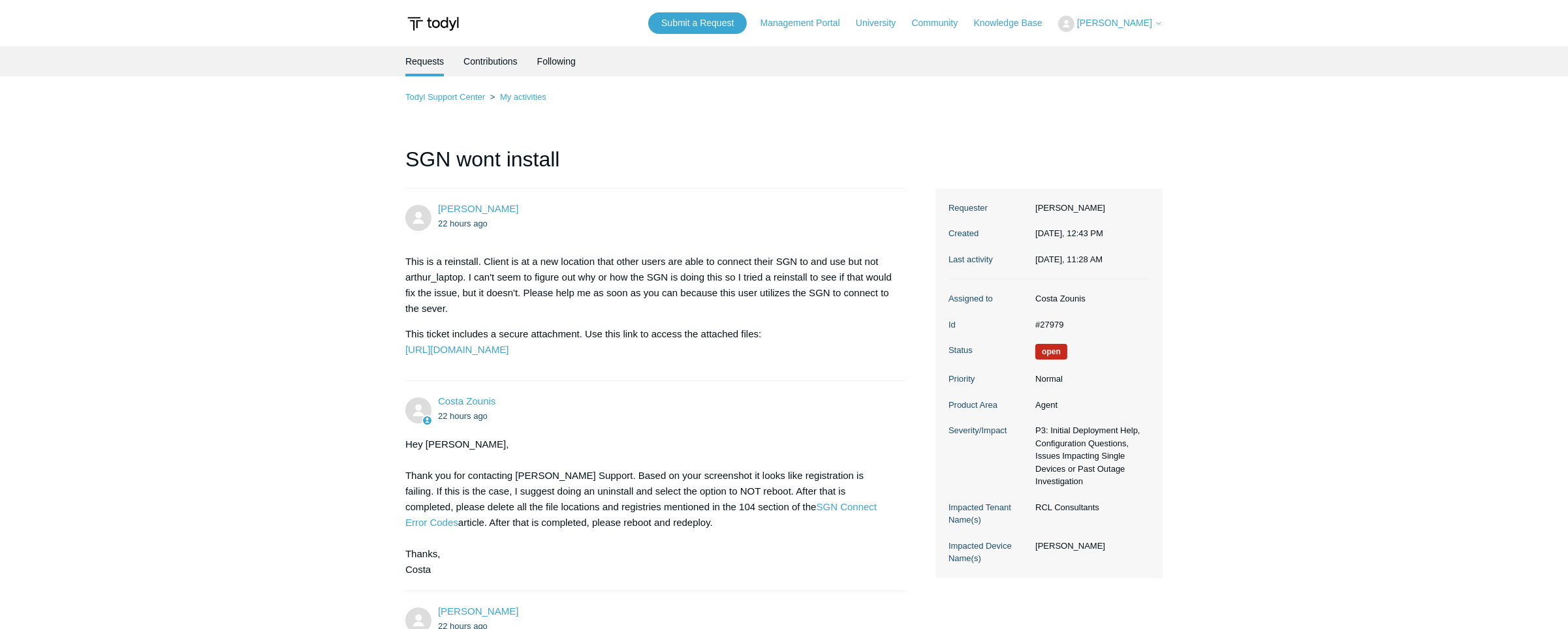
click at [1138, 19] on span "[PERSON_NAME]" at bounding box center [1115, 22] width 75 height 10
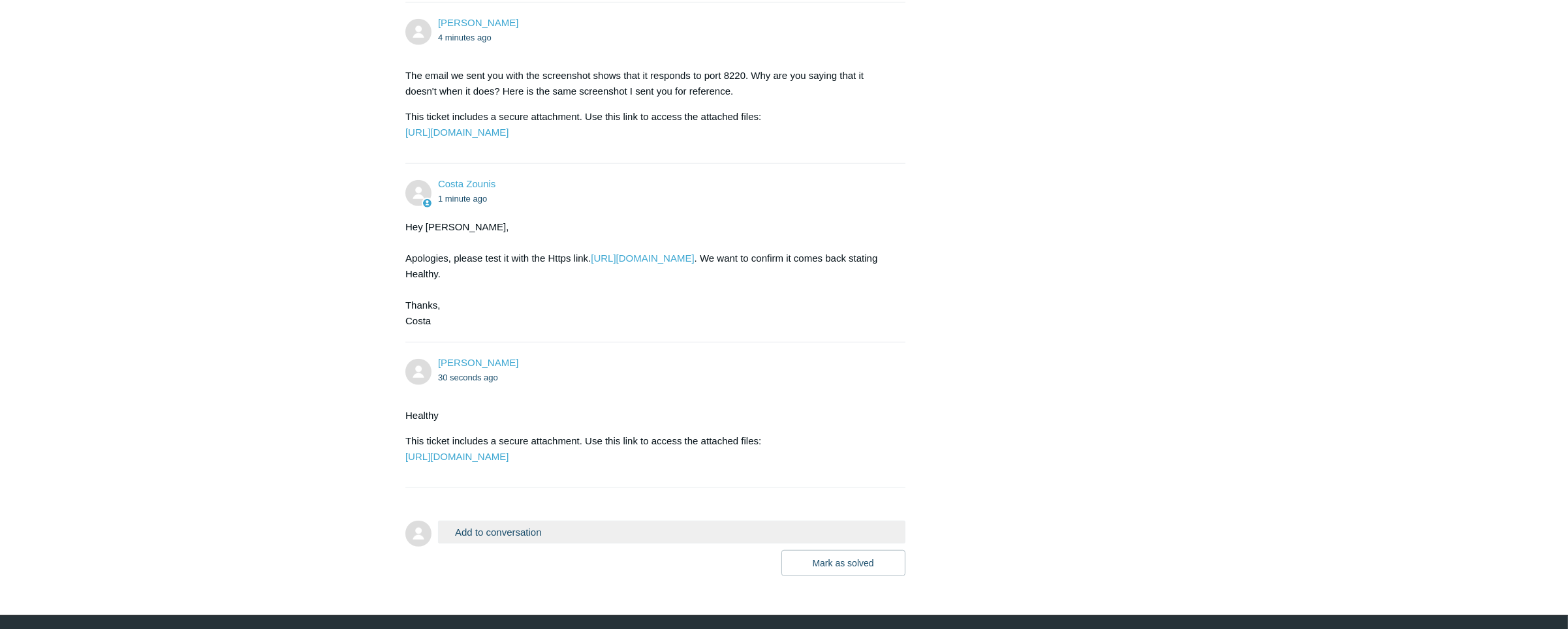
scroll to position [1880, 0]
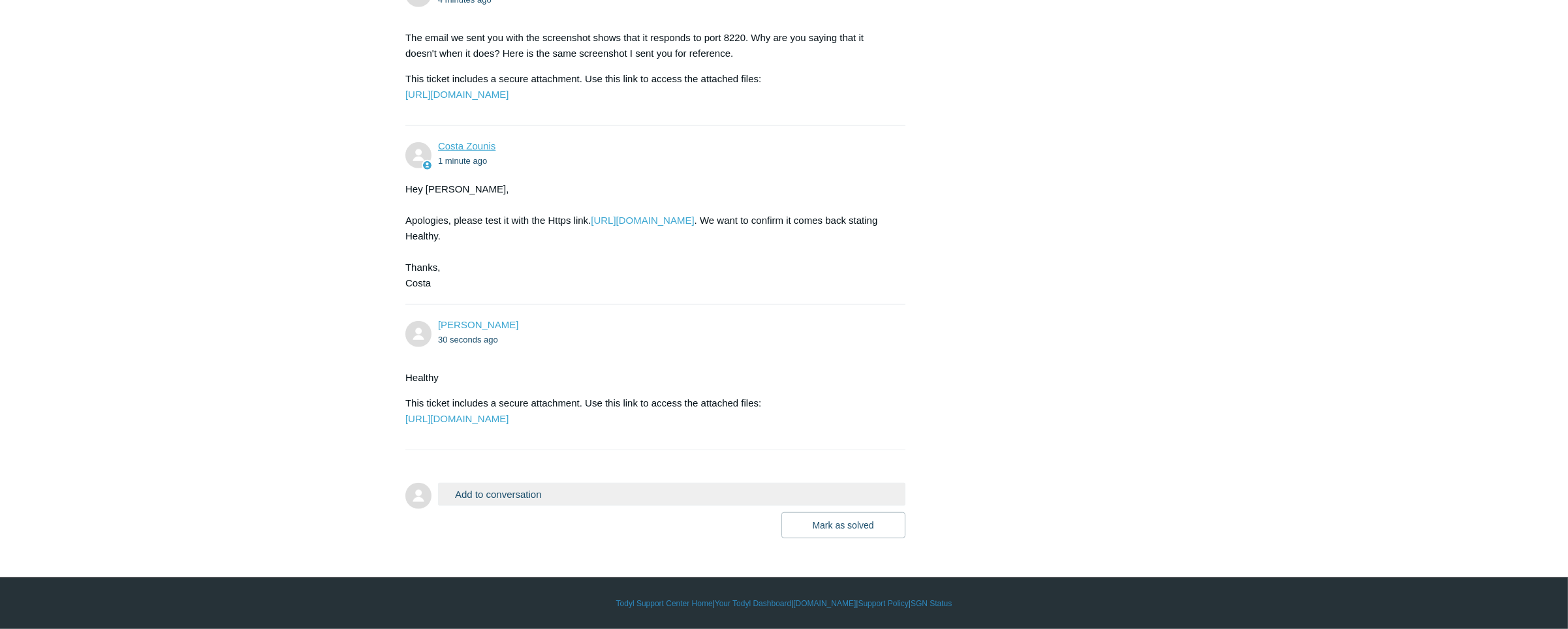
click at [448, 140] on link "Costa Zounis" at bounding box center [467, 145] width 58 height 11
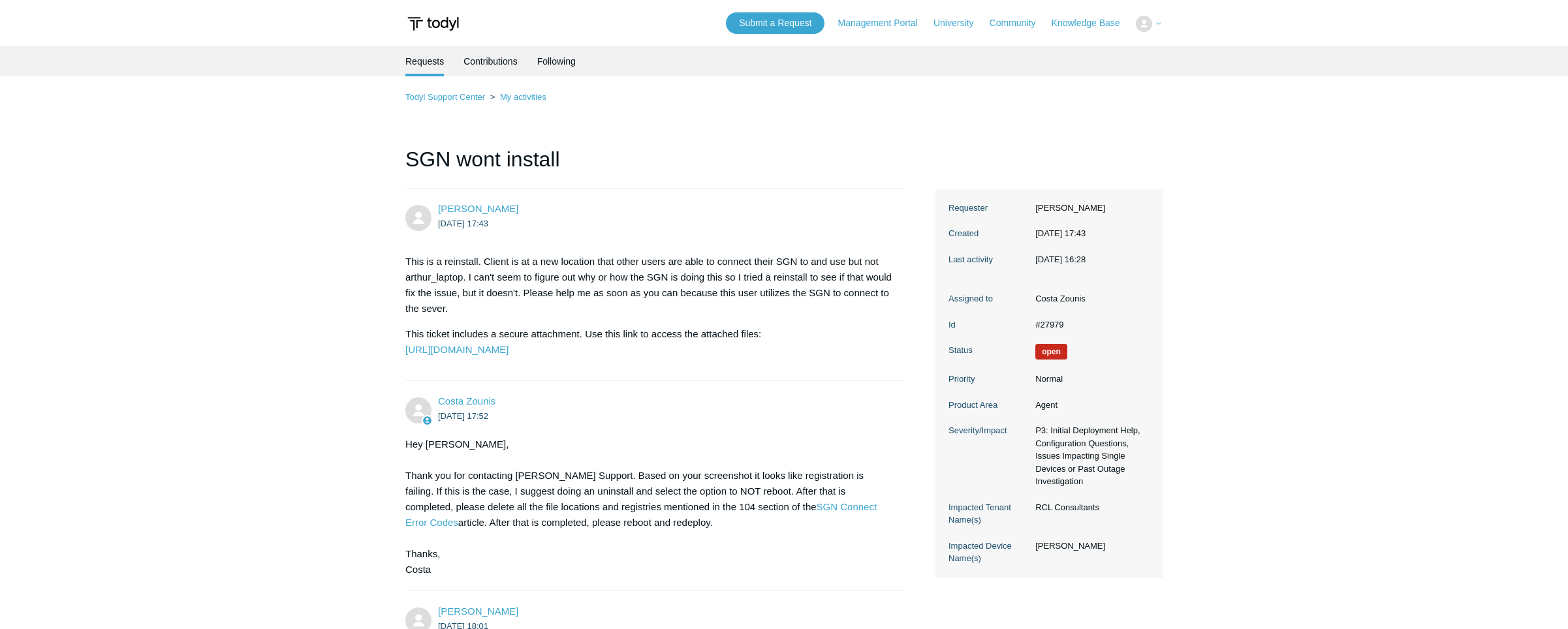
scroll to position [1880, 0]
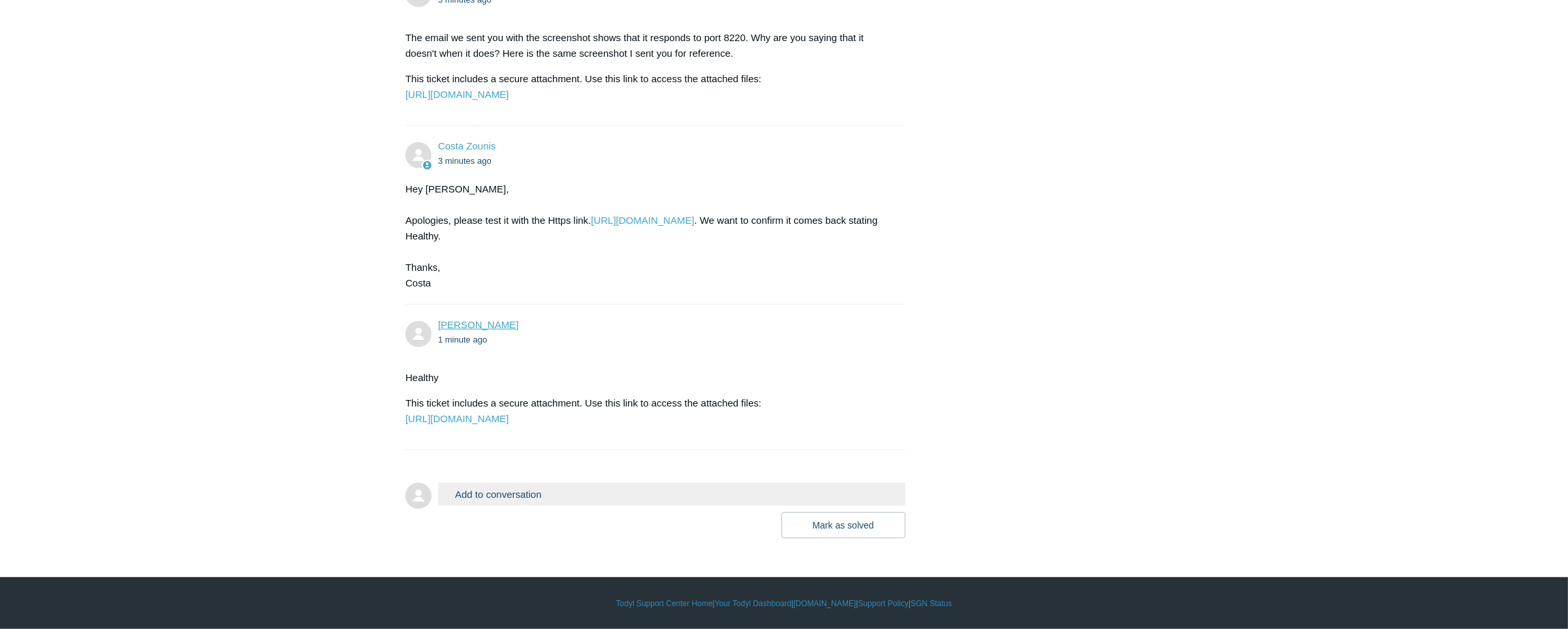
click at [484, 319] on link "[PERSON_NAME]" at bounding box center [478, 324] width 80 height 11
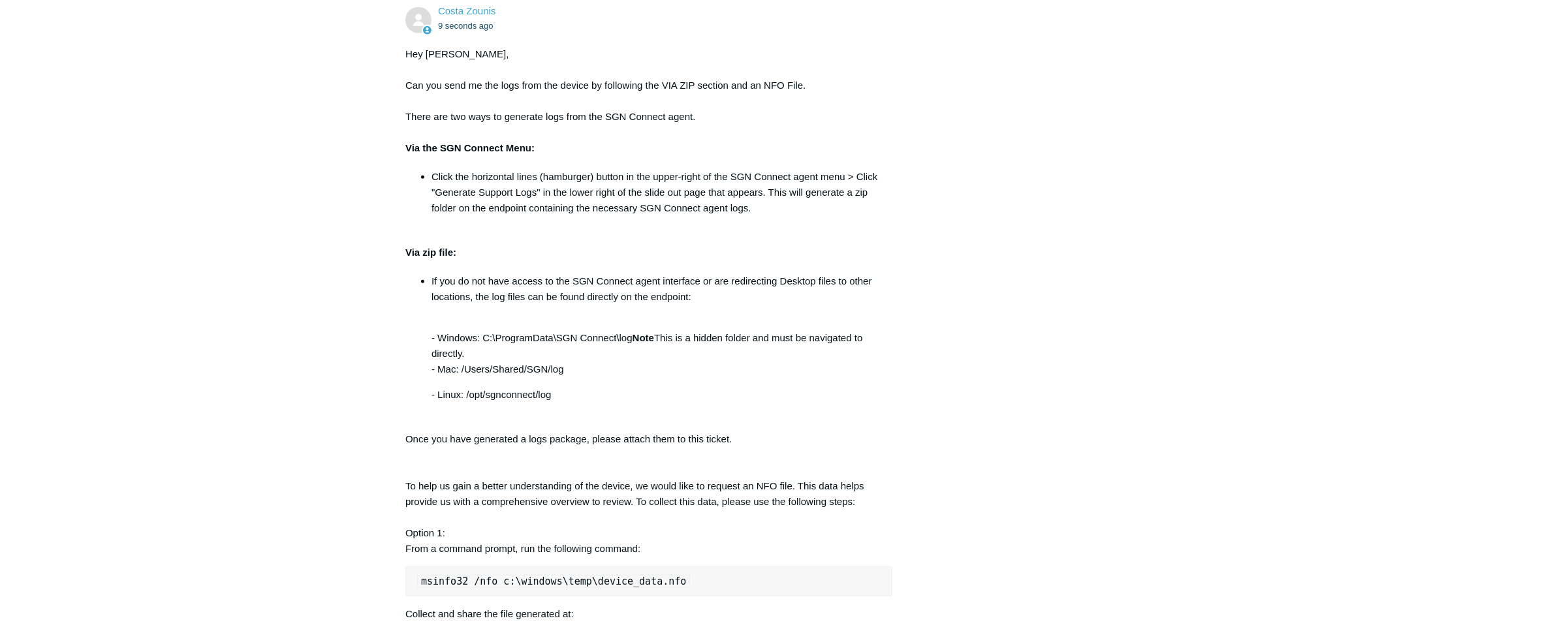
scroll to position [2343, 0]
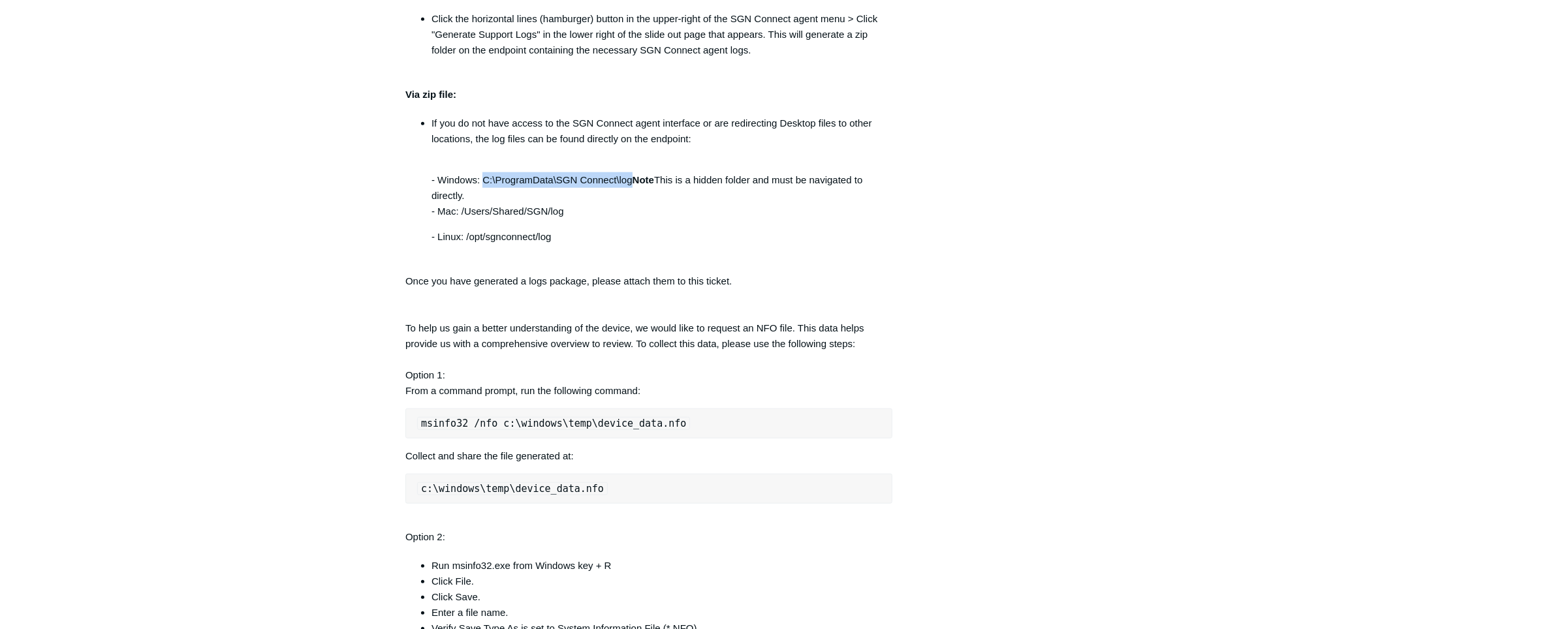
drag, startPoint x: 485, startPoint y: 334, endPoint x: 631, endPoint y: 339, distance: 146.1
click at [631, 220] on p "- Windows: C:\ProgramData\SGN Connect\log Note This is a hidden folder and must…" at bounding box center [662, 188] width 461 height 63
copy p "C:\ProgramData\SGN Connect\log"
click at [715, 220] on p "- Windows: C:\ProgramData\SGN Connect\log Note This is a hidden folder and must…" at bounding box center [662, 188] width 461 height 63
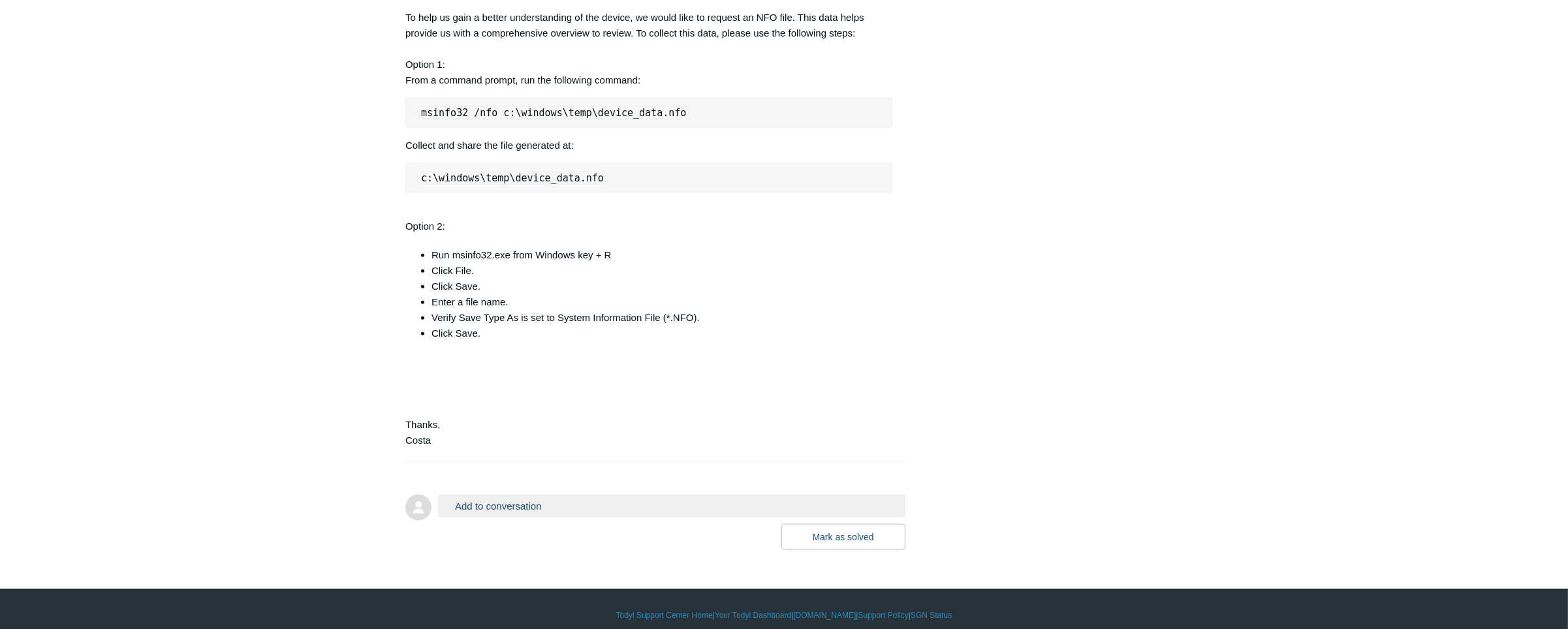
scroll to position [2660, 0]
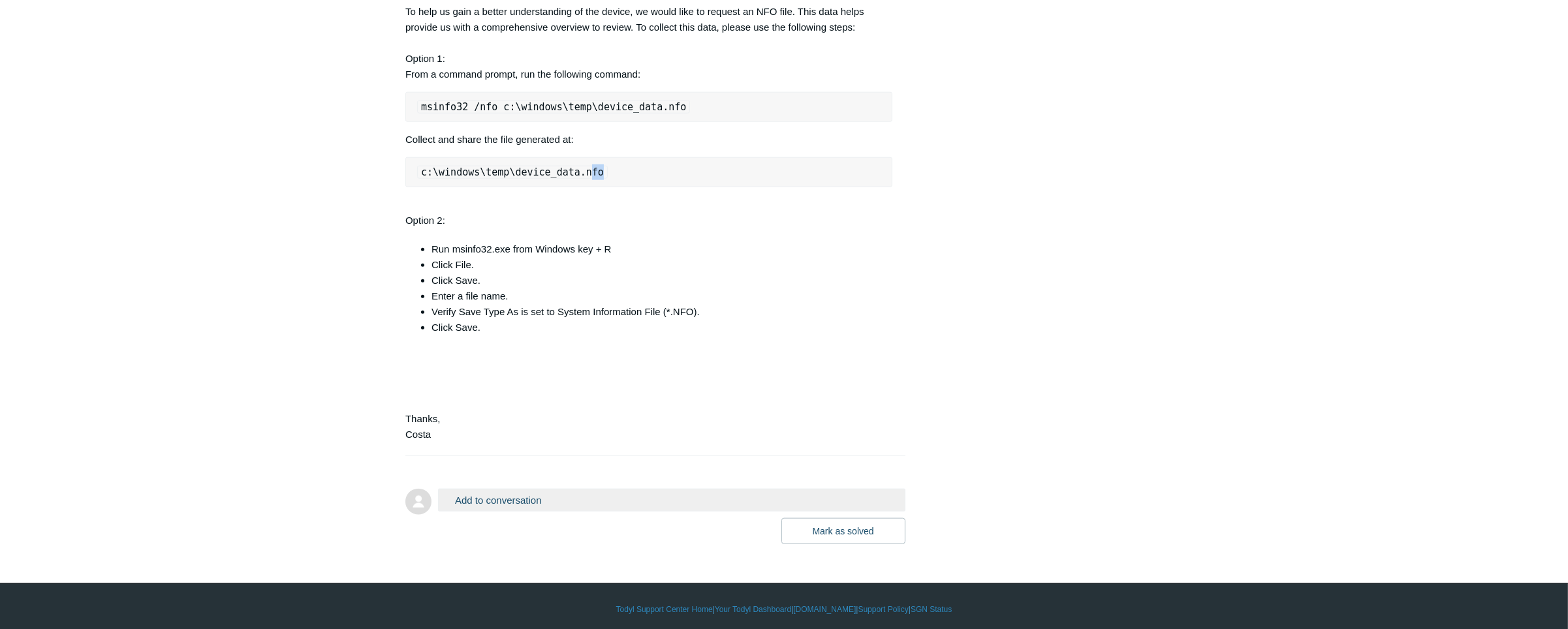
drag, startPoint x: 576, startPoint y: 327, endPoint x: 595, endPoint y: 328, distance: 19.0
click at [595, 187] on pre "c:\windows\temp\device_data.nfo" at bounding box center [649, 173] width 487 height 30
drag, startPoint x: 595, startPoint y: 328, endPoint x: 579, endPoint y: 325, distance: 16.3
click at [579, 179] on code "c:\windows\temp\device_data.nfo" at bounding box center [513, 173] width 191 height 13
click at [563, 179] on code "c:\windows\temp\device_data.nfo" at bounding box center [513, 173] width 191 height 13
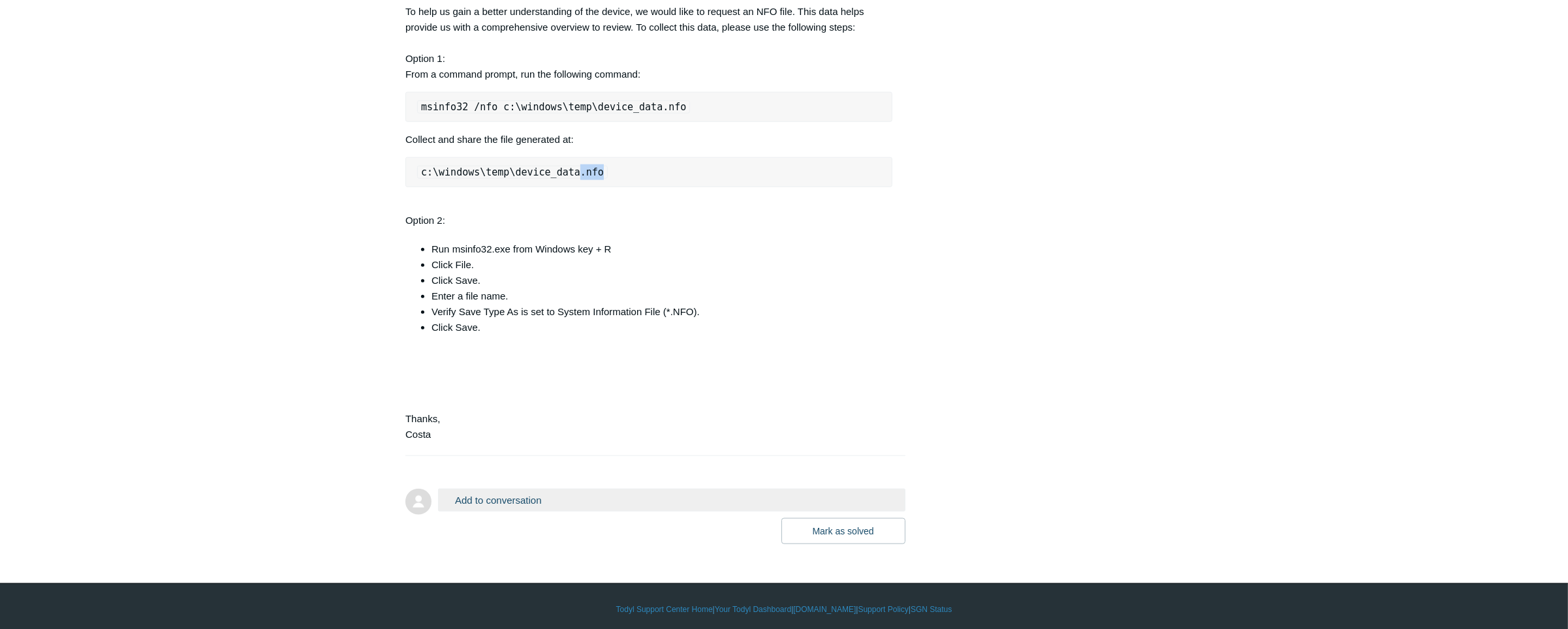
drag, startPoint x: 568, startPoint y: 325, endPoint x: 594, endPoint y: 325, distance: 26.0
click at [594, 187] on pre "c:\windows\temp\device_data.nfo" at bounding box center [649, 173] width 487 height 30
click at [595, 187] on pre "c:\windows\temp\device_data.nfo" at bounding box center [649, 173] width 487 height 30
click at [586, 179] on code "c:\windows\temp\device_data.nfo" at bounding box center [513, 173] width 191 height 13
click at [569, 179] on code "c:\windows\temp\device_data.nfo" at bounding box center [513, 173] width 191 height 13
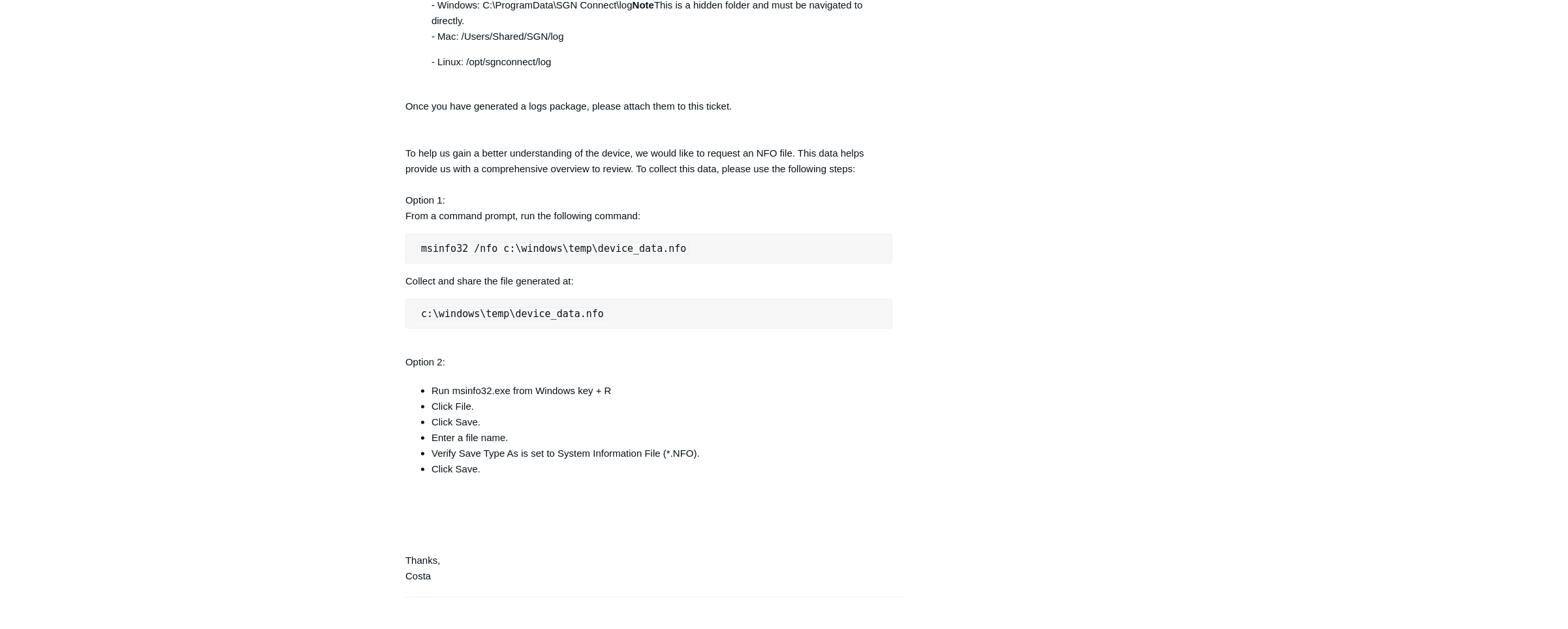
scroll to position [2502, 0]
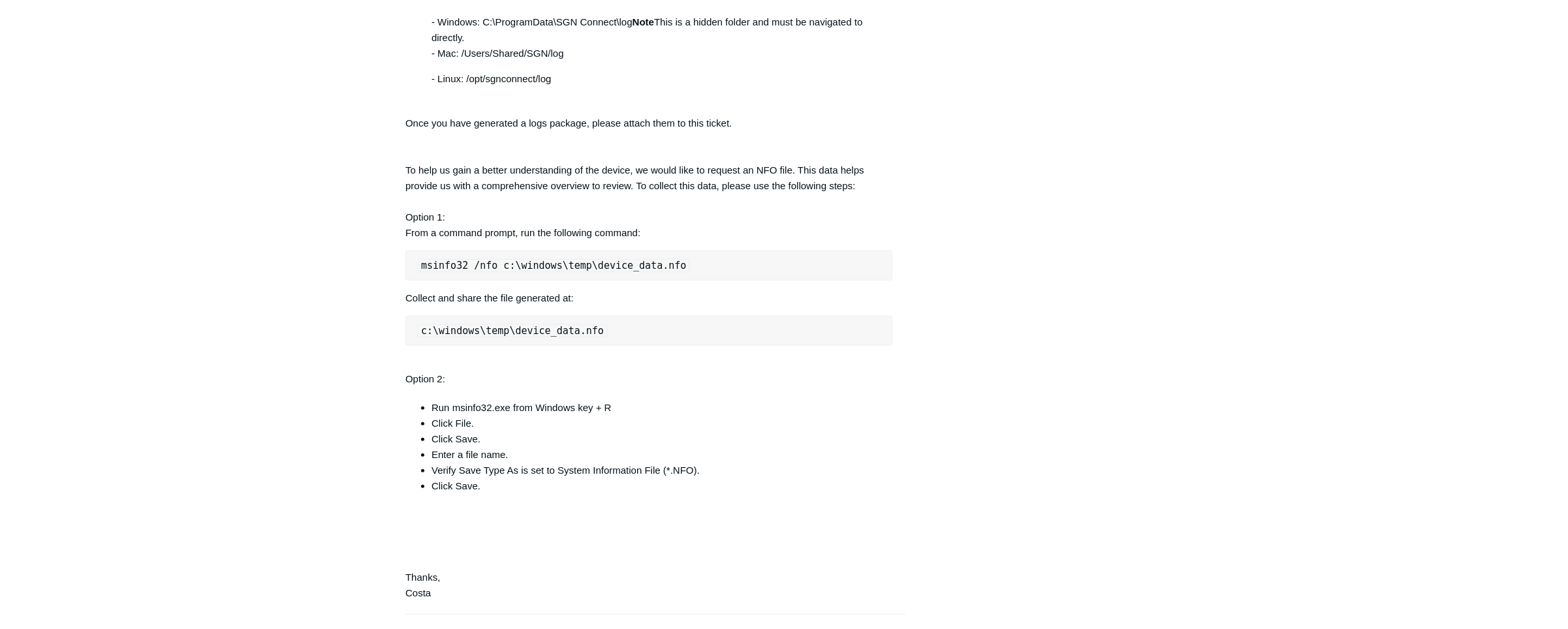
click at [425, 272] on code "msinfo32 /nfo c:\windows\temp\device_data.nfo" at bounding box center [554, 266] width 273 height 13
drag, startPoint x: 425, startPoint y: 420, endPoint x: 519, endPoint y: 421, distance: 94.0
copy code "msinfo32 /nfo c:\windows\temp\device_data.nfo"
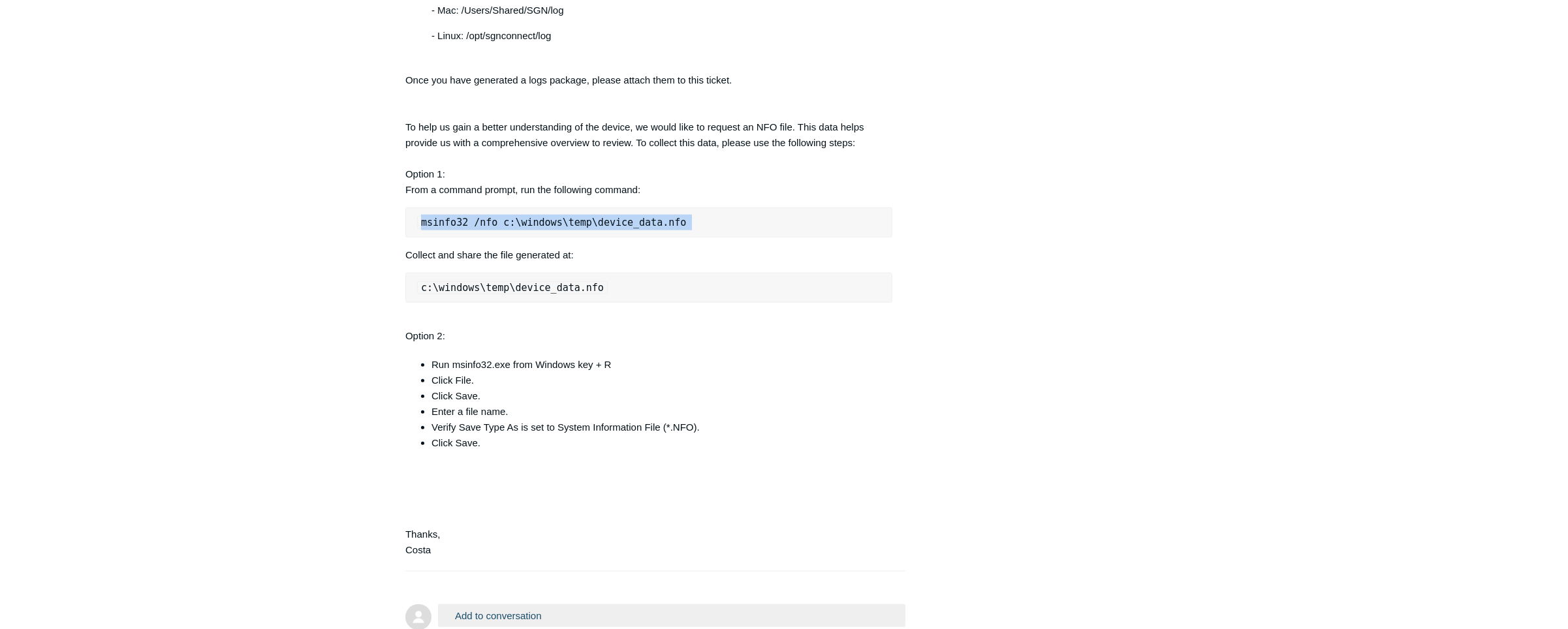
scroll to position [2660, 0]
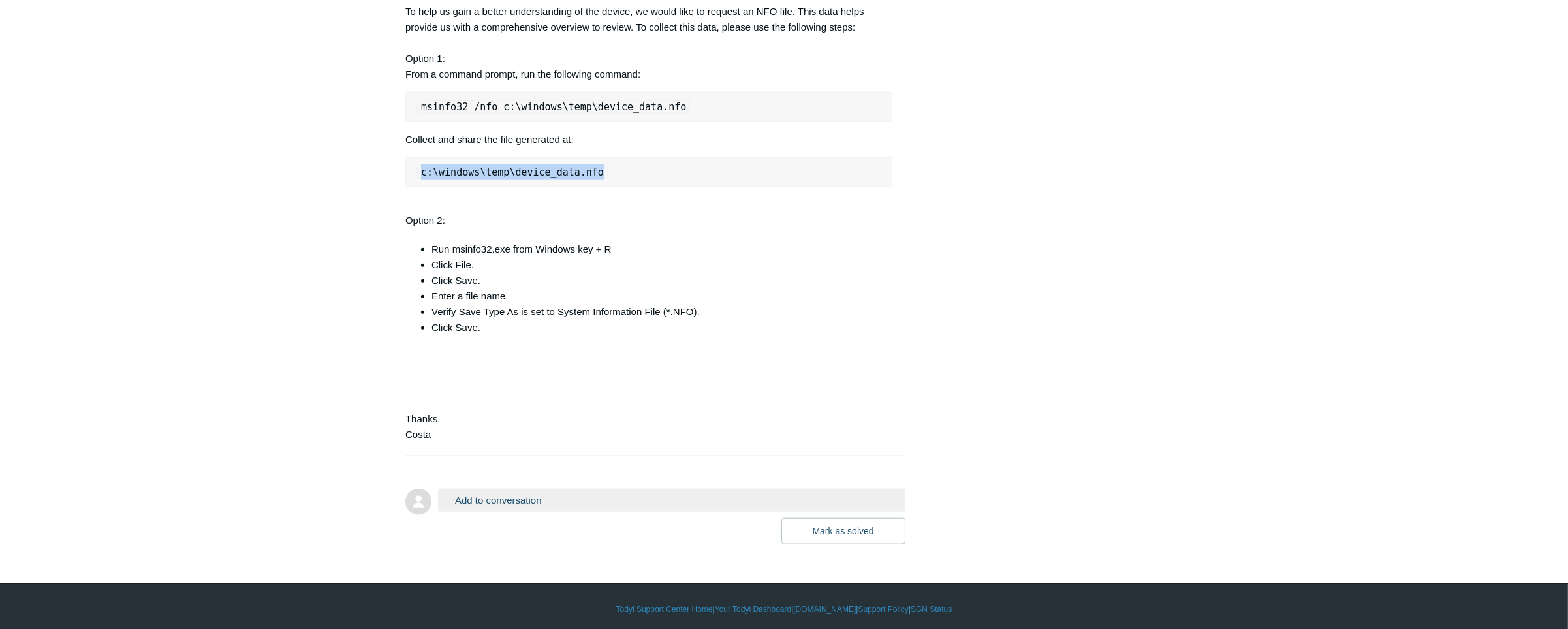
drag, startPoint x: 420, startPoint y: 324, endPoint x: 618, endPoint y: 316, distance: 198.2
click at [618, 187] on pre "c:\windows\temp\device_data.nfo" at bounding box center [649, 173] width 487 height 30
copy code "c:\windows\temp\device_data.nfo"
drag, startPoint x: 542, startPoint y: 412, endPoint x: 532, endPoint y: 412, distance: 10.0
click at [532, 273] on li "Click File." at bounding box center [662, 265] width 461 height 16
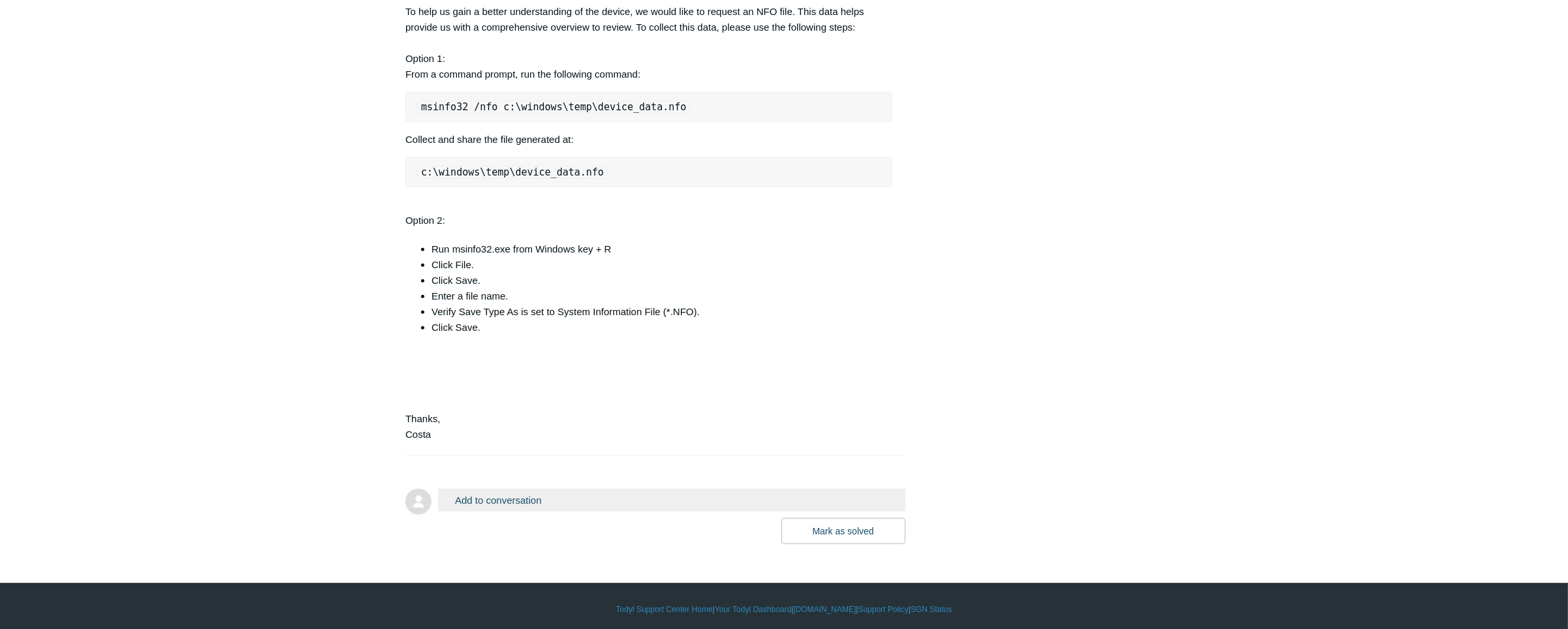
scroll to position [2818, 0]
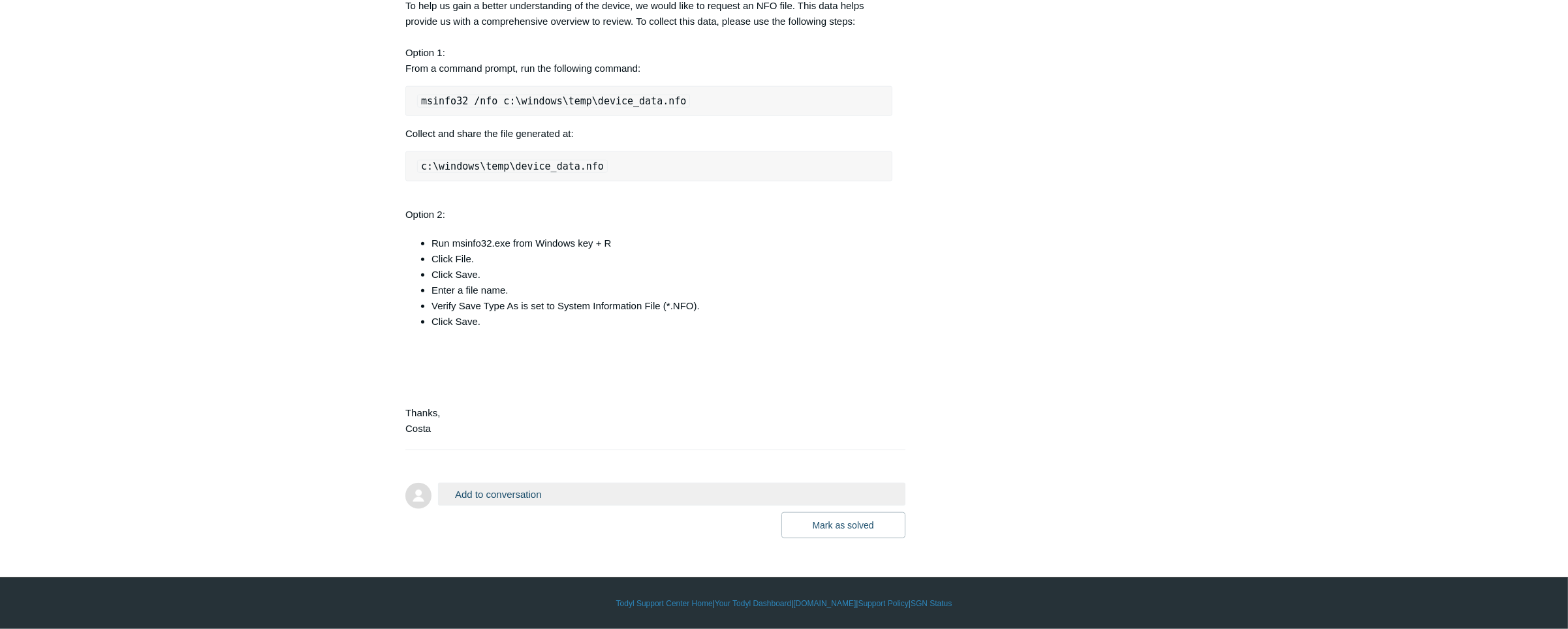
click at [486, 508] on div "Add to conversation CC Add emails Drag files here or click to add a file Mark a…" at bounding box center [672, 511] width 467 height 56
click at [490, 503] on button "Add to conversation" at bounding box center [672, 495] width 467 height 23
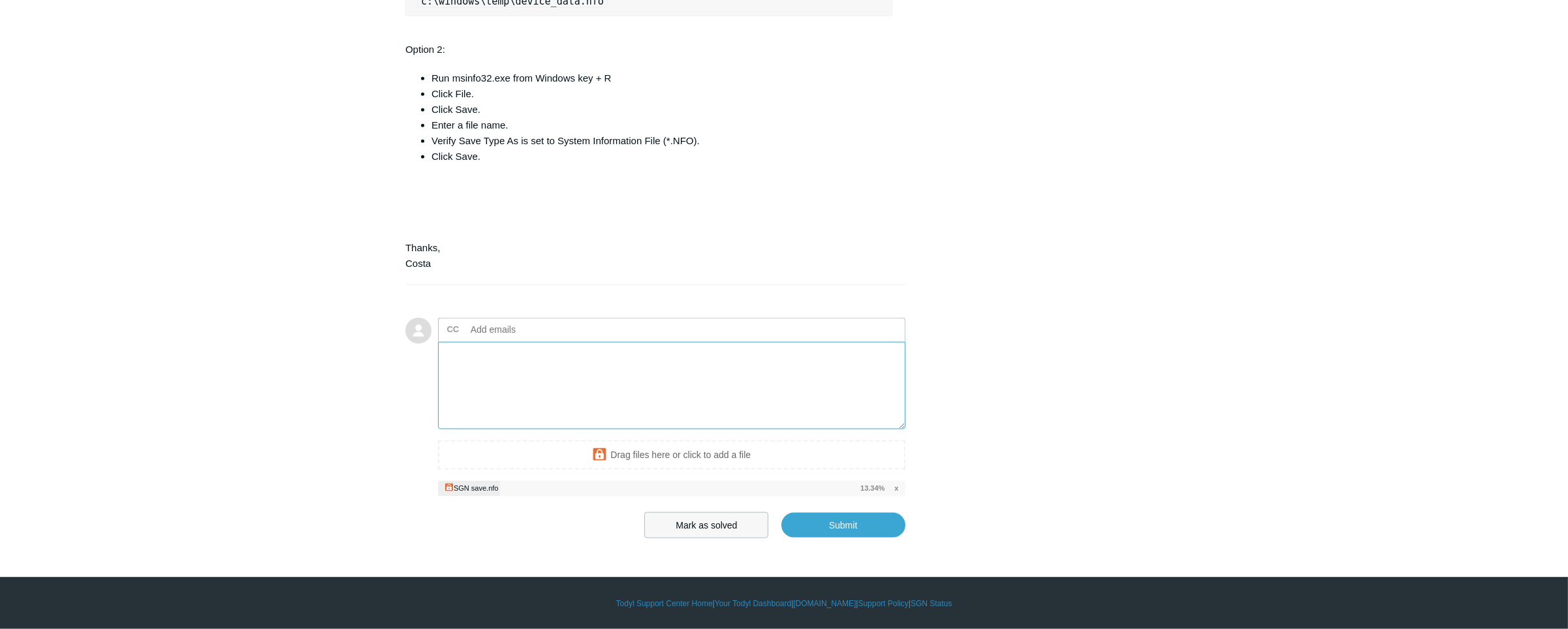
scroll to position [2984, 0]
click at [590, 392] on textarea "Add your reply" at bounding box center [672, 386] width 467 height 88
click at [833, 531] on input "Submit" at bounding box center [844, 526] width 124 height 26
type textarea "Here you go! This ticket includes a secure attachment. Use this link to access …"
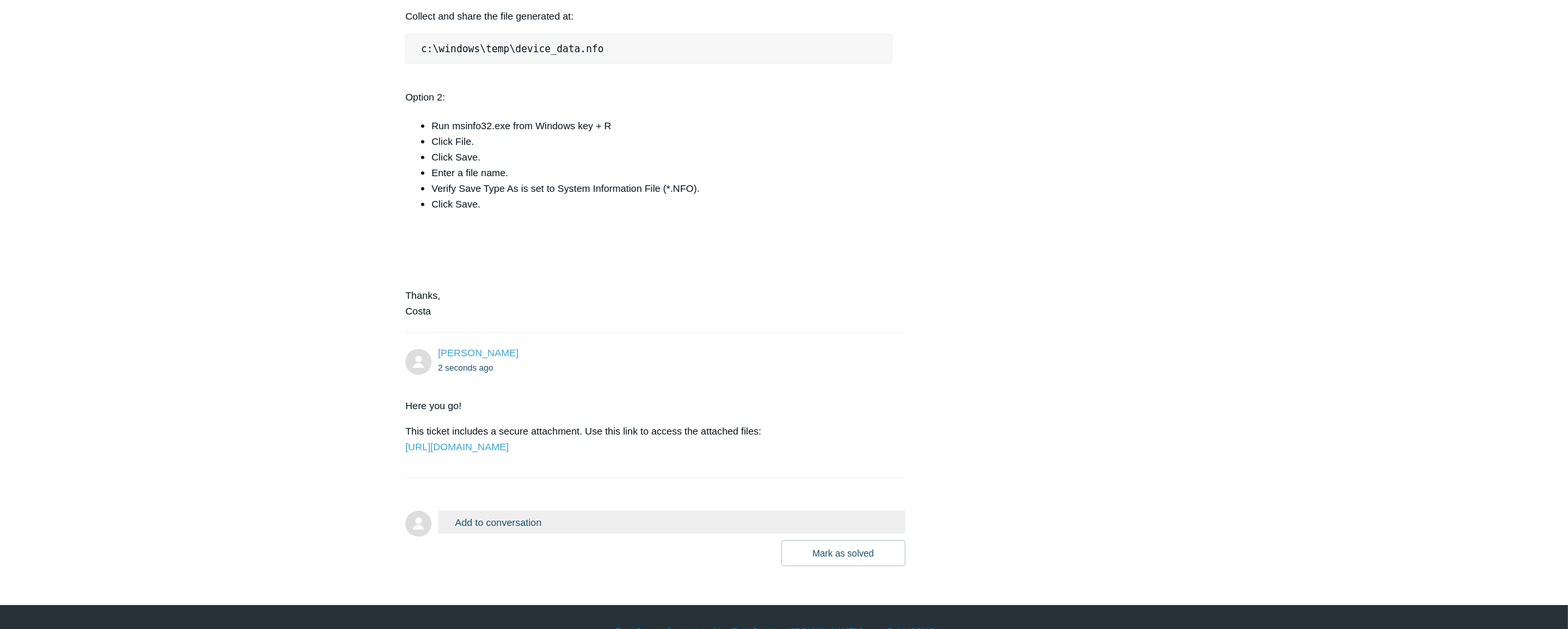
scroll to position [2995, 0]
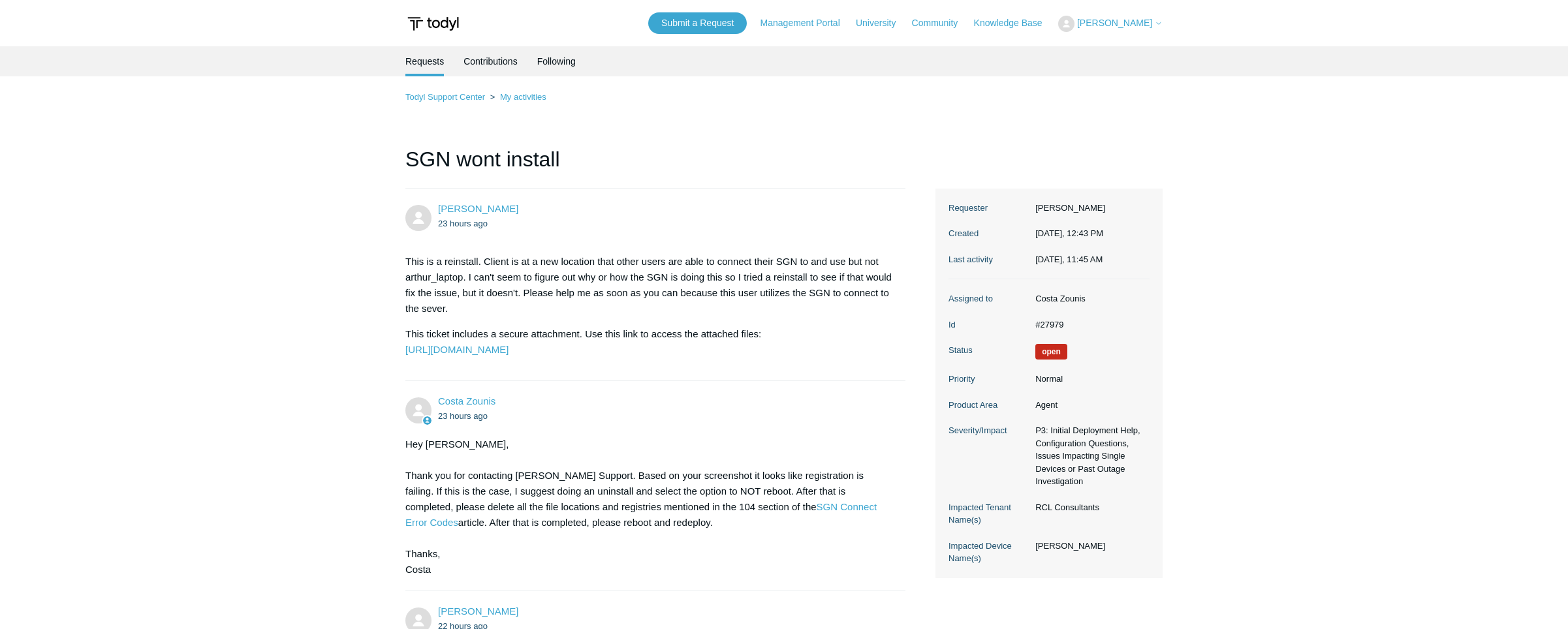
scroll to position [2995, 0]
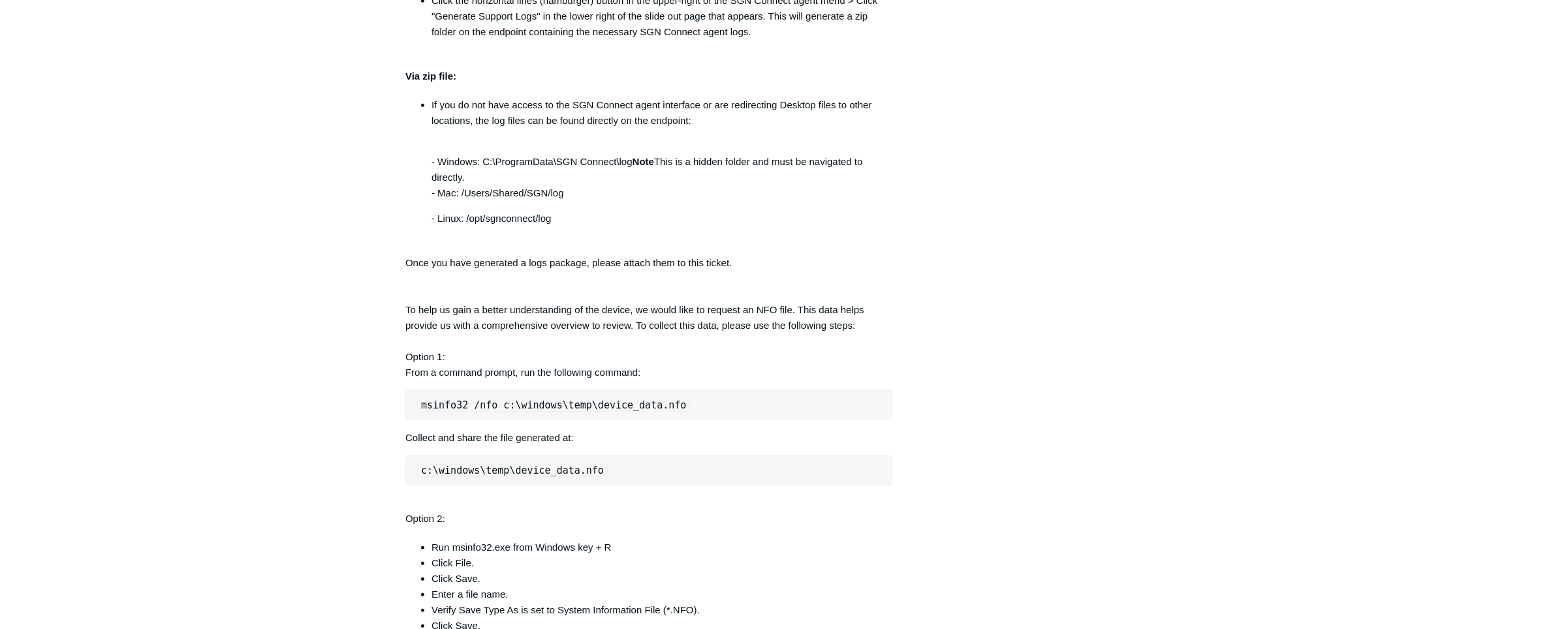
scroll to position [2943, 0]
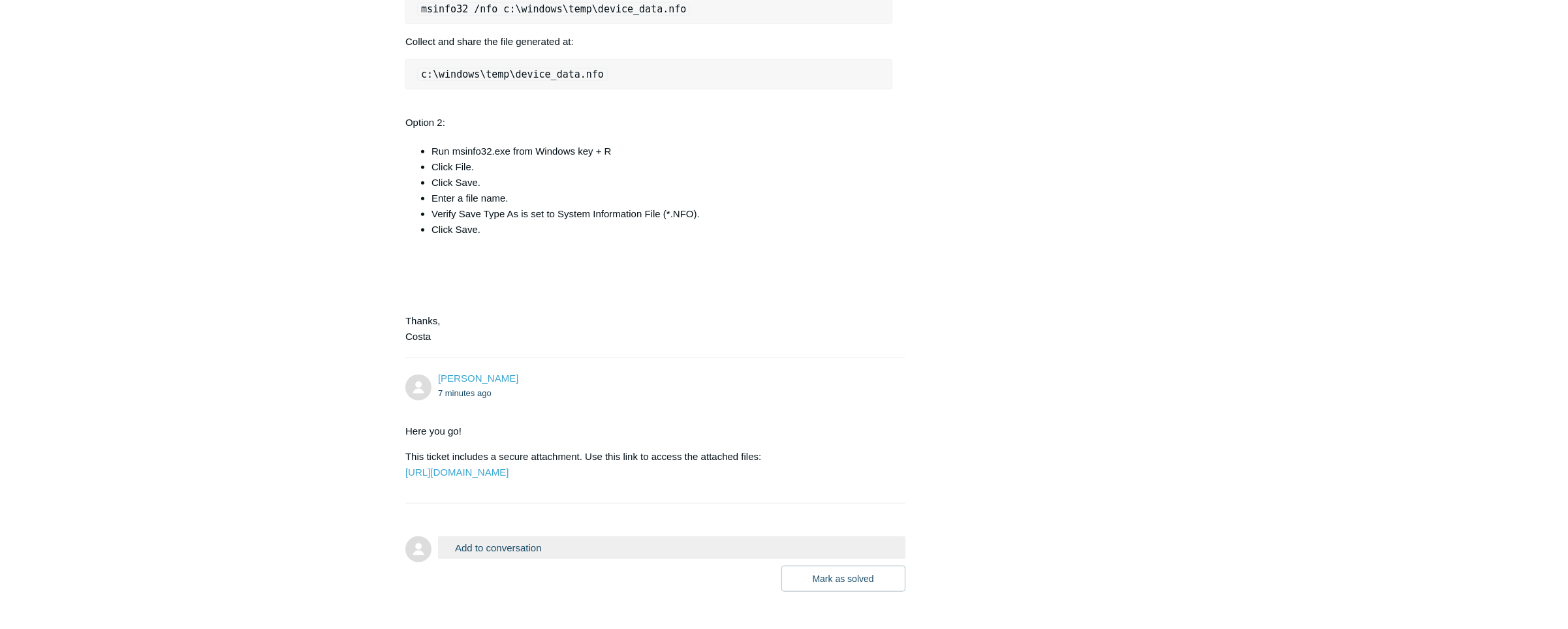
scroll to position [2995, 0]
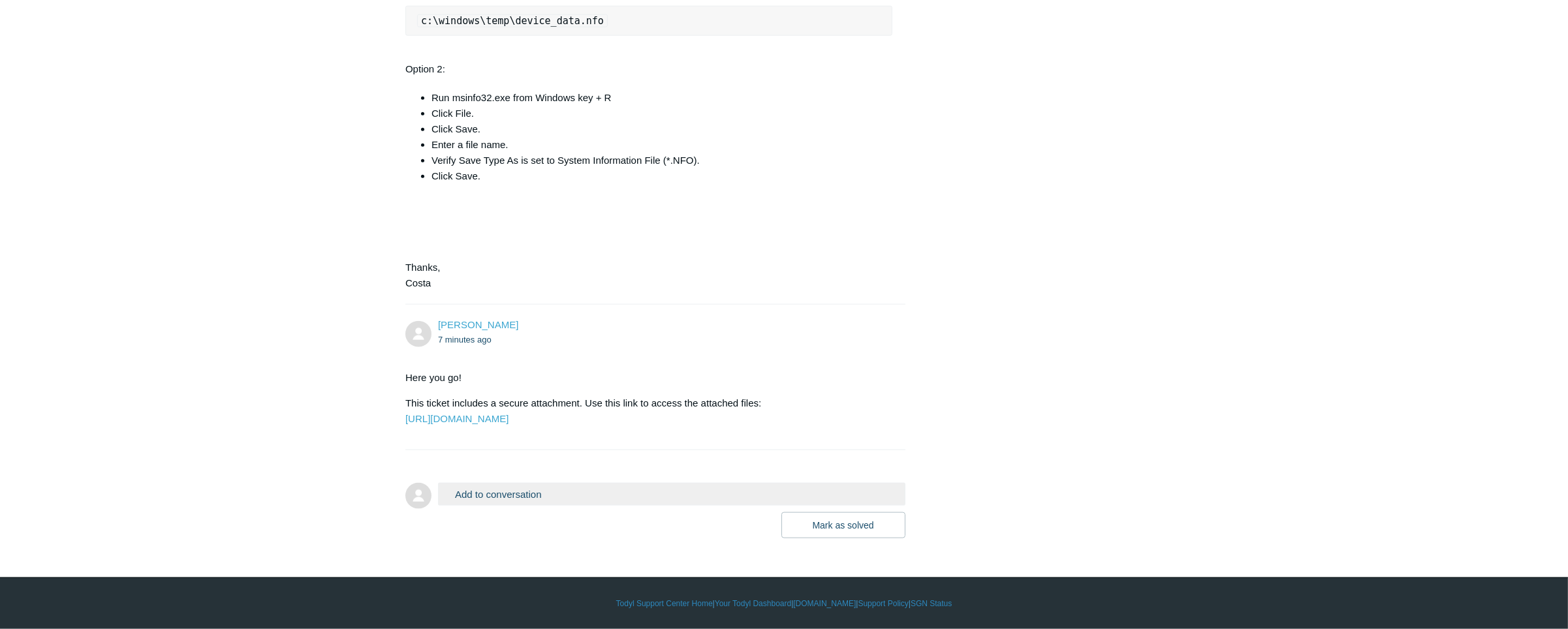
click at [405, 370] on p "Here you go!" at bounding box center [649, 378] width 487 height 16
drag, startPoint x: 406, startPoint y: 370, endPoint x: 777, endPoint y: 378, distance: 371.1
click at [777, 396] on p "This ticket includes a secure attachment. Use this link to access the attached …" at bounding box center [649, 411] width 487 height 31
drag, startPoint x: 777, startPoint y: 378, endPoint x: 740, endPoint y: 374, distance: 37.2
click at [740, 396] on p "This ticket includes a secure attachment. Use this link to access the attached …" at bounding box center [649, 411] width 487 height 31
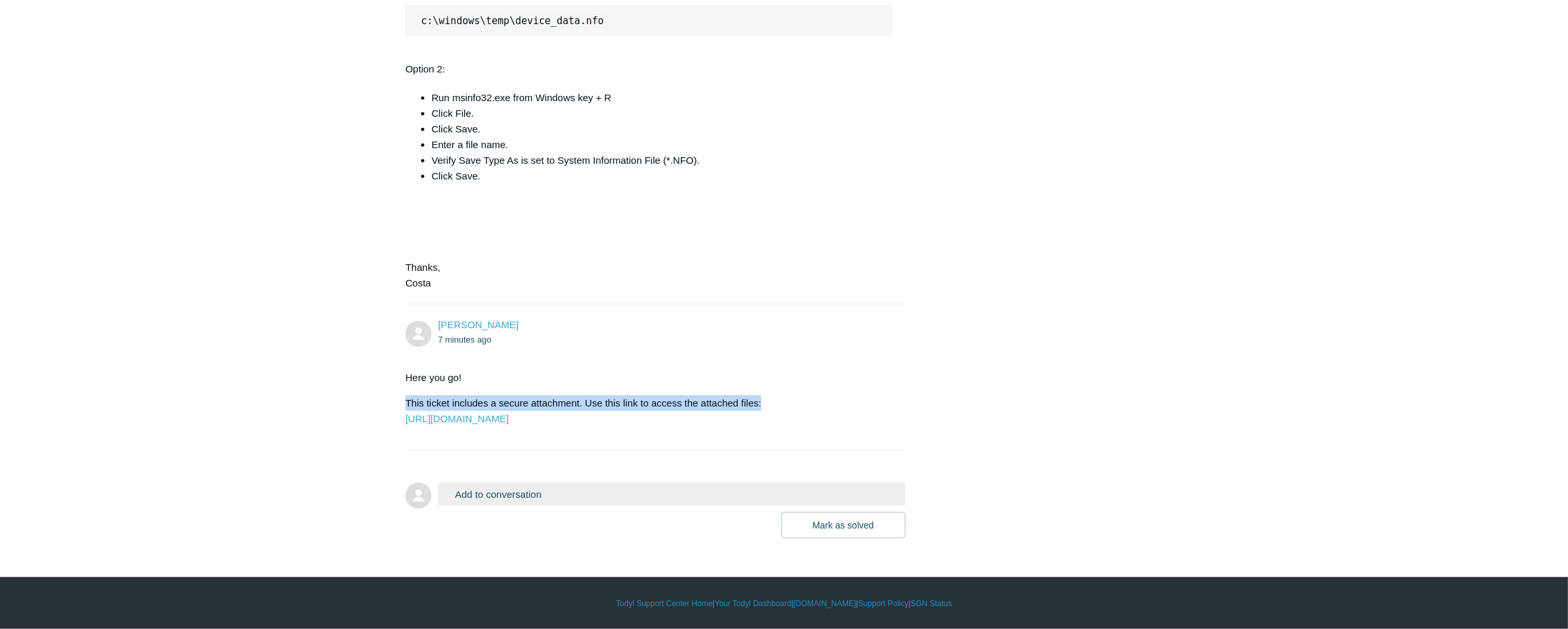
click at [765, 396] on p "This ticket includes a secure attachment. Use this link to access the attached …" at bounding box center [649, 411] width 487 height 31
click at [427, 360] on section "Here you go! This ticket includes a secure attachment. Use this link to access …" at bounding box center [649, 399] width 487 height 77
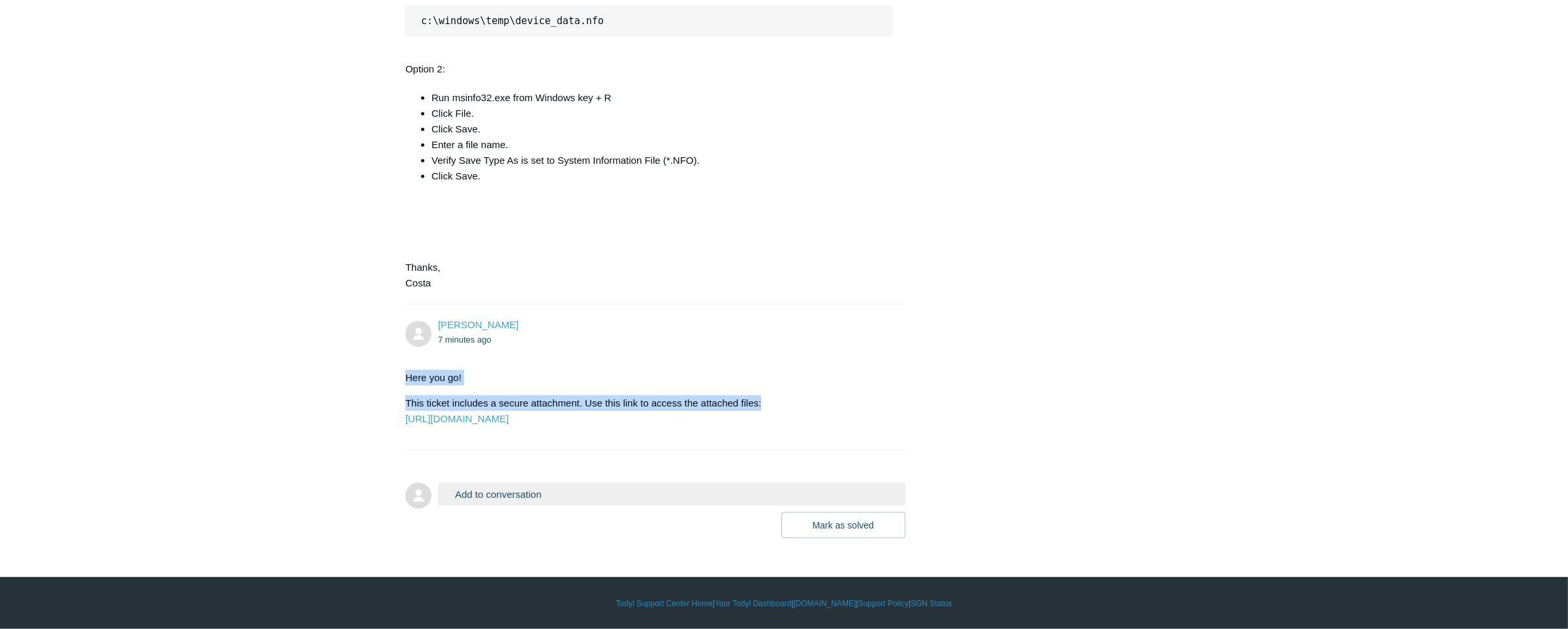
drag, startPoint x: 404, startPoint y: 347, endPoint x: 792, endPoint y: 362, distance: 388.3
drag, startPoint x: 792, startPoint y: 362, endPoint x: 758, endPoint y: 370, distance: 34.9
click at [758, 396] on p "This ticket includes a secure attachment. Use this link to access the attached …" at bounding box center [649, 411] width 487 height 31
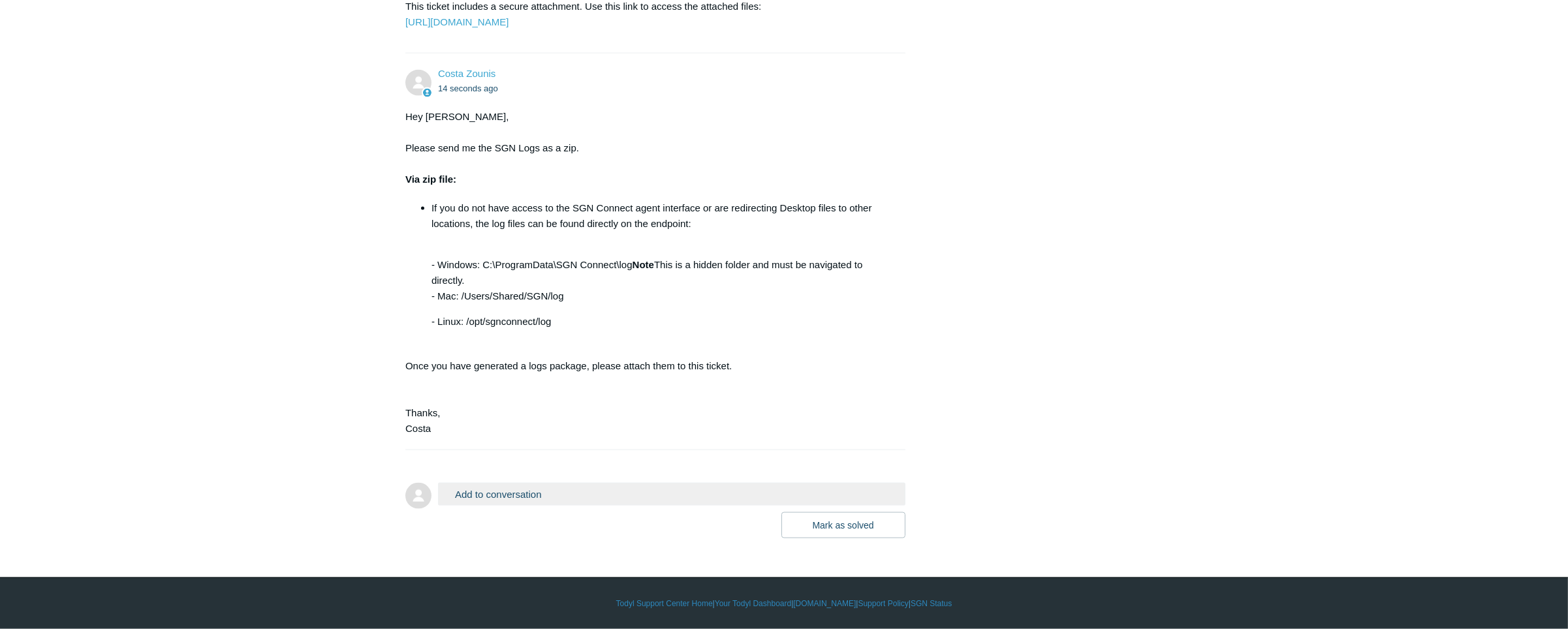
scroll to position [3392, 0]
drag, startPoint x: 484, startPoint y: 266, endPoint x: 632, endPoint y: 264, distance: 148.0
click at [632, 264] on p "- Windows: C:\ProgramData\SGN Connect\log Note This is a hidden folder and must…" at bounding box center [662, 272] width 461 height 63
copy p "C:\ProgramData\SGN Connect\log"
click at [729, 398] on div "Hey [PERSON_NAME], Please send me the SGN Logs as a zip. Via zip file: If you d…" at bounding box center [649, 273] width 487 height 328
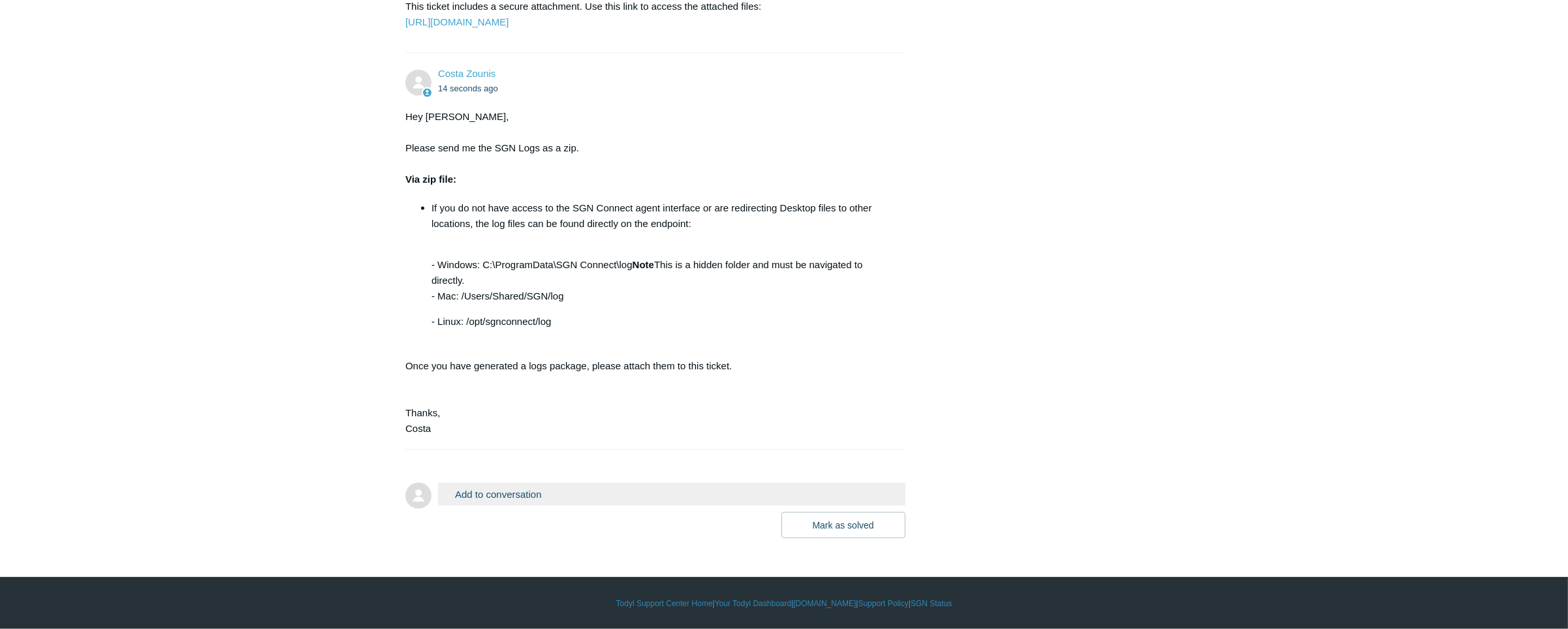
click at [566, 370] on div "Hey [PERSON_NAME], Please send me the SGN Logs as a zip. Via zip file: If you d…" at bounding box center [649, 273] width 487 height 328
click at [414, 373] on div "Hey [PERSON_NAME], Please send me the SGN Logs as a zip. Via zip file: If you d…" at bounding box center [649, 273] width 487 height 328
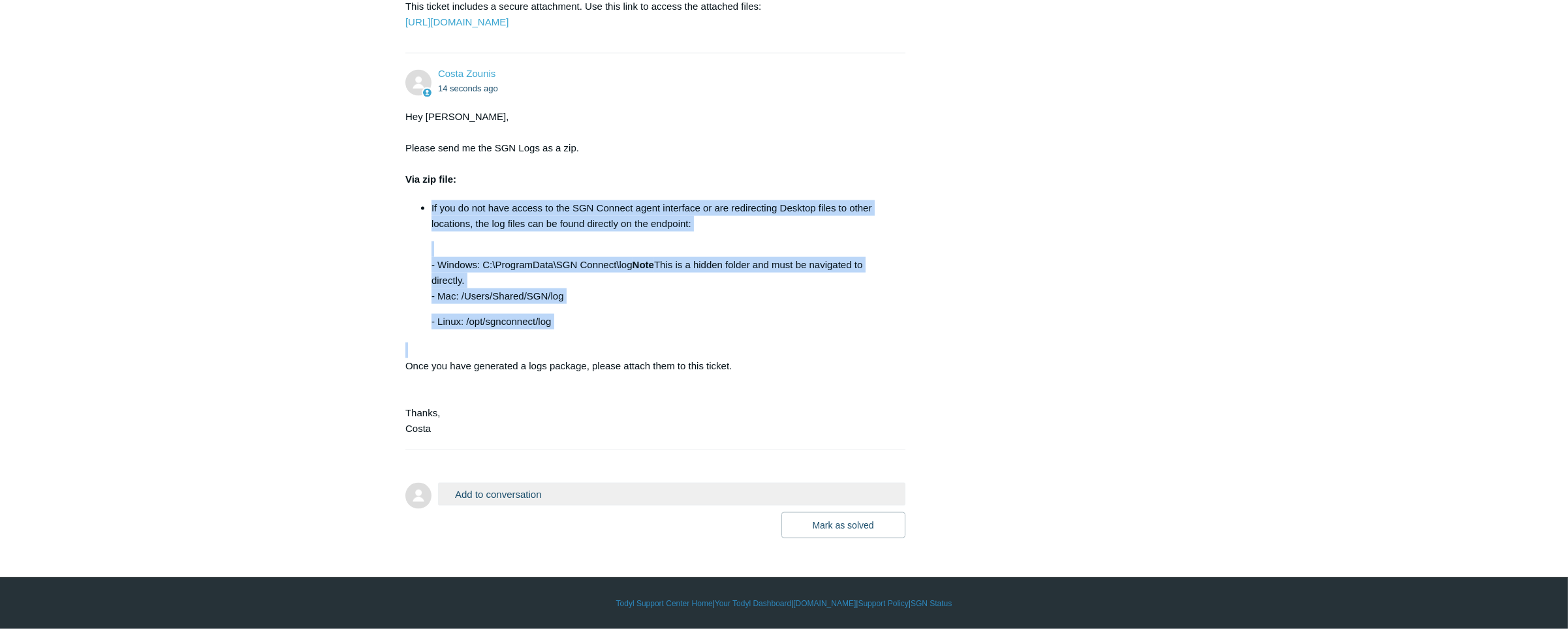
drag, startPoint x: 423, startPoint y: 207, endPoint x: 822, endPoint y: 335, distance: 419.0
click at [822, 335] on div "Hey [PERSON_NAME], Please send me the SGN Logs as a zip. Via zip file: If you d…" at bounding box center [649, 273] width 487 height 328
drag, startPoint x: 822, startPoint y: 335, endPoint x: 615, endPoint y: 358, distance: 208.3
click at [617, 358] on div "Hey [PERSON_NAME], Please send me the SGN Logs as a zip. Via zip file: If you d…" at bounding box center [649, 273] width 487 height 328
click at [427, 324] on ul "If you do not have access to the SGN Connect agent interface or are redirecting…" at bounding box center [655, 265] width 474 height 129
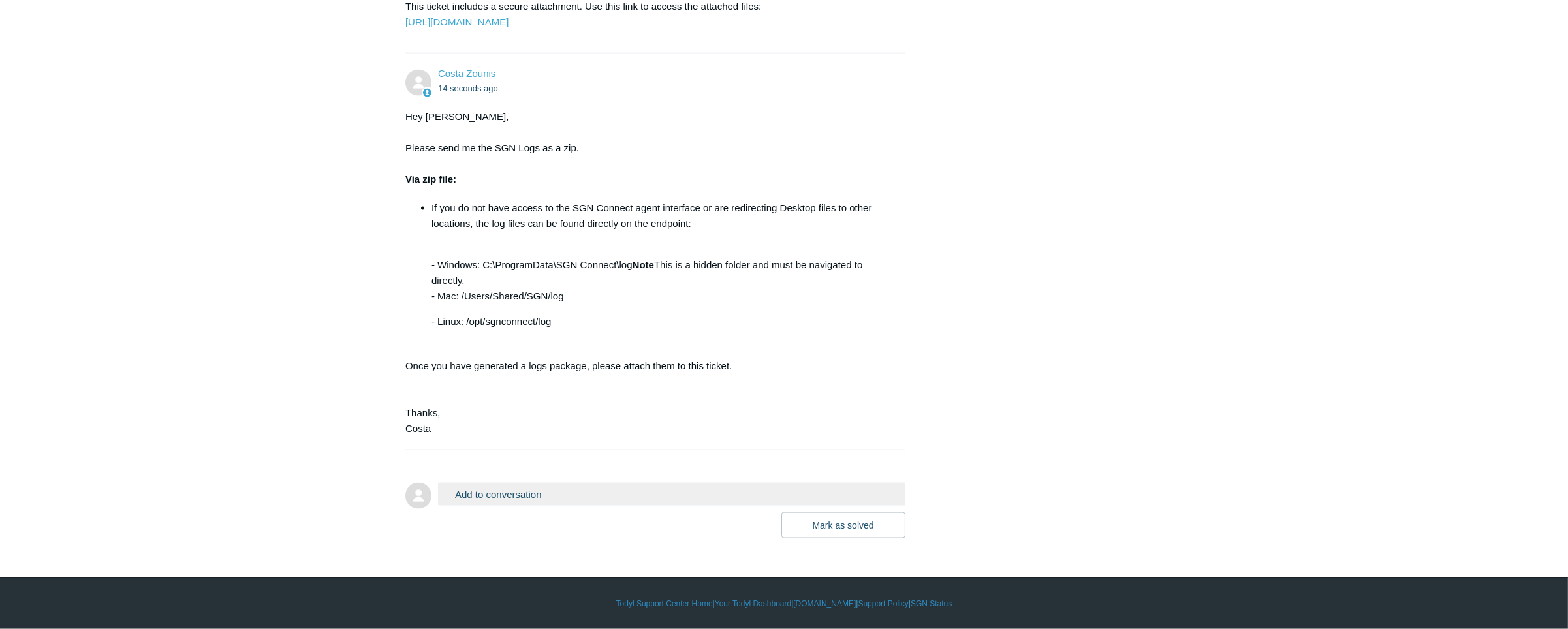
click at [436, 197] on div "Hey [PERSON_NAME], Please send me the SGN Logs as a zip. Via zip file: If you d…" at bounding box center [649, 273] width 487 height 328
click at [737, 330] on li "If you do not have access to the SGN Connect agent interface or are redirecting…" at bounding box center [662, 265] width 461 height 129
drag, startPoint x: 430, startPoint y: 368, endPoint x: 693, endPoint y: 390, distance: 263.9
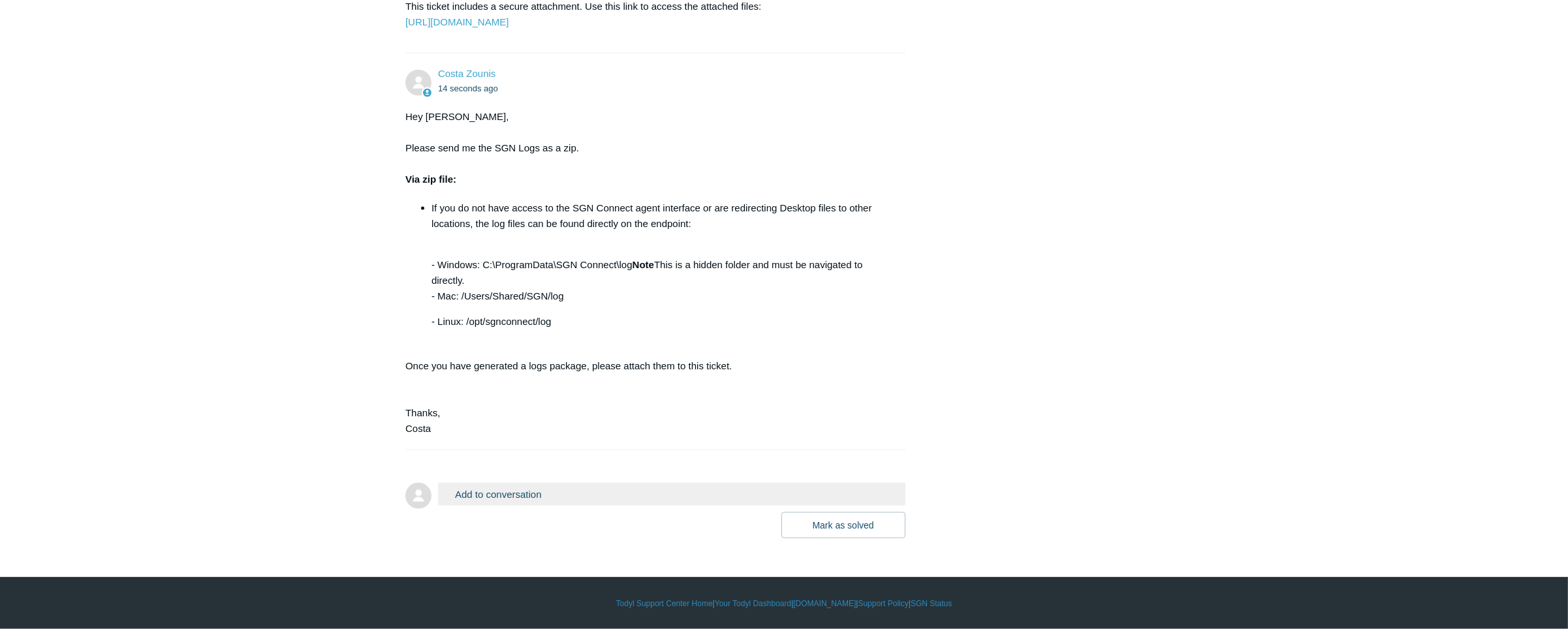
click at [693, 330] on ul "If you do not have access to the SGN Connect agent interface or are redirecting…" at bounding box center [655, 265] width 474 height 129
drag, startPoint x: 693, startPoint y: 390, endPoint x: 636, endPoint y: 416, distance: 62.6
click at [636, 304] on p "- Windows: C:\ProgramData\SGN Connect\log Note This is a hidden folder and must…" at bounding box center [662, 272] width 461 height 63
drag, startPoint x: 636, startPoint y: 416, endPoint x: 592, endPoint y: 432, distance: 46.8
click at [592, 304] on p "- Windows: C:\ProgramData\SGN Connect\log Note This is a hidden folder and must…" at bounding box center [662, 272] width 461 height 63
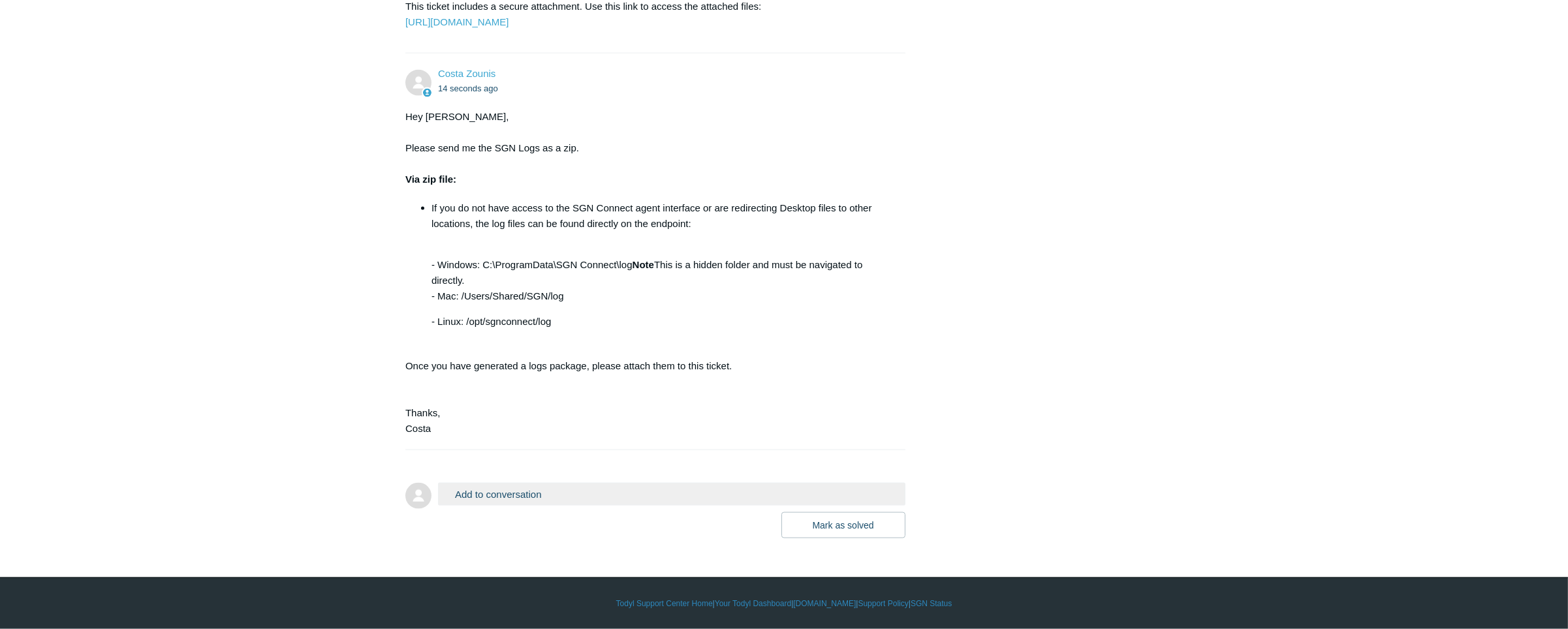
click at [643, 270] on strong "Note" at bounding box center [644, 264] width 22 height 11
click at [534, 494] on button "Add to conversation" at bounding box center [672, 495] width 467 height 23
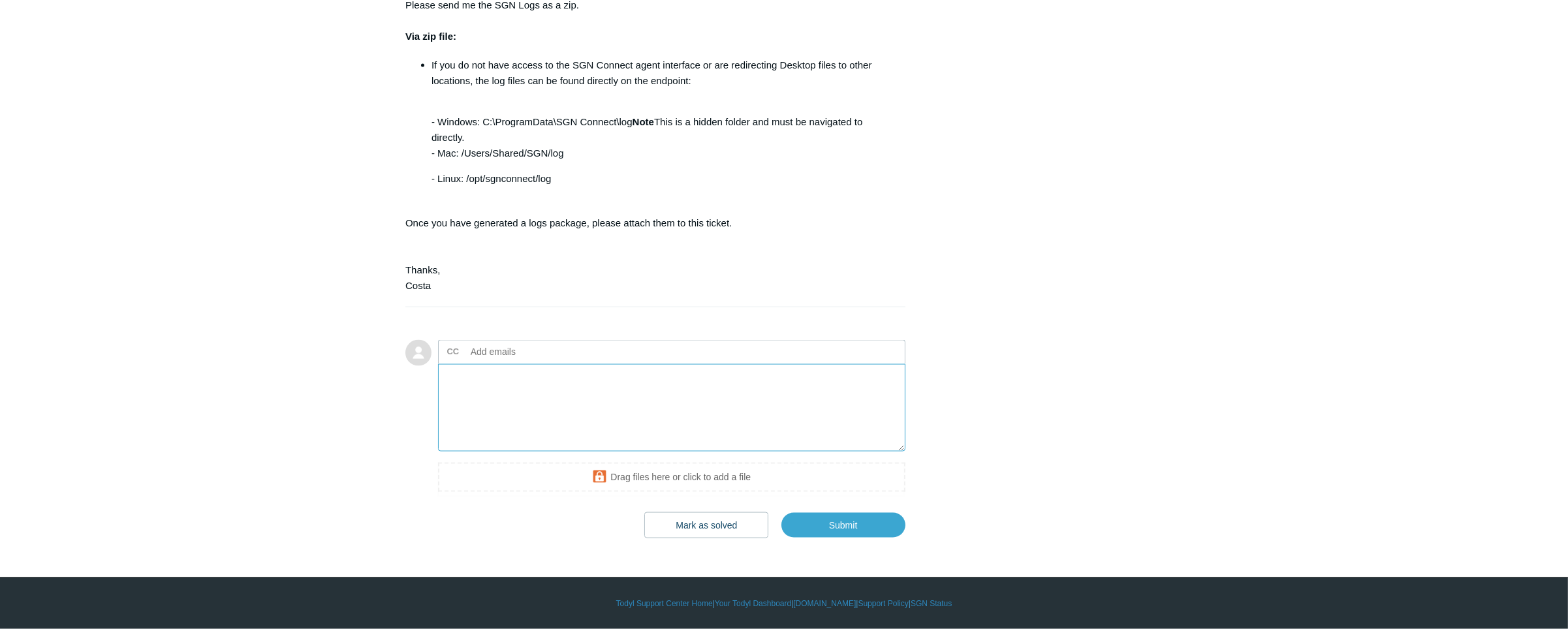
scroll to position [3535, 0]
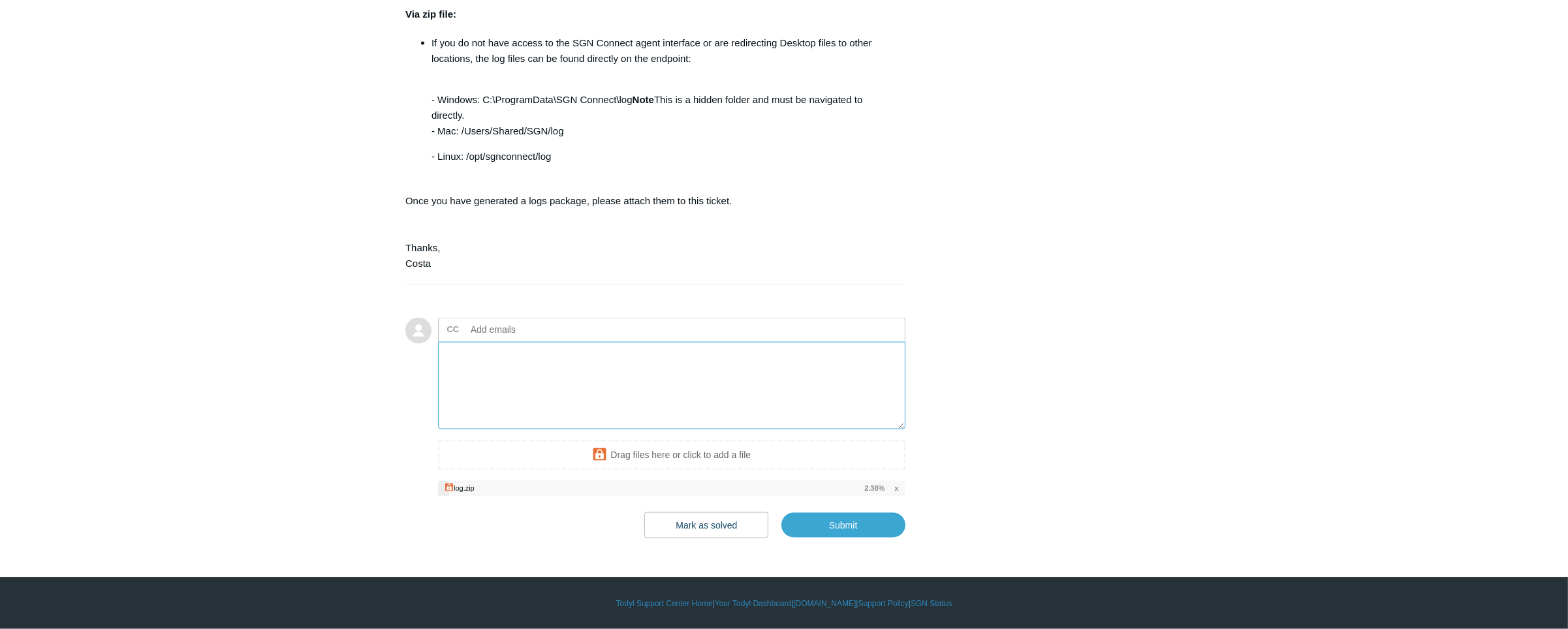
click at [706, 392] on textarea "Add your reply" at bounding box center [672, 386] width 467 height 88
type textarea "G"
click at [839, 539] on input "Submit" at bounding box center [844, 526] width 124 height 26
type textarea "Here is the log zip This ticket includes a secure attachment. Use this link to …"
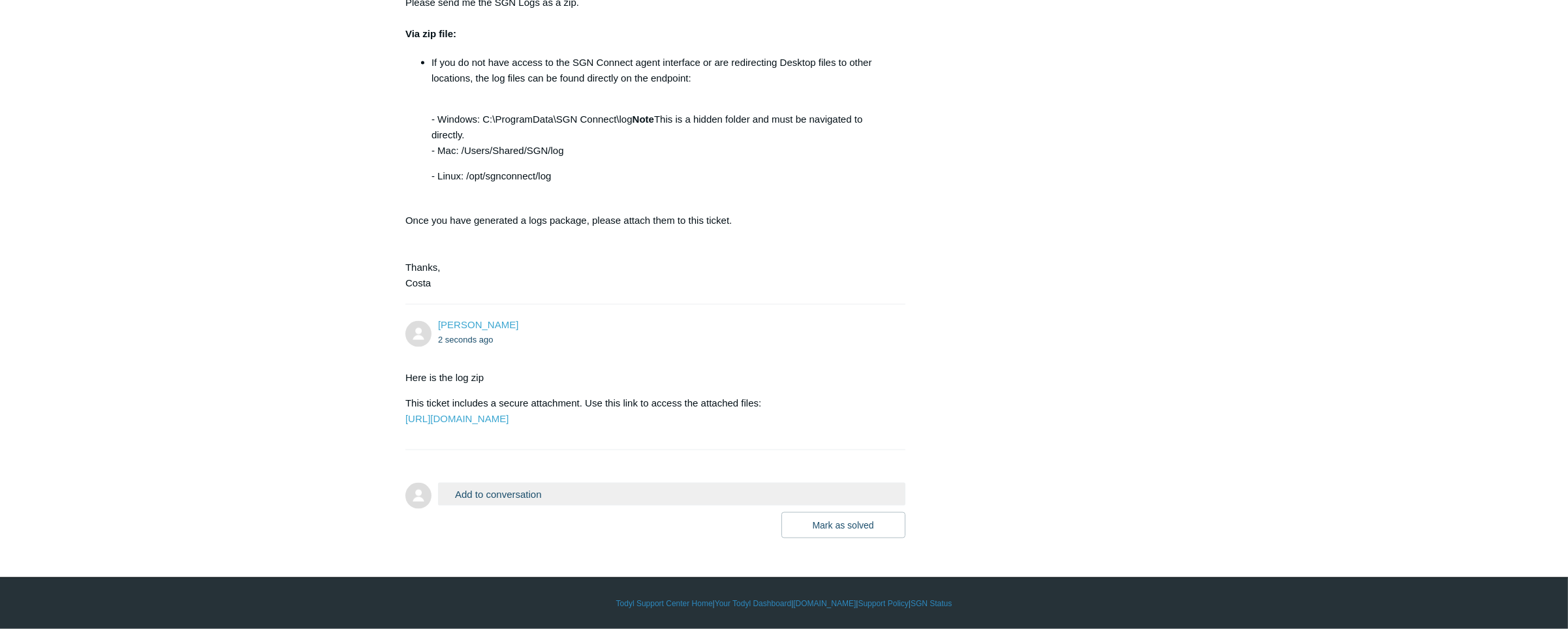
scroll to position [3568, 0]
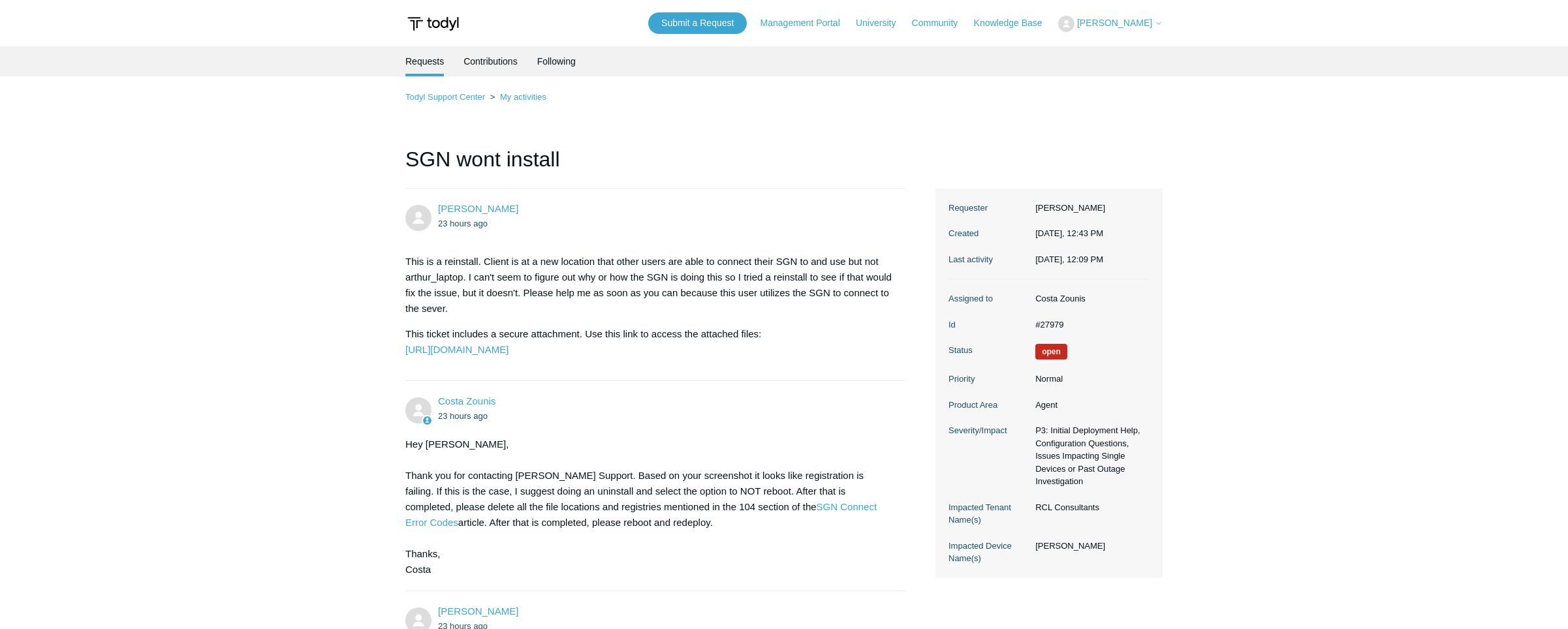
scroll to position [3568, 0]
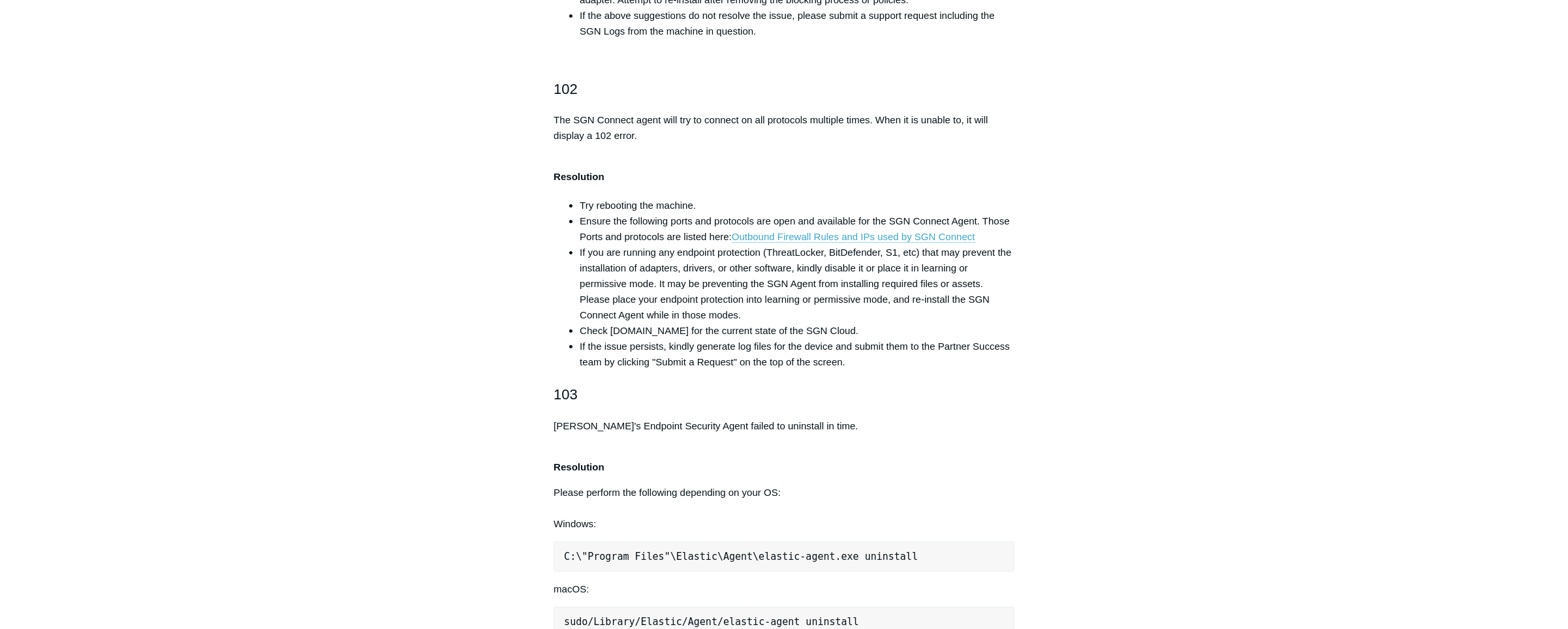
scroll to position [1266, 0]
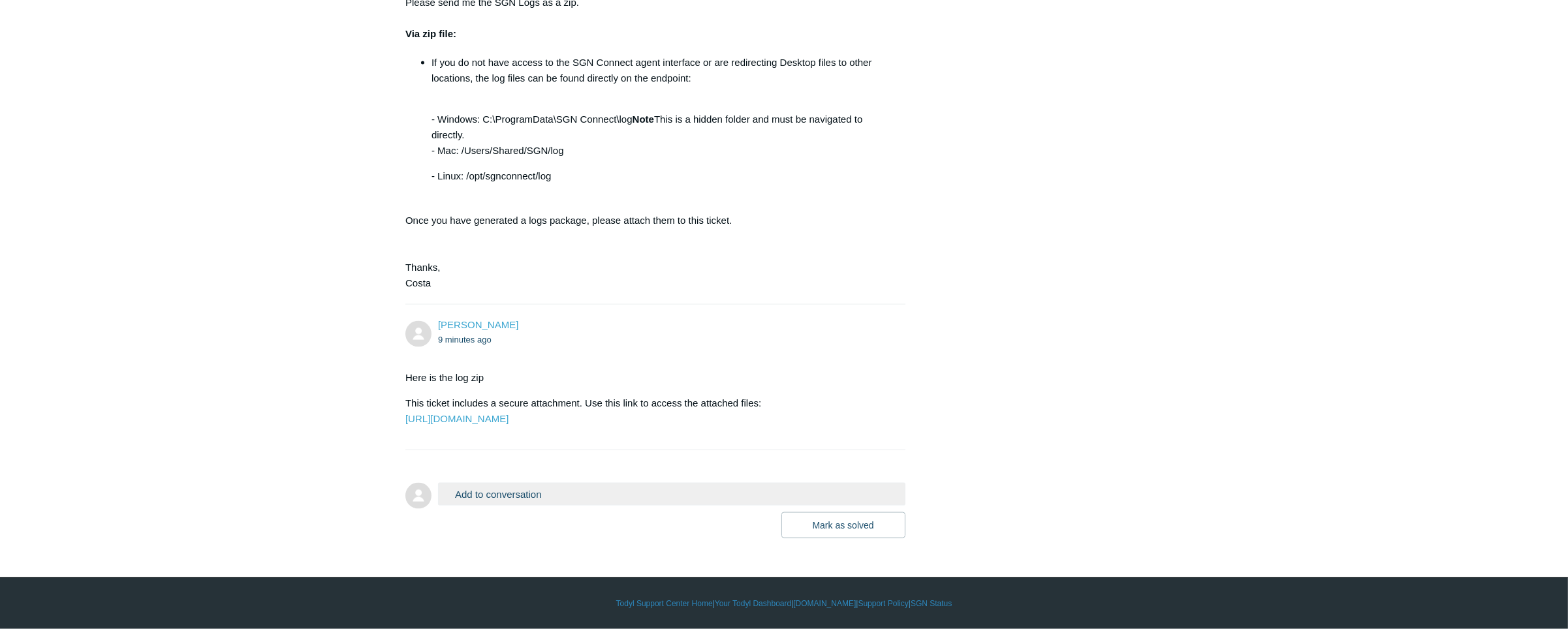
scroll to position [3568, 0]
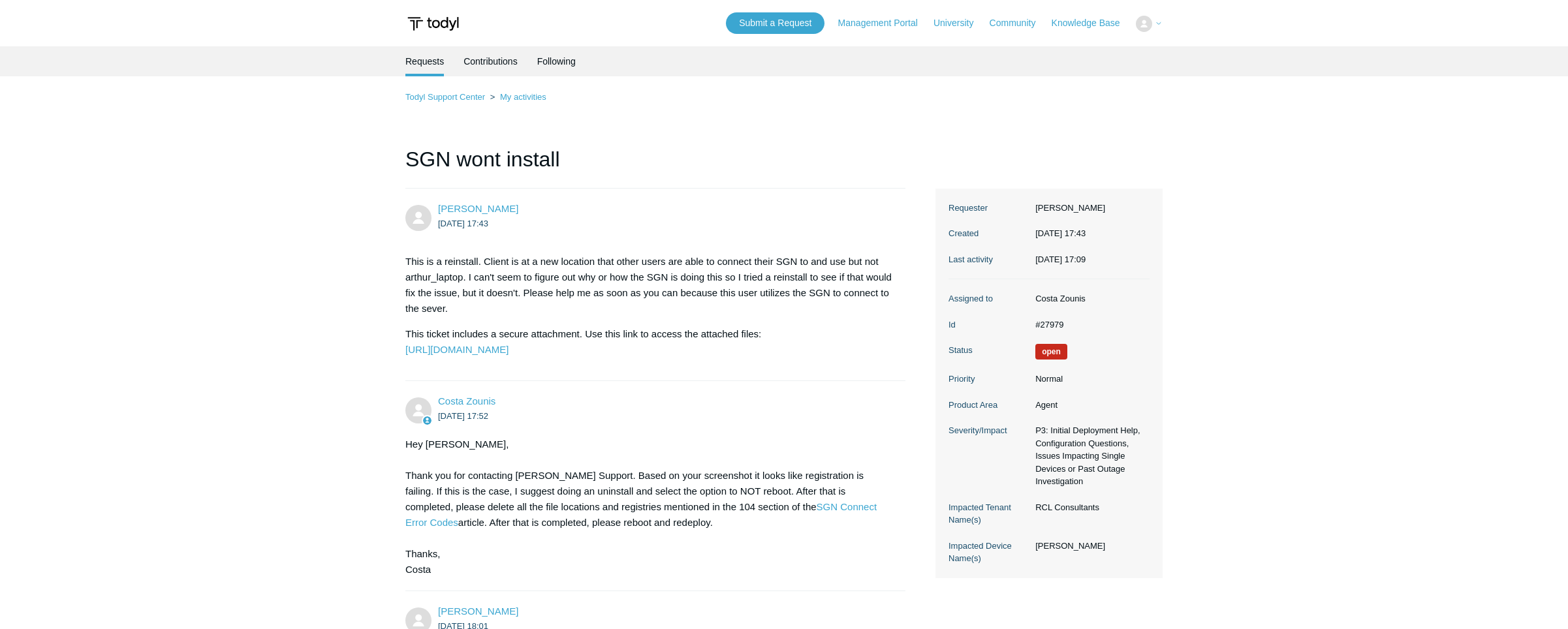
scroll to position [3568, 0]
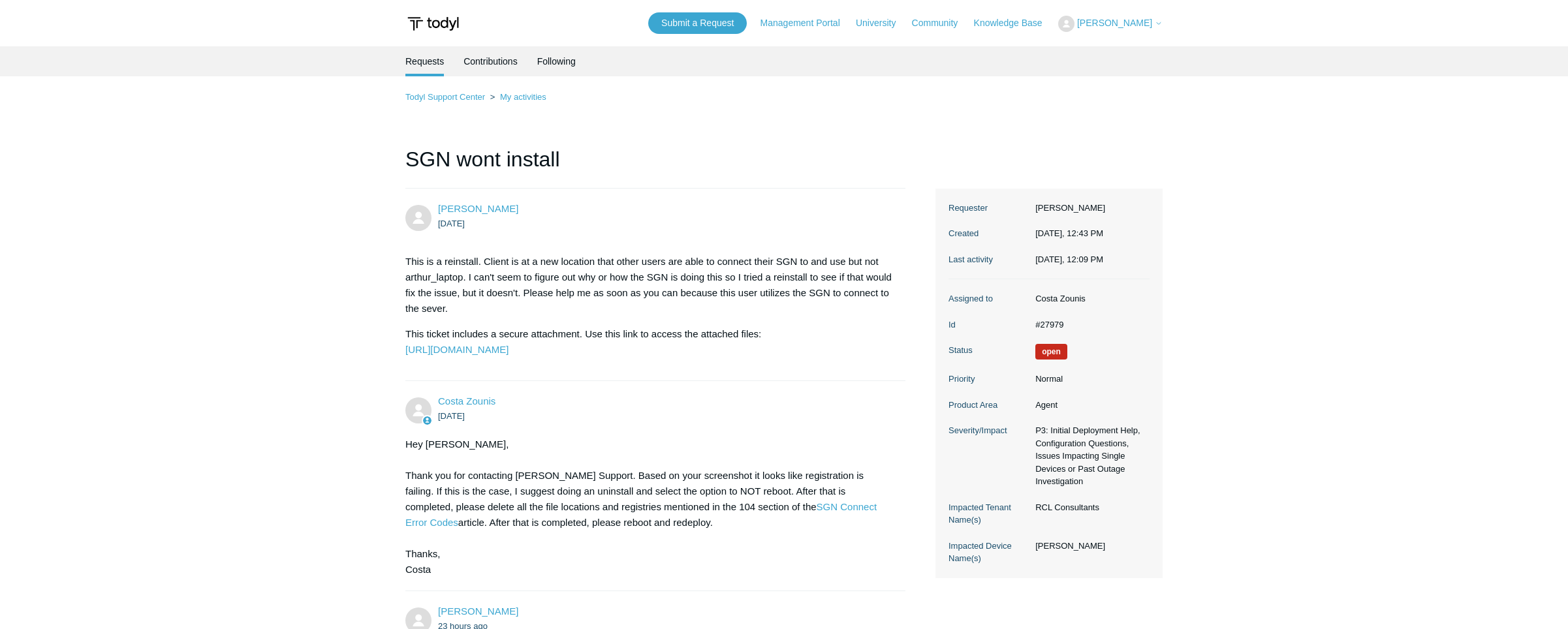
scroll to position [3568, 0]
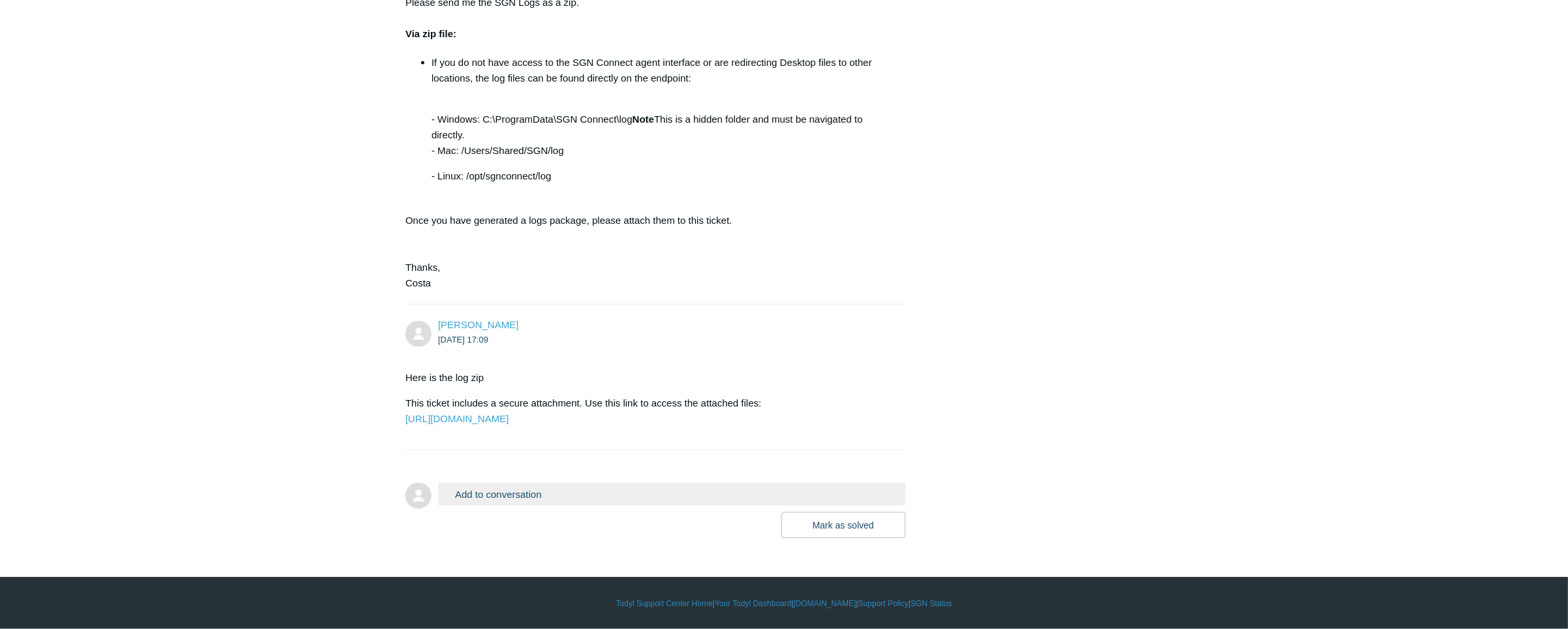
scroll to position [3568, 0]
drag, startPoint x: 33, startPoint y: 4, endPoint x: 25, endPoint y: -12, distance: 17.9
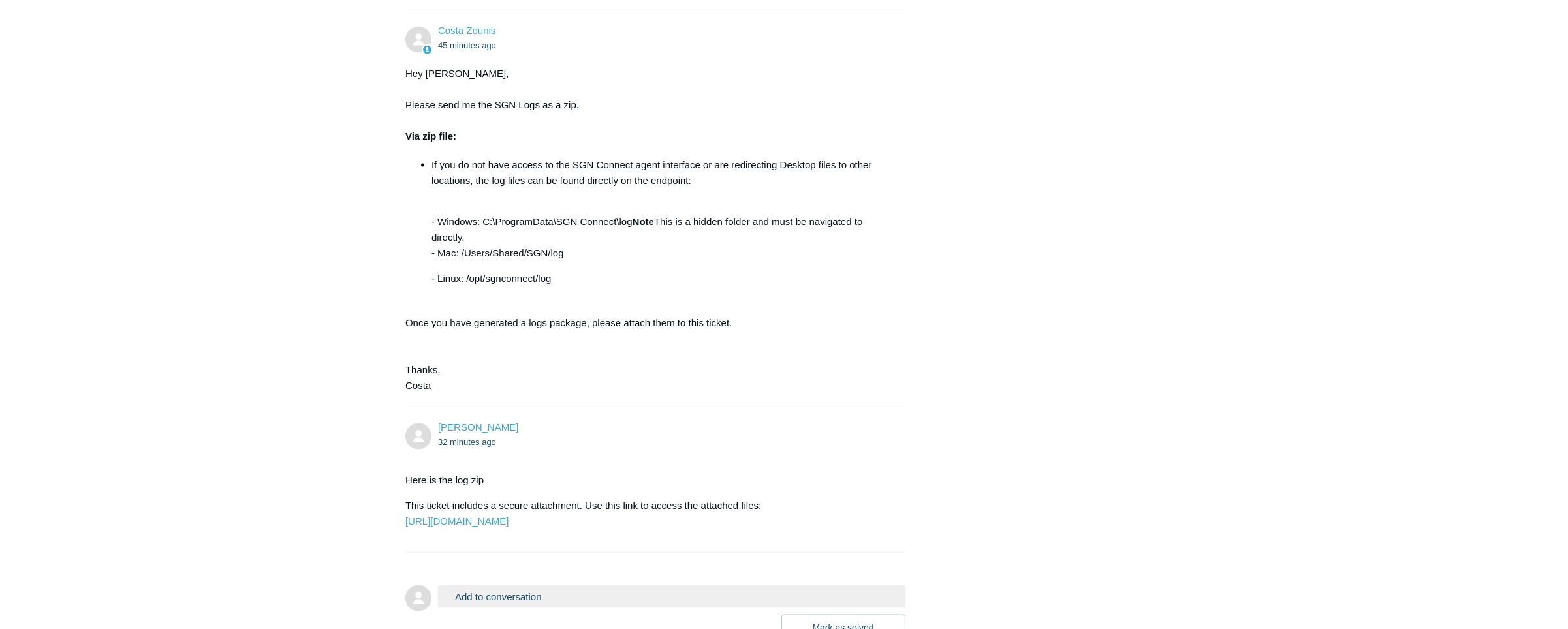
scroll to position [3568, 0]
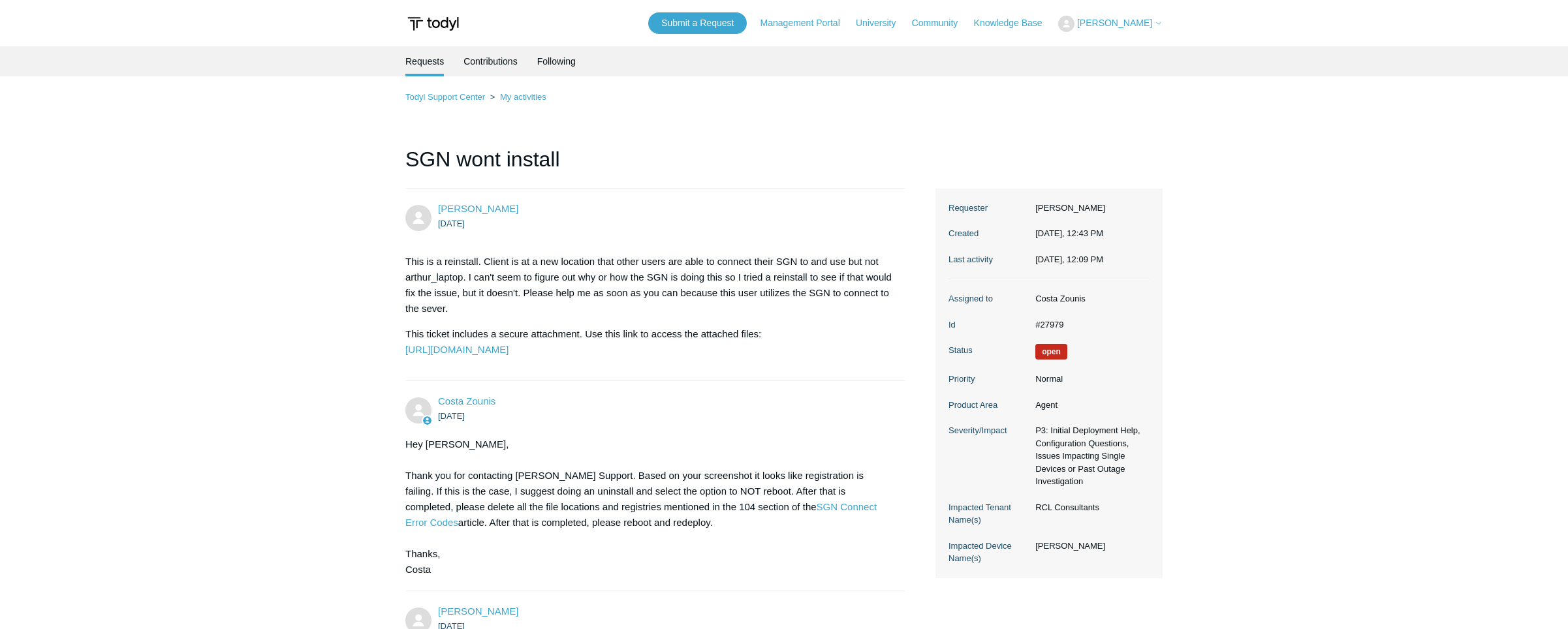
scroll to position [3568, 0]
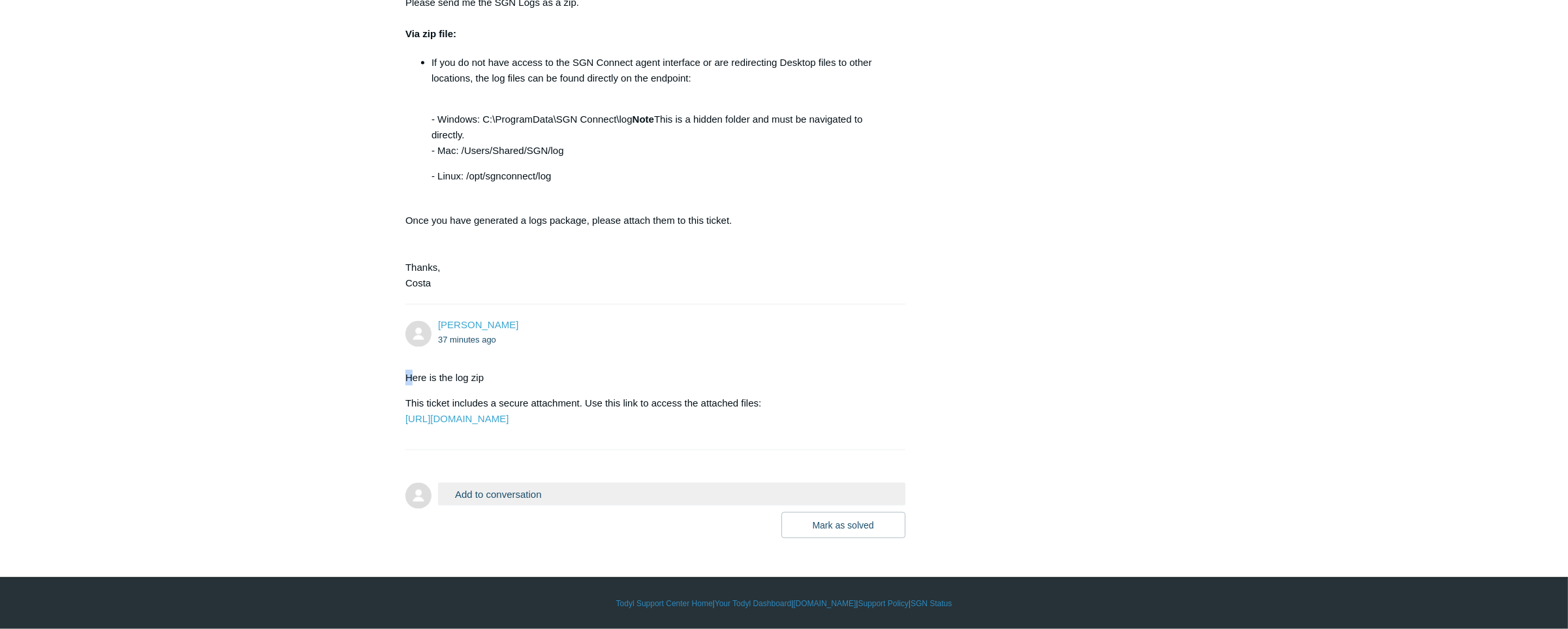
drag, startPoint x: 396, startPoint y: 345, endPoint x: 412, endPoint y: 343, distance: 16.1
drag, startPoint x: 412, startPoint y: 343, endPoint x: 406, endPoint y: 347, distance: 7.2
click at [406, 370] on p "Here is the log zip" at bounding box center [649, 378] width 487 height 16
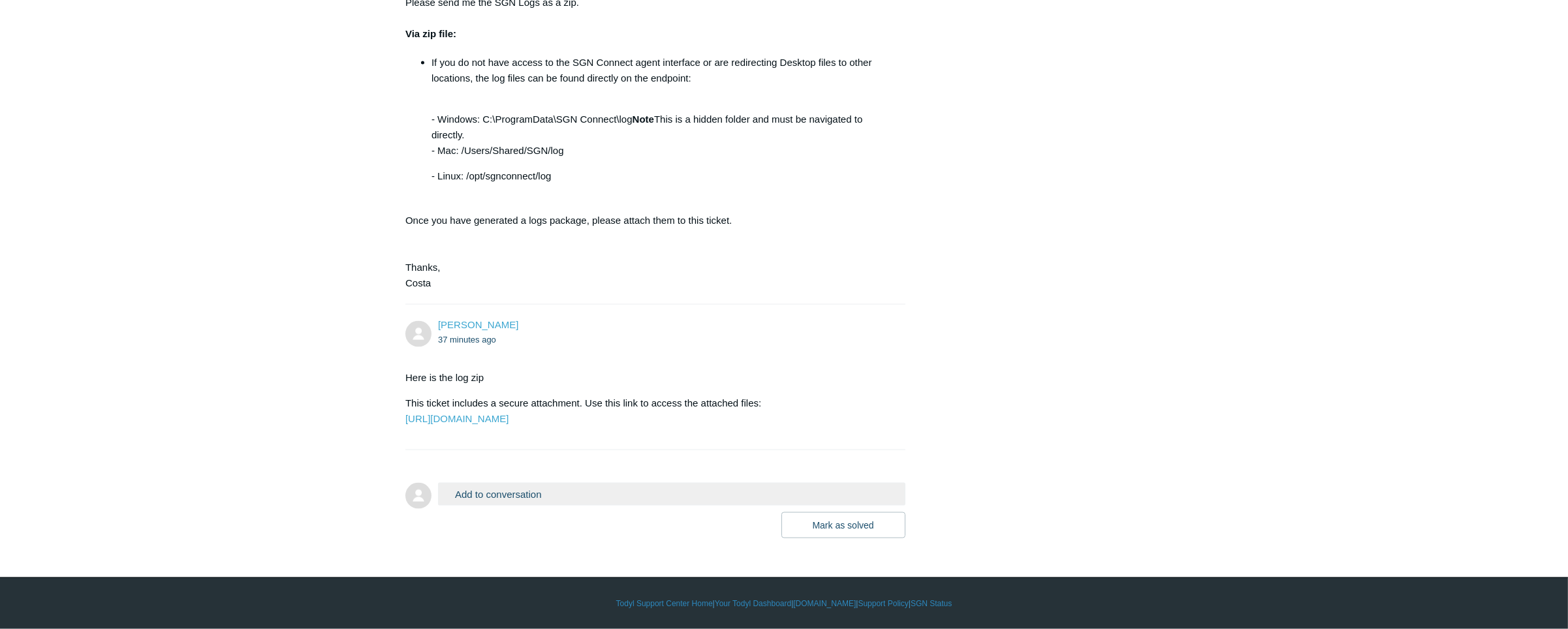
click at [423, 370] on p "Here is the log zip" at bounding box center [649, 378] width 487 height 16
drag, startPoint x: 406, startPoint y: 349, endPoint x: 789, endPoint y: 368, distance: 383.5
click at [789, 370] on div "Here is the log zip This ticket includes a secure attachment. Use this link to …" at bounding box center [649, 399] width 487 height 57
drag, startPoint x: 789, startPoint y: 368, endPoint x: 774, endPoint y: 378, distance: 18.0
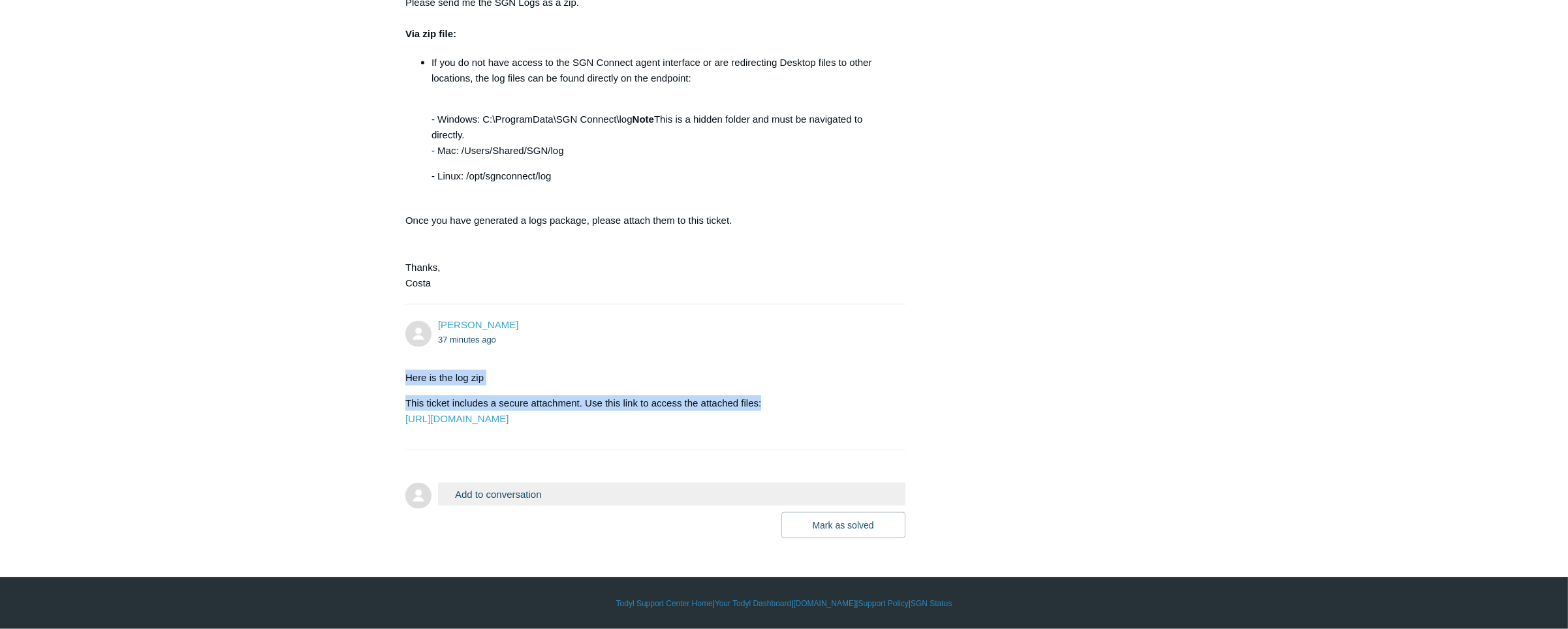
click at [774, 396] on p "This ticket includes a secure attachment. Use this link to access the attached …" at bounding box center [649, 411] width 487 height 31
click at [417, 370] on p "Here is the log zip" at bounding box center [649, 378] width 487 height 16
drag, startPoint x: 404, startPoint y: 347, endPoint x: 779, endPoint y: 364, distance: 375.4
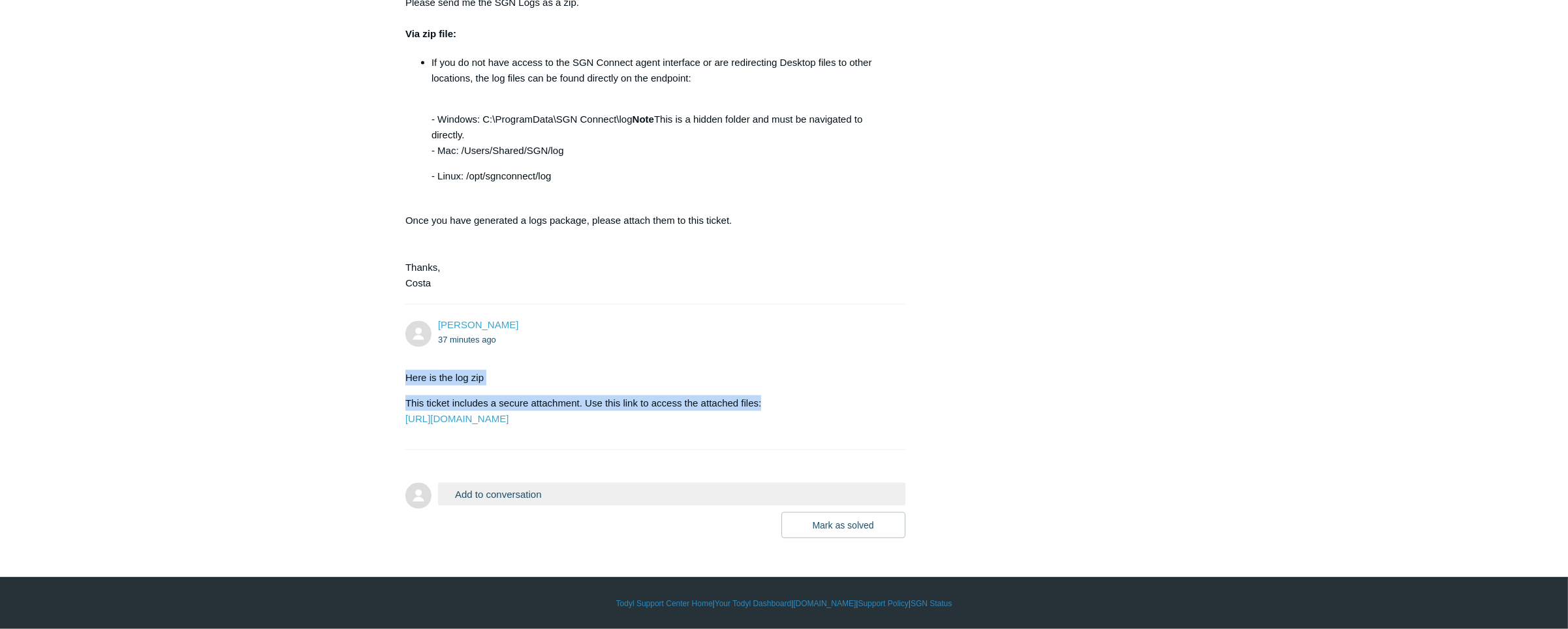
click at [451, 370] on p "Here is the log zip" at bounding box center [649, 378] width 487 height 16
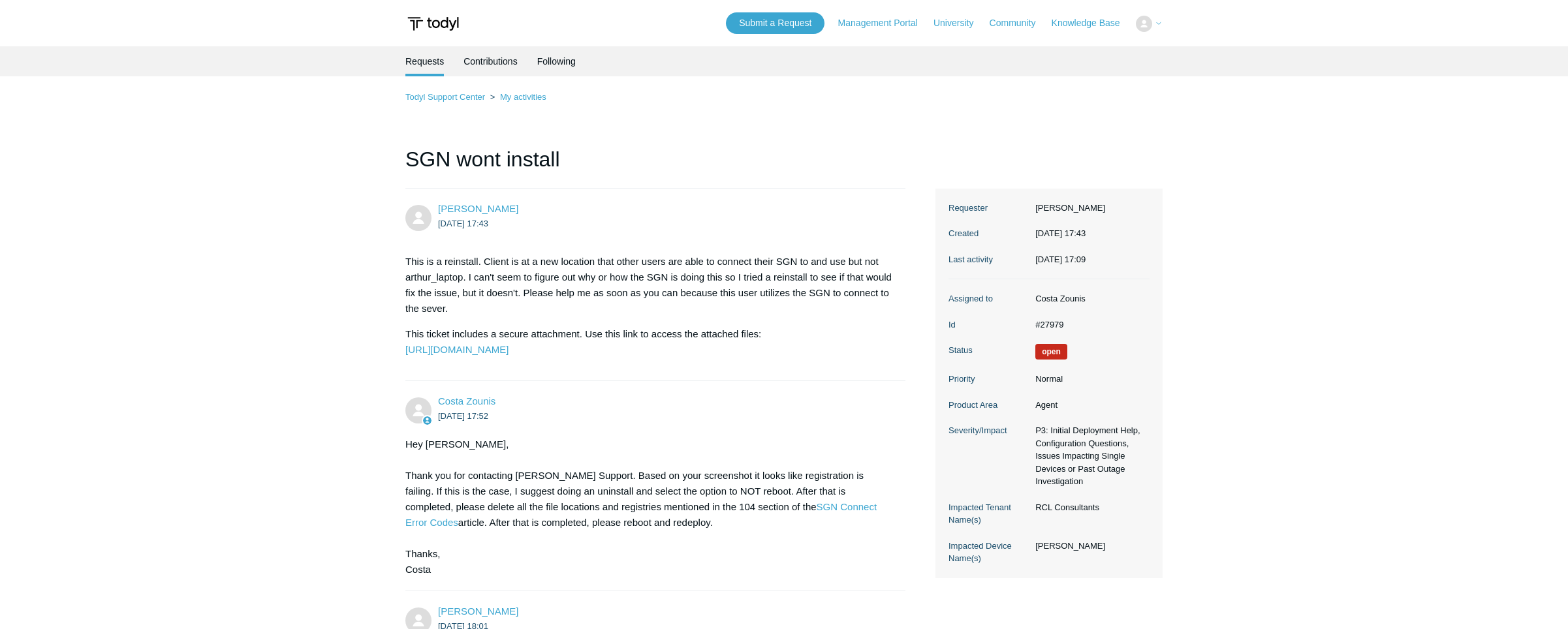
scroll to position [3568, 0]
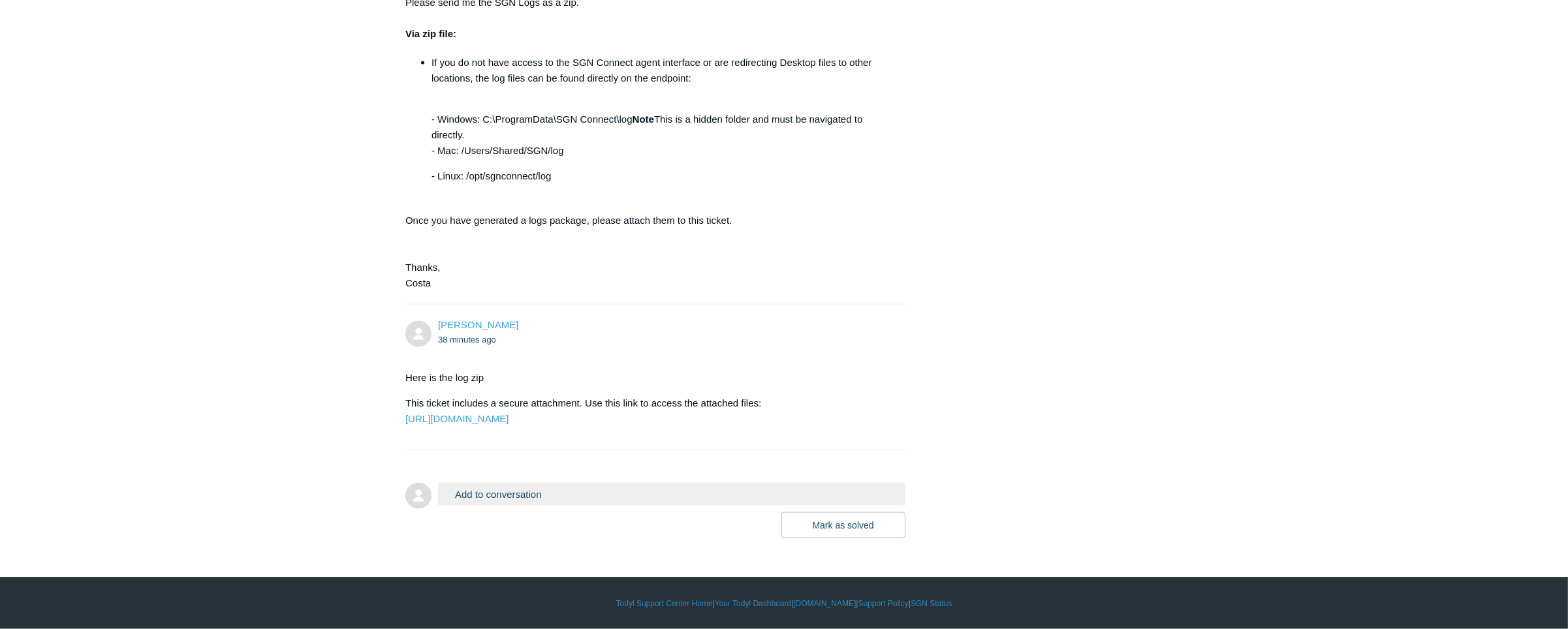
drag, startPoint x: 404, startPoint y: 350, endPoint x: 506, endPoint y: 347, distance: 102.0
click at [773, 396] on p "This ticket includes a secure attachment. Use this link to access the attached …" at bounding box center [649, 411] width 487 height 31
click at [415, 370] on p "Here is the log zip" at bounding box center [649, 378] width 487 height 16
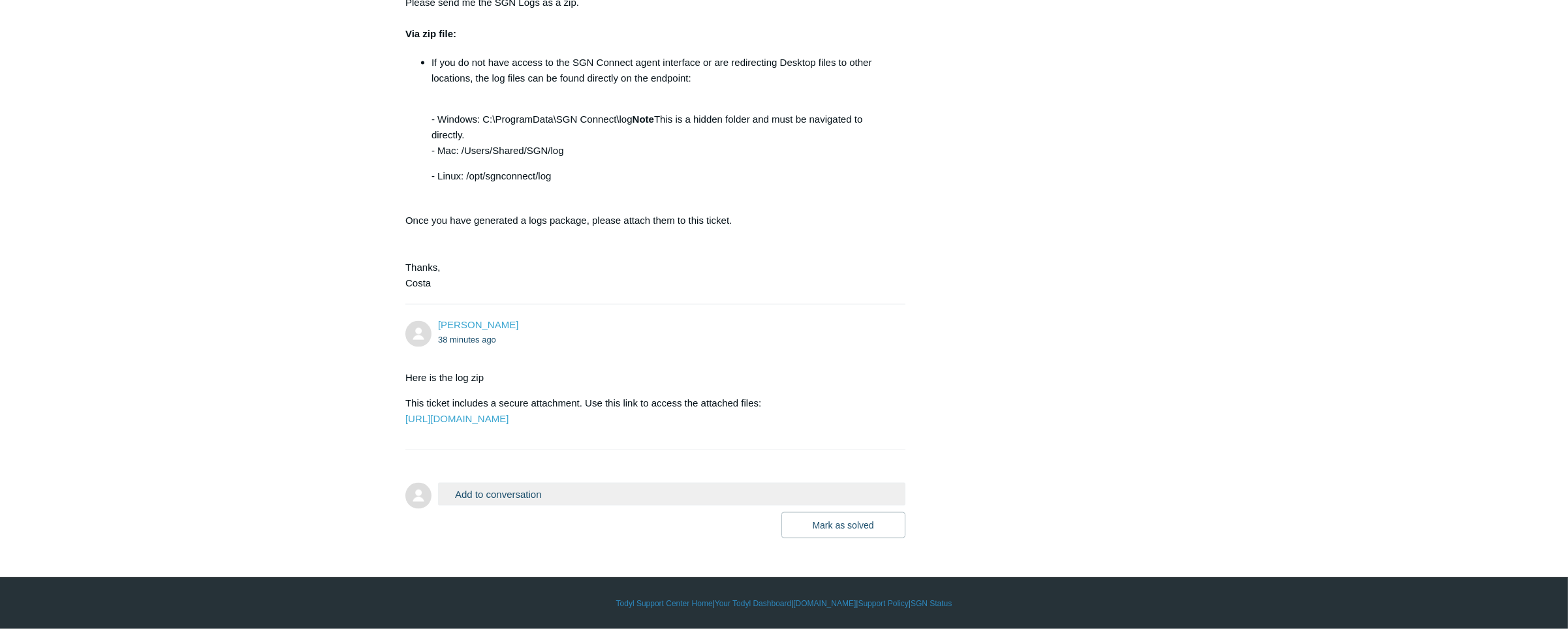
click at [405, 370] on p "Here is the log zip" at bounding box center [649, 378] width 487 height 16
click at [412, 370] on p "Here is the log zip" at bounding box center [649, 378] width 487 height 16
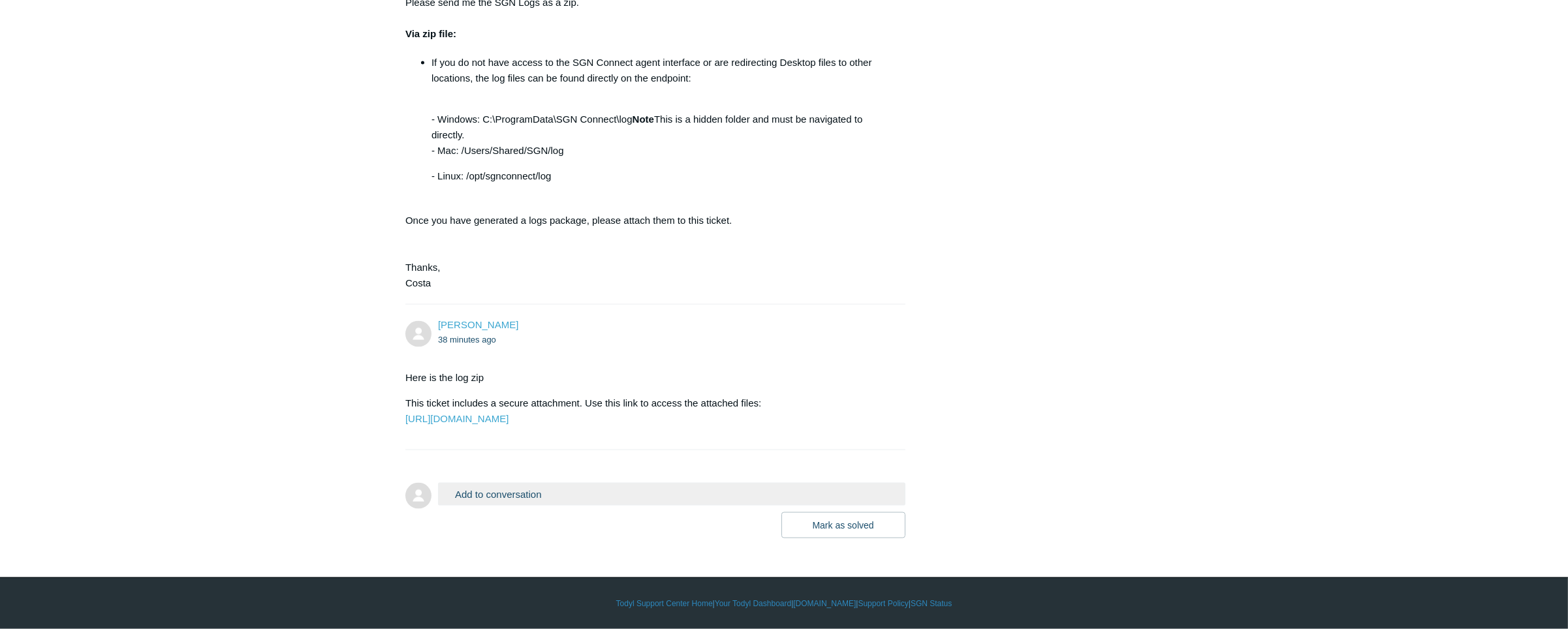
drag, startPoint x: 412, startPoint y: 343, endPoint x: 517, endPoint y: 351, distance: 105.3
click at [517, 370] on p "Here is the log zip" at bounding box center [649, 378] width 487 height 16
drag, startPoint x: 402, startPoint y: 344, endPoint x: 763, endPoint y: 370, distance: 361.9
click at [434, 370] on p "Here is the log zip" at bounding box center [649, 378] width 487 height 16
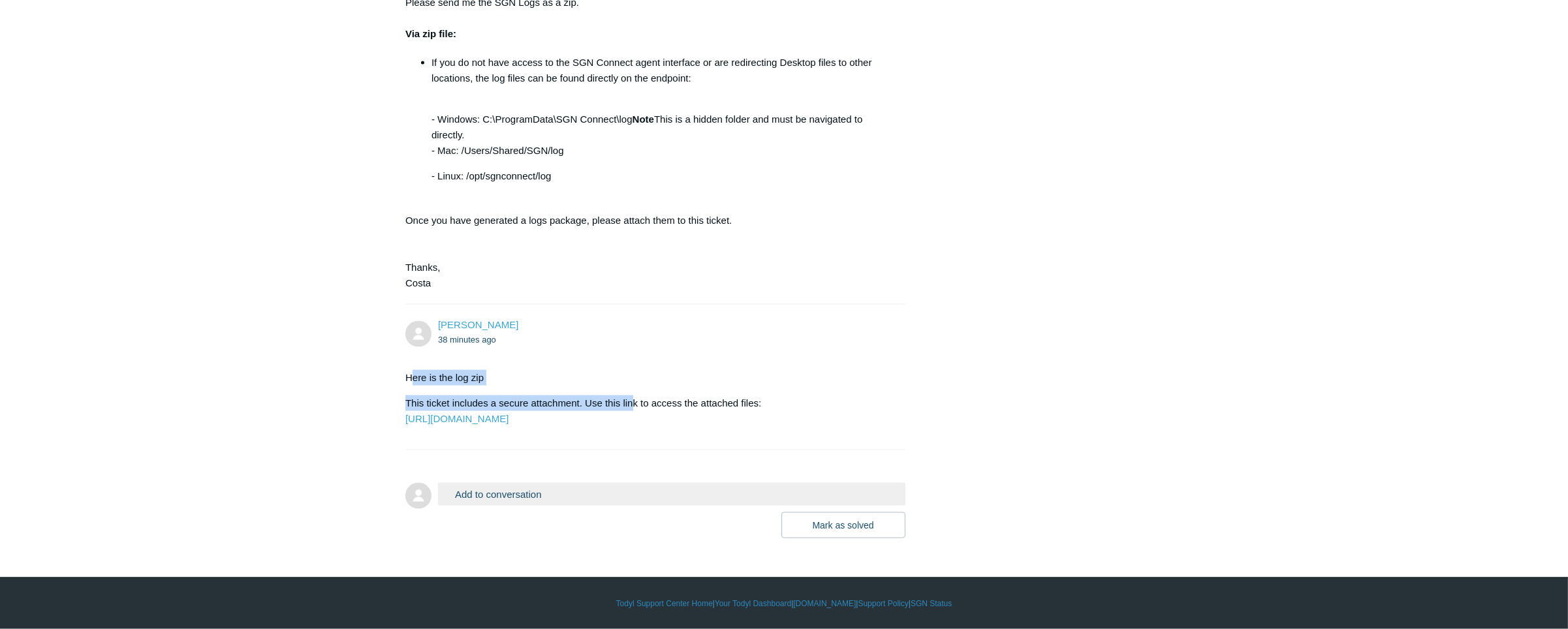
drag, startPoint x: 412, startPoint y: 344, endPoint x: 632, endPoint y: 368, distance: 221.3
click at [632, 370] on div "Here is the log zip This ticket includes a secure attachment. Use this link to …" at bounding box center [649, 399] width 487 height 57
drag, startPoint x: 632, startPoint y: 368, endPoint x: 767, endPoint y: 368, distance: 135.0
click at [767, 396] on p "This ticket includes a secure attachment. Use this link to access the attached …" at bounding box center [649, 411] width 487 height 31
drag, startPoint x: 403, startPoint y: 348, endPoint x: 772, endPoint y: 370, distance: 369.7
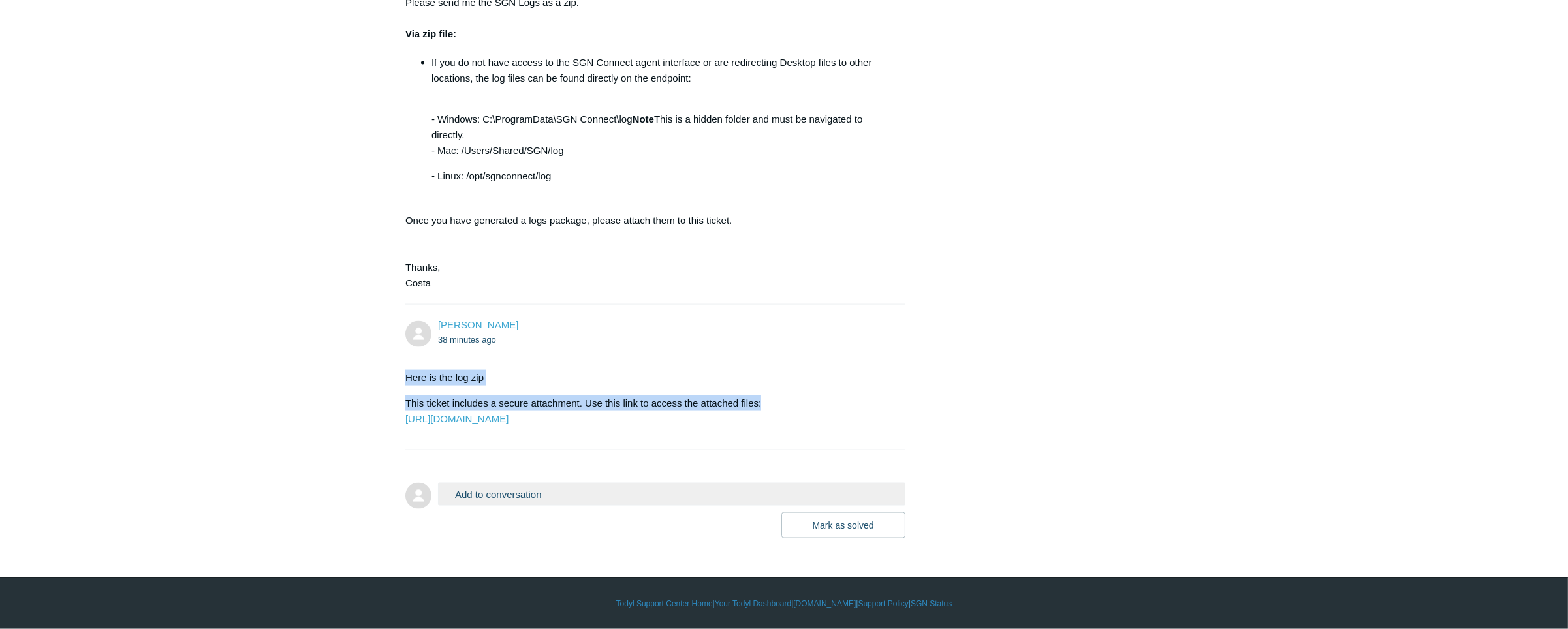
drag, startPoint x: 772, startPoint y: 370, endPoint x: 789, endPoint y: 384, distance: 22.0
click at [789, 396] on p "This ticket includes a secure attachment. Use this link to access the attached …" at bounding box center [649, 411] width 487 height 31
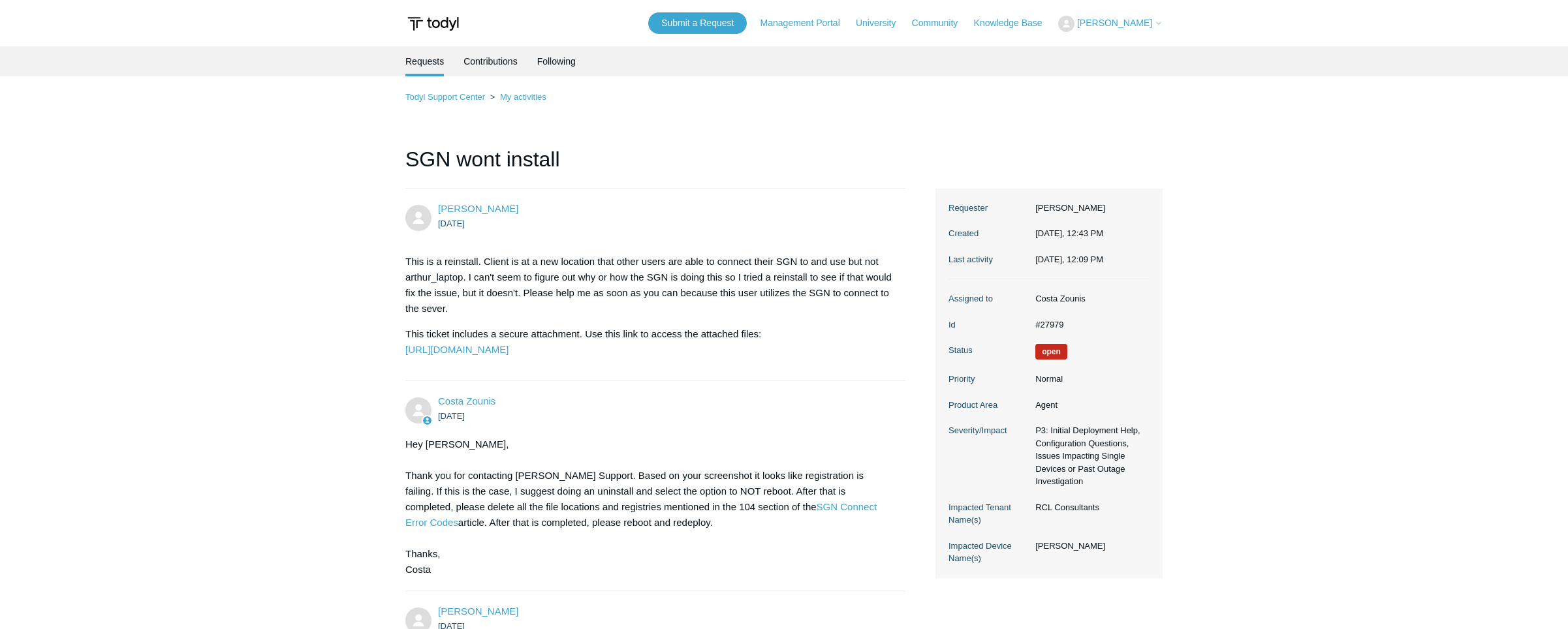
scroll to position [3568, 0]
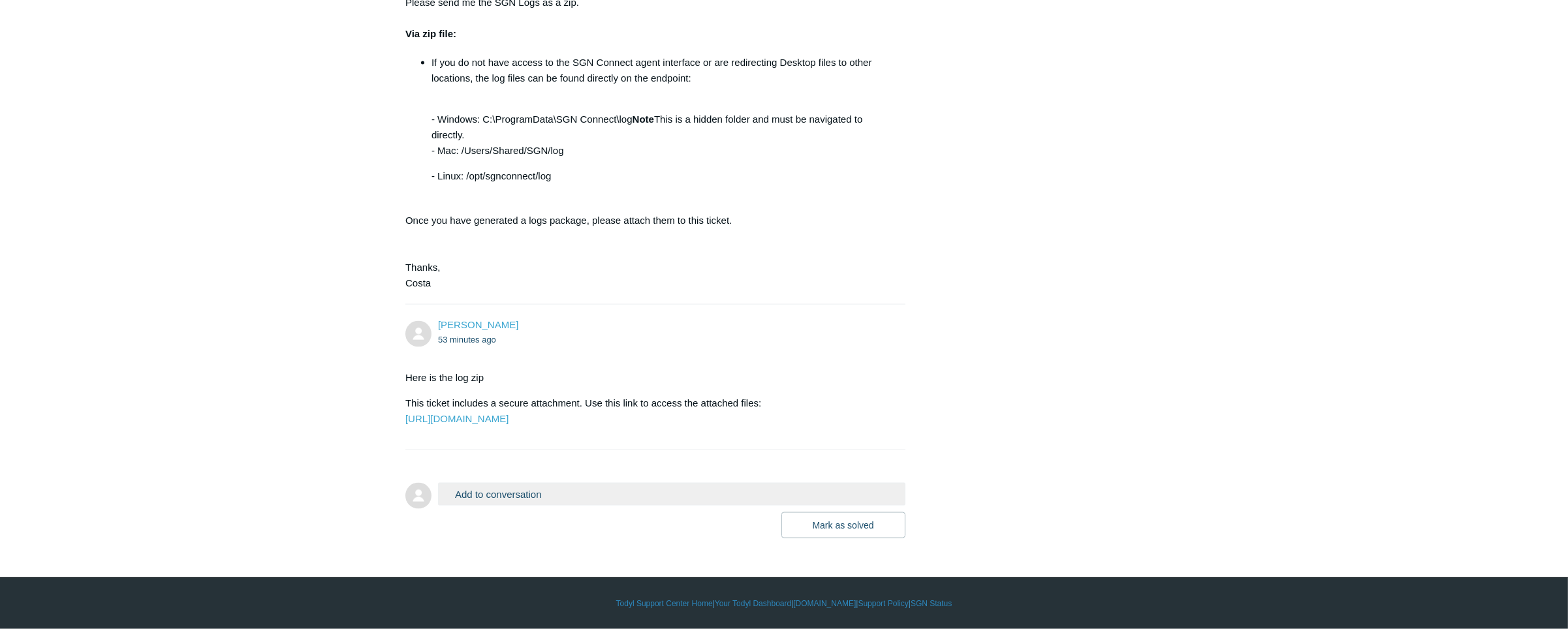
click at [649, 479] on form "Add to conversation CC Add emails Drag files here or click to add a file [PERSO…" at bounding box center [655, 501] width 500 height 75
click at [641, 505] on button "Add to conversation" at bounding box center [672, 495] width 467 height 23
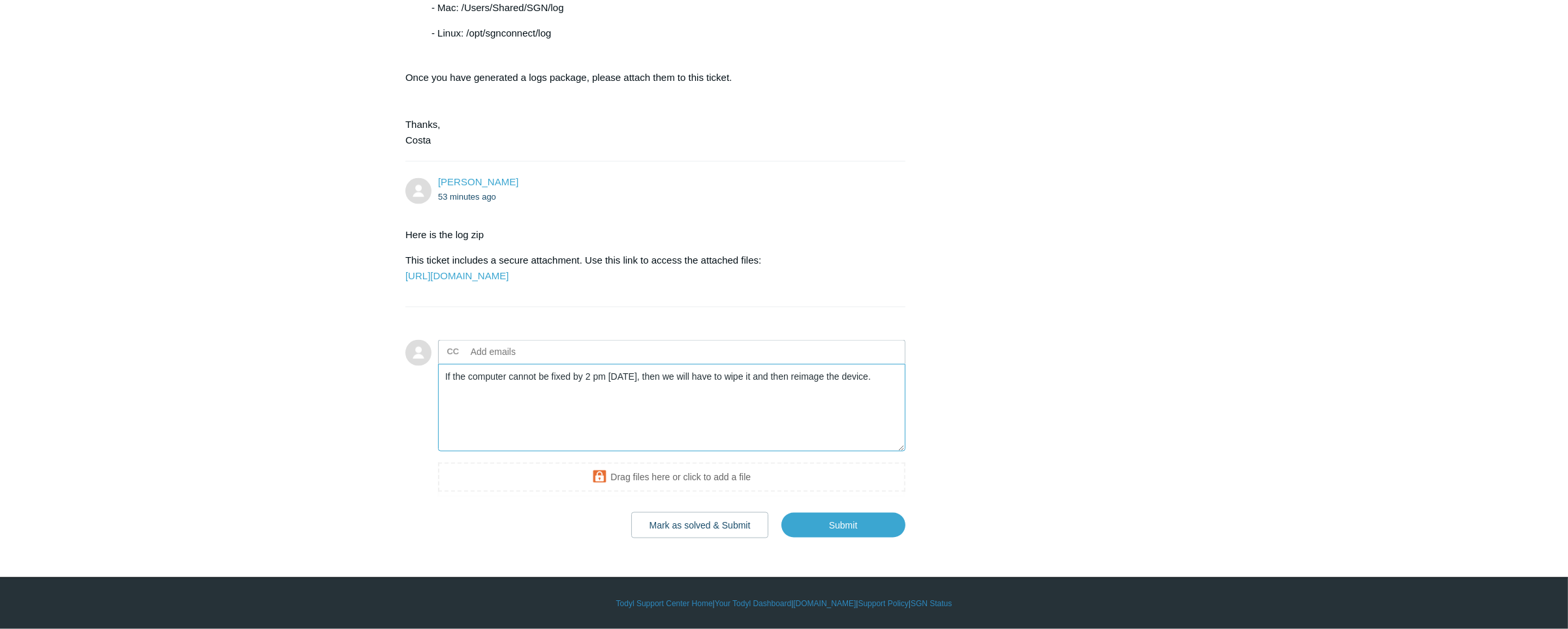
click at [897, 452] on textarea "If the computer cannot be fixed by 2 pm [DATE], then we will have to wipe it an…" at bounding box center [672, 408] width 467 height 88
type textarea "If the computer cannot be fixed by 2 pm [DATE], then we will have to wipe it an…"
click at [858, 525] on input "Submit" at bounding box center [844, 526] width 124 height 26
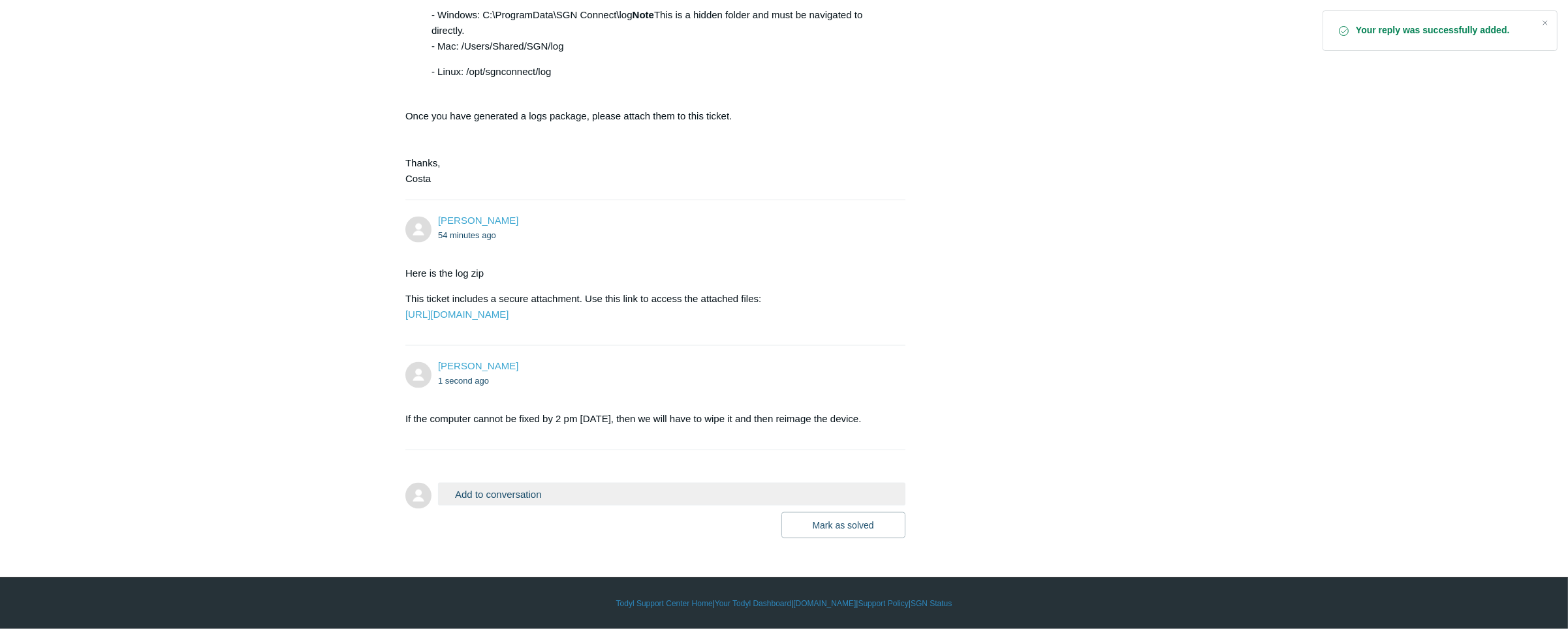
scroll to position [3673, 0]
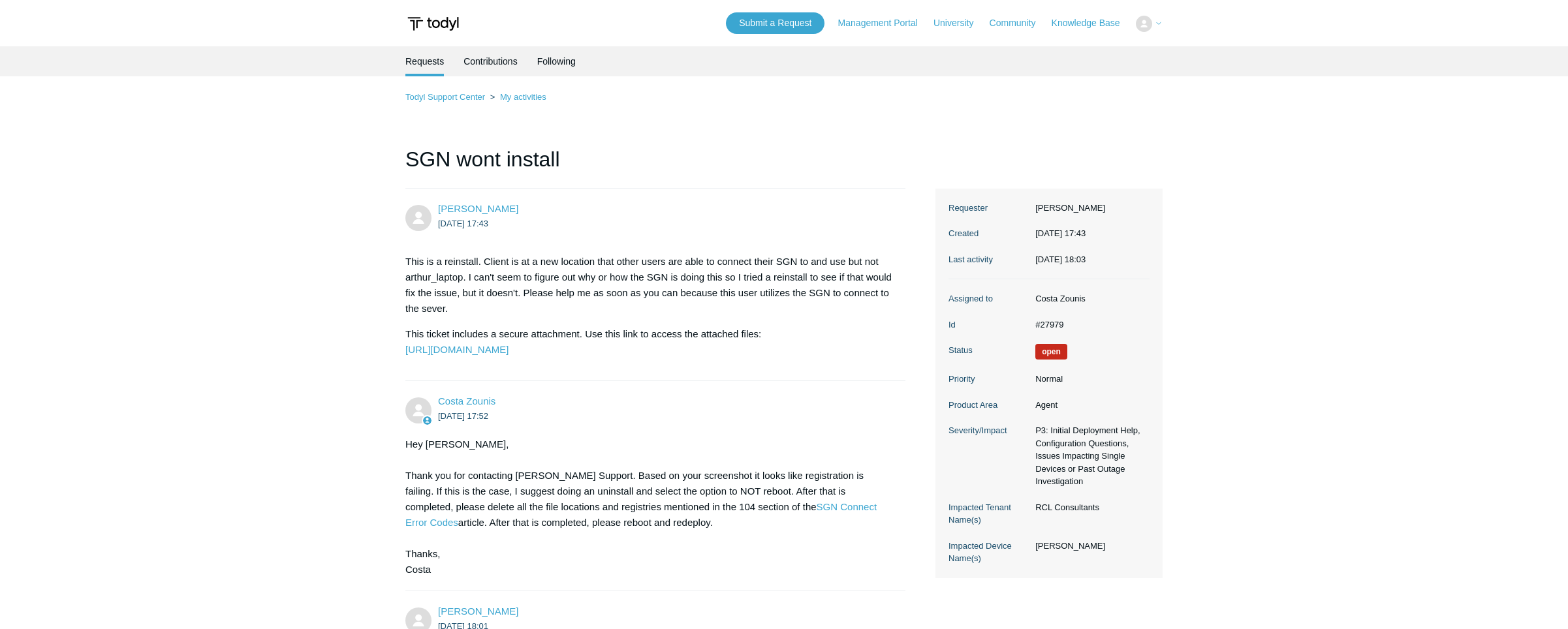
scroll to position [3655, 0]
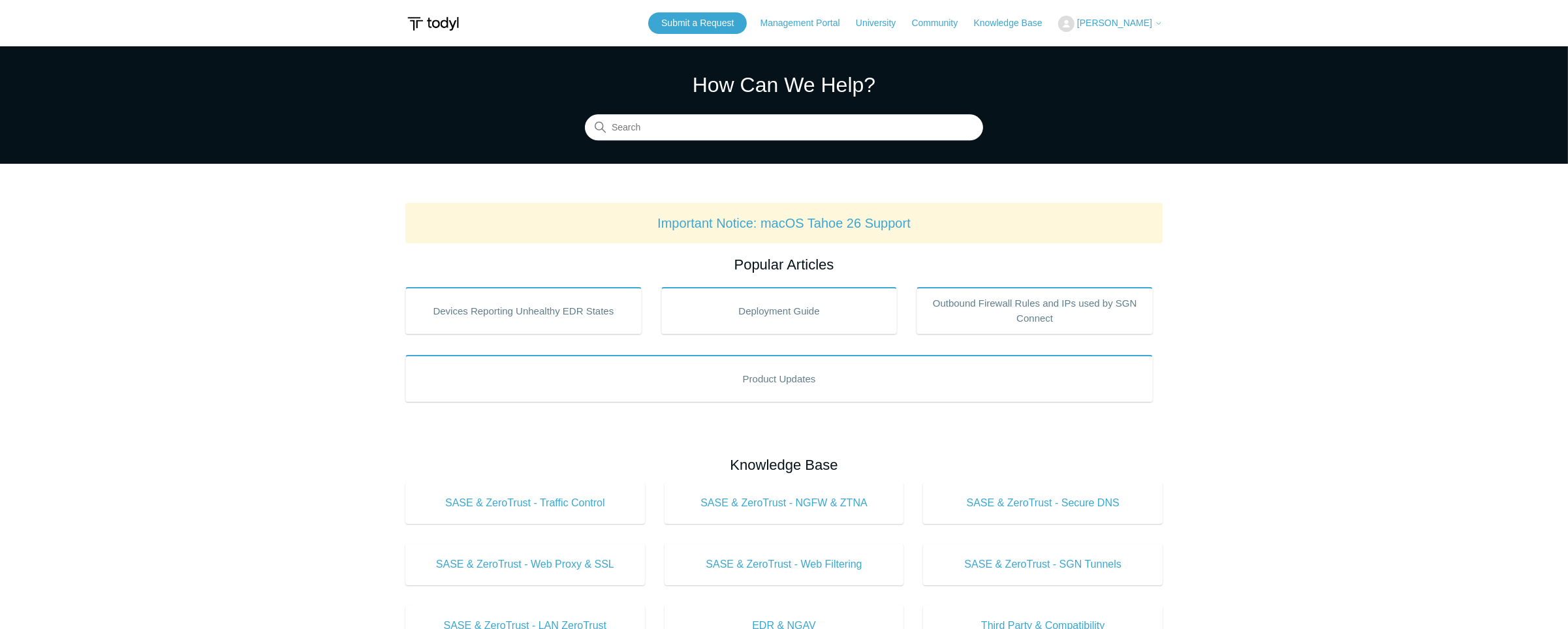
click at [1106, 22] on span "[PERSON_NAME]" at bounding box center [1115, 22] width 75 height 10
click at [1112, 48] on link "My Support Requests" at bounding box center [1122, 51] width 127 height 23
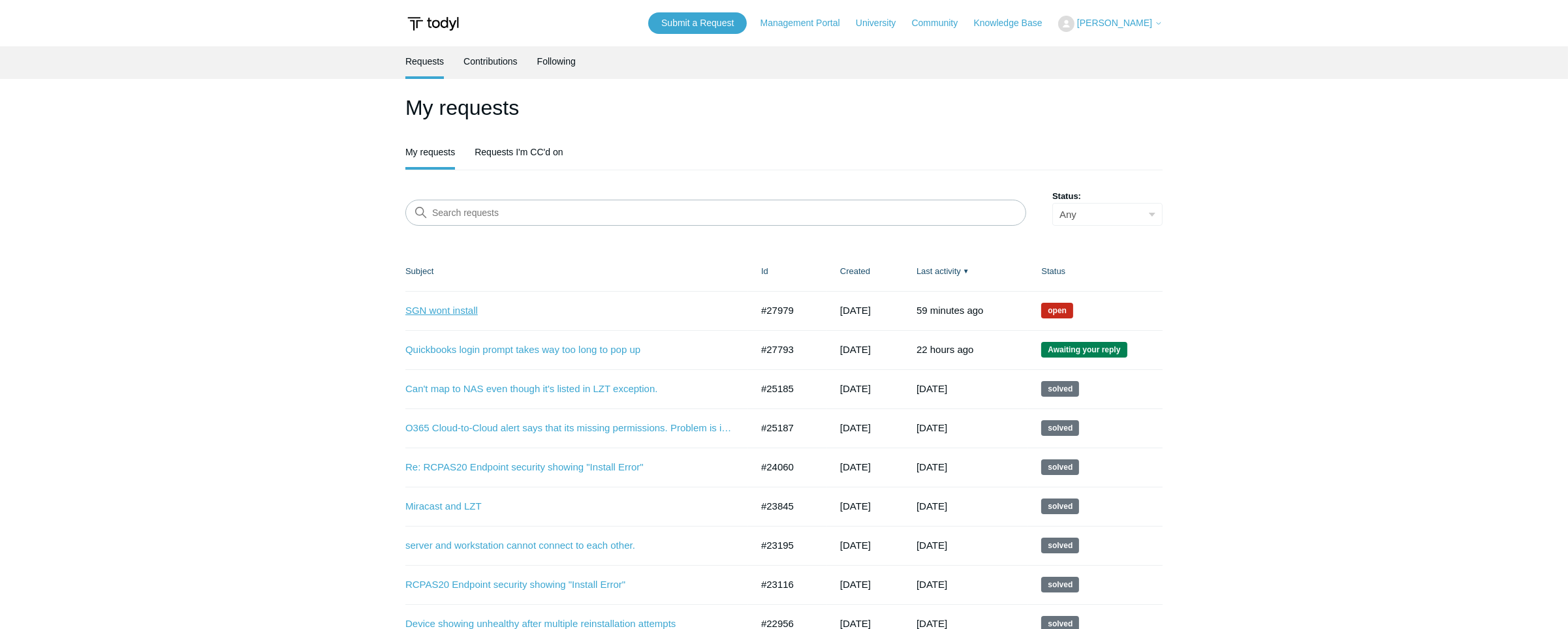
click at [438, 308] on link "SGN wont install" at bounding box center [568, 311] width 326 height 15
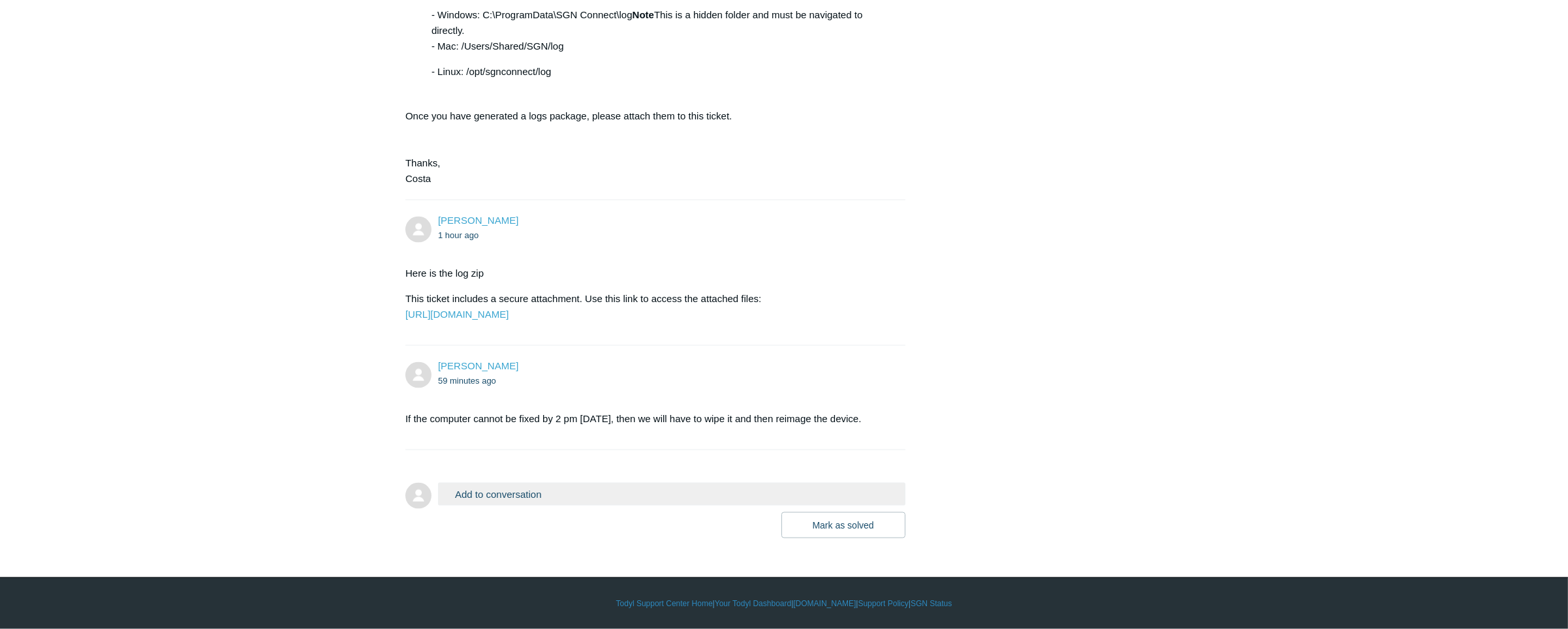
scroll to position [3673, 0]
click at [574, 486] on button "Add to conversation" at bounding box center [672, 495] width 467 height 23
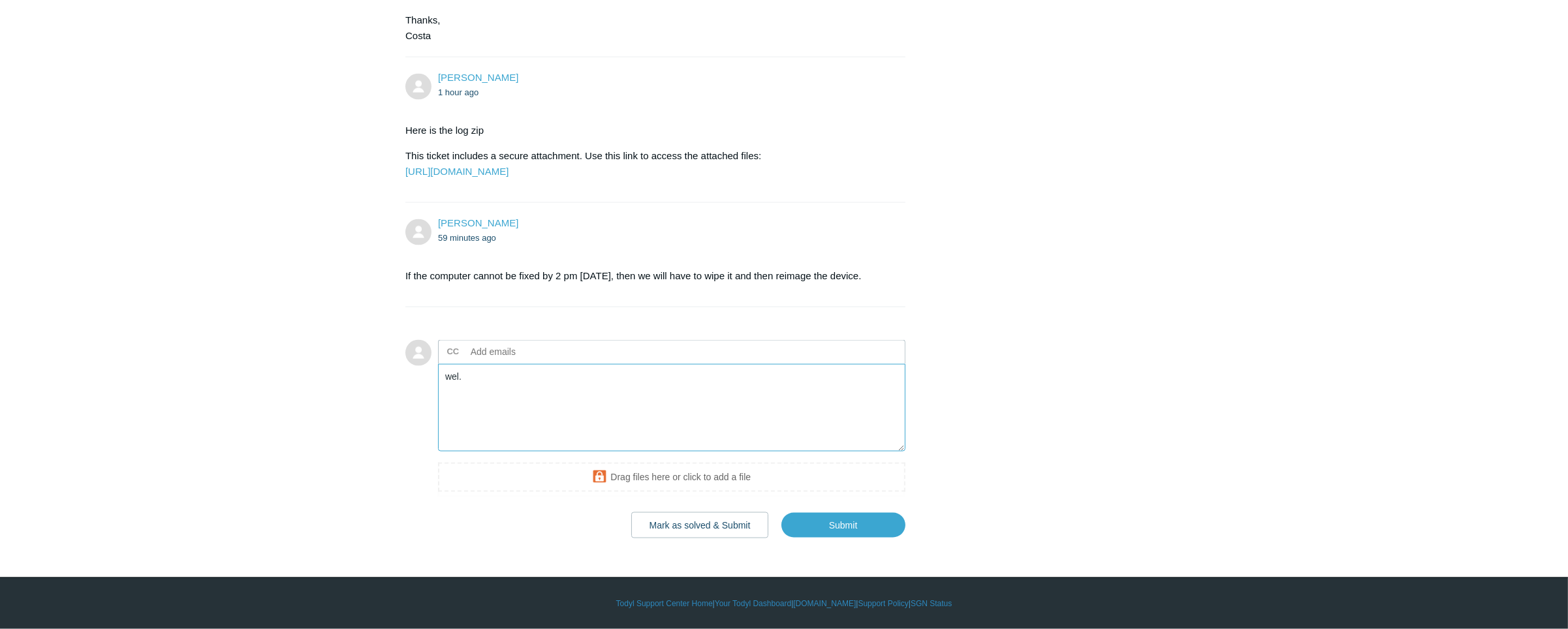
type textarea "wel."
drag, startPoint x: 665, startPoint y: 520, endPoint x: 332, endPoint y: 506, distance: 333.3
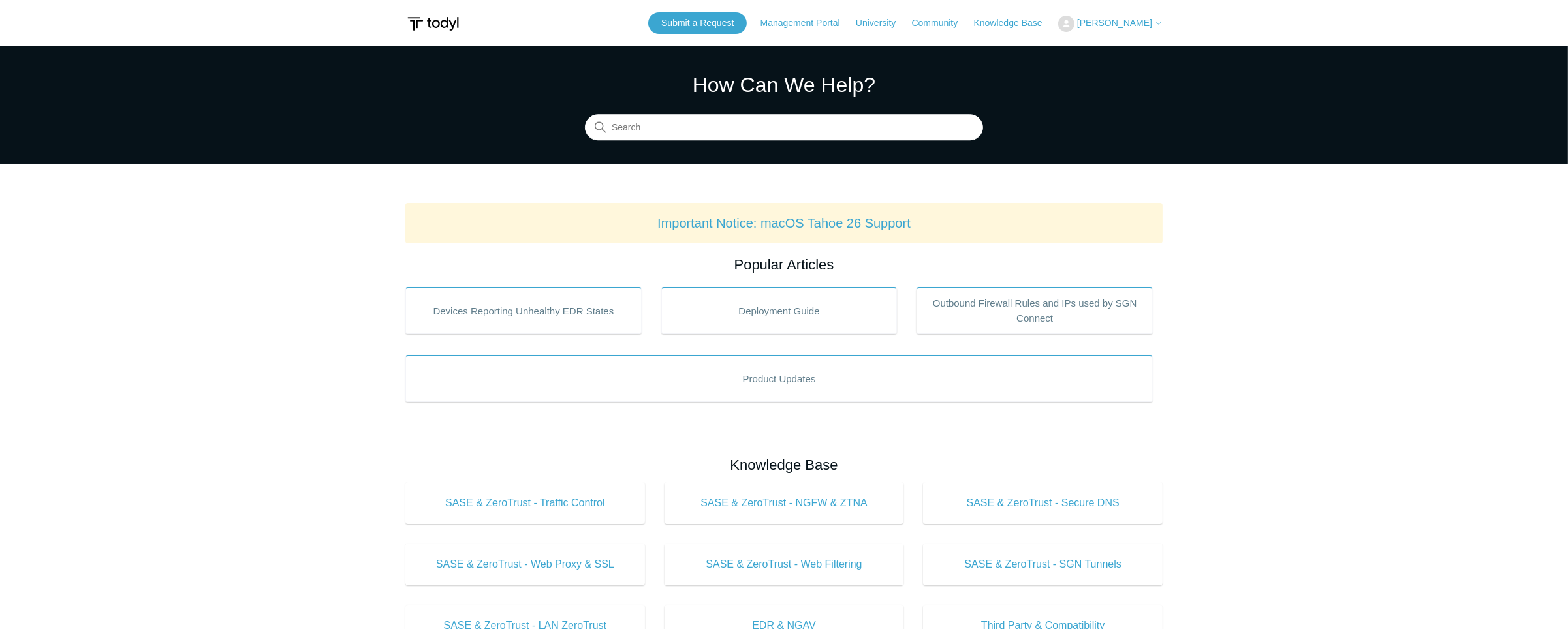
click at [1126, 24] on span "[PERSON_NAME]" at bounding box center [1115, 22] width 75 height 10
click at [1114, 55] on link "My Support Requests" at bounding box center [1122, 51] width 127 height 23
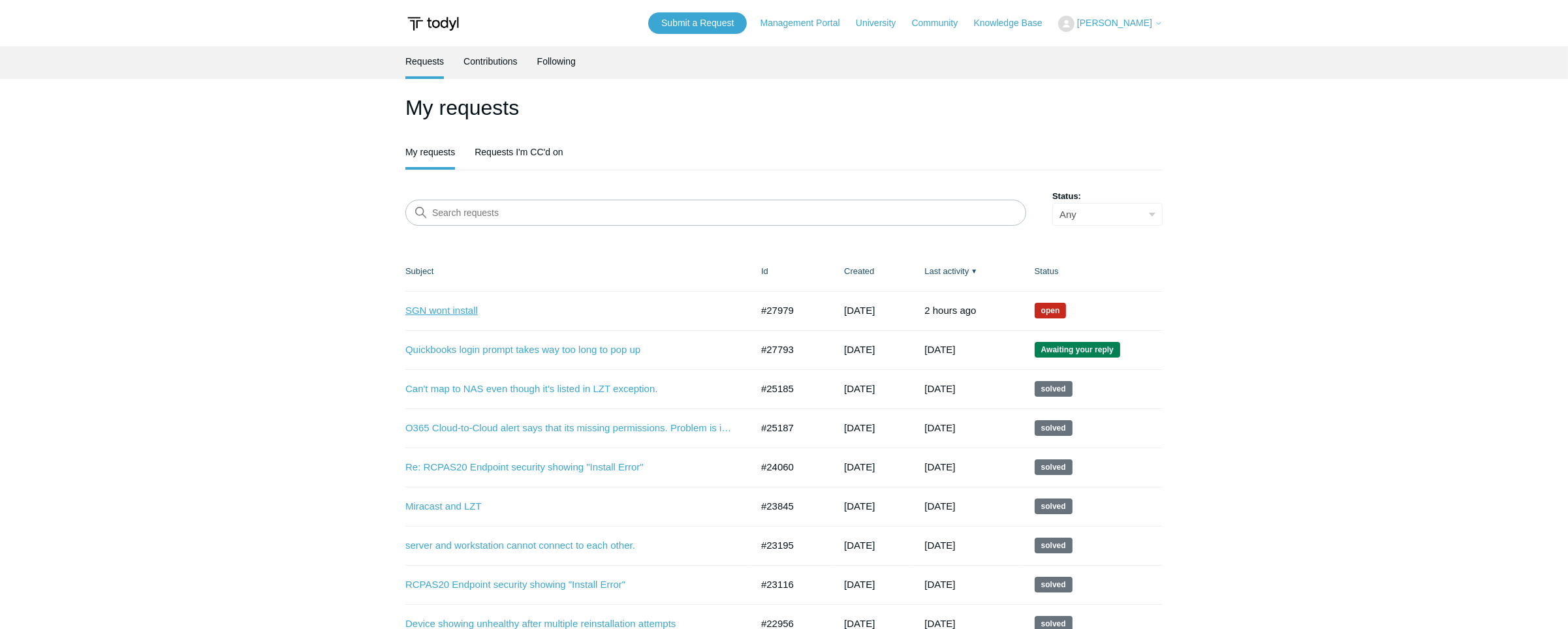
click at [429, 313] on link "SGN wont install" at bounding box center [568, 311] width 326 height 15
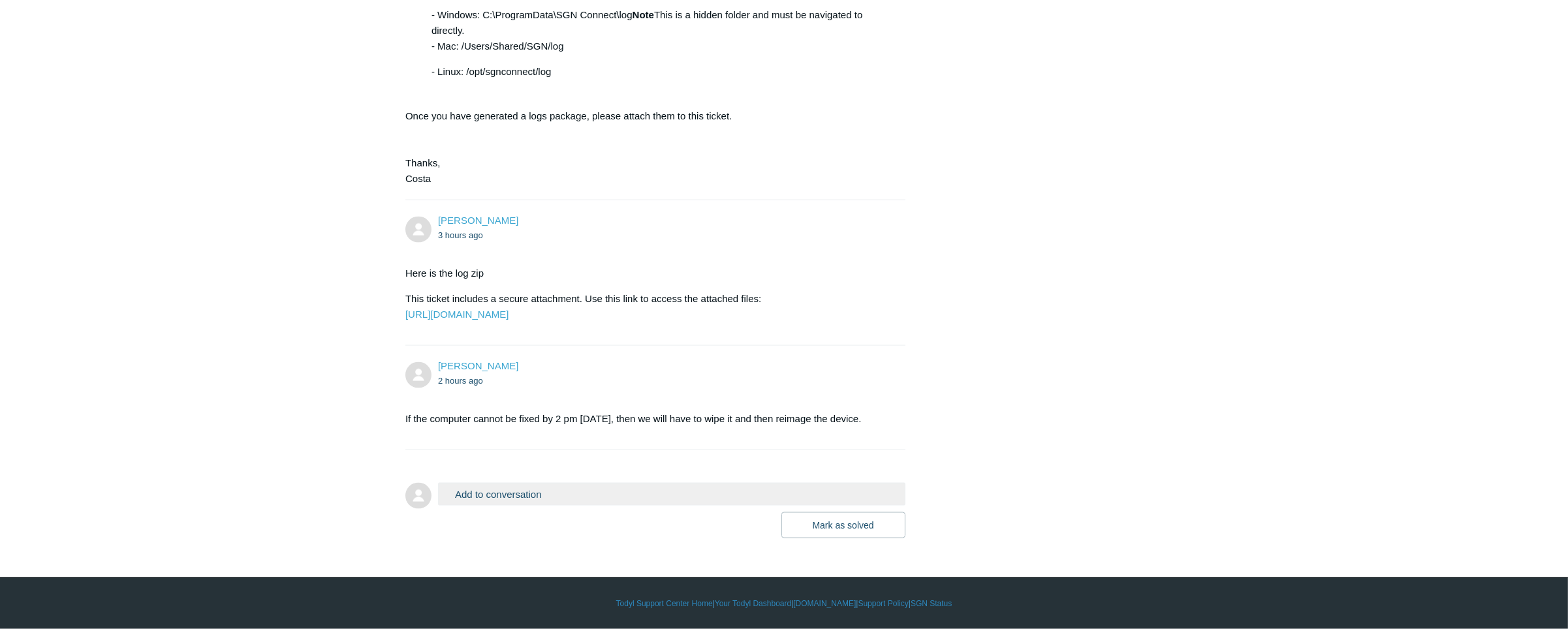
scroll to position [3673, 0]
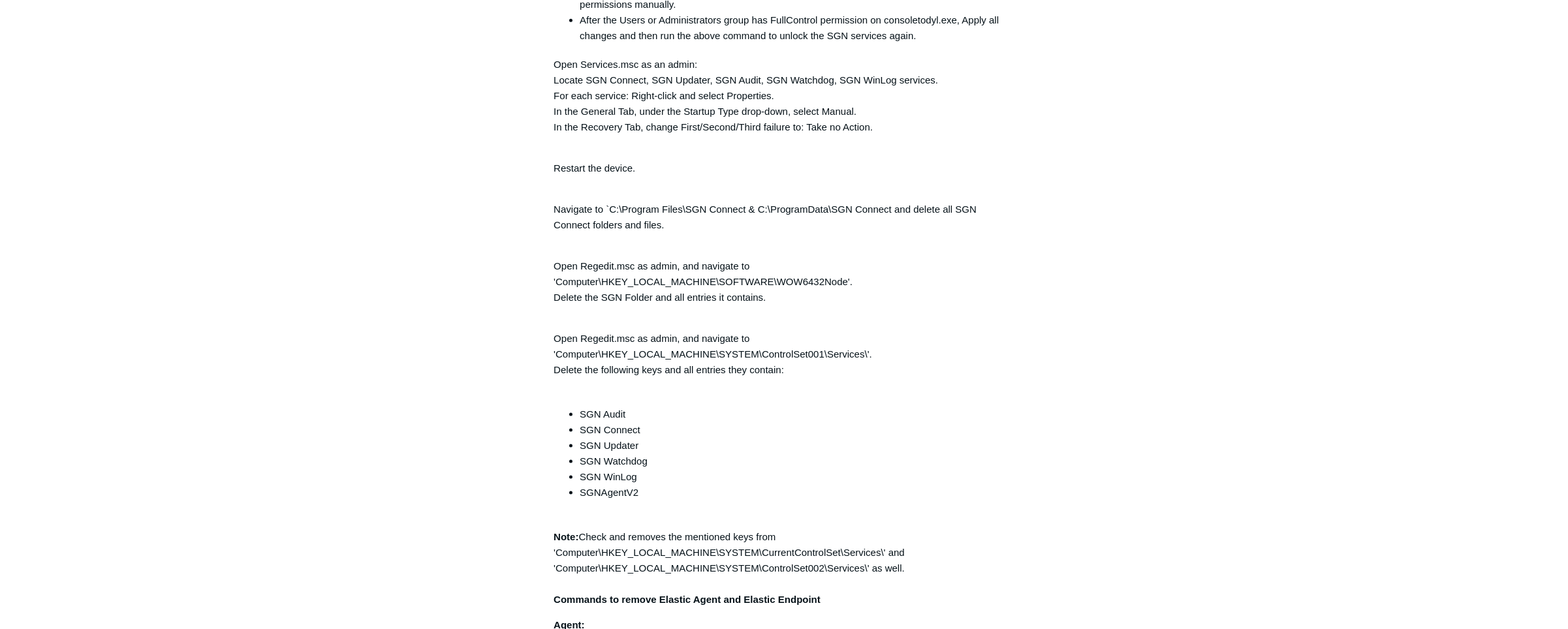
scroll to position [3006, 0]
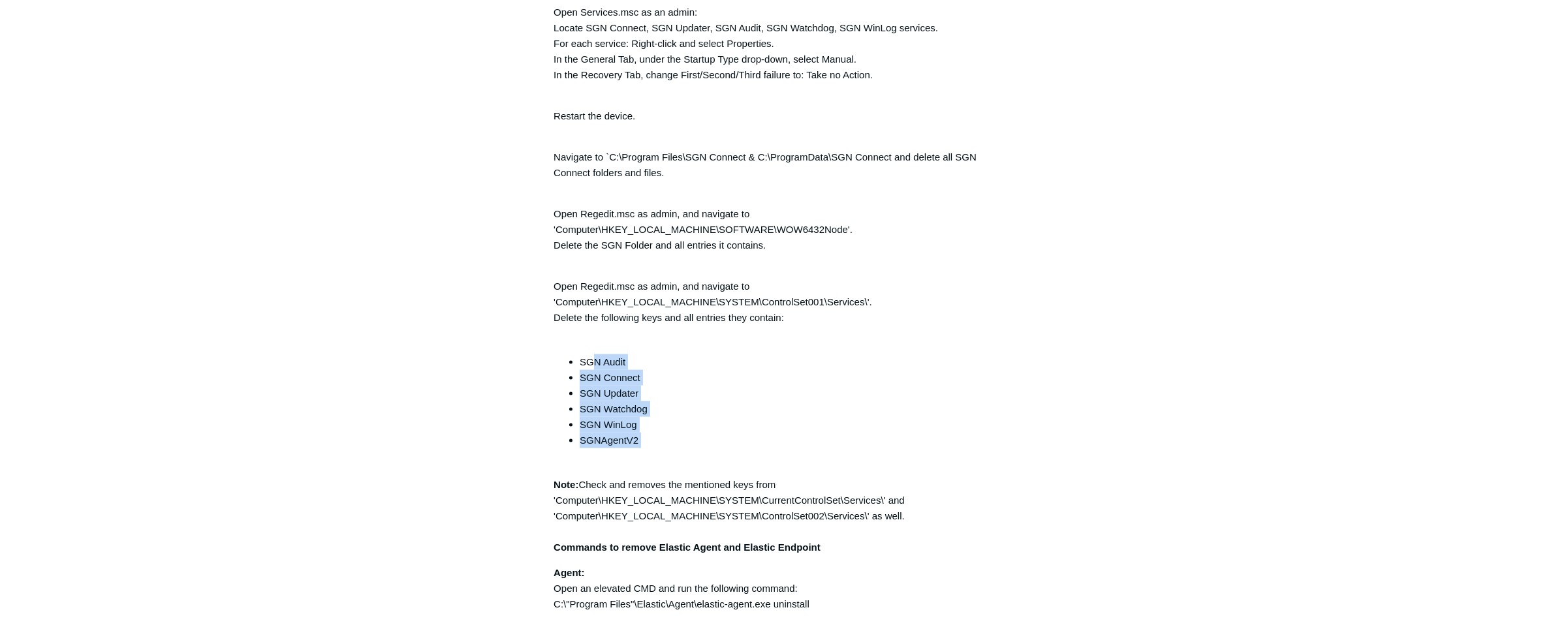
drag, startPoint x: 594, startPoint y: 360, endPoint x: 651, endPoint y: 456, distance: 111.6
click at [649, 457] on ul "SGN Audit SGN Connect SGN Updater SGN Watchdog SGN WinLog SGNAgentV2" at bounding box center [791, 409] width 448 height 110
click at [972, 444] on li "SGNAgentV2" at bounding box center [797, 448] width 435 height 31
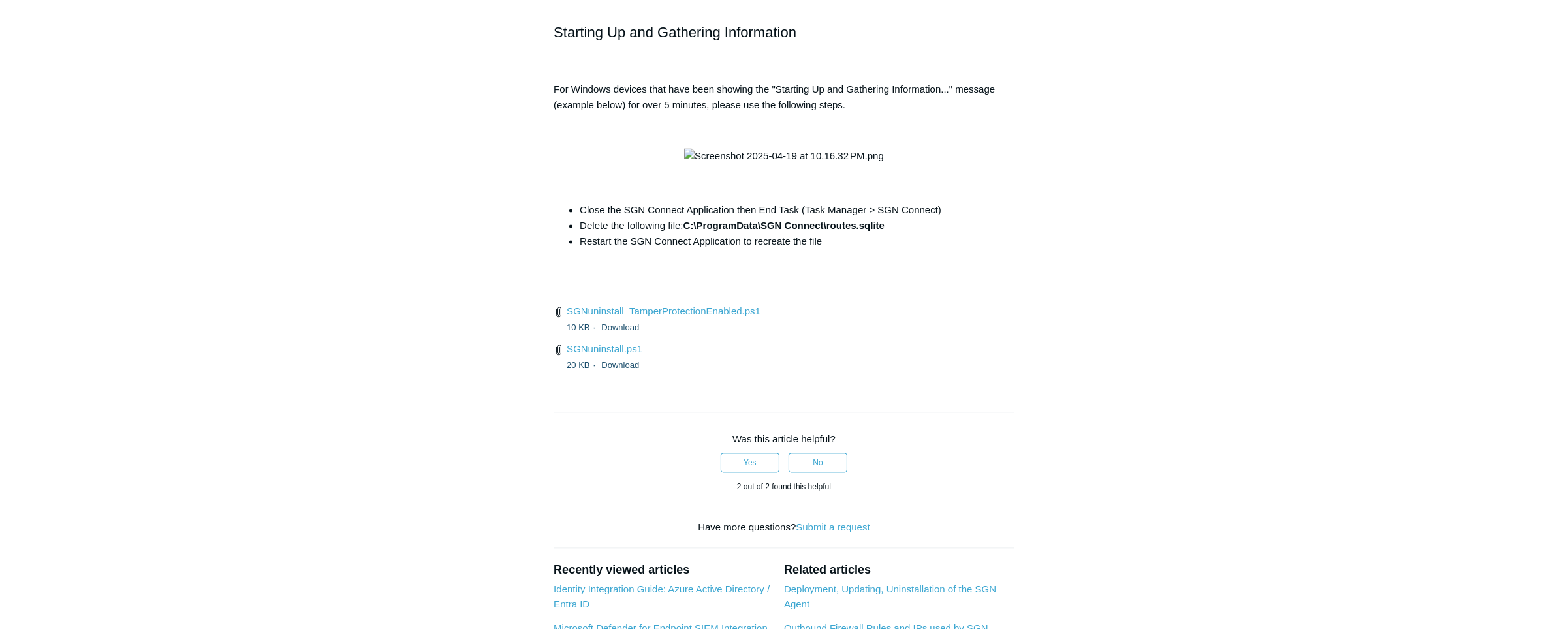
scroll to position [4905, 0]
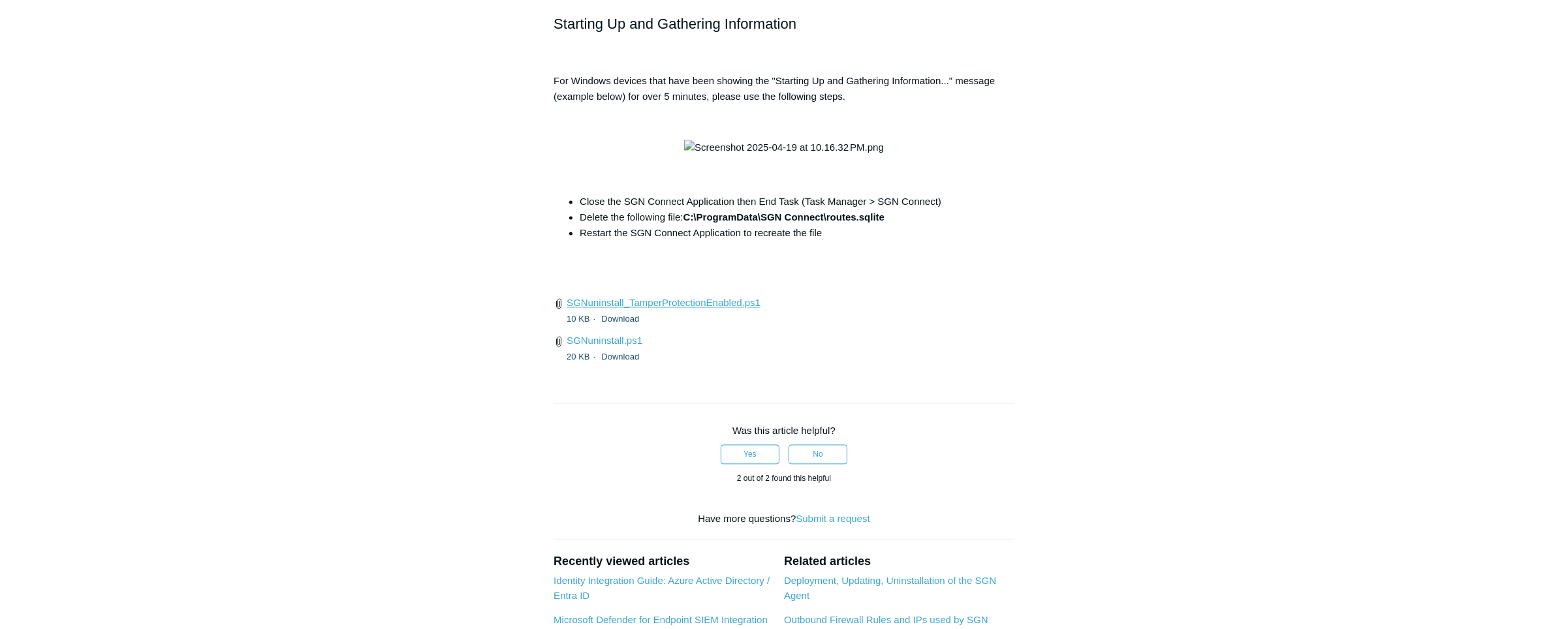
click at [698, 308] on link "SGNuninstall_TamperProtectionEnabled.ps1" at bounding box center [664, 302] width 194 height 11
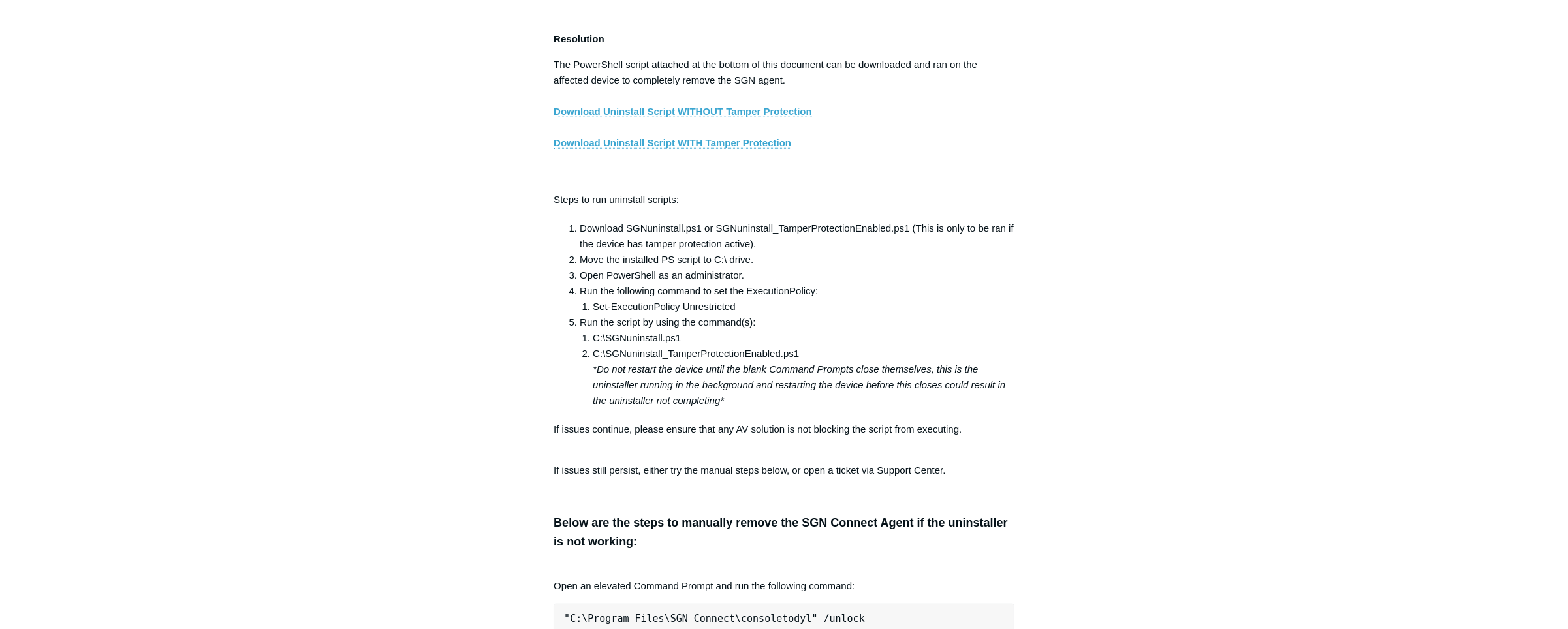
scroll to position [2374, 0]
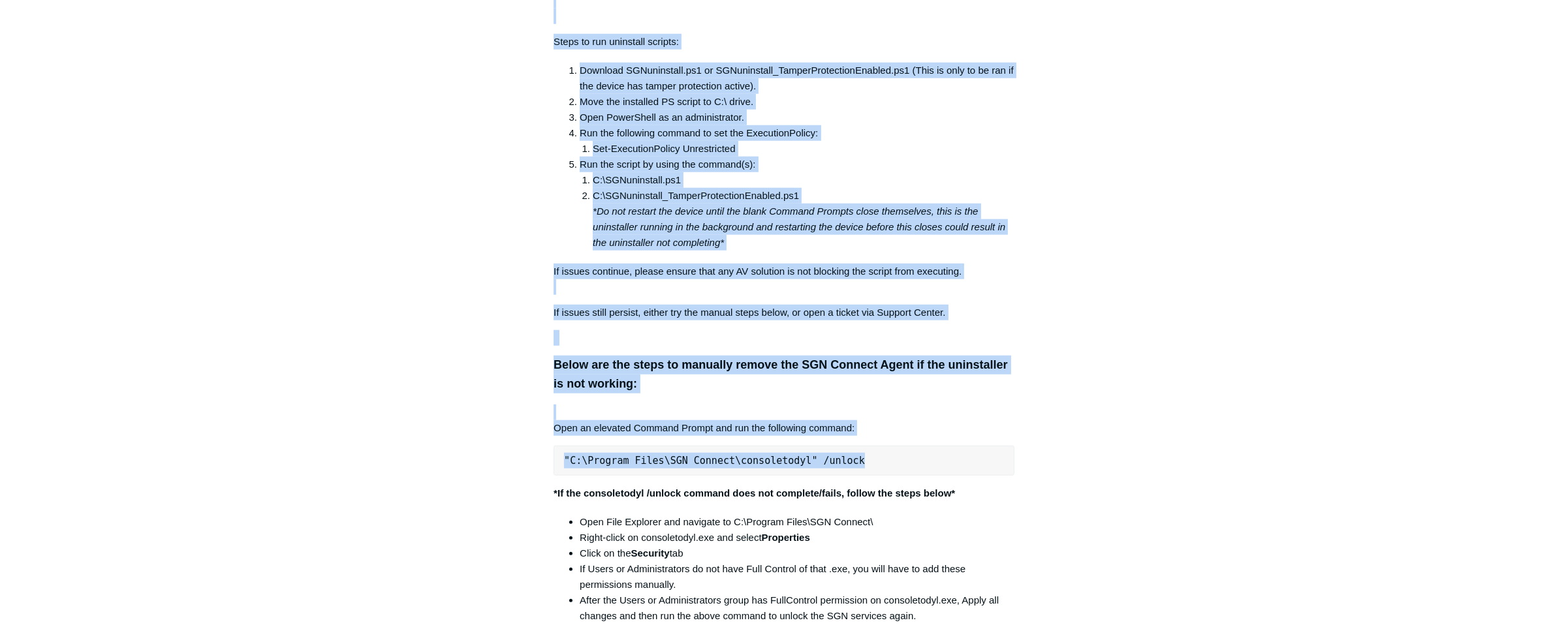
drag, startPoint x: 852, startPoint y: 466, endPoint x: 532, endPoint y: 452, distance: 320.3
click at [532, 452] on div "Articles in this section Installation Procedure for macOS 15 (Sequoia) Check to…" at bounding box center [784, 550] width 758 height 5611
click at [590, 461] on pre ""C:\Program Files\SGN Connect\consoletodyl" /unlock" at bounding box center [784, 461] width 461 height 30
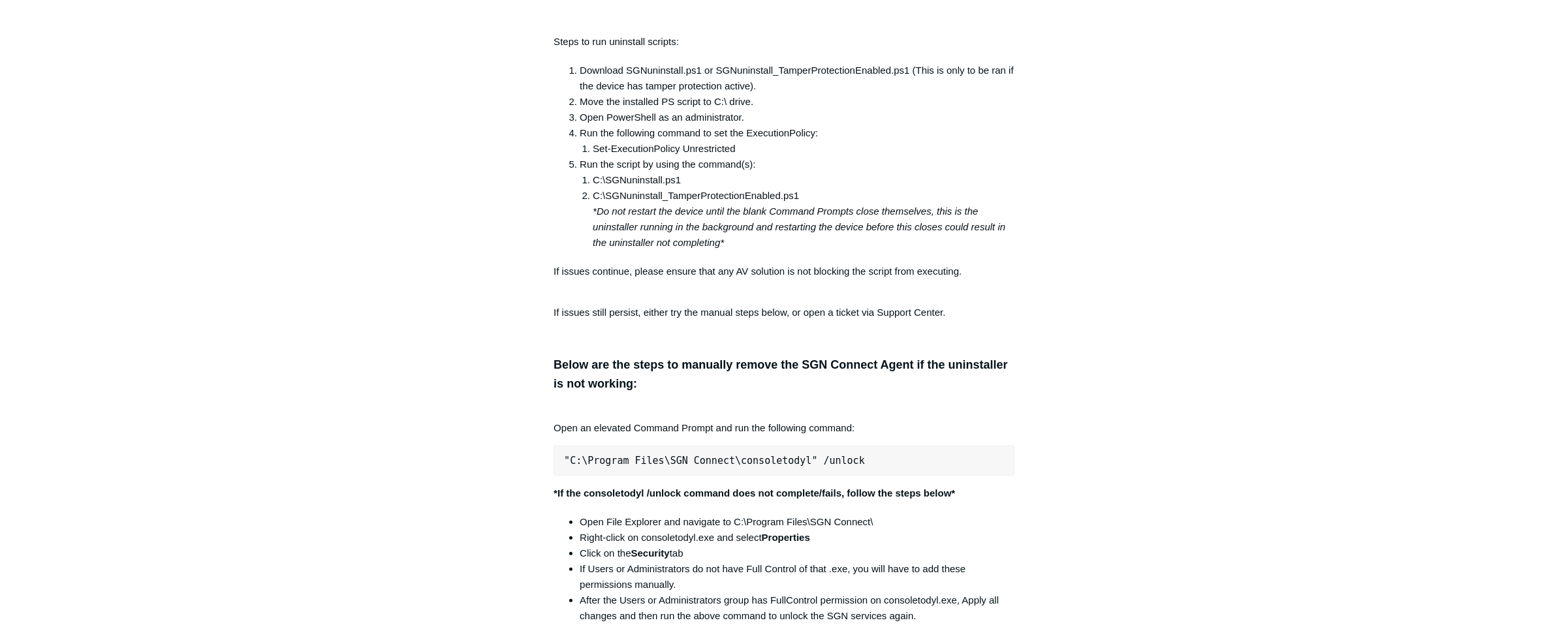
click at [617, 466] on pre ""C:\Program Files\SGN Connect\consoletodyl" /unlock" at bounding box center [784, 461] width 461 height 30
copy div ""C:\Program Files\SGN Connect\consoletodyl" /unlock"
click at [875, 461] on pre ""C:\Program Files\SGN Connect\consoletodyl" /unlock" at bounding box center [784, 461] width 461 height 30
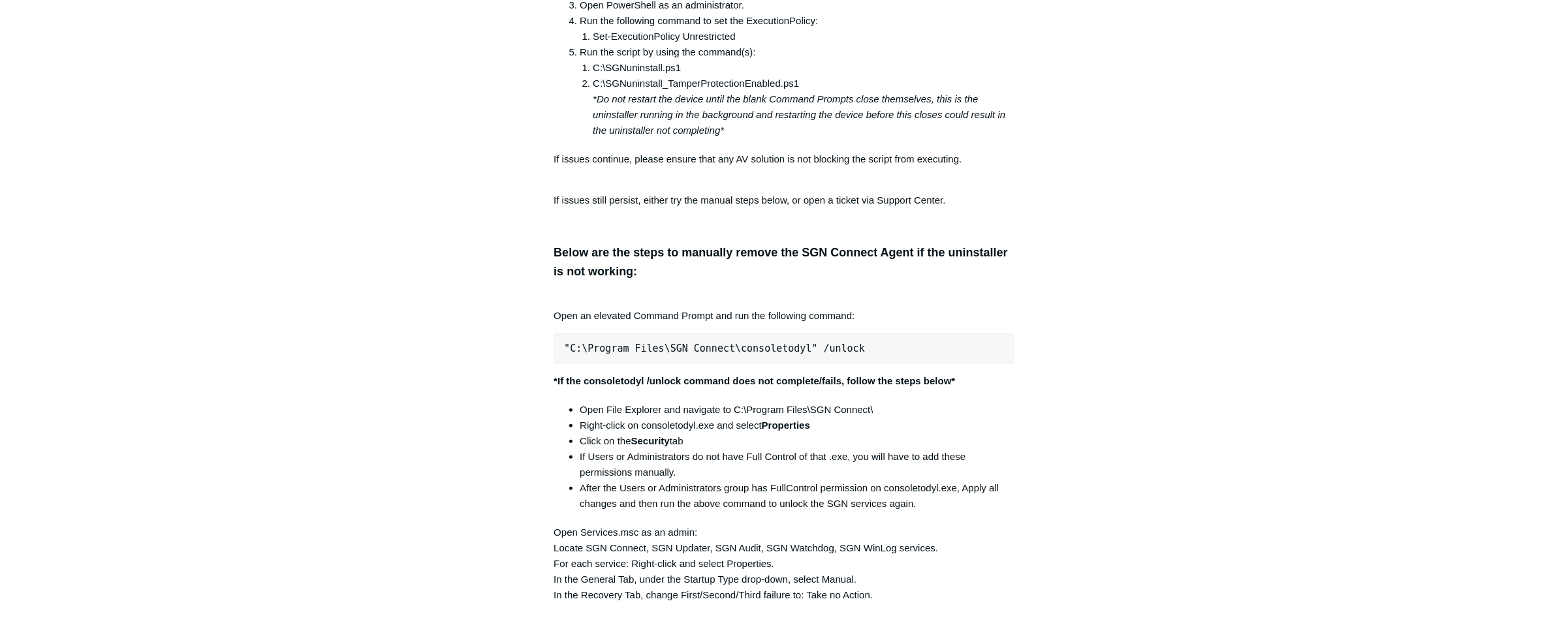
scroll to position [2532, 0]
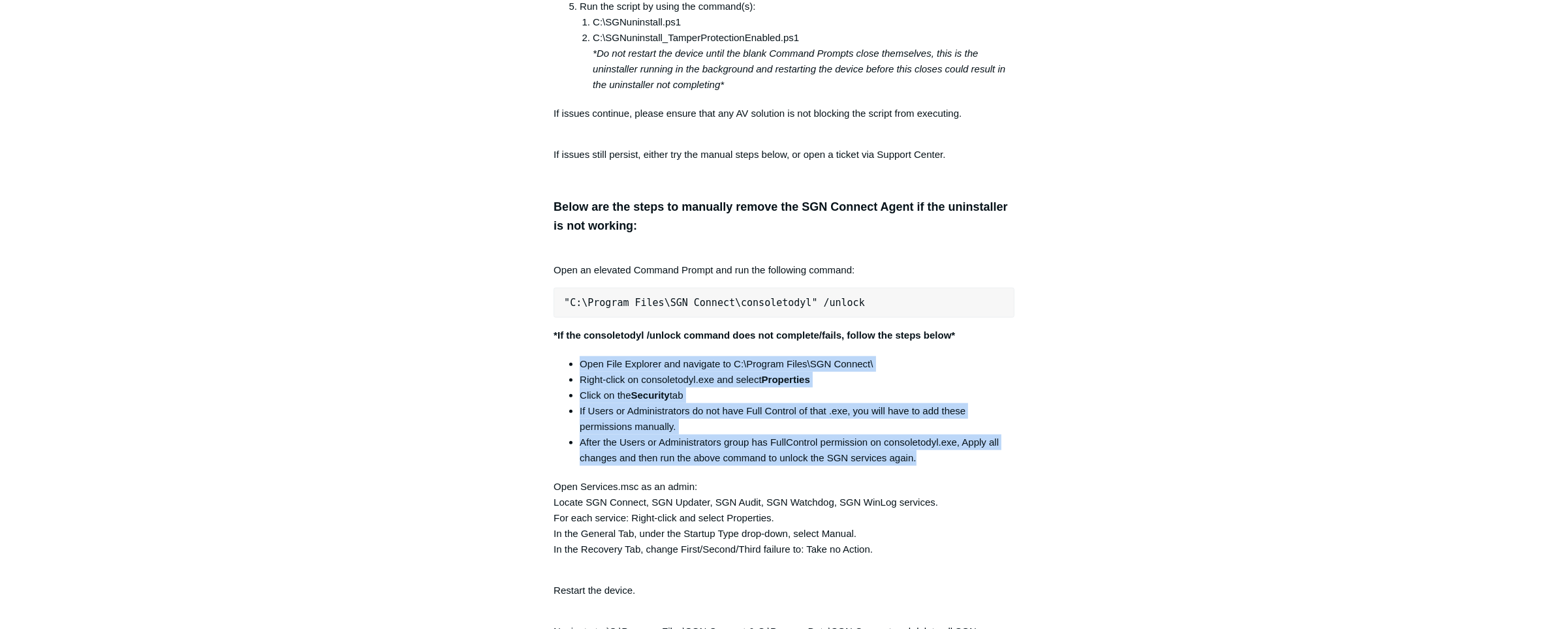
drag, startPoint x: 574, startPoint y: 369, endPoint x: 935, endPoint y: 465, distance: 373.5
click at [935, 465] on ul "Open File Explorer and navigate to C:\Program Files\SGN Connect\ Right-click on…" at bounding box center [791, 412] width 448 height 110
click at [935, 465] on li "After the Users or Administrators group has FullControl permission on consoleto…" at bounding box center [797, 450] width 435 height 31
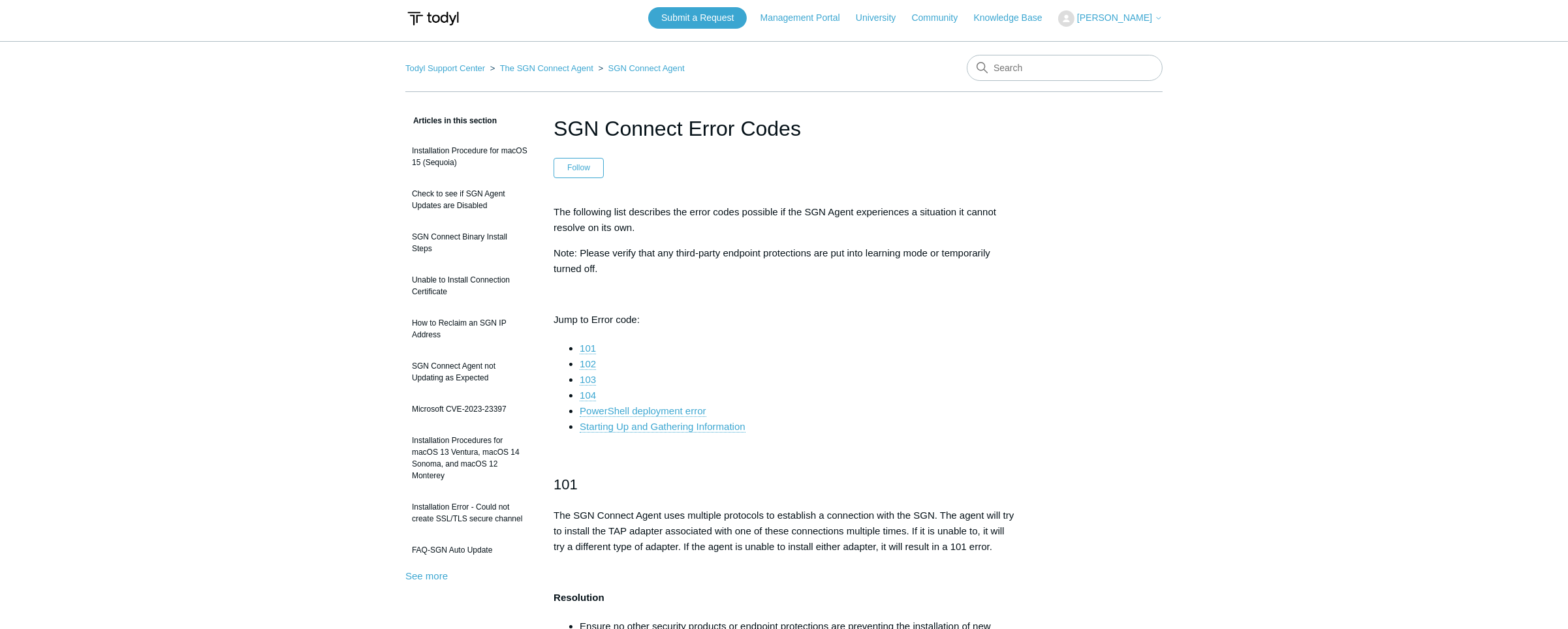
scroll to position [0, 0]
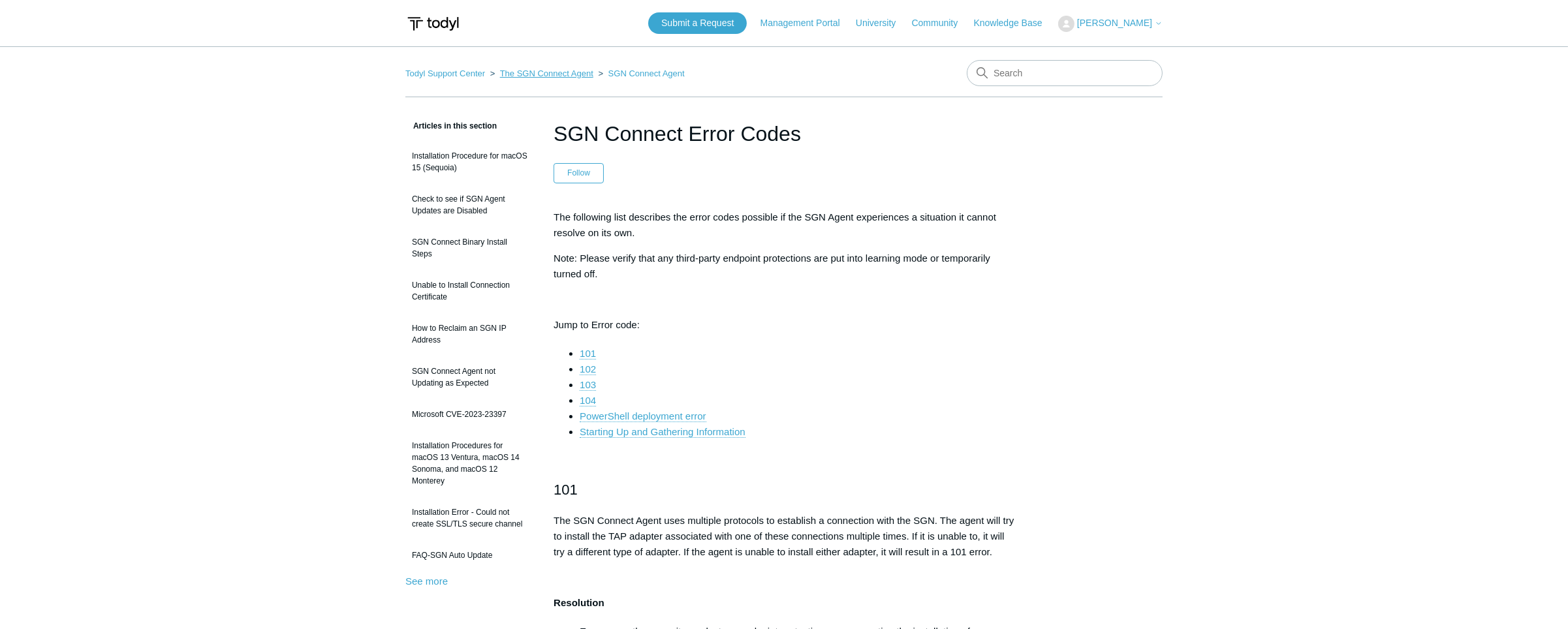
click at [561, 69] on link "The SGN Connect Agent" at bounding box center [546, 74] width 93 height 10
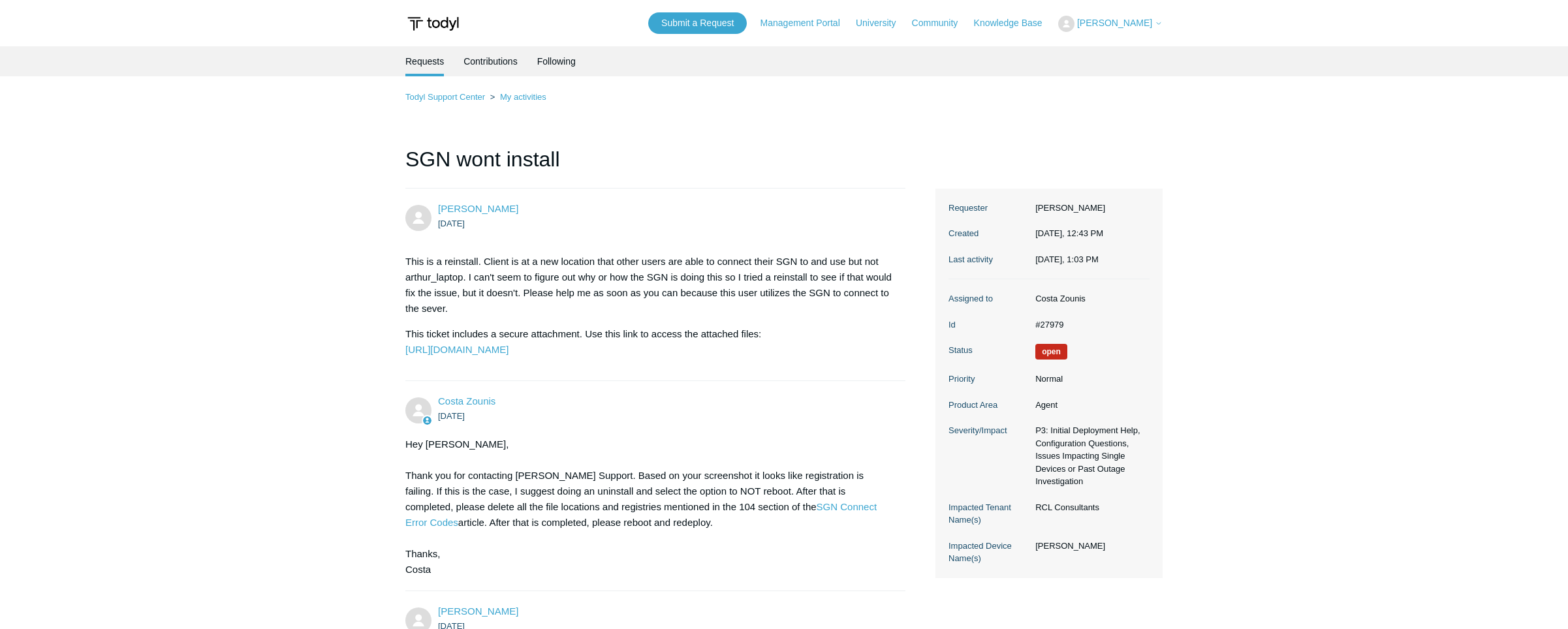
scroll to position [3655, 0]
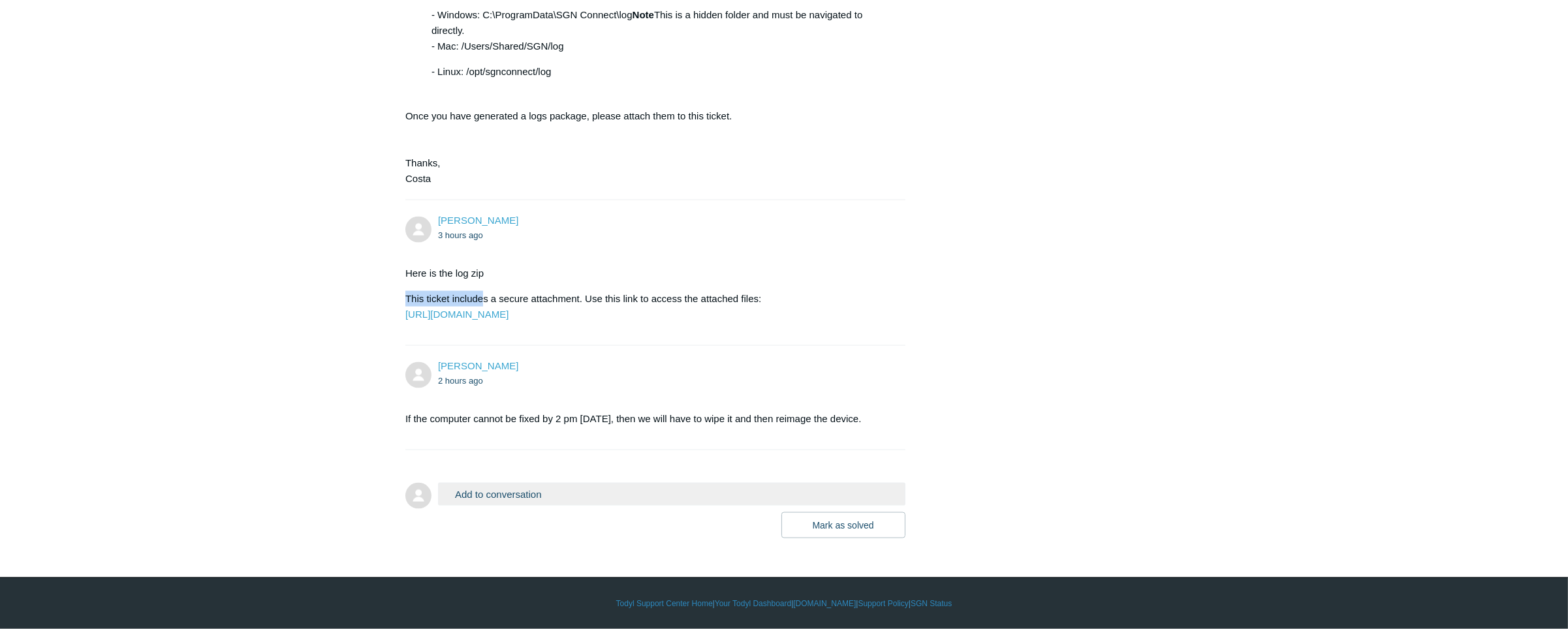
drag, startPoint x: 540, startPoint y: 248, endPoint x: 443, endPoint y: 285, distance: 103.8
click at [454, 290] on section "Here is the log zip This ticket includes a secure attachment. Use this link to …" at bounding box center [649, 294] width 487 height 77
